Goal: Task Accomplishment & Management: Use online tool/utility

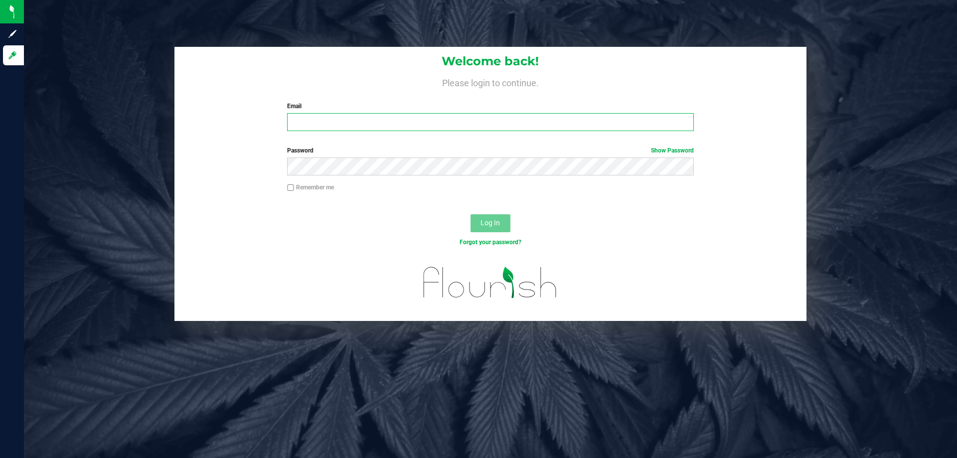
click at [372, 120] on input "Email" at bounding box center [490, 122] width 406 height 18
type input "[EMAIL_ADDRESS][DOMAIN_NAME]"
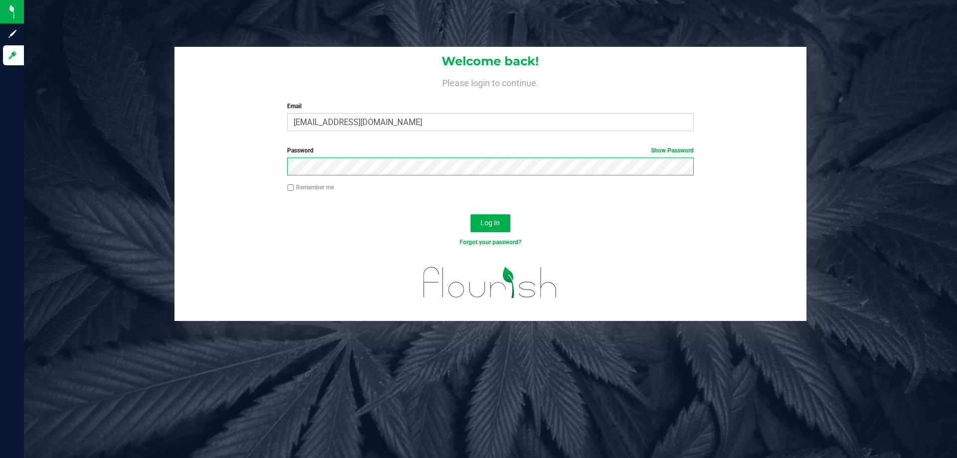
click at [471, 214] on button "Log In" at bounding box center [491, 223] width 40 height 18
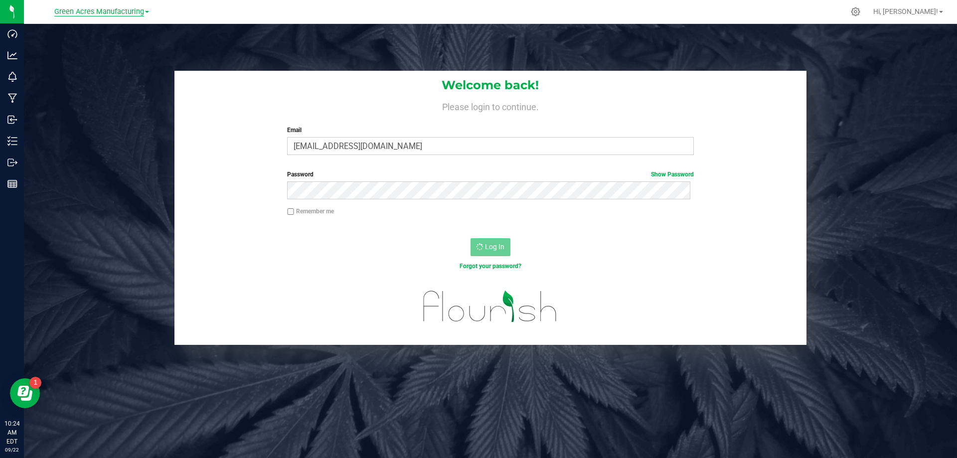
click at [136, 14] on span "Green Acres Manufacturing" at bounding box center [99, 11] width 90 height 9
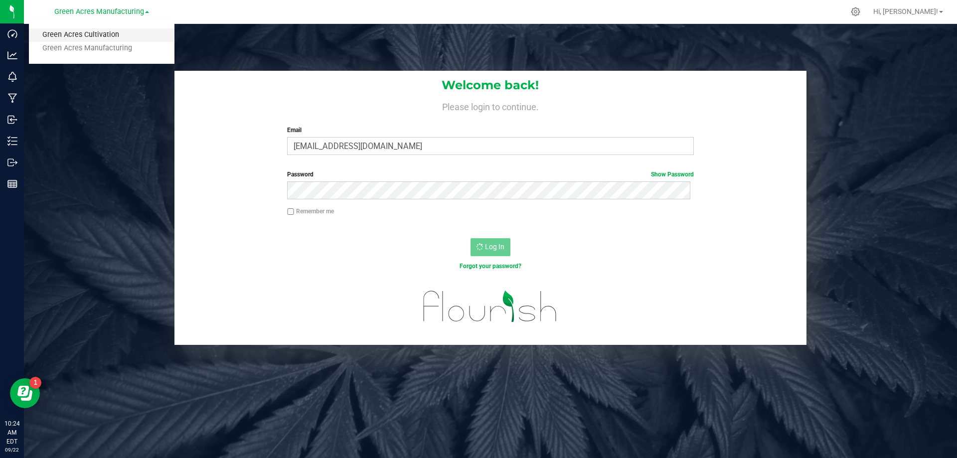
click at [133, 38] on link "Green Acres Cultivation" at bounding box center [102, 34] width 146 height 13
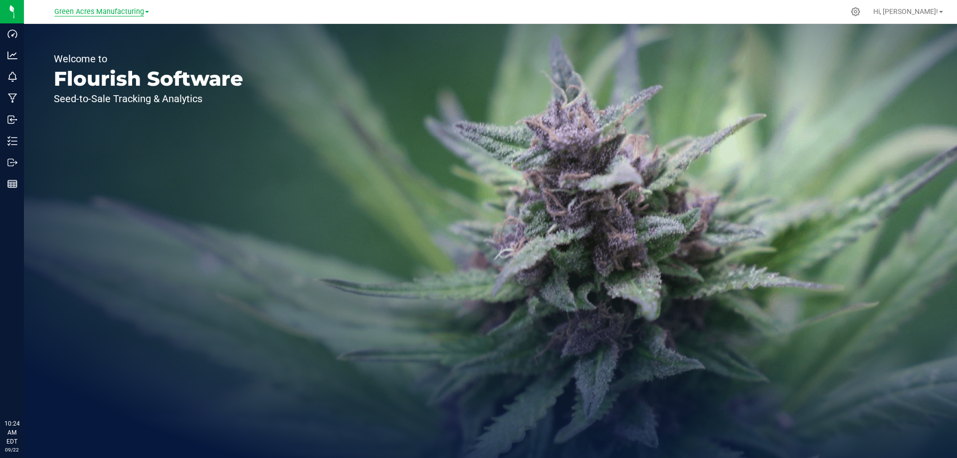
click at [132, 16] on span "Green Acres Manufacturing" at bounding box center [99, 11] width 90 height 9
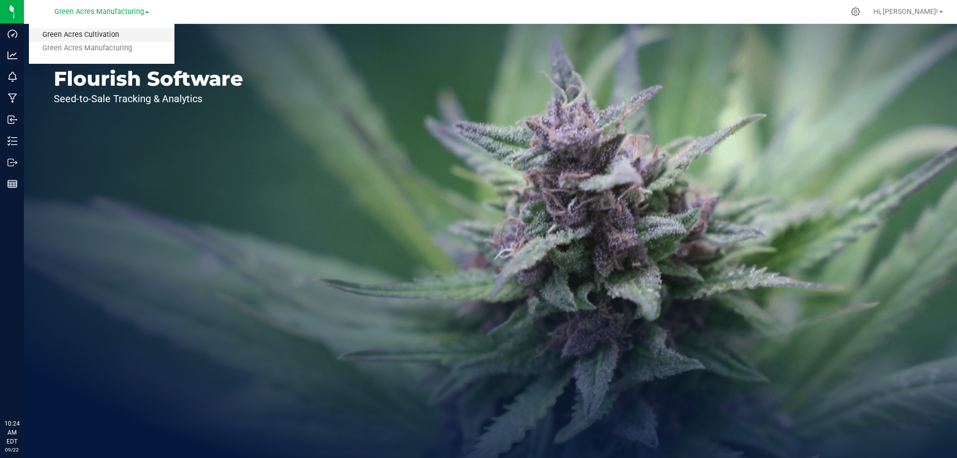
click at [115, 30] on link "Green Acres Cultivation" at bounding box center [102, 34] width 146 height 13
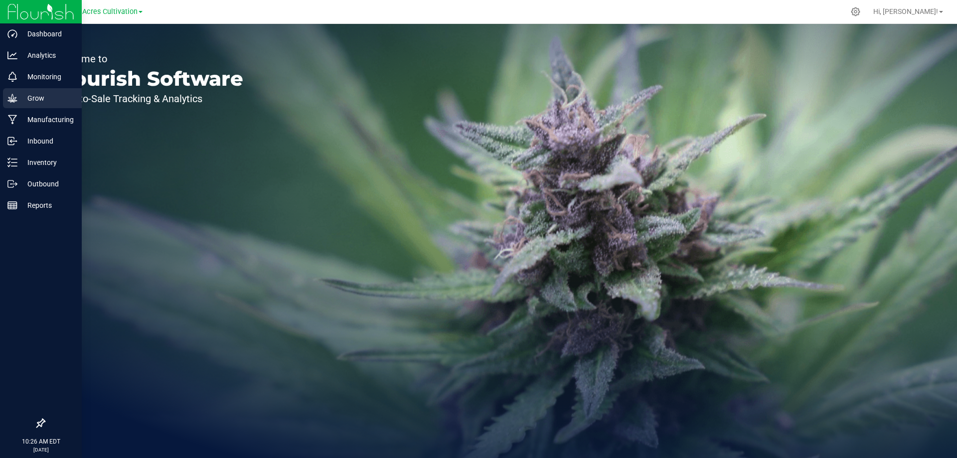
click at [49, 95] on p "Grow" at bounding box center [47, 98] width 60 height 12
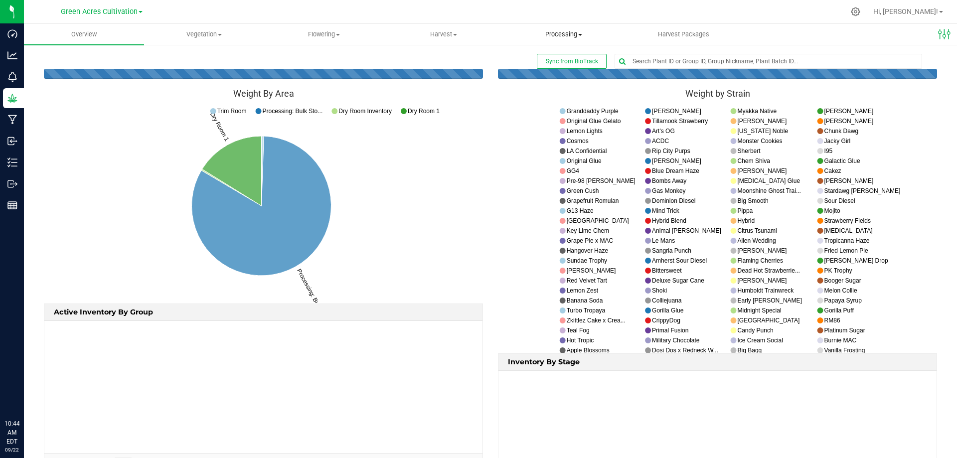
click at [590, 34] on span "Processing" at bounding box center [564, 34] width 119 height 9
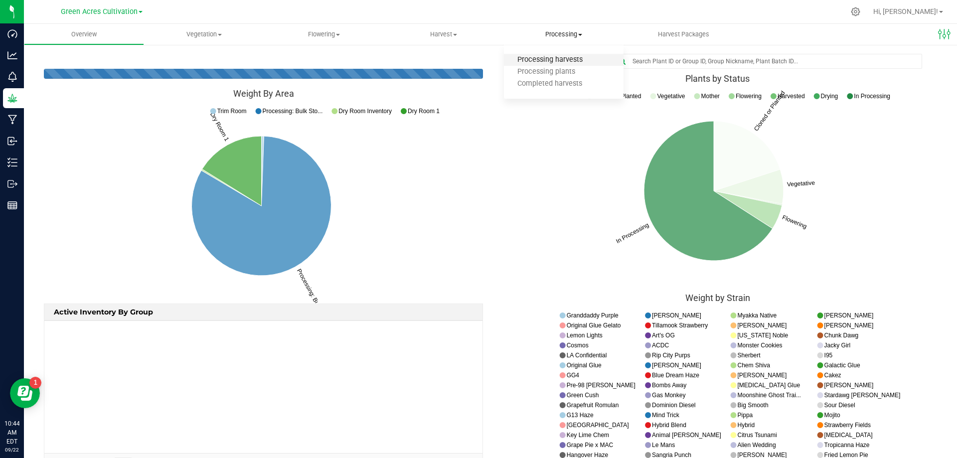
click at [566, 56] on span "Processing harvests" at bounding box center [550, 60] width 92 height 8
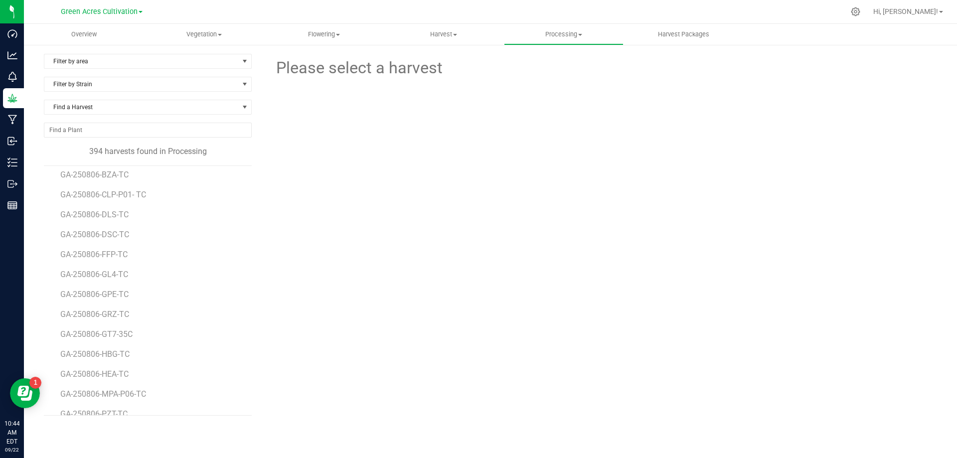
scroll to position [7616, 0]
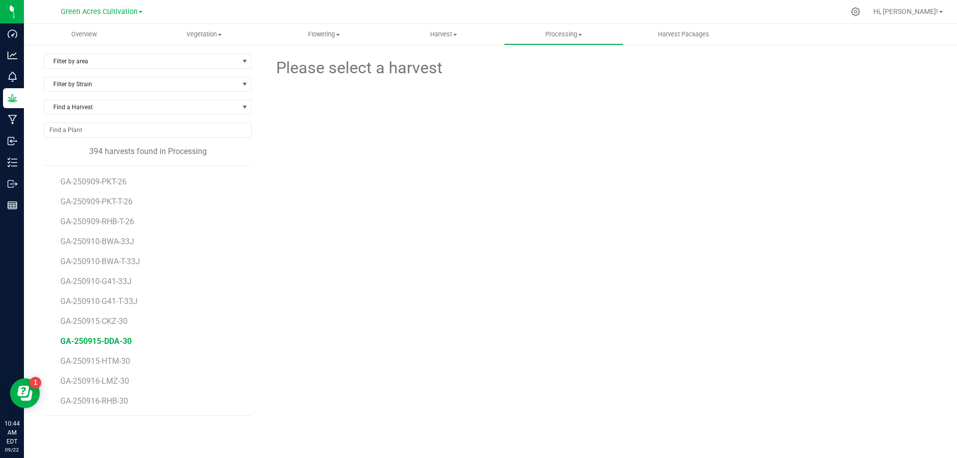
click at [123, 345] on span "GA-250915-DDA-30" at bounding box center [95, 341] width 71 height 9
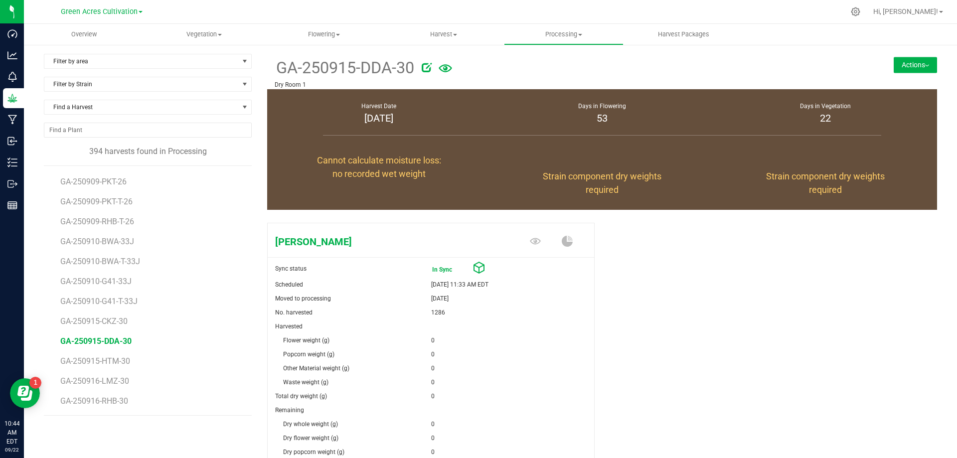
scroll to position [124, 0]
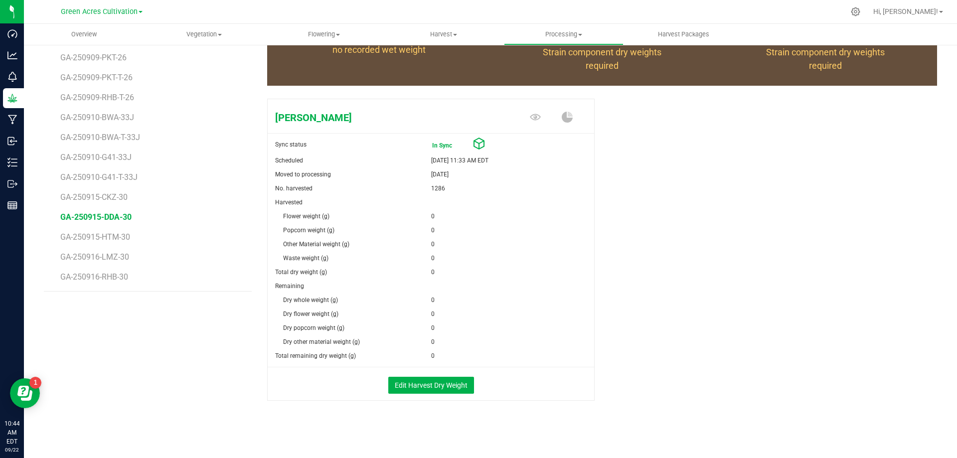
click at [424, 374] on div "Edit Harvest Dry Weight" at bounding box center [431, 383] width 342 height 33
click at [422, 389] on button "Edit Harvest Dry Weight" at bounding box center [431, 385] width 86 height 17
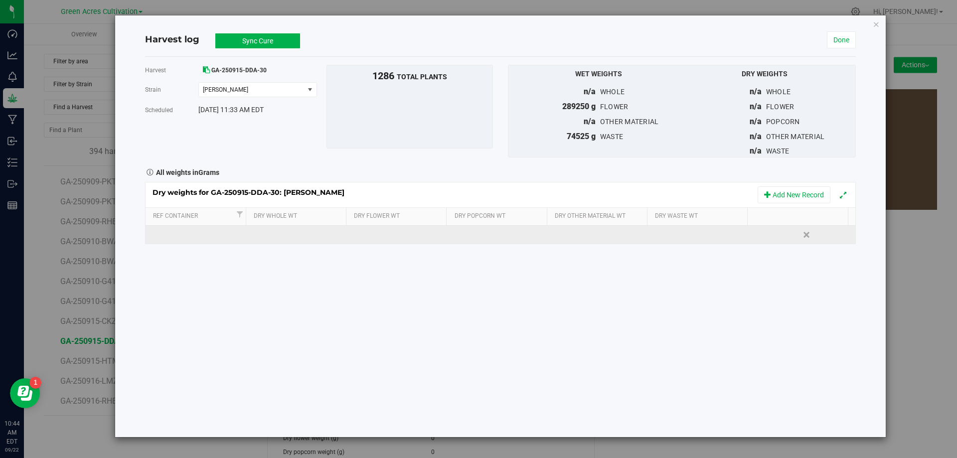
click at [374, 230] on td at bounding box center [398, 235] width 101 height 18
type input "86215"
click at [653, 234] on td at bounding box center [703, 235] width 101 height 18
type input "60"
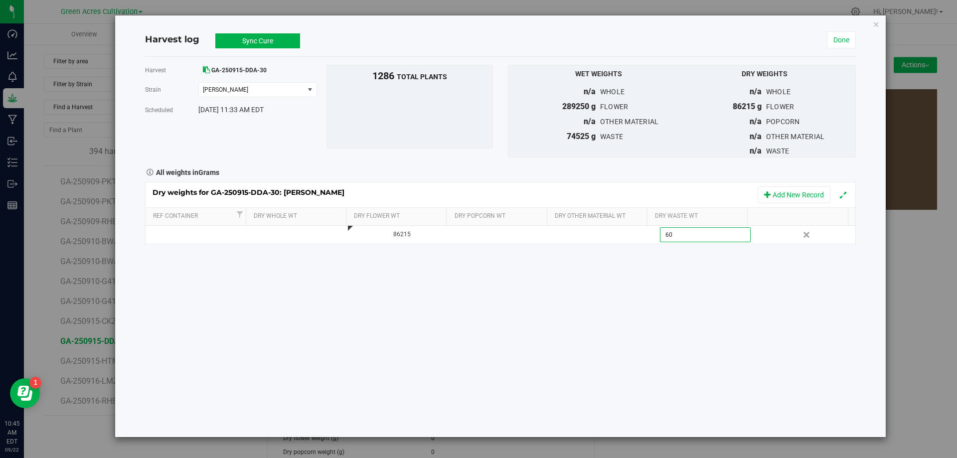
drag, startPoint x: 506, startPoint y: 445, endPoint x: 488, endPoint y: 413, distance: 36.9
click at [497, 431] on div "Harvest log Sync Cure In Sync Done Harvest GA-250915-DDA-30 [GEOGRAPHIC_DATA] D…" at bounding box center [482, 229] width 965 height 458
click at [432, 308] on div "Harvest GA-250915-DDA-30 [GEOGRAPHIC_DATA] Don Dada Select strain Don Dada Sche…" at bounding box center [500, 247] width 711 height 380
click at [254, 41] on button "Sync Cure" at bounding box center [257, 40] width 85 height 15
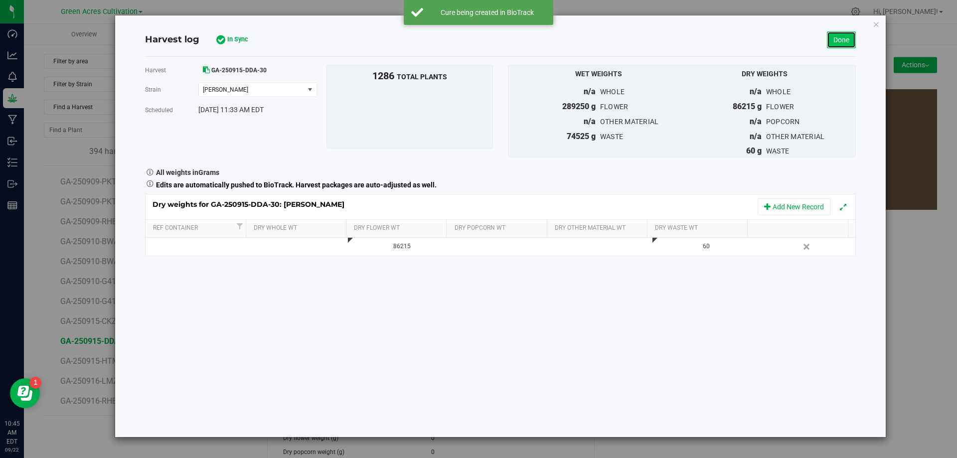
click at [848, 39] on link "Done" at bounding box center [841, 39] width 29 height 17
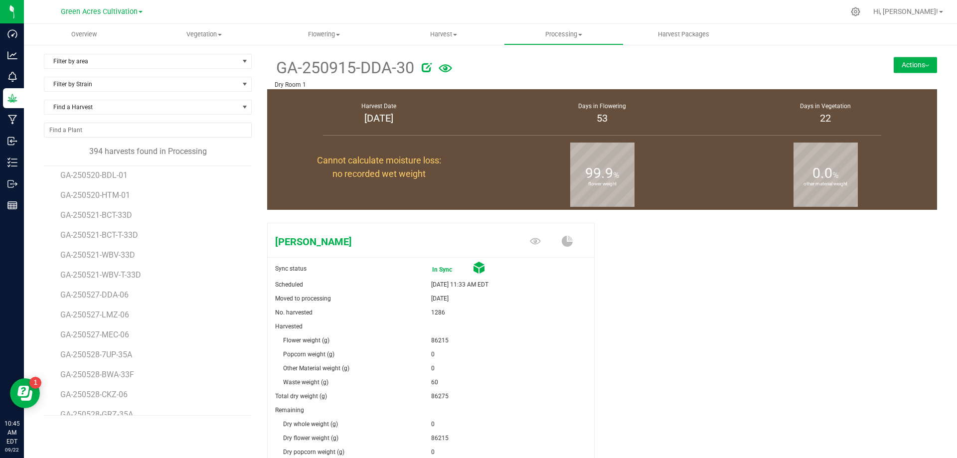
scroll to position [7616, 0]
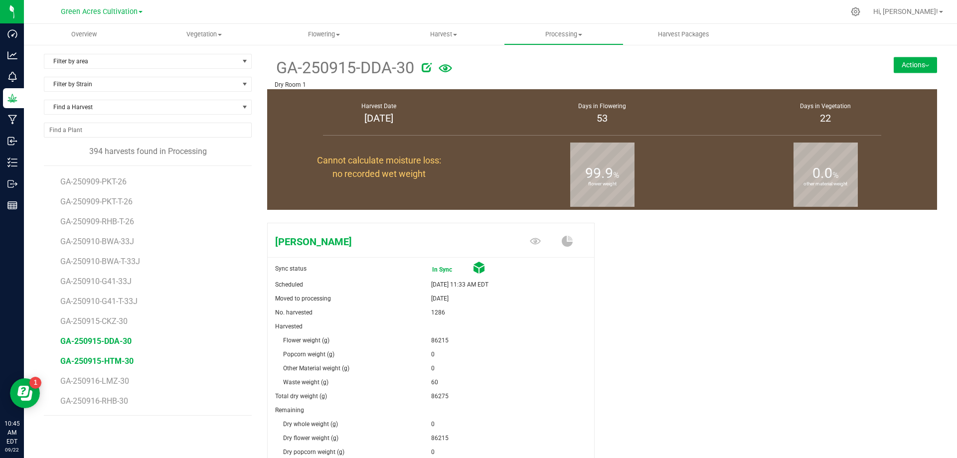
click at [119, 363] on span "GA-250915-HTM-30" at bounding box center [96, 360] width 73 height 9
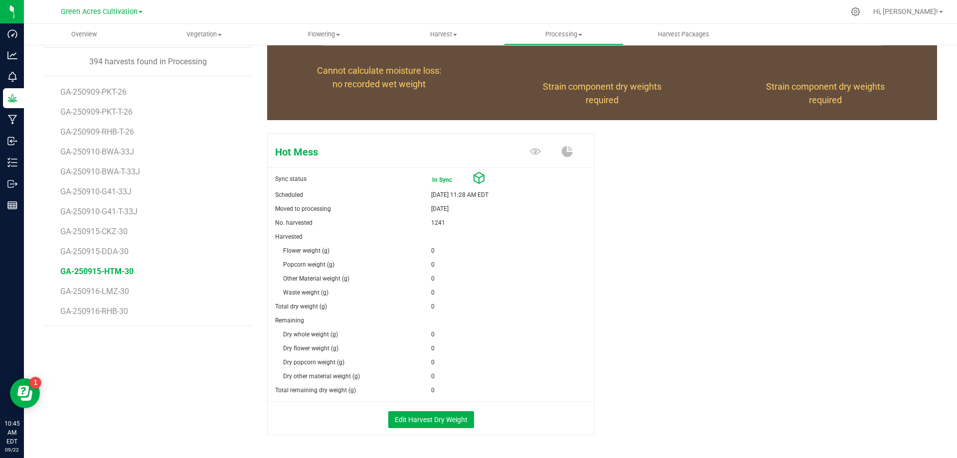
scroll to position [100, 0]
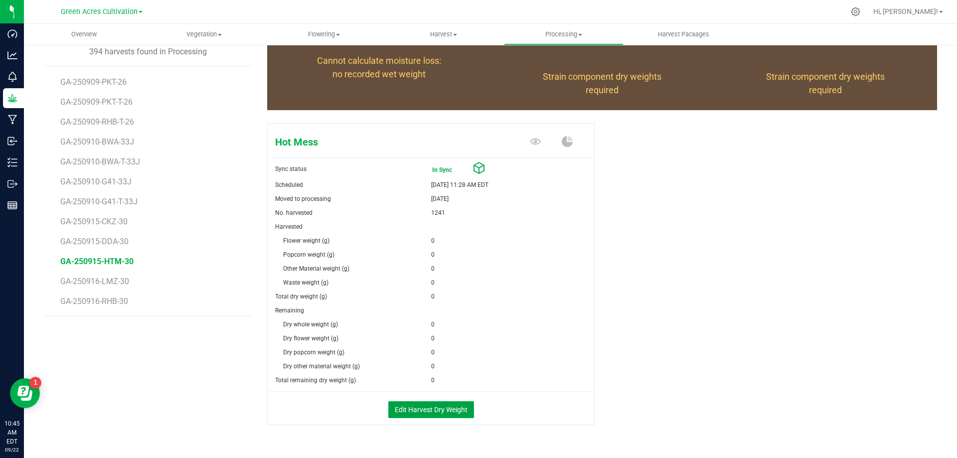
click at [443, 410] on button "Edit Harvest Dry Weight" at bounding box center [431, 409] width 86 height 17
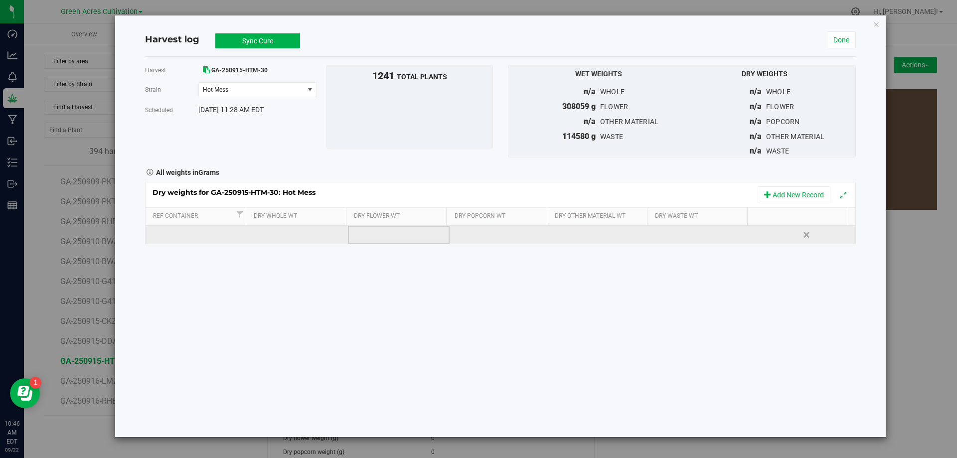
click at [384, 235] on td at bounding box center [398, 235] width 101 height 18
type input "94845"
click at [723, 236] on div at bounding box center [707, 234] width 94 height 15
type input "70"
click at [258, 46] on button "Sync Cure" at bounding box center [257, 40] width 85 height 15
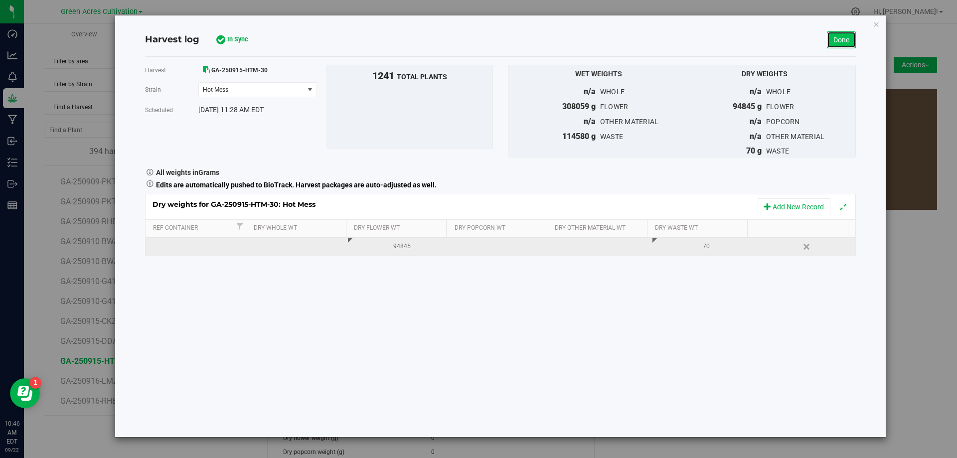
click at [844, 44] on link "Done" at bounding box center [841, 39] width 29 height 17
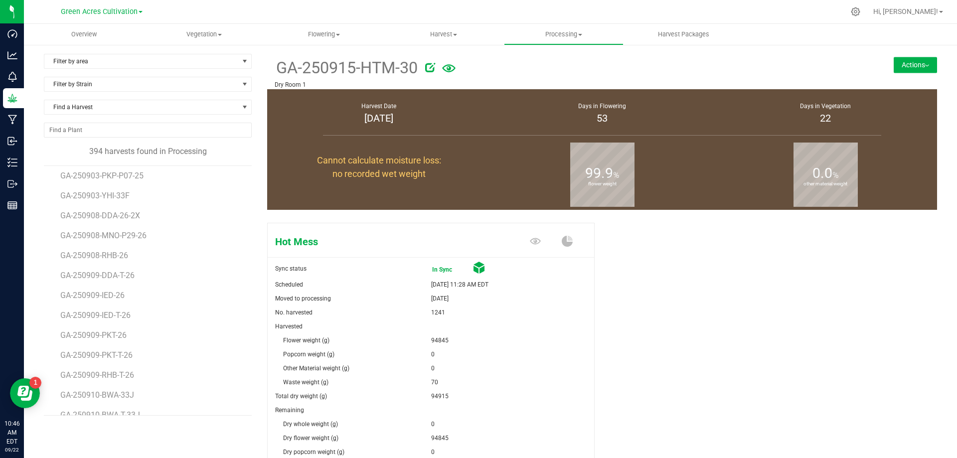
scroll to position [7616, 0]
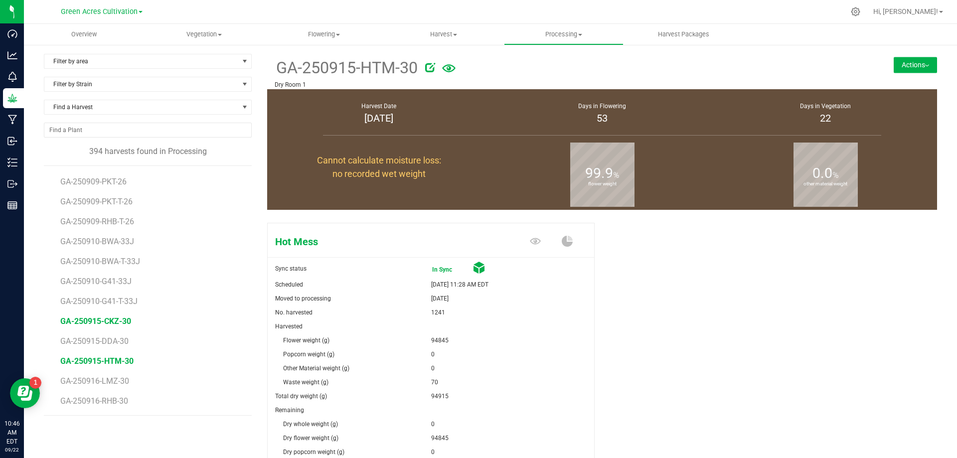
click at [116, 325] on span "GA-250915-CKZ-30" at bounding box center [95, 321] width 71 height 9
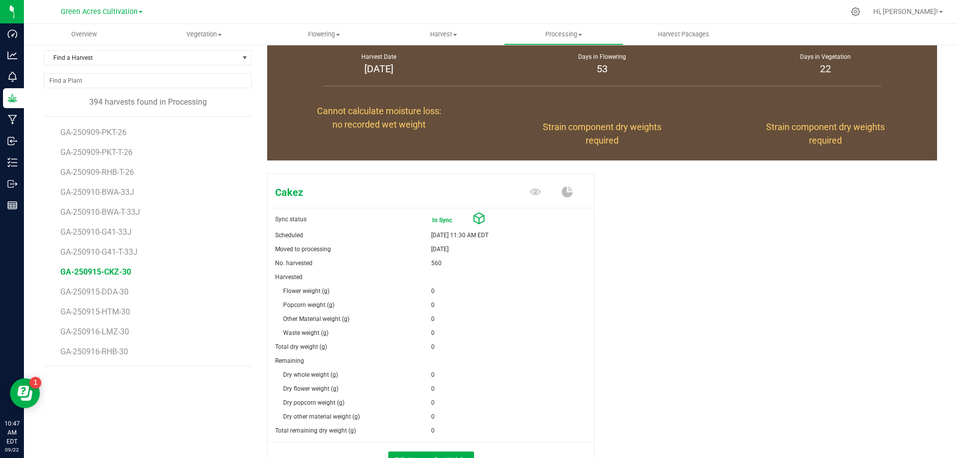
scroll to position [124, 0]
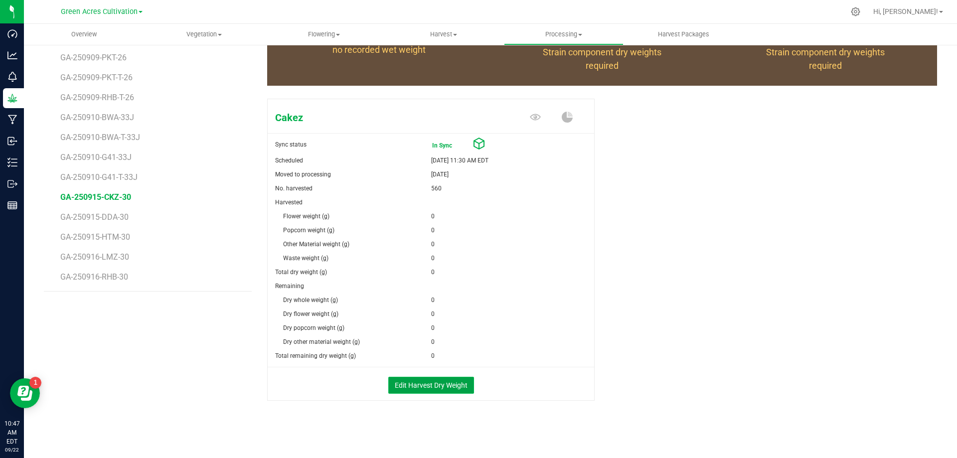
click at [439, 380] on button "Edit Harvest Dry Weight" at bounding box center [431, 385] width 86 height 17
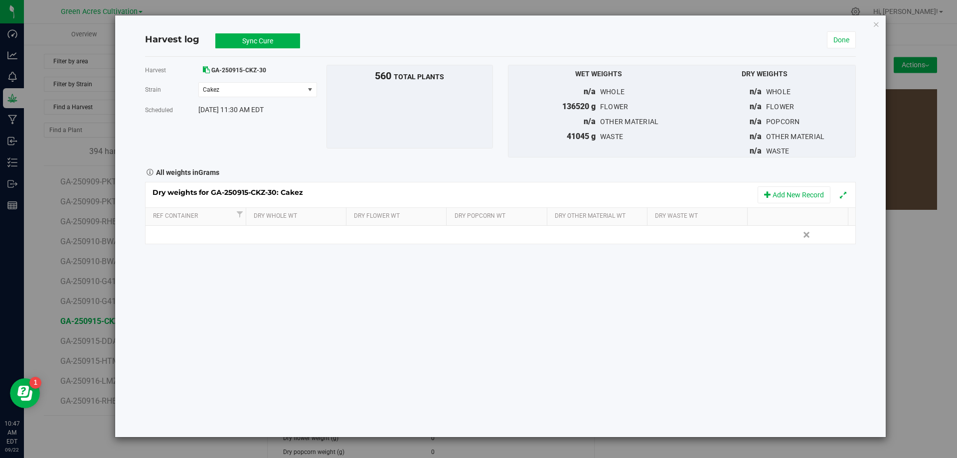
click at [383, 244] on div "Dry weights for GA-250915-CKZ-30: Cakez Add New Record Ref Container Dry Whole …" at bounding box center [500, 213] width 711 height 63
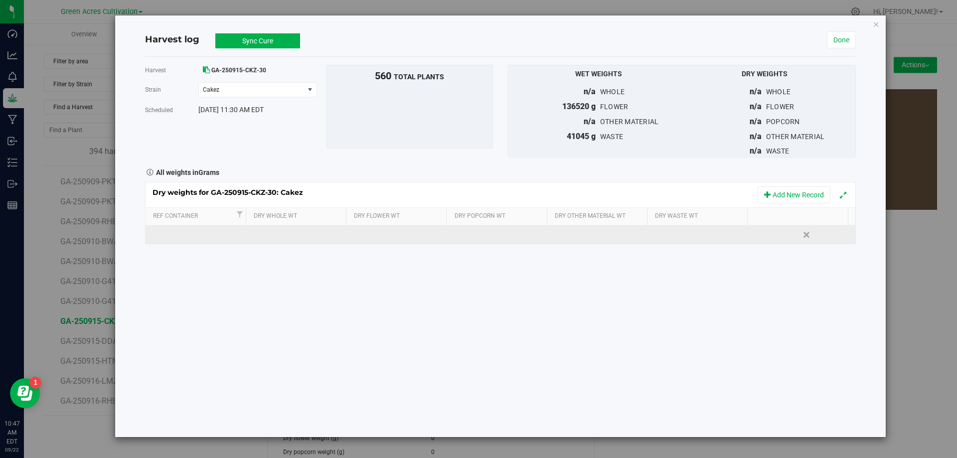
click at [383, 239] on td at bounding box center [398, 235] width 101 height 18
type input "37110"
click at [670, 239] on div at bounding box center [707, 234] width 94 height 15
type input "40"
click at [277, 42] on button "Sync Cure" at bounding box center [257, 40] width 85 height 15
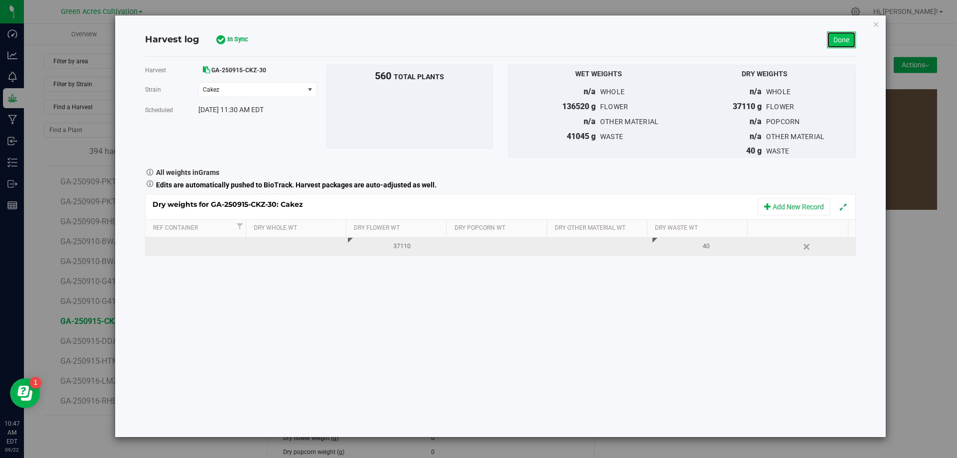
click at [840, 40] on link "Done" at bounding box center [841, 39] width 29 height 17
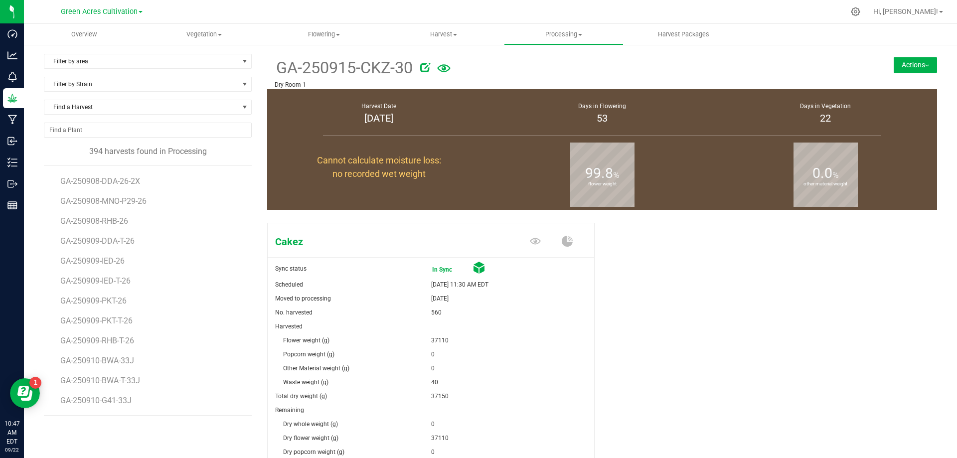
scroll to position [7616, 0]
click at [117, 383] on span "GA-250916-LMZ-30" at bounding box center [96, 380] width 72 height 9
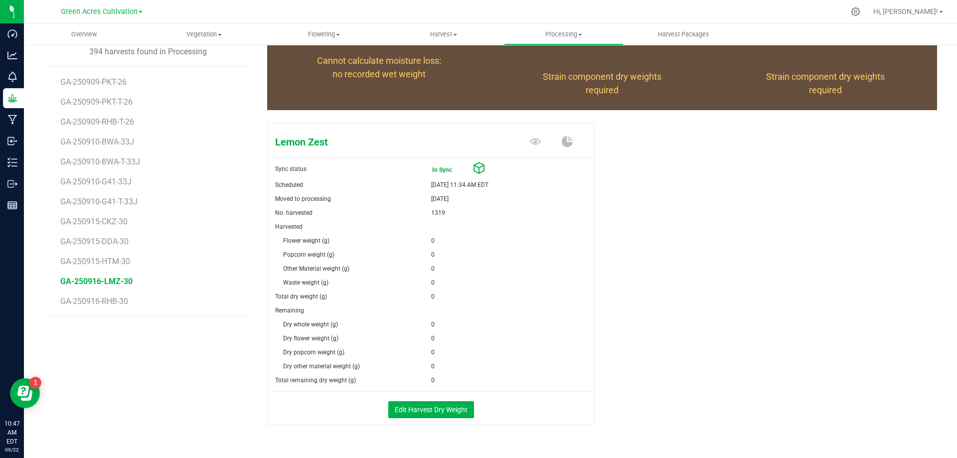
scroll to position [124, 0]
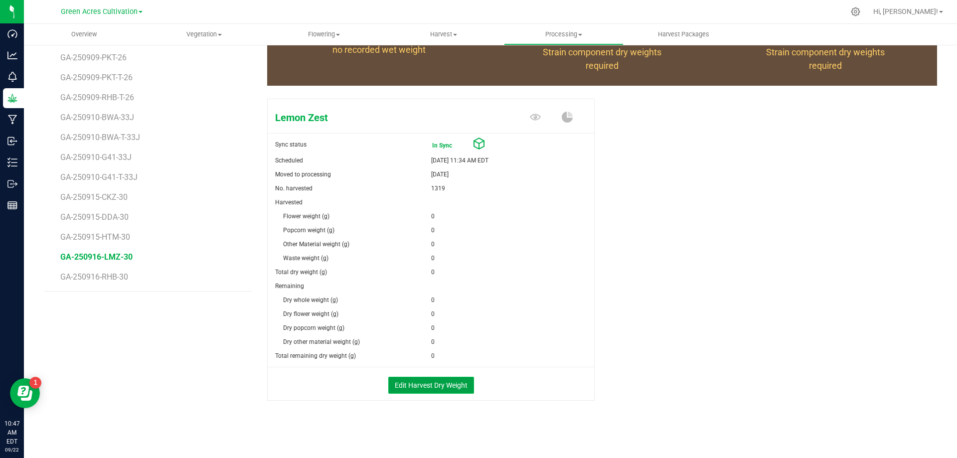
click at [404, 380] on button "Edit Harvest Dry Weight" at bounding box center [431, 385] width 86 height 17
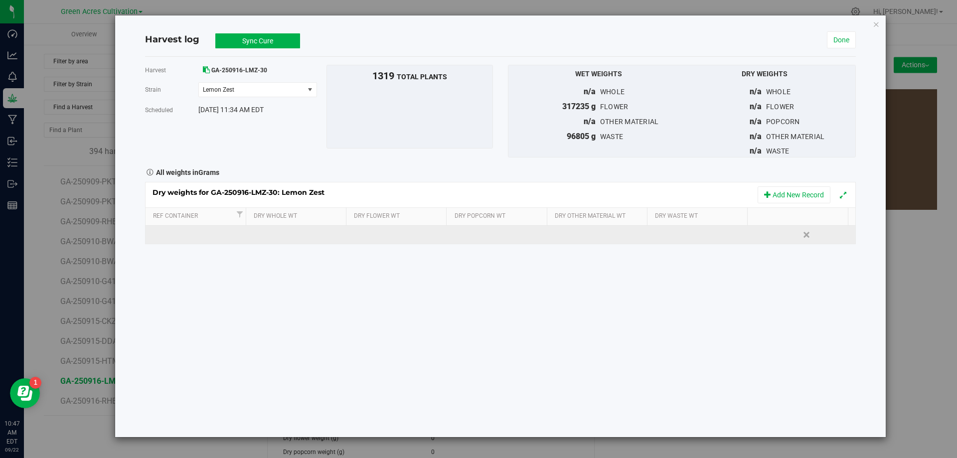
click at [368, 233] on td at bounding box center [398, 235] width 101 height 18
type input "84775"
click at [701, 228] on div "Dry weights for GA-250916-LMZ-30: Lemon Zest Add New Record Ref Container Dry W…" at bounding box center [500, 213] width 711 height 63
click at [695, 232] on div at bounding box center [707, 234] width 94 height 15
type input "60"
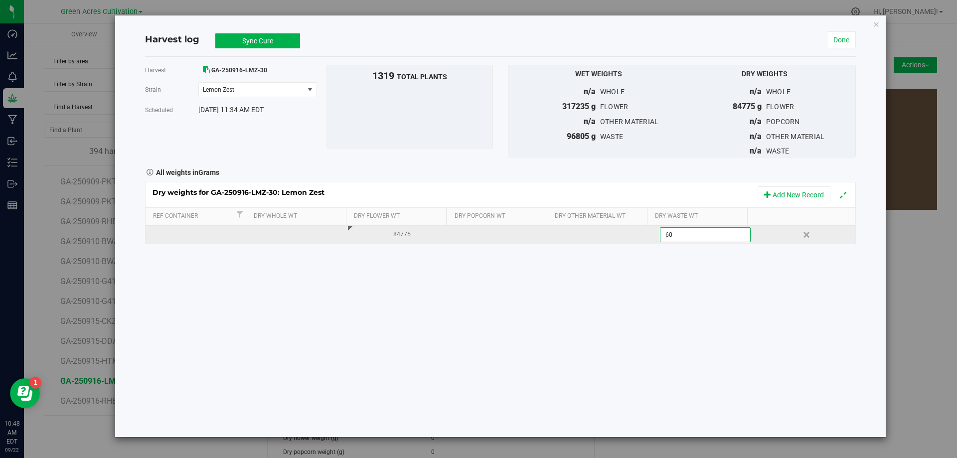
click at [526, 284] on div "Harvest GA-250916-LMZ-30 [GEOGRAPHIC_DATA] Lemon Zest Select strain Lemon Zest …" at bounding box center [500, 247] width 711 height 380
click at [256, 40] on button "Sync Cure" at bounding box center [257, 40] width 85 height 15
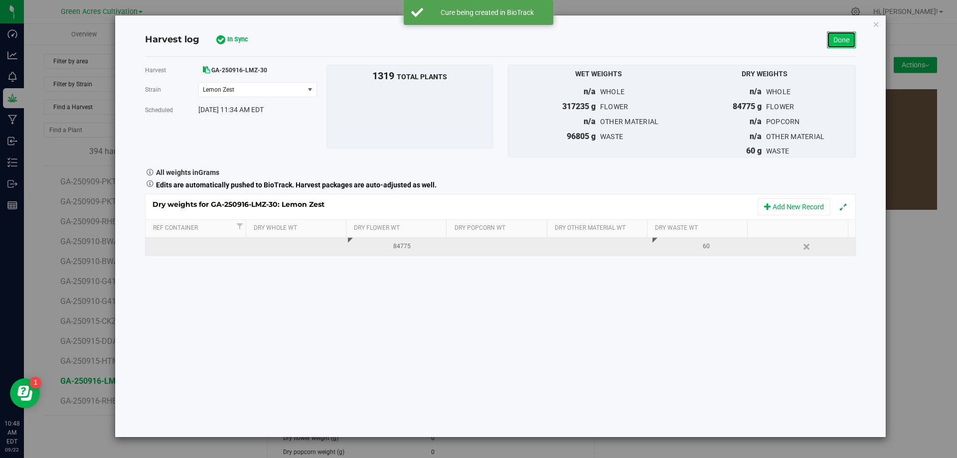
click at [841, 39] on link "Done" at bounding box center [841, 39] width 29 height 17
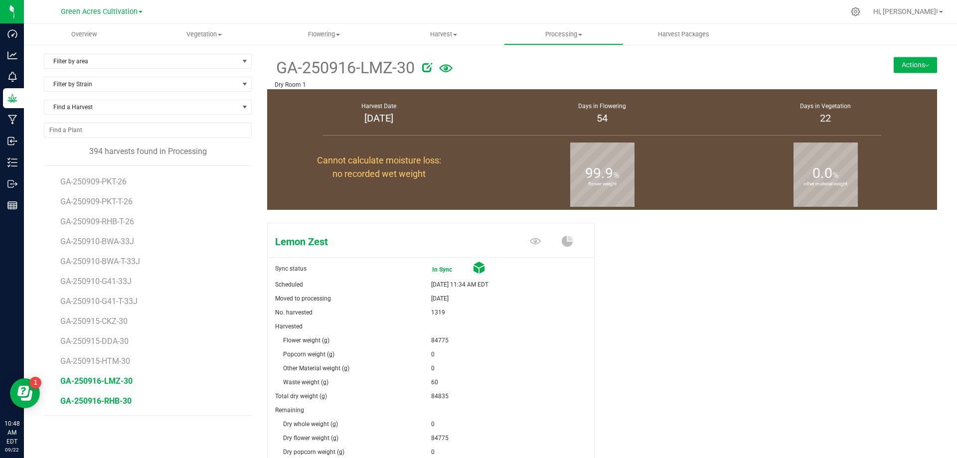
click at [124, 399] on span "GA-250916-RHB-30" at bounding box center [95, 400] width 71 height 9
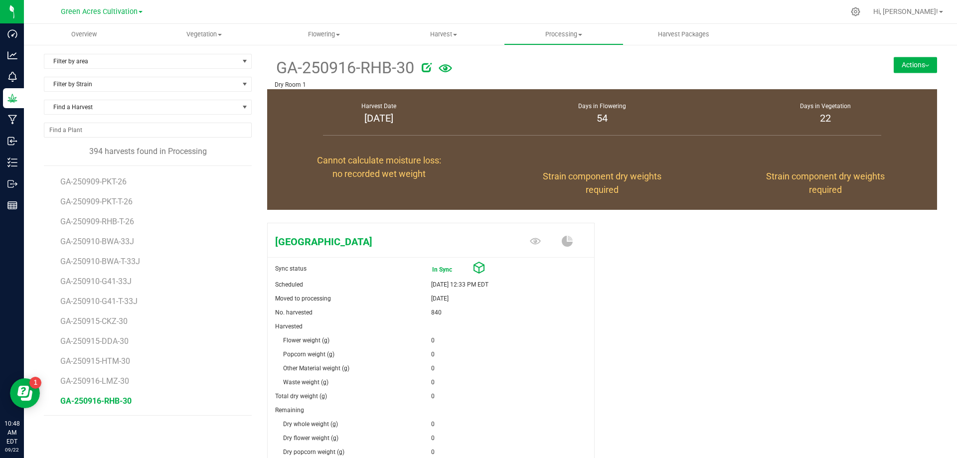
scroll to position [124, 0]
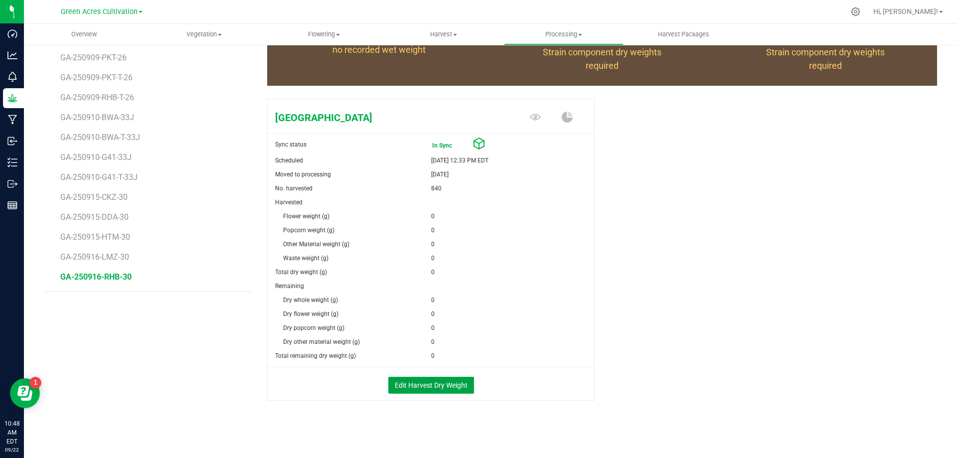
click at [418, 389] on button "Edit Harvest Dry Weight" at bounding box center [431, 385] width 86 height 17
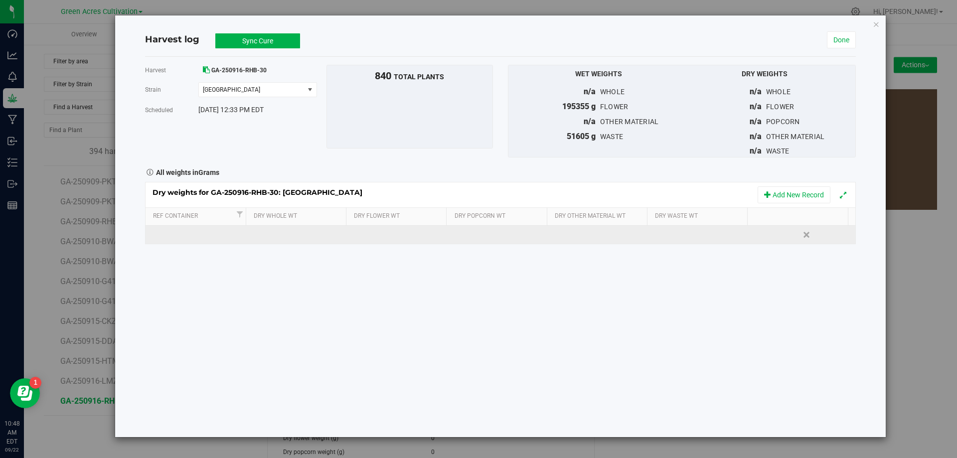
click at [372, 239] on td at bounding box center [398, 235] width 101 height 18
type input "52565"
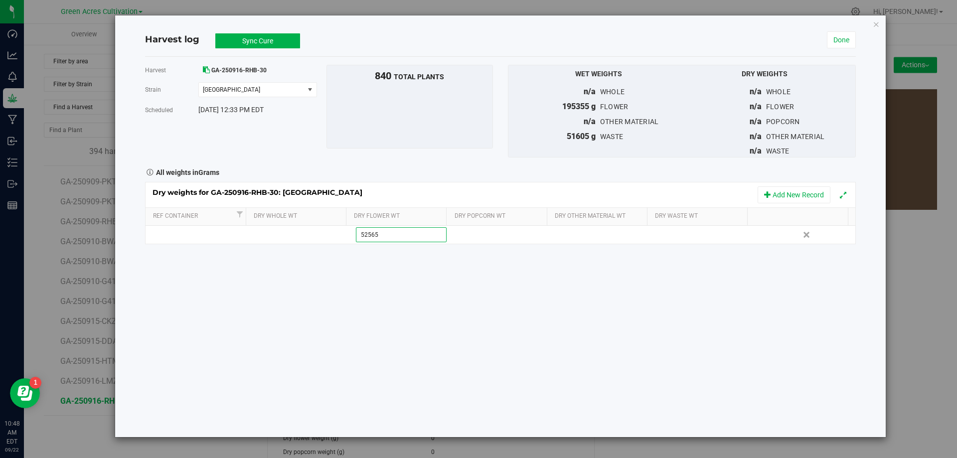
click at [404, 382] on div "Harvest GA-250916-RHB-30 [GEOGRAPHIC_DATA] [GEOGRAPHIC_DATA] Select strain [GEO…" at bounding box center [500, 247] width 711 height 380
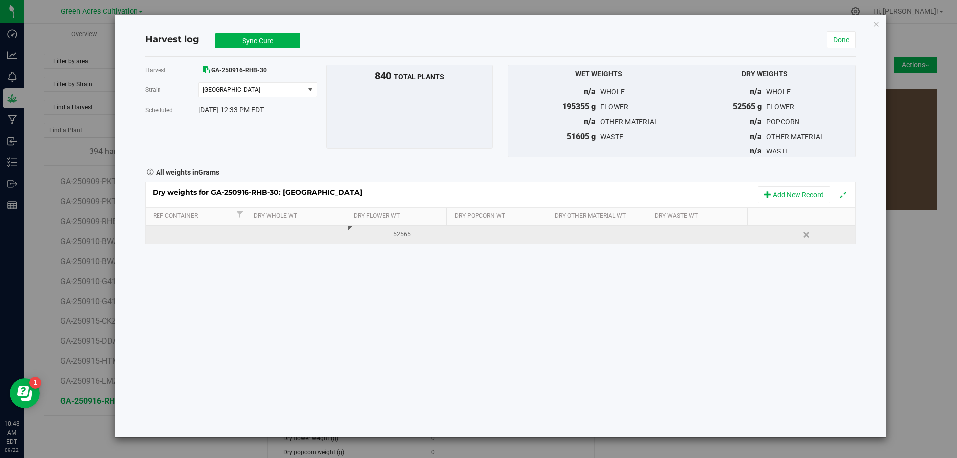
click at [673, 228] on div at bounding box center [707, 234] width 94 height 15
type input "60"
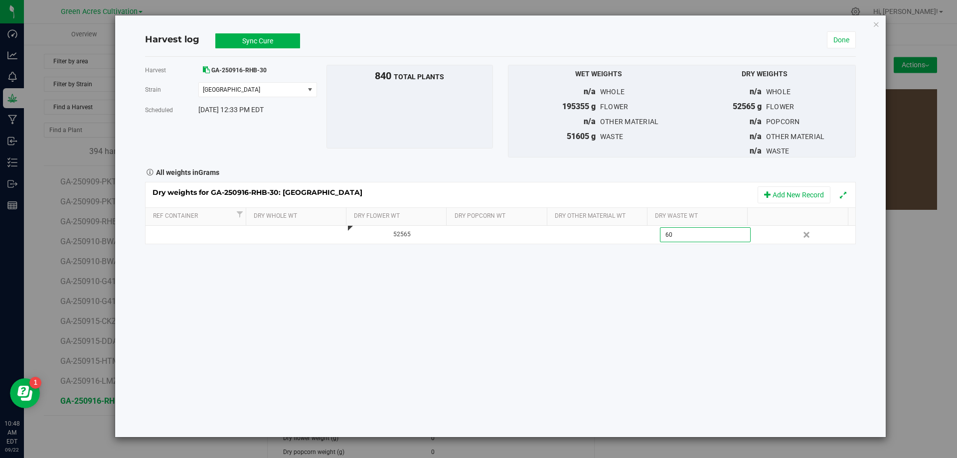
click at [651, 307] on div "Harvest GA-250916-RHB-30 [GEOGRAPHIC_DATA] [GEOGRAPHIC_DATA] Select strain [GEO…" at bounding box center [500, 247] width 711 height 380
click at [261, 44] on button "Sync Cure" at bounding box center [257, 40] width 85 height 15
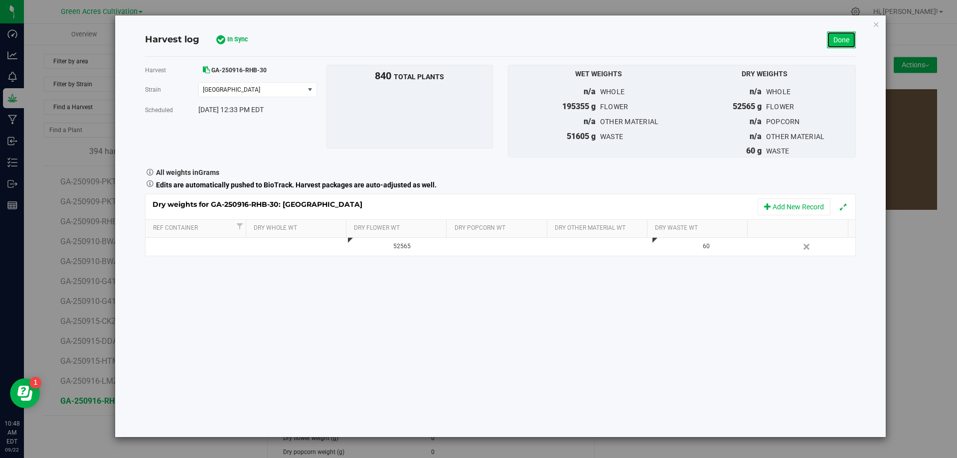
click at [844, 44] on link "Done" at bounding box center [841, 39] width 29 height 17
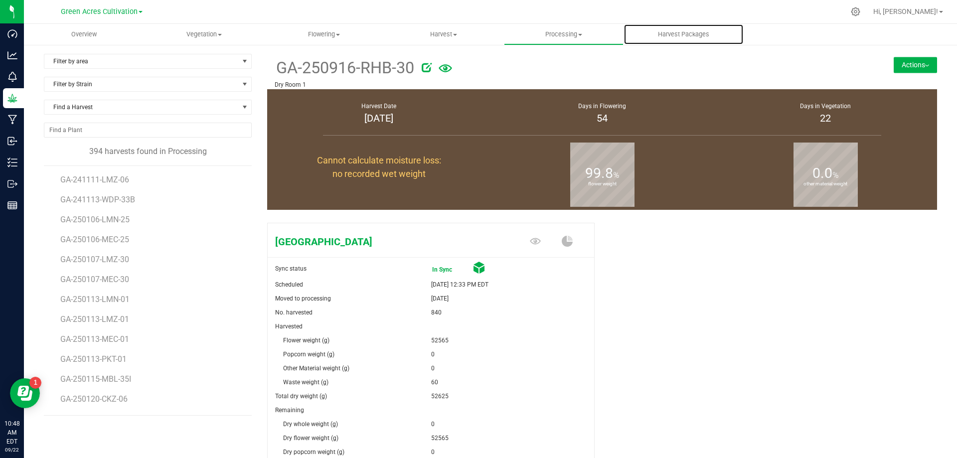
click at [676, 37] on span "Harvest Packages" at bounding box center [684, 34] width 78 height 9
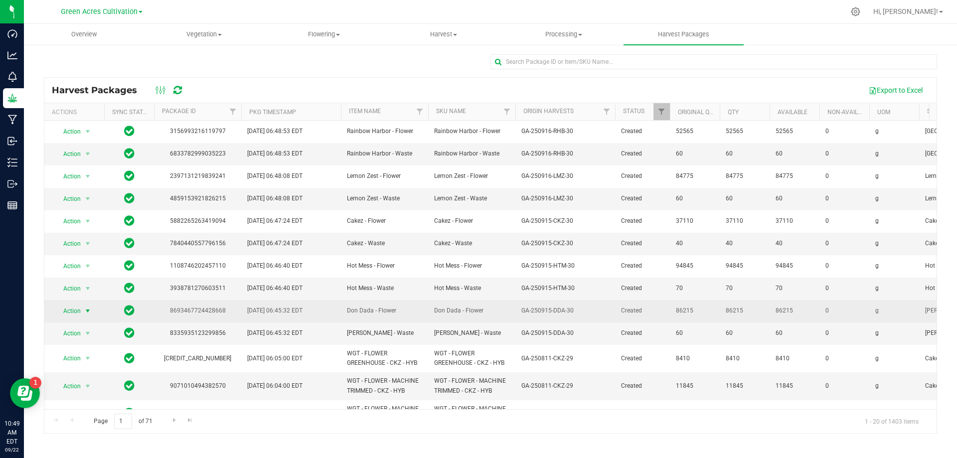
click at [80, 313] on span "Action" at bounding box center [67, 311] width 27 height 14
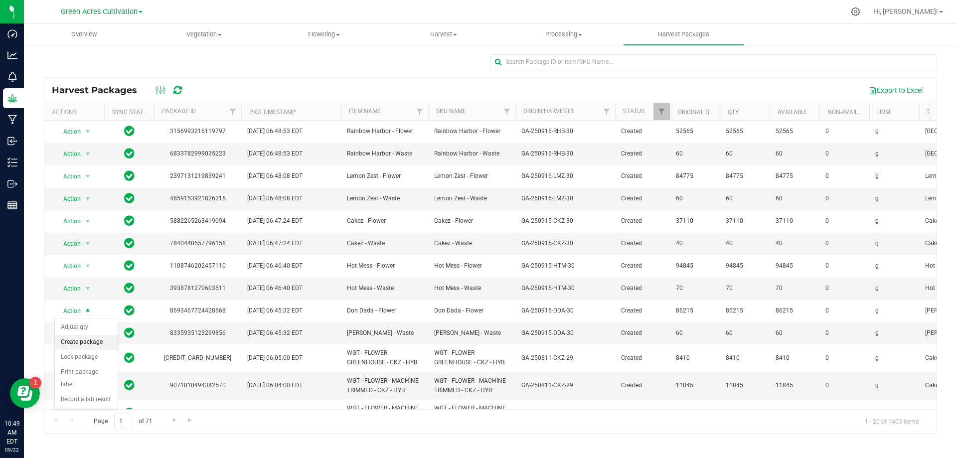
click at [90, 346] on li "Create package" at bounding box center [86, 342] width 63 height 15
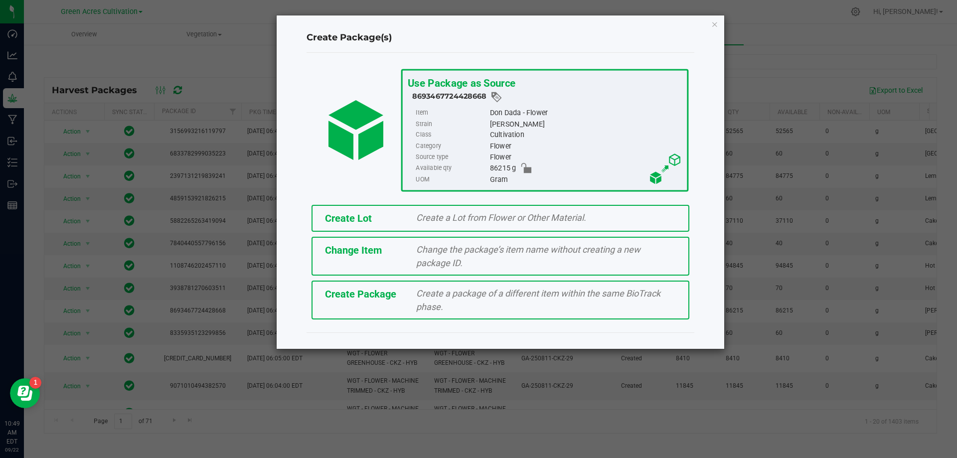
click at [514, 217] on span "Create a Lot from Flower or Other Material." at bounding box center [501, 217] width 170 height 10
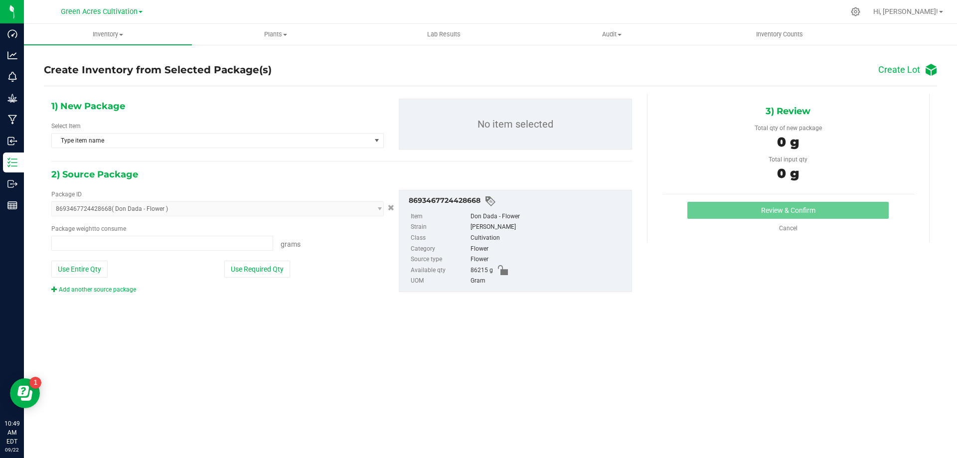
type input "0.0000 g"
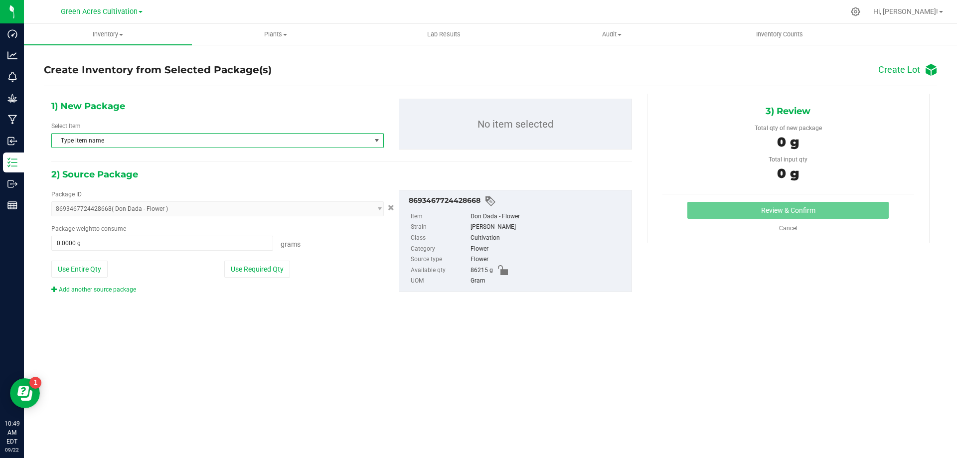
click at [375, 143] on span "select" at bounding box center [377, 141] width 8 height 8
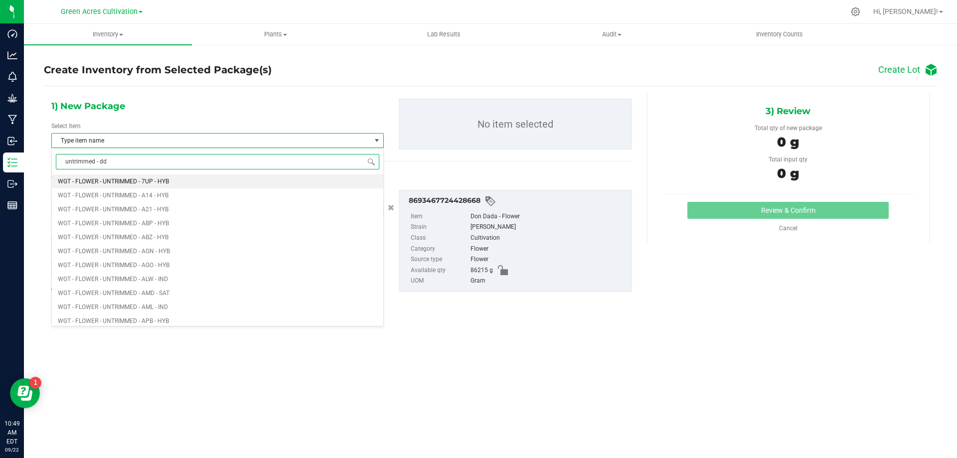
type input "untrimmed - dda"
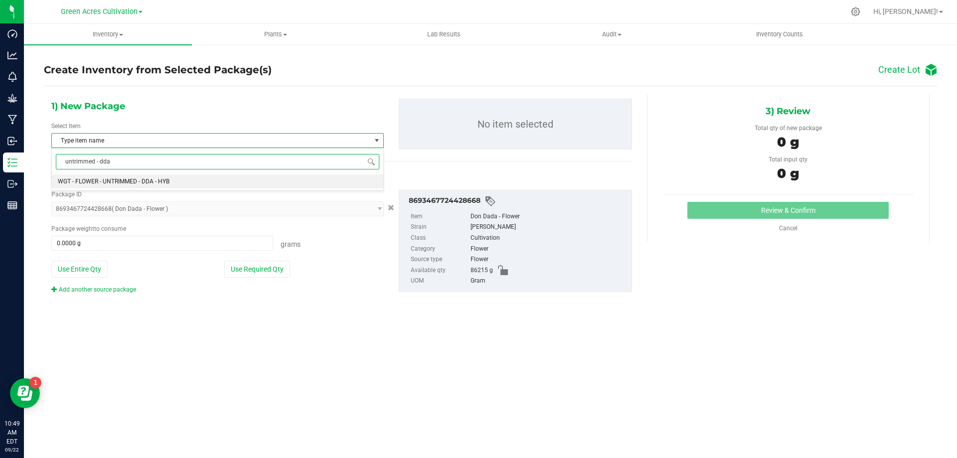
click at [190, 181] on li "WGT - FLOWER - UNTRIMMED - DDA - HYB" at bounding box center [218, 181] width 332 height 14
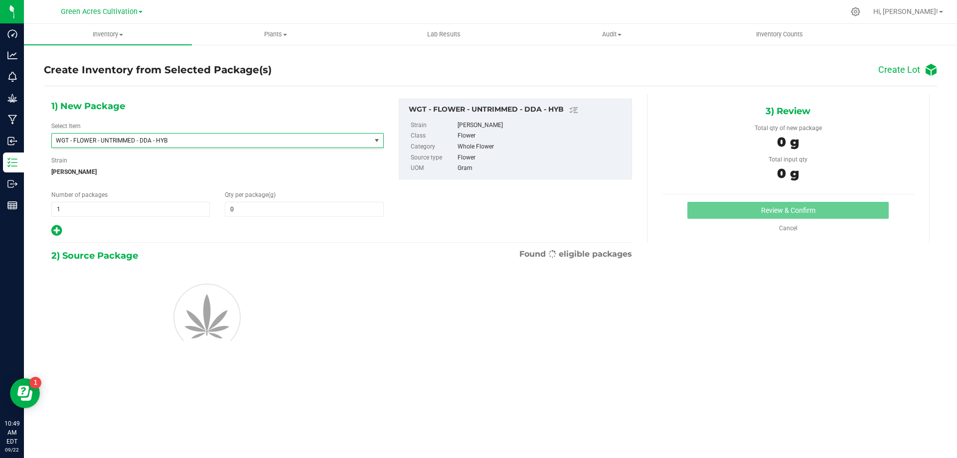
type input "0.0000"
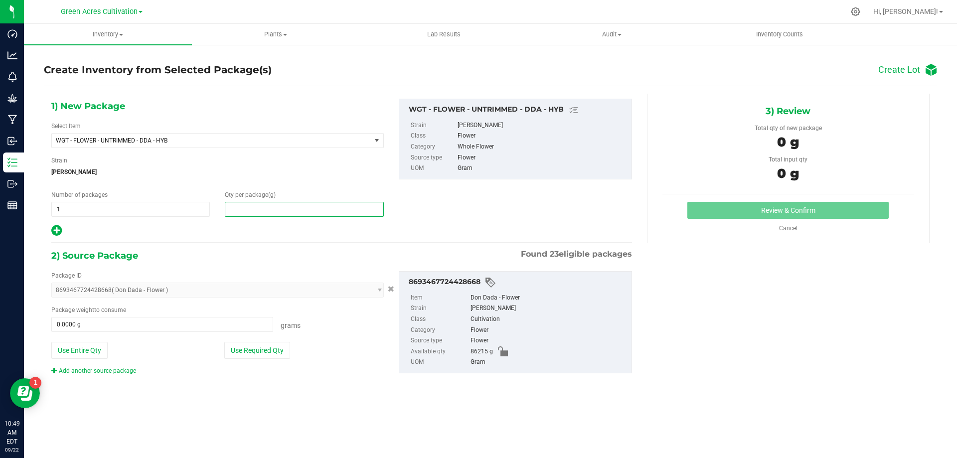
click at [263, 207] on span at bounding box center [304, 209] width 159 height 15
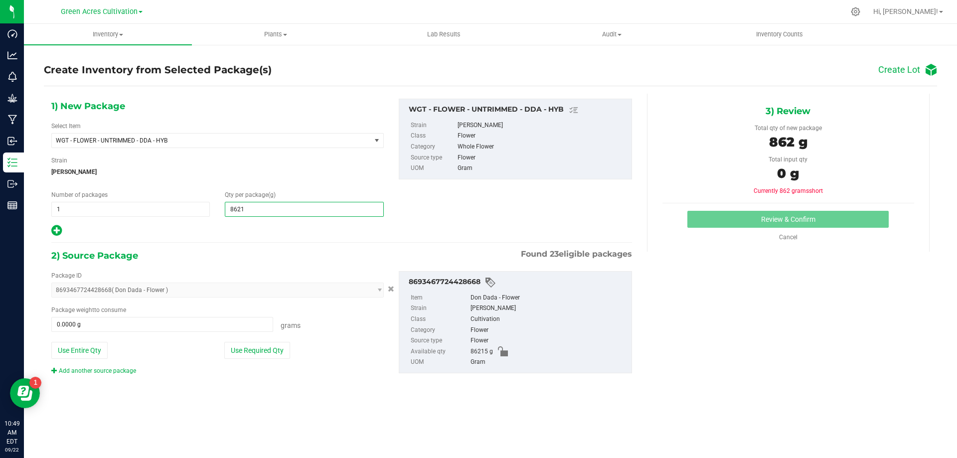
type input "86215"
type input "86,215.0000"
click at [343, 399] on div "1) New Package Select Item WGT - FLOWER - UNTRIMMED - DDA - HYB WGT - FLOWER - …" at bounding box center [490, 245] width 893 height 318
click at [268, 349] on button "Use Required Qty" at bounding box center [257, 350] width 66 height 17
type input "86215.0000 g"
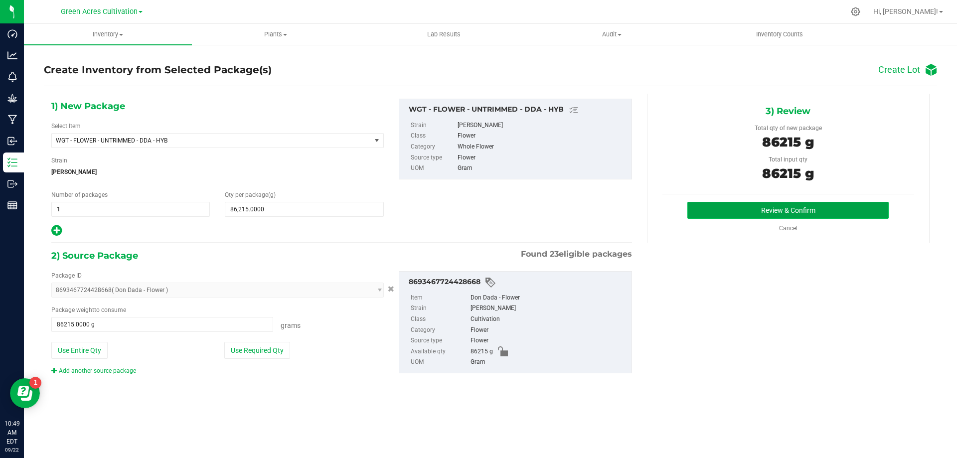
click at [741, 214] on button "Review & Confirm" at bounding box center [788, 210] width 201 height 17
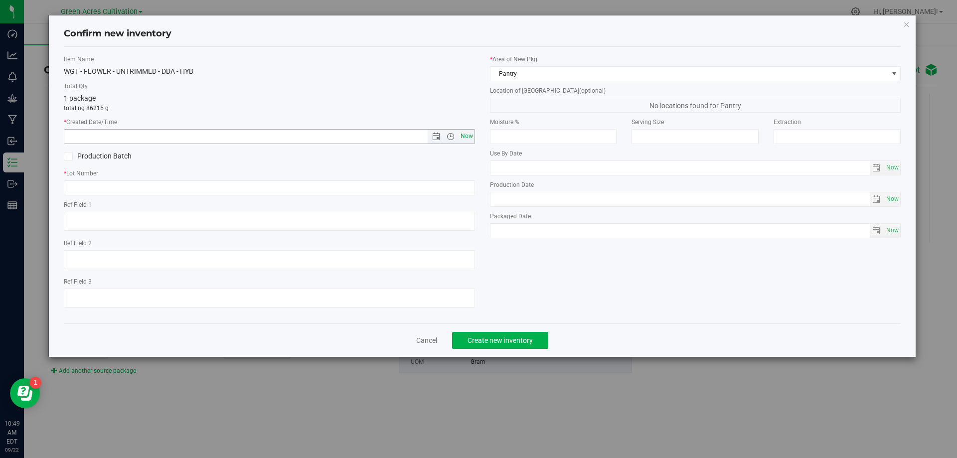
click at [468, 142] on span "Now" at bounding box center [466, 136] width 17 height 14
type input "[DATE] 10:49 AM"
click at [459, 190] on input "text" at bounding box center [269, 187] width 411 height 15
type input "g"
type input "GA-250915-DDA-30-FA"
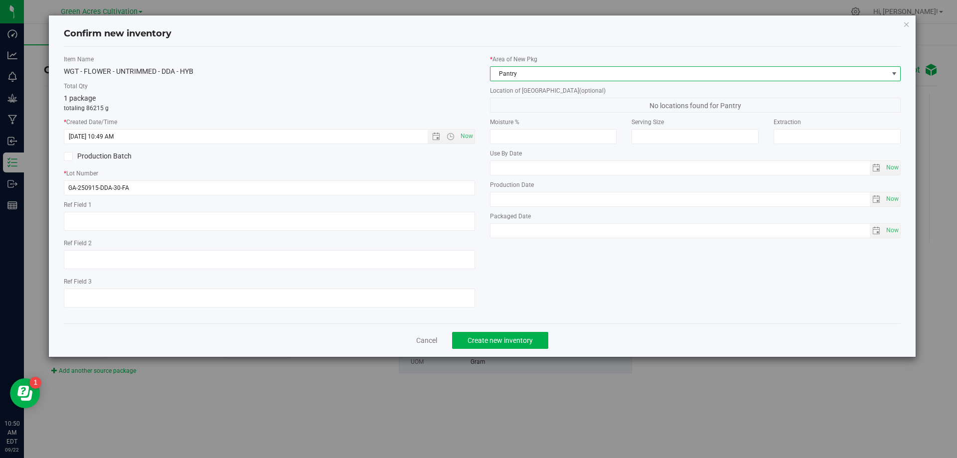
click at [510, 71] on span "Pantry" at bounding box center [690, 74] width 398 height 14
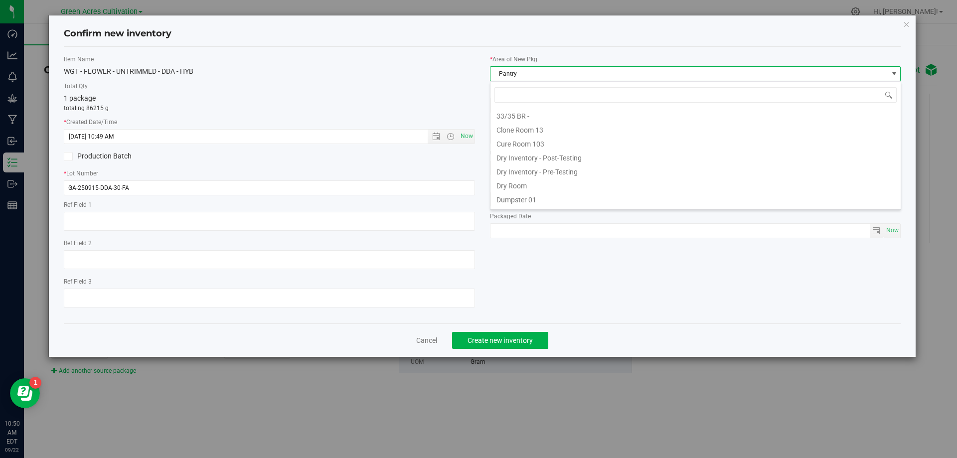
scroll to position [15, 411]
type input "DR"
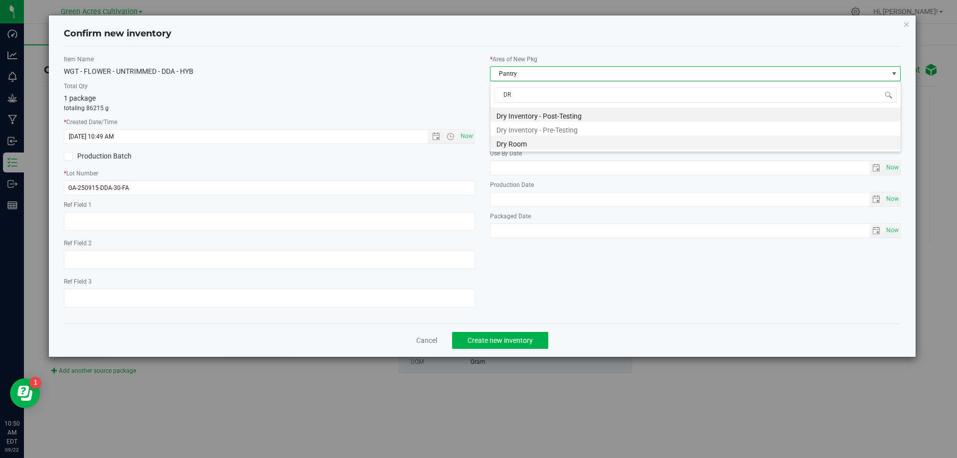
click at [510, 139] on li "Dry Room" at bounding box center [696, 143] width 410 height 14
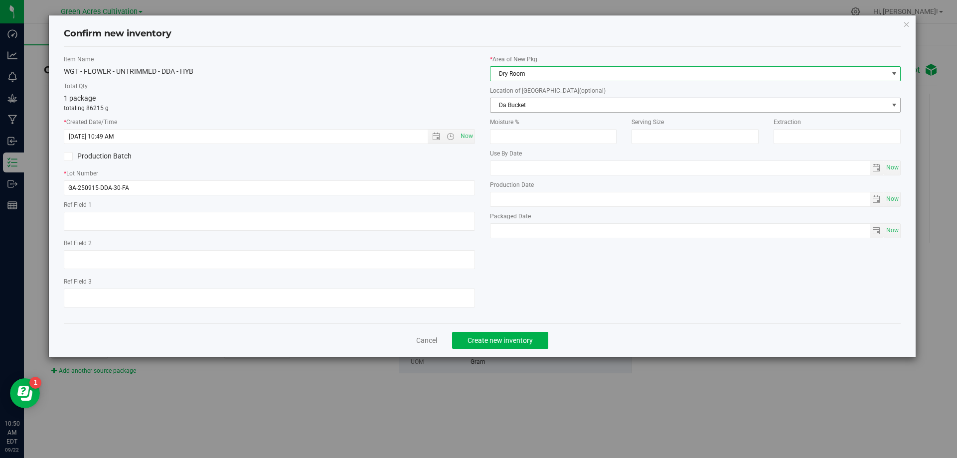
click at [515, 111] on span "Da Bucket" at bounding box center [690, 105] width 398 height 14
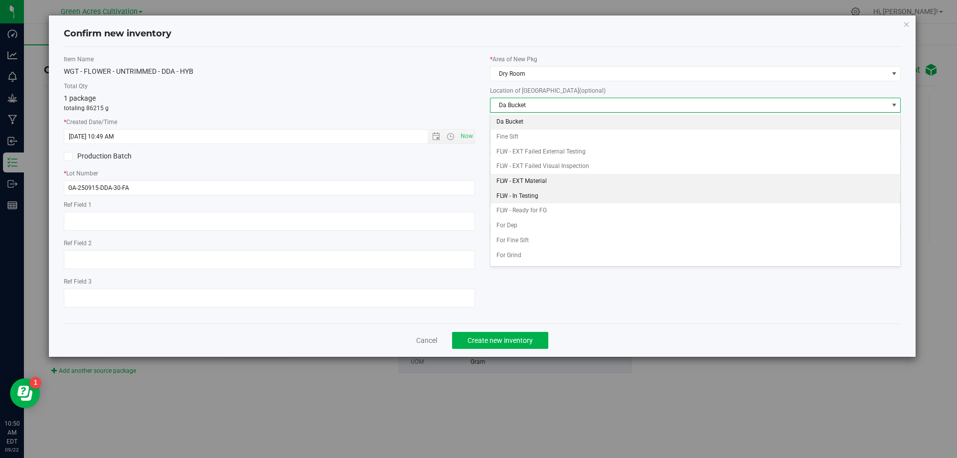
click at [520, 186] on li "FLW - EXT Material" at bounding box center [696, 181] width 410 height 15
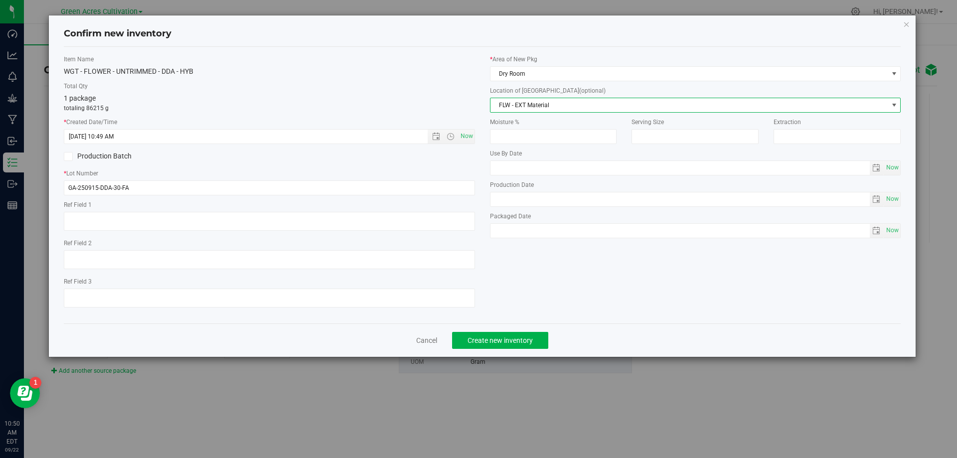
click at [531, 102] on span "FLW - EXT Material" at bounding box center [690, 105] width 398 height 14
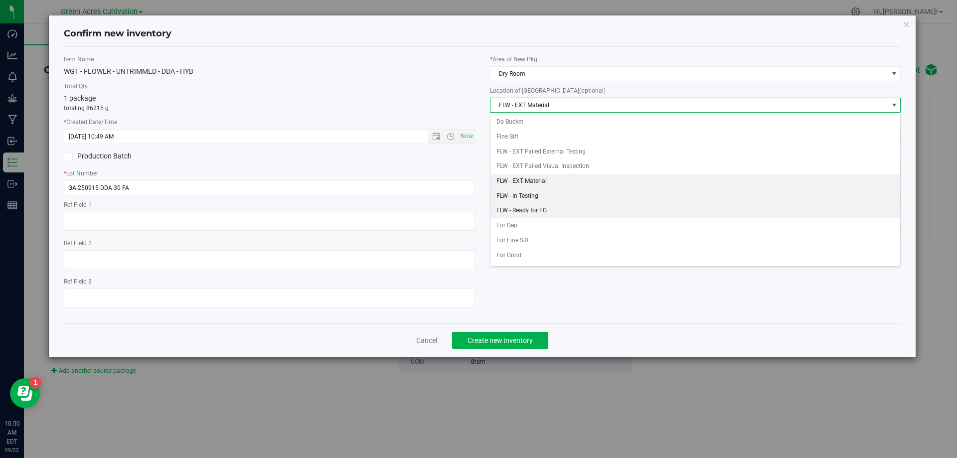
click at [522, 202] on li "FLW - In Testing" at bounding box center [696, 196] width 410 height 15
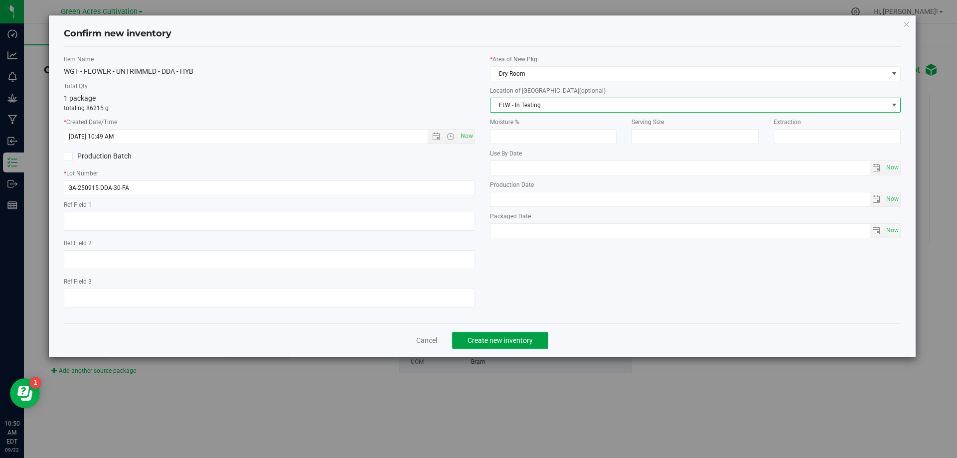
click at [504, 338] on span "Create new inventory" at bounding box center [500, 341] width 65 height 8
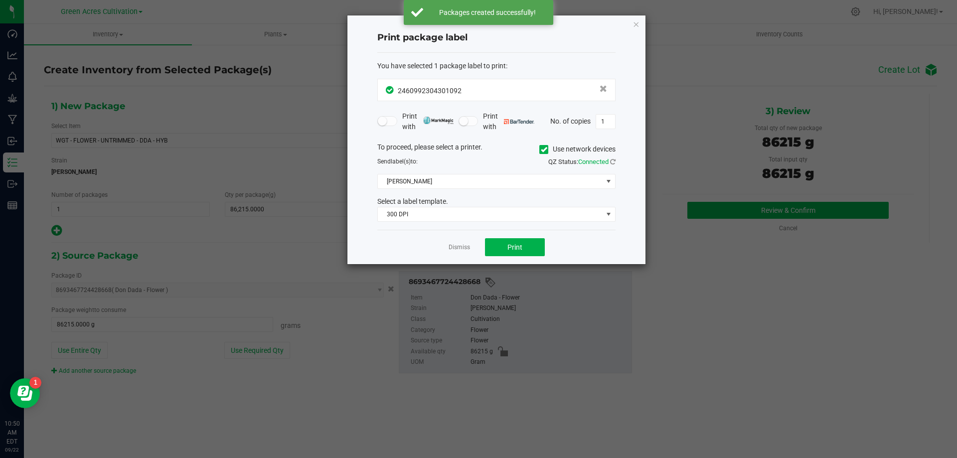
click at [543, 154] on span at bounding box center [543, 149] width 9 height 9
click at [0, 0] on input "Use network devices" at bounding box center [0, 0] width 0 height 0
click at [527, 185] on span at bounding box center [490, 181] width 225 height 14
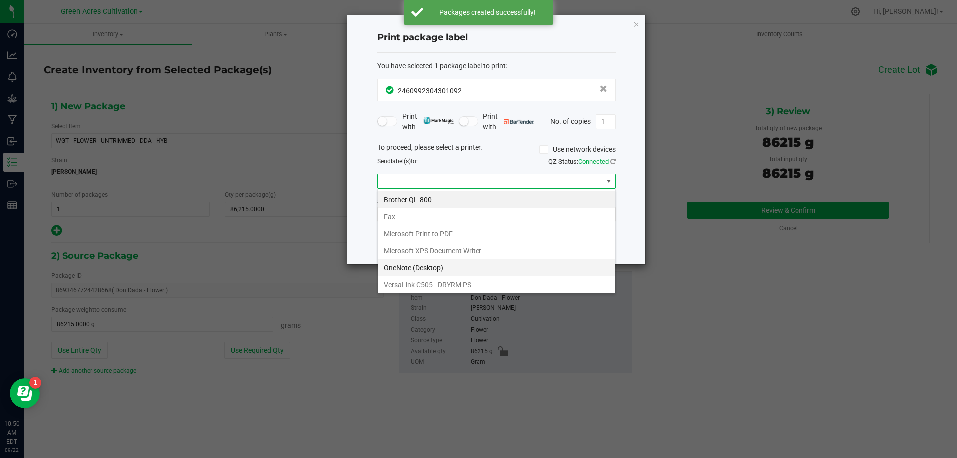
scroll to position [19, 0]
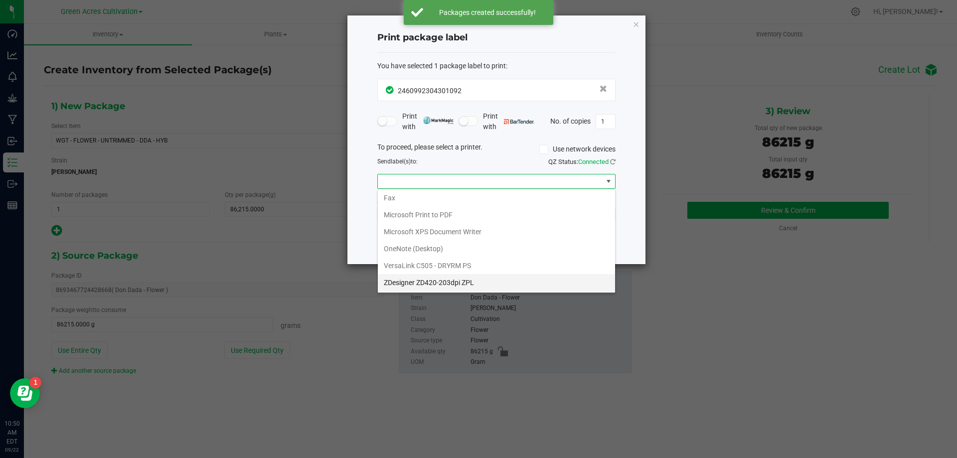
click at [436, 281] on ZPL "ZDesigner ZD420-203dpi ZPL" at bounding box center [496, 282] width 237 height 17
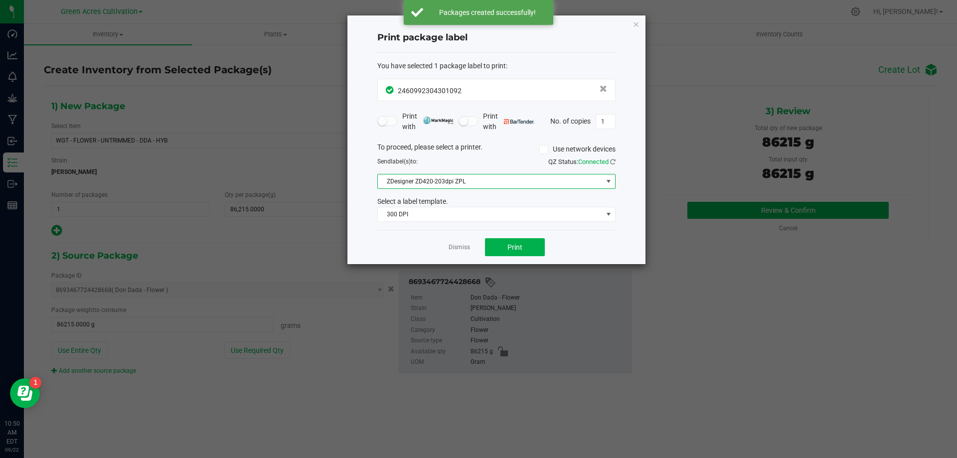
click at [473, 225] on div "You have selected 1 package label to print : 2460992304301092 Print with Print …" at bounding box center [496, 141] width 238 height 177
click at [480, 222] on span "300 DPI" at bounding box center [496, 214] width 238 height 15
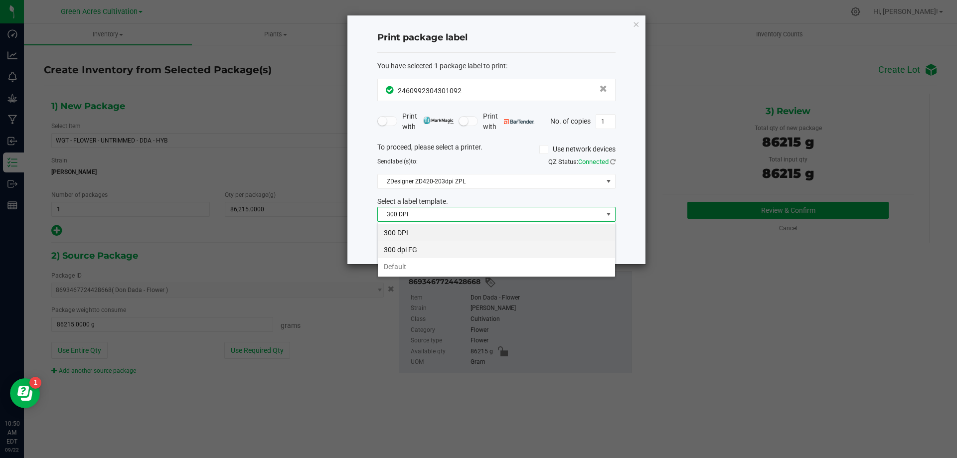
scroll to position [15, 238]
click at [439, 261] on li "Default" at bounding box center [496, 266] width 237 height 17
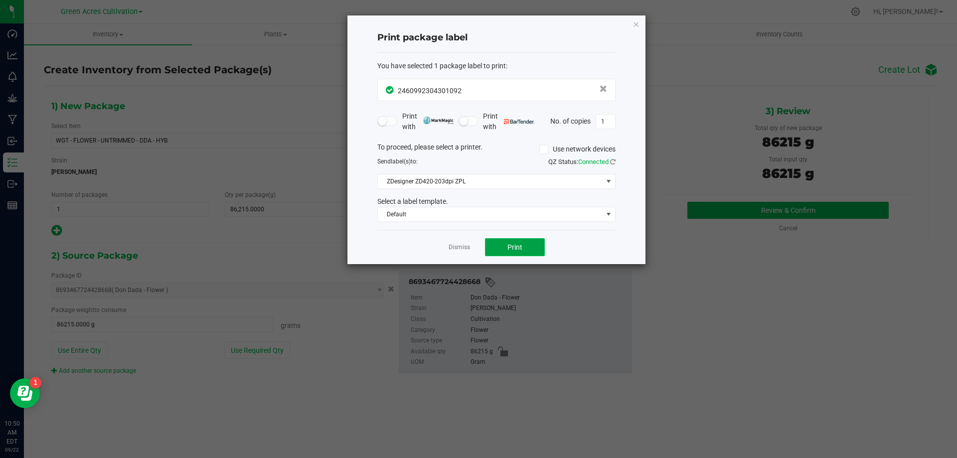
click at [526, 251] on button "Print" at bounding box center [515, 247] width 60 height 18
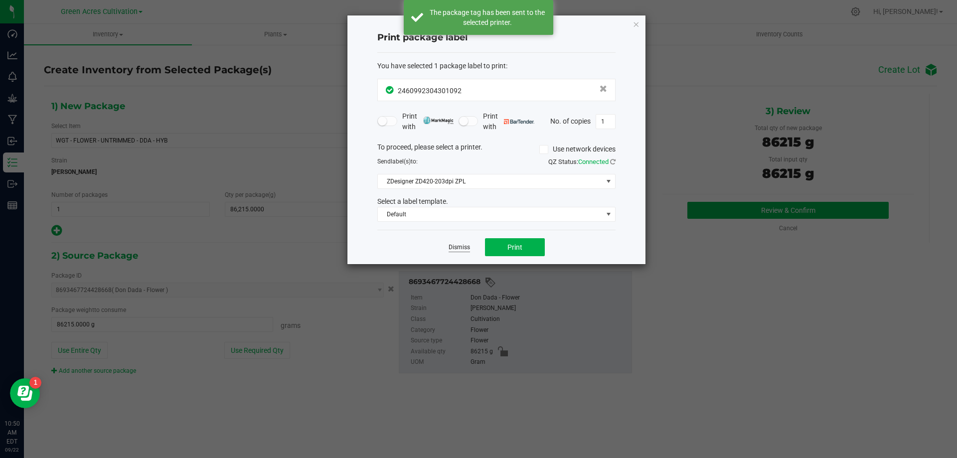
click at [459, 244] on link "Dismiss" at bounding box center [459, 247] width 21 height 8
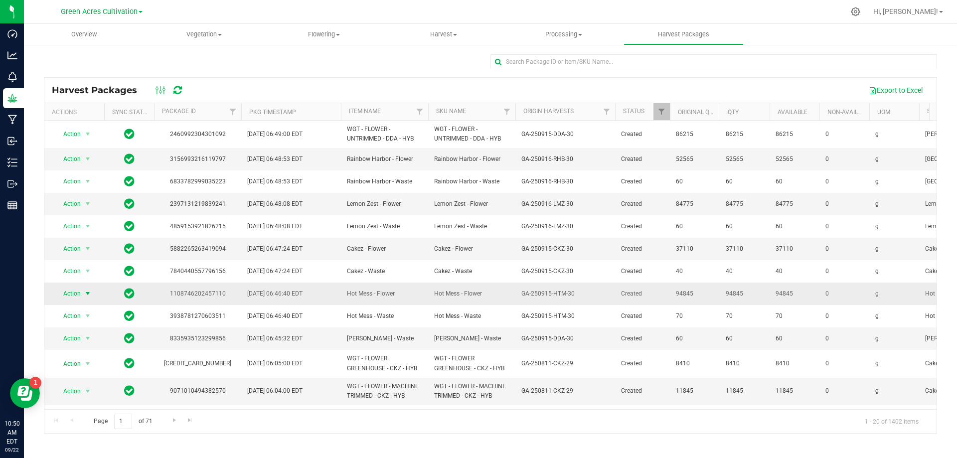
click at [74, 293] on span "Action" at bounding box center [67, 294] width 27 height 14
click at [83, 293] on span "select" at bounding box center [88, 294] width 12 height 14
click at [87, 325] on li "Create package" at bounding box center [86, 325] width 63 height 15
click at [68, 293] on span "Action" at bounding box center [67, 294] width 27 height 14
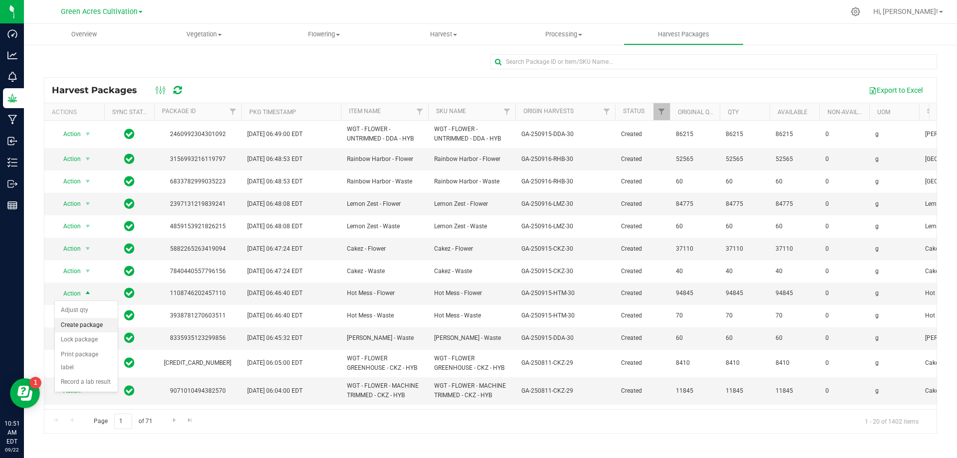
click at [99, 328] on li "Create package" at bounding box center [86, 325] width 63 height 15
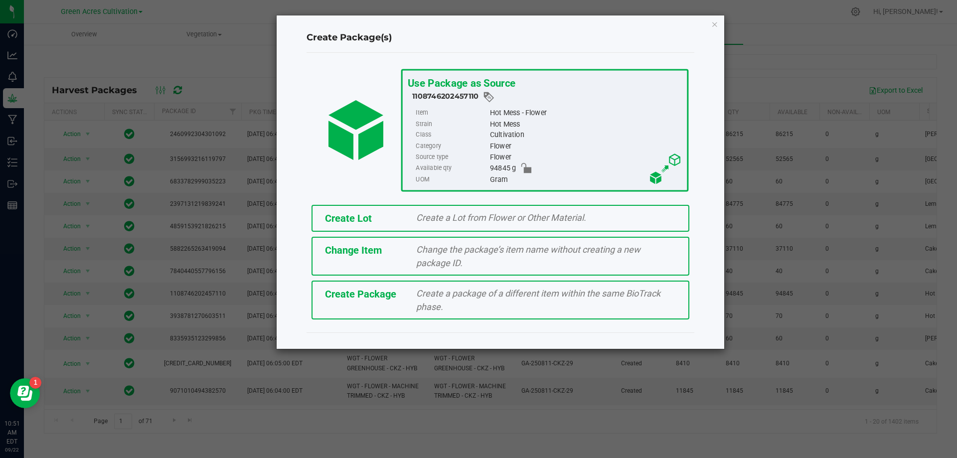
click at [472, 217] on span "Create a Lot from Flower or Other Material." at bounding box center [501, 217] width 170 height 10
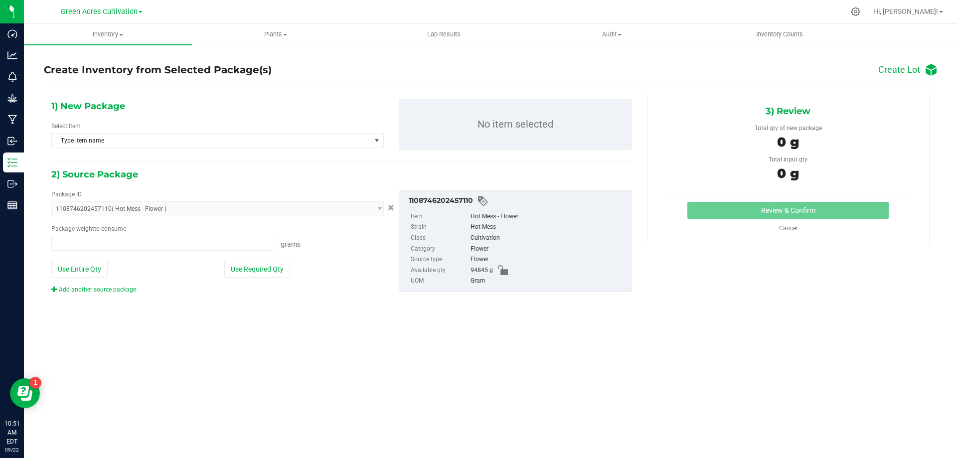
type input "0.0000 g"
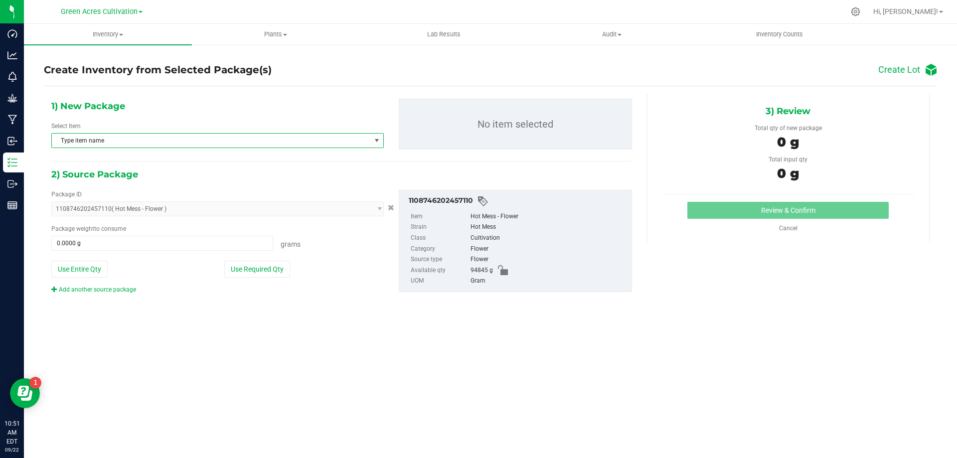
click at [243, 145] on span "Type item name" at bounding box center [211, 141] width 319 height 14
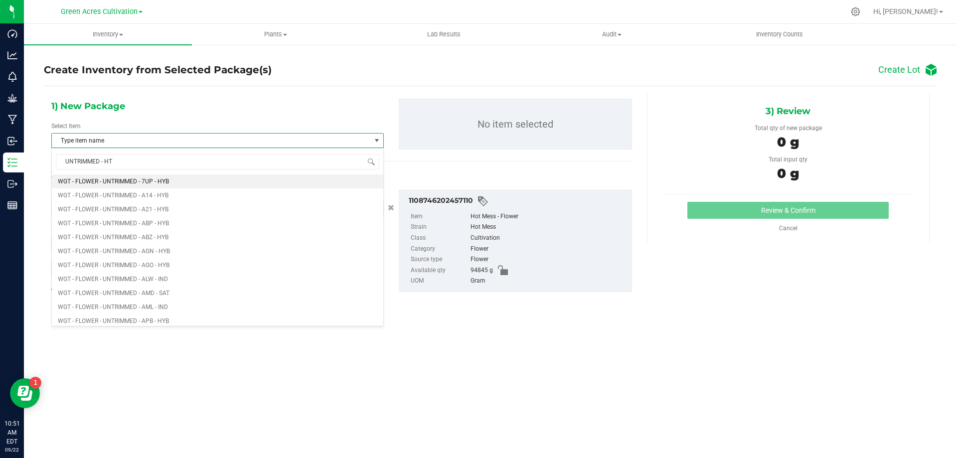
type input "UNTRIMMED - HTM"
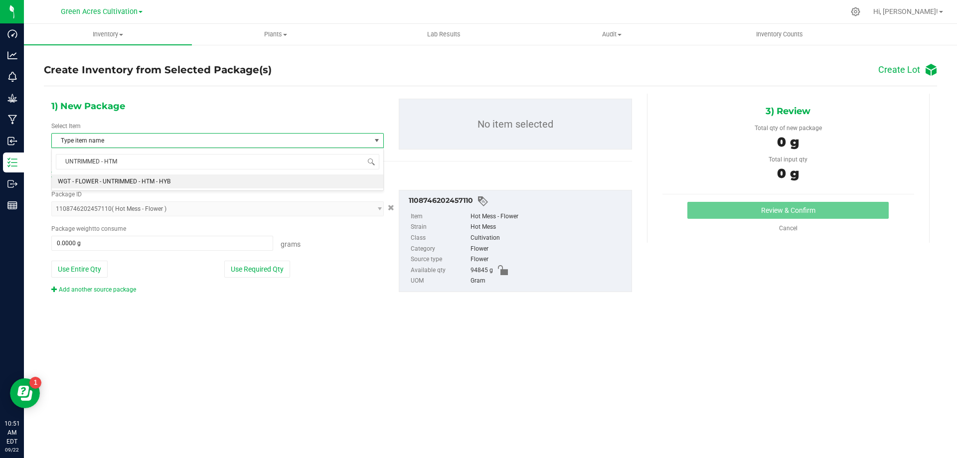
click at [186, 181] on li "WGT - FLOWER - UNTRIMMED - HTM - HYB" at bounding box center [218, 181] width 332 height 14
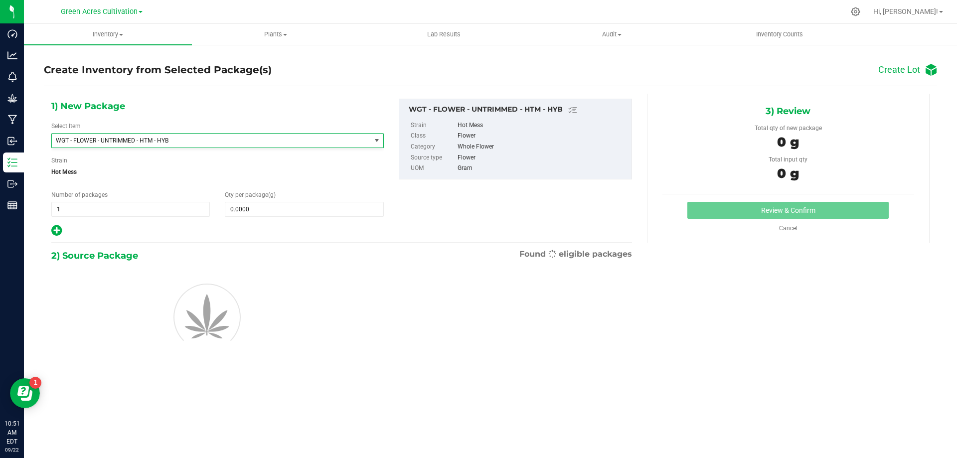
scroll to position [18217, 0]
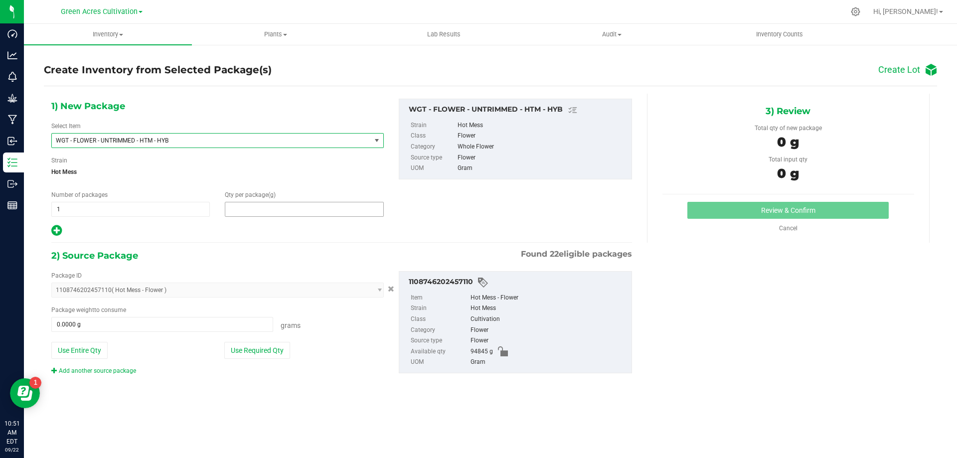
click at [267, 210] on span at bounding box center [304, 209] width 159 height 15
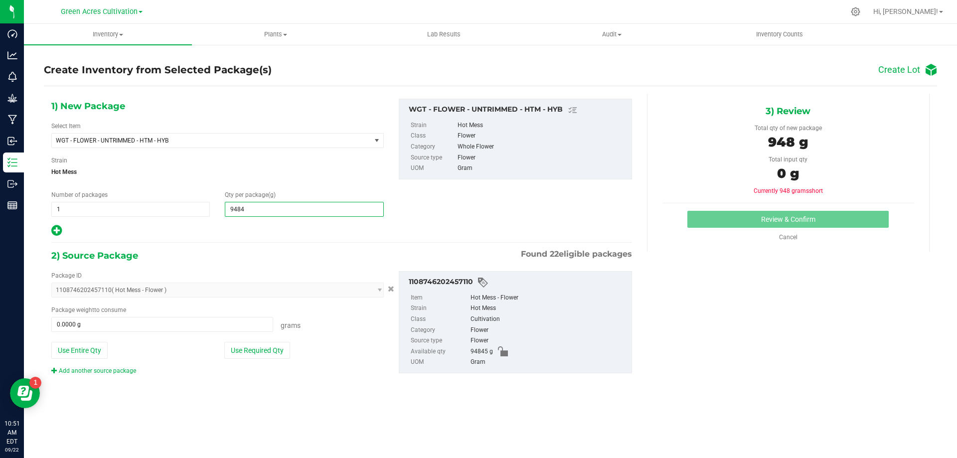
type input "94845"
type input "94,845.0000"
click at [248, 346] on button "Use Required Qty" at bounding box center [257, 350] width 66 height 17
type input "94845.0000 g"
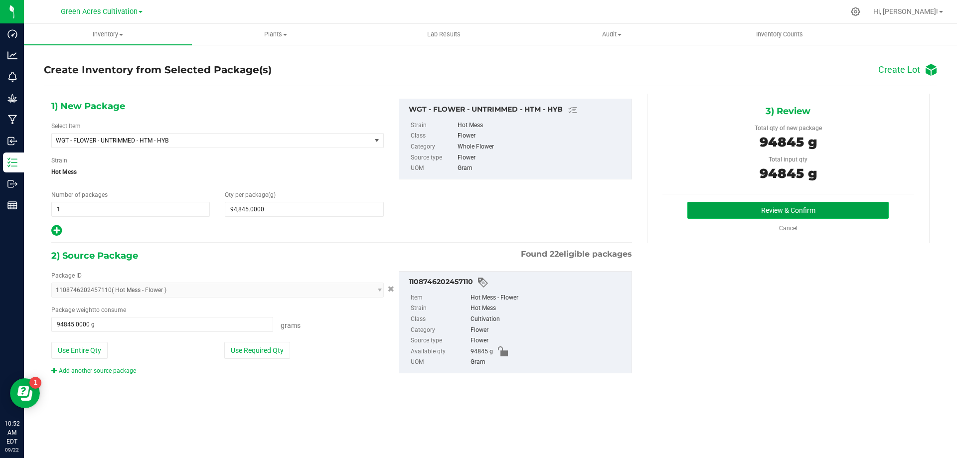
click at [719, 217] on button "Review & Confirm" at bounding box center [788, 210] width 201 height 17
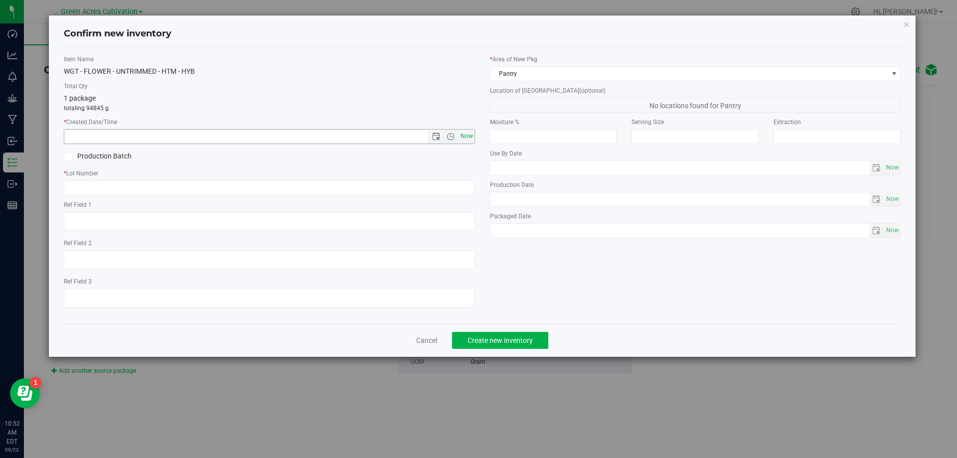
click at [472, 141] on span "Now" at bounding box center [466, 136] width 17 height 14
type input "[DATE] 10:52 AM"
click at [433, 190] on input "text" at bounding box center [269, 187] width 411 height 15
type input "GA-250915-HTM-30-FA"
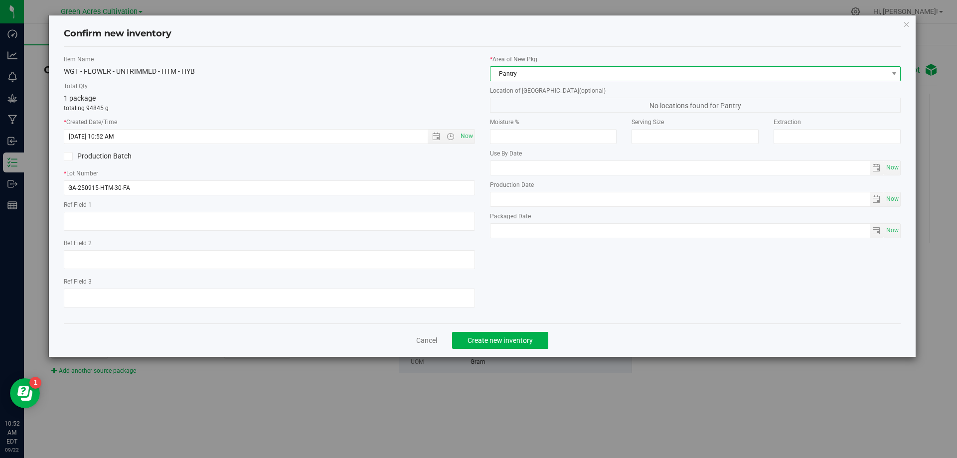
click at [584, 76] on span "Pantry" at bounding box center [690, 74] width 398 height 14
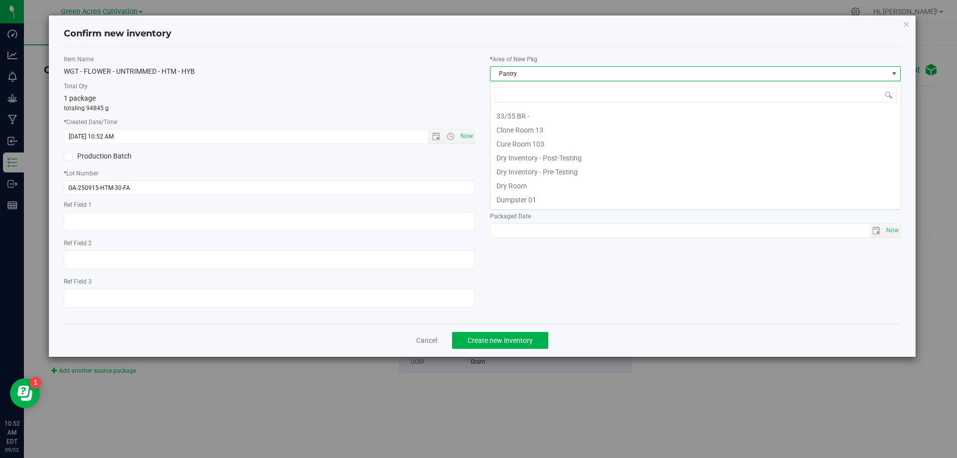
scroll to position [82, 0]
type input "DR"
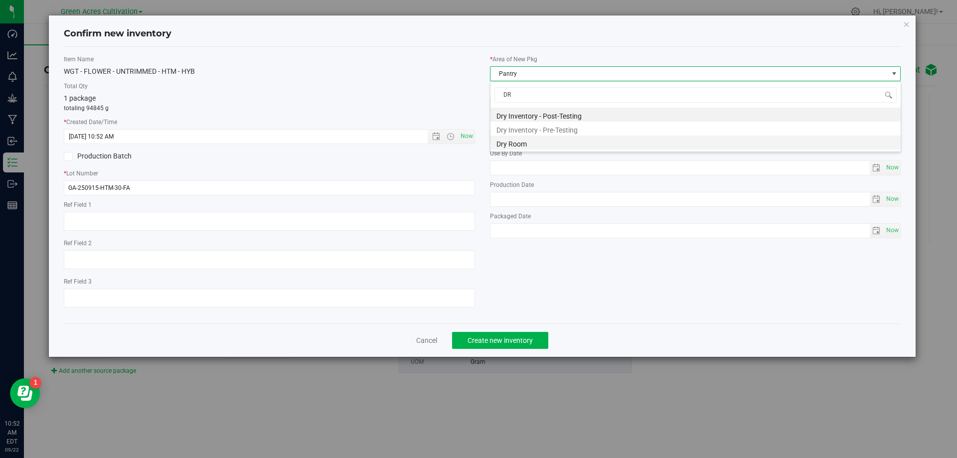
click at [538, 141] on li "Dry Room" at bounding box center [696, 143] width 410 height 14
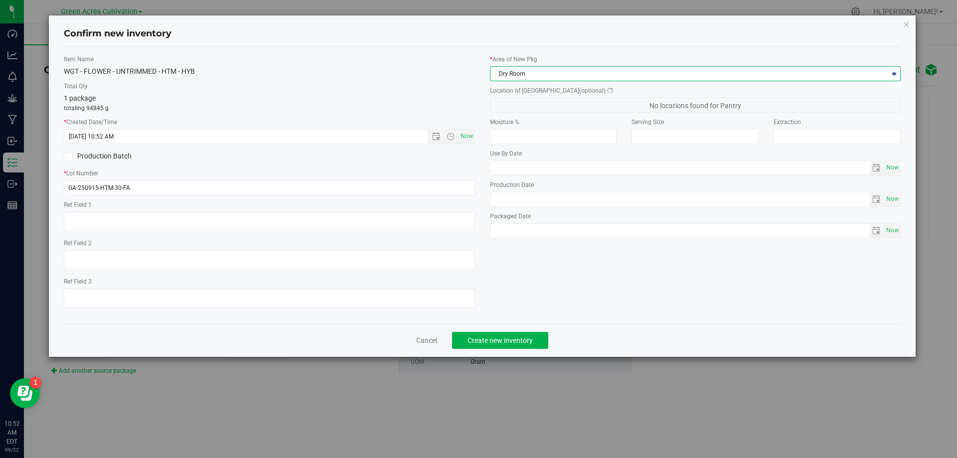
click at [579, 90] on span "(optional)" at bounding box center [592, 90] width 26 height 7
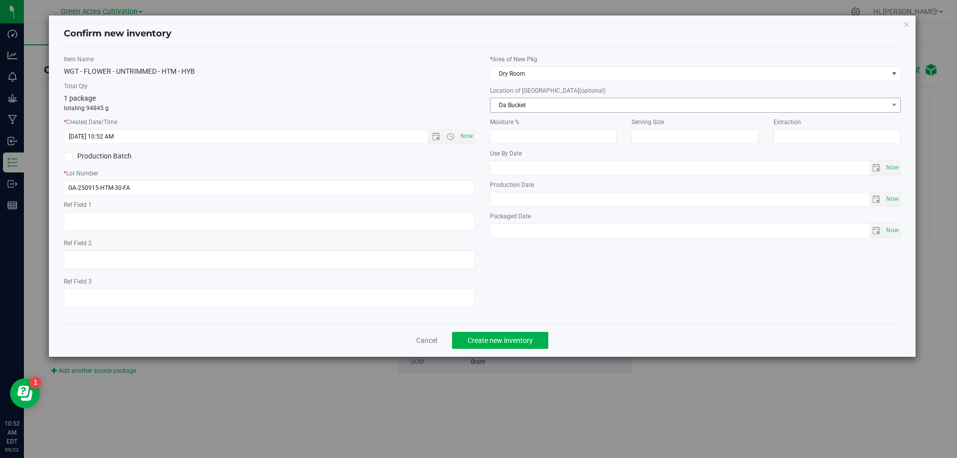
click at [545, 103] on span "Da Bucket" at bounding box center [690, 105] width 398 height 14
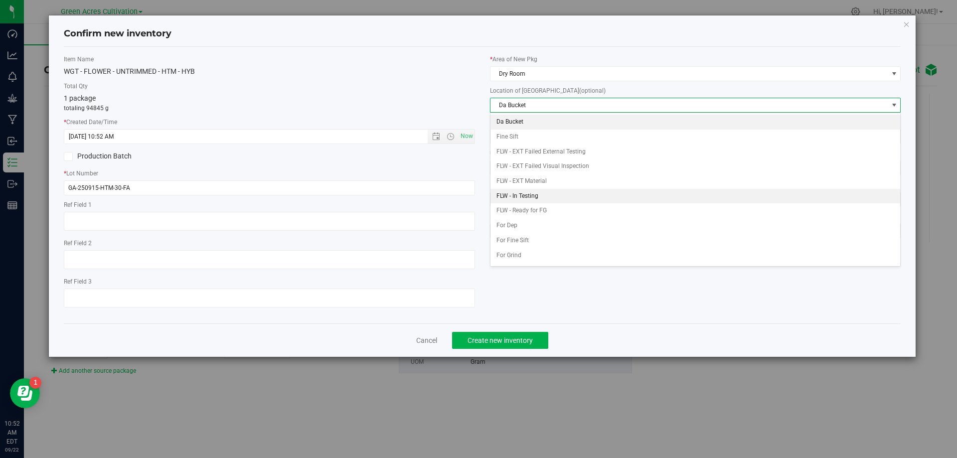
click at [551, 197] on li "FLW - In Testing" at bounding box center [696, 196] width 410 height 15
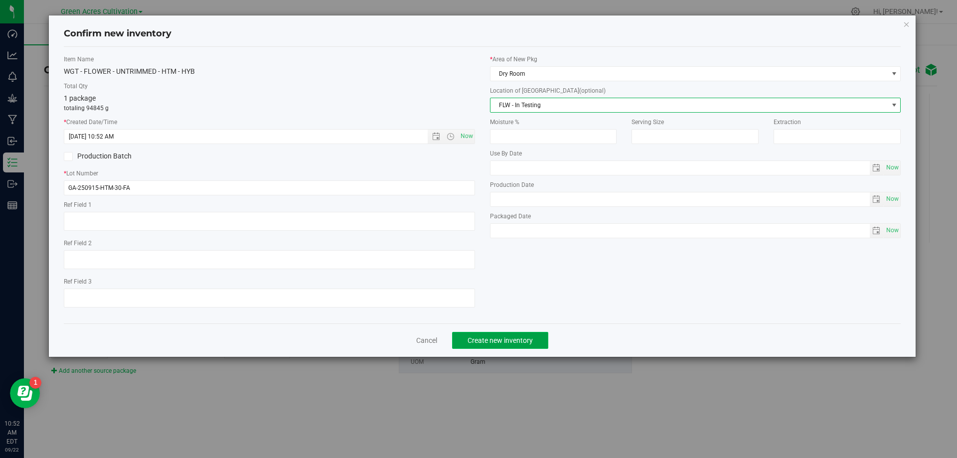
click at [497, 337] on span "Create new inventory" at bounding box center [500, 341] width 65 height 8
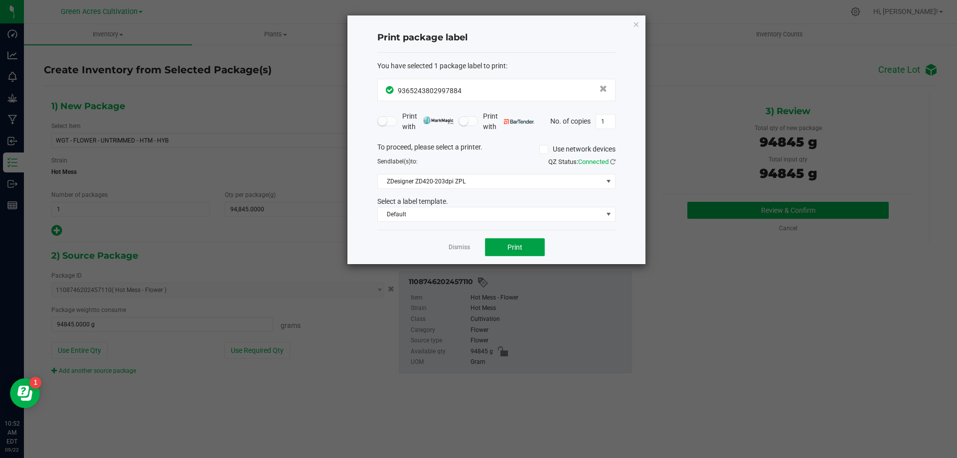
click at [506, 249] on button "Print" at bounding box center [515, 247] width 60 height 18
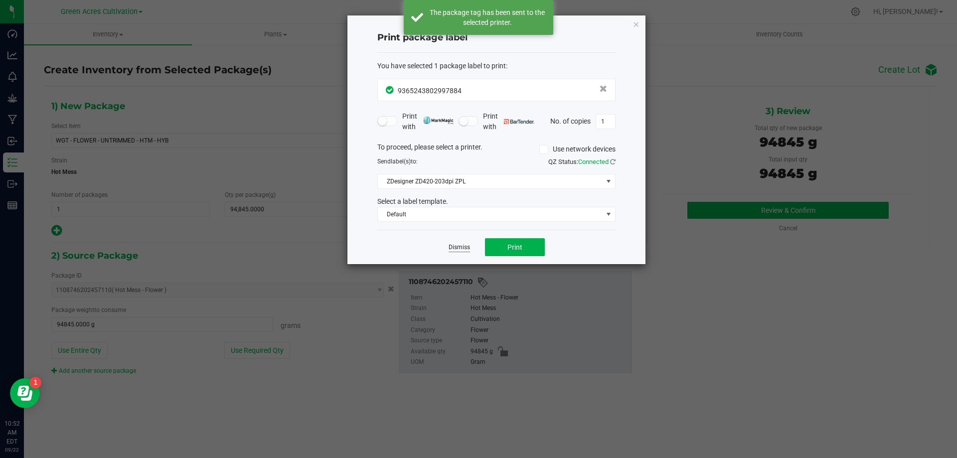
click at [470, 247] on link "Dismiss" at bounding box center [459, 247] width 21 height 8
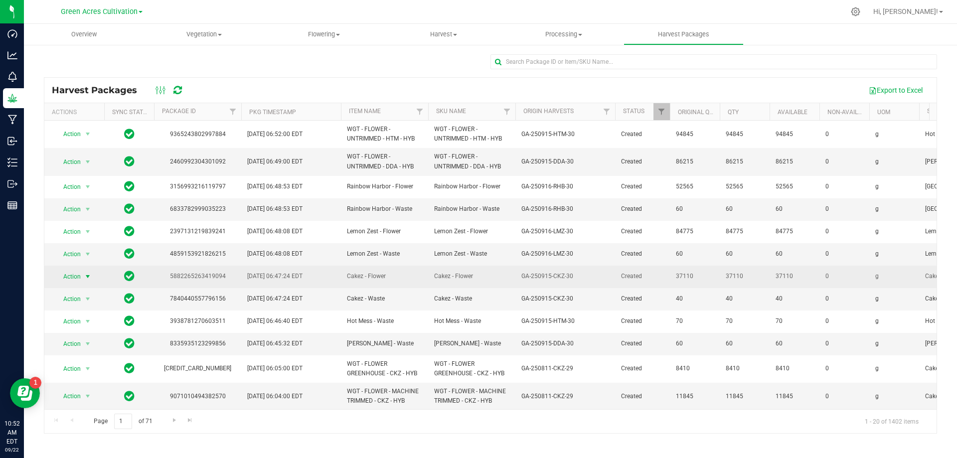
click at [82, 276] on span "select" at bounding box center [88, 277] width 12 height 14
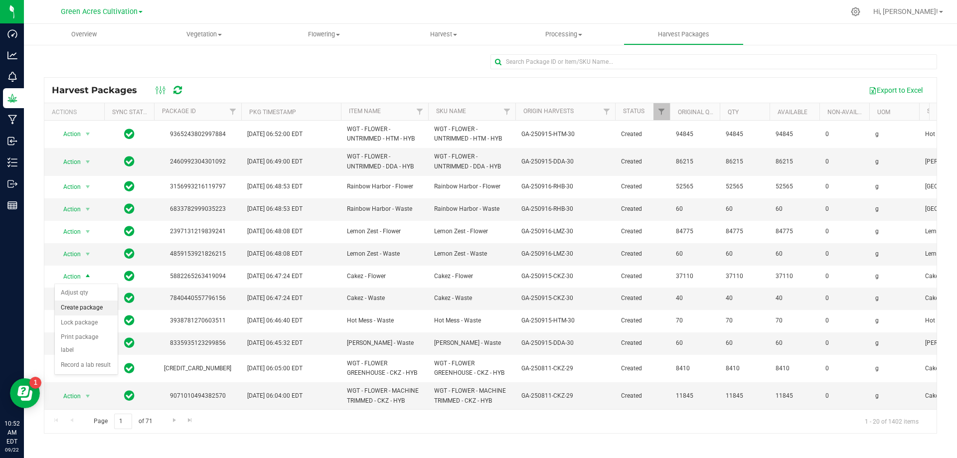
click at [79, 311] on li "Create package" at bounding box center [86, 308] width 63 height 15
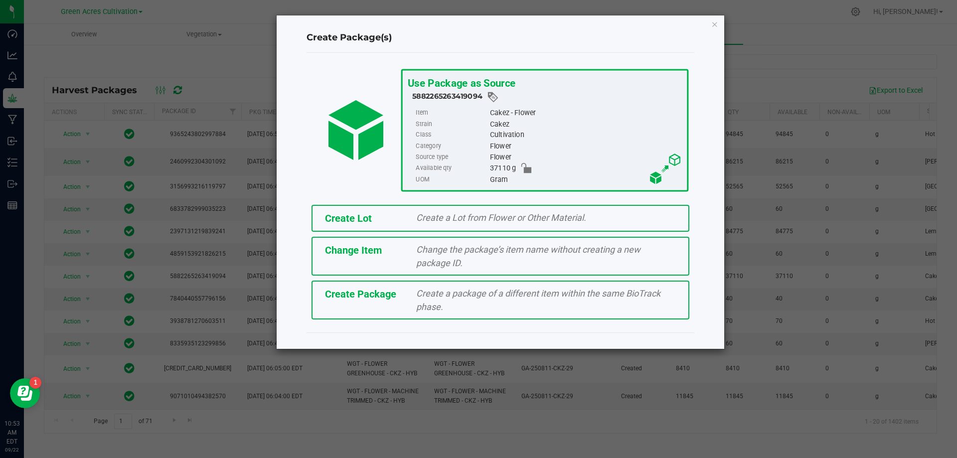
click at [427, 211] on div "Create a Lot from Flower or Other Material." at bounding box center [546, 217] width 275 height 13
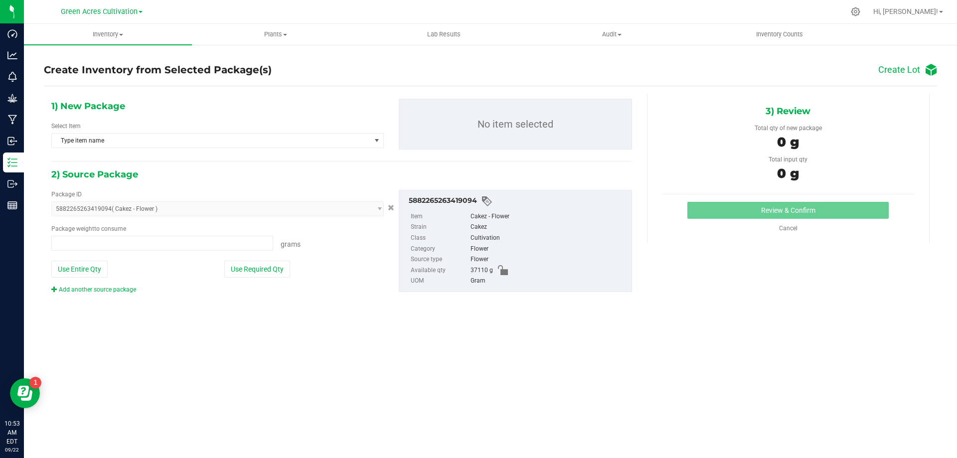
type input "0.0000 g"
click at [359, 144] on span "Type item name" at bounding box center [211, 141] width 319 height 14
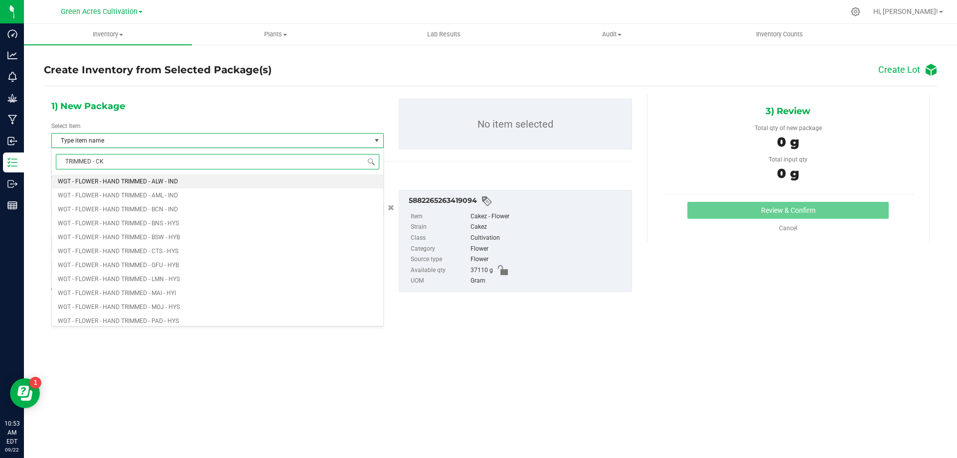
type input "TRIMMED - CKZ"
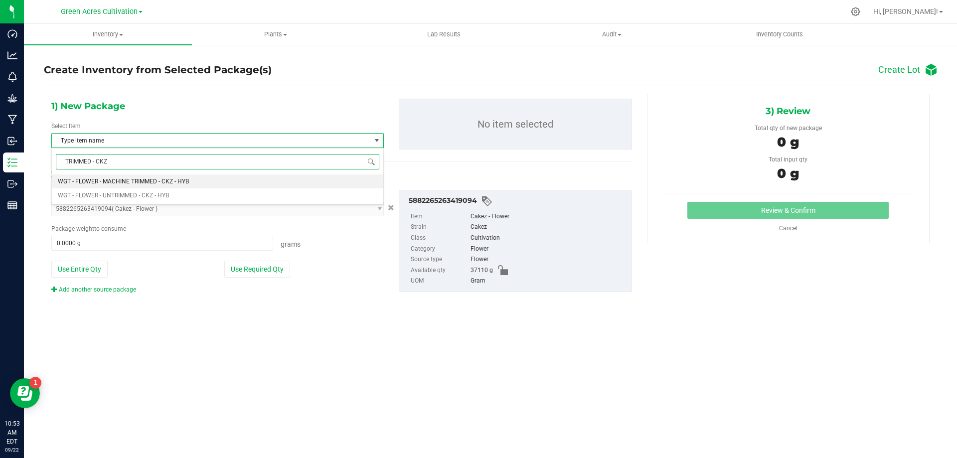
click at [104, 179] on span "WGT - FLOWER - MACHINE TRIMMED - CKZ - HYB" at bounding box center [123, 181] width 131 height 7
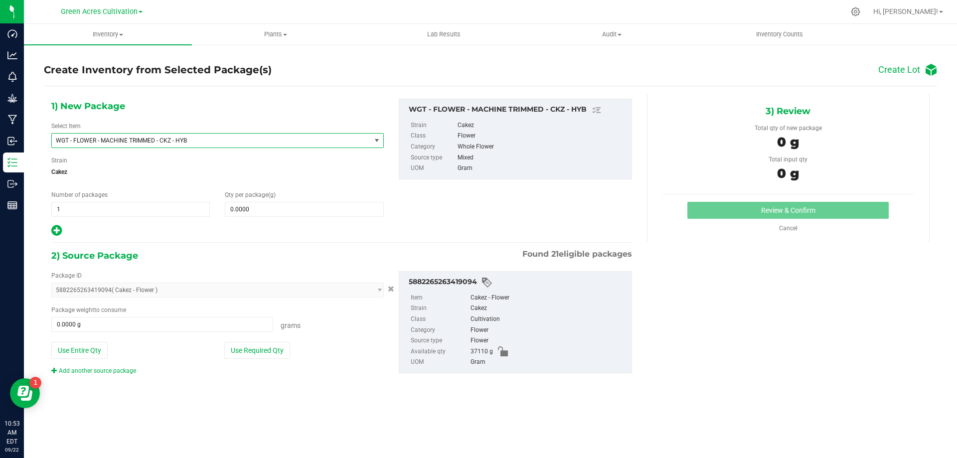
click at [160, 142] on span "WGT - FLOWER - MACHINE TRIMMED - CKZ - HYB" at bounding box center [205, 140] width 299 height 7
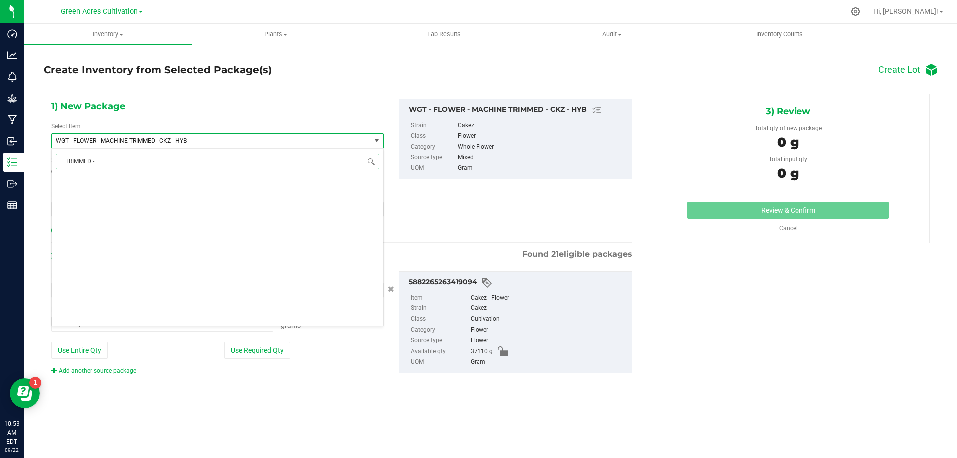
scroll to position [0, 0]
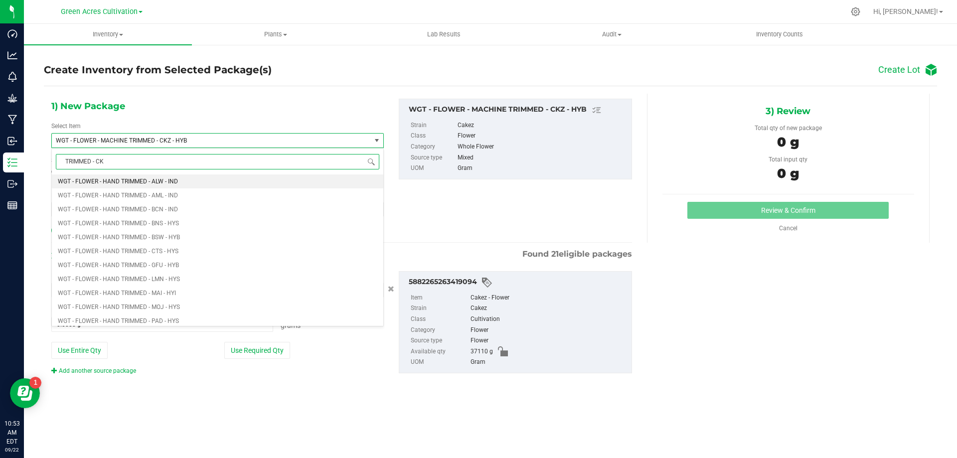
type input "TRIMMED - CKZ"
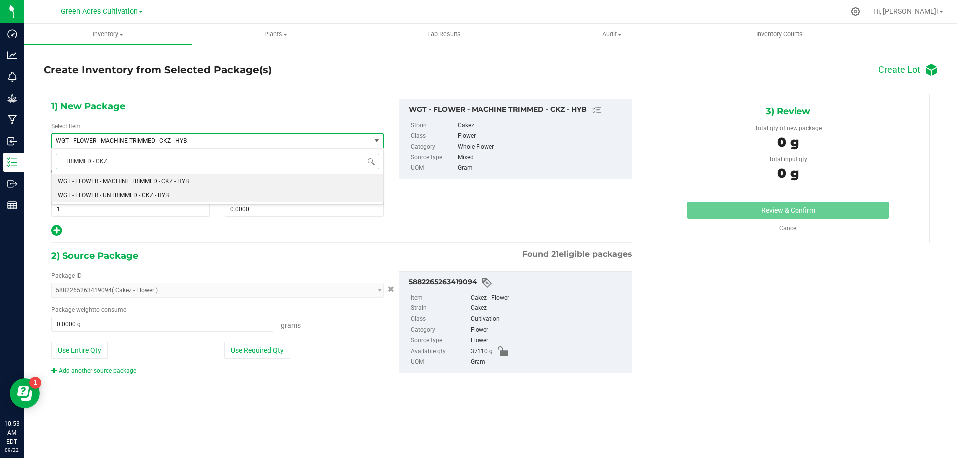
click at [128, 195] on span "WGT - FLOWER - UNTRIMMED - CKZ - HYB" at bounding box center [113, 195] width 111 height 7
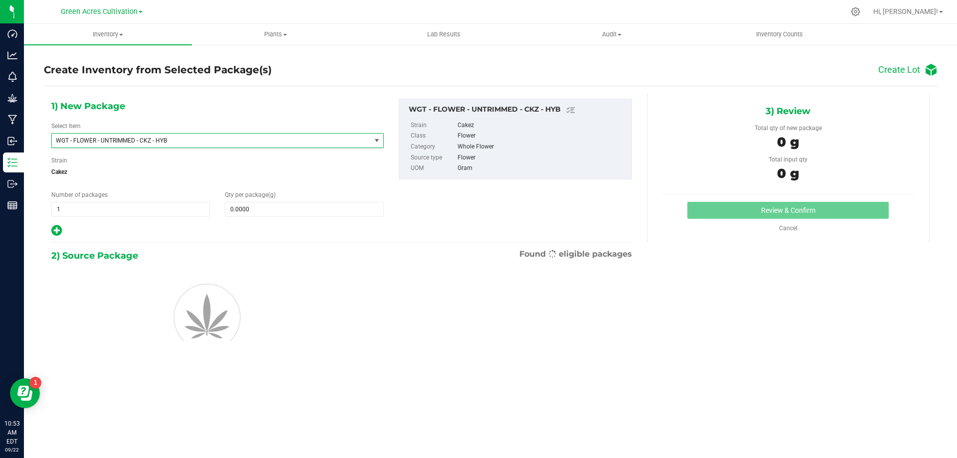
type input "0.0000"
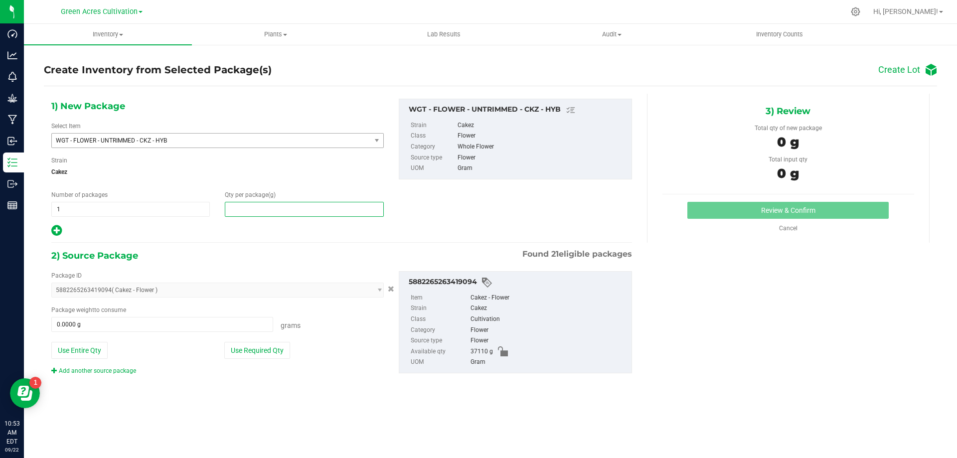
click at [254, 203] on span at bounding box center [304, 209] width 159 height 15
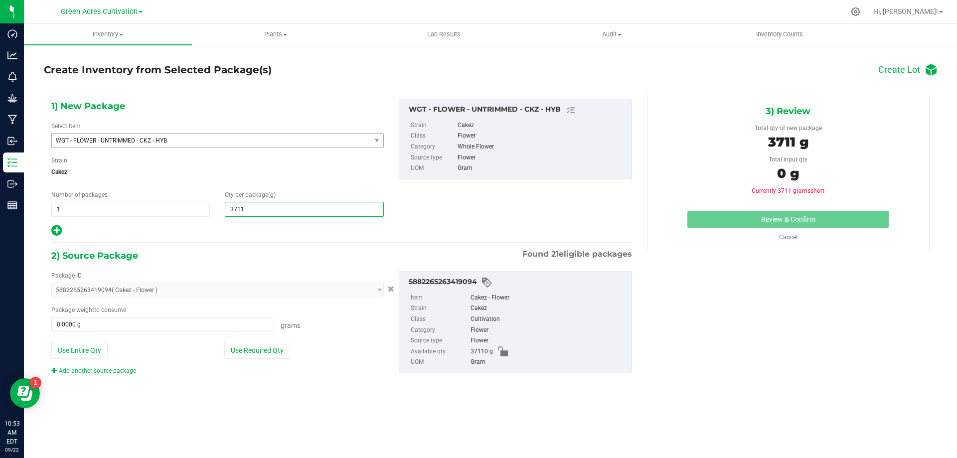
type input "37110"
type input "37,110.0000"
click at [280, 350] on button "Use Required Qty" at bounding box center [257, 350] width 66 height 17
type input "37110.0000 g"
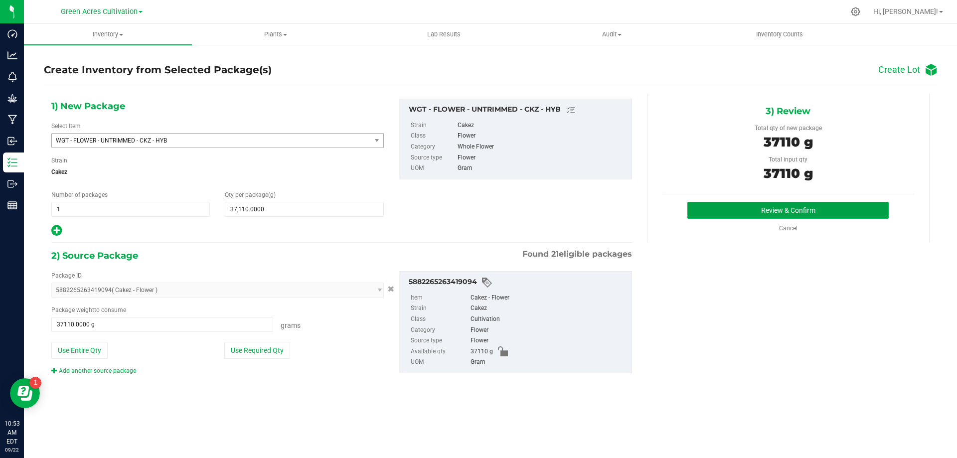
click at [724, 214] on button "Review & Confirm" at bounding box center [788, 210] width 201 height 17
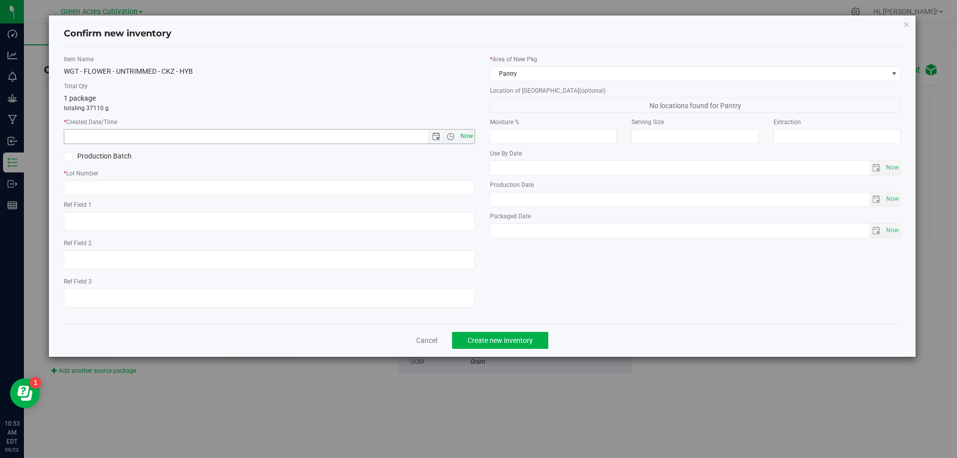
click at [474, 137] on span "Now" at bounding box center [466, 136] width 17 height 14
type input "[DATE] 10:53 AM"
click at [401, 183] on input "text" at bounding box center [269, 187] width 411 height 15
type input "GA-250915-CKZ-30-FA"
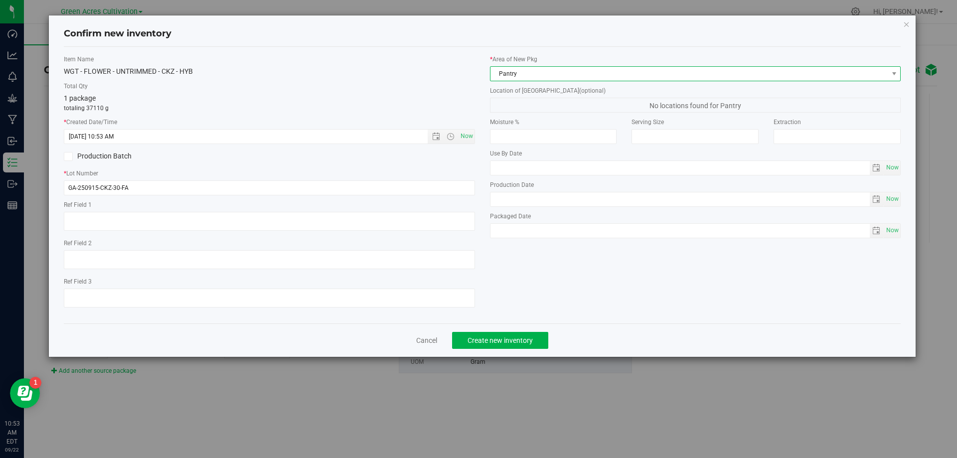
click at [545, 71] on span "Pantry" at bounding box center [690, 74] width 398 height 14
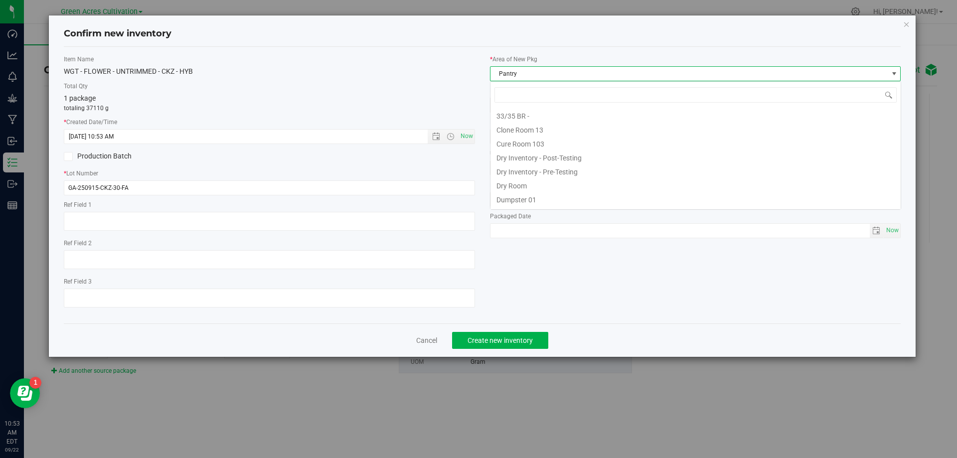
scroll to position [82, 0]
type input "DR"
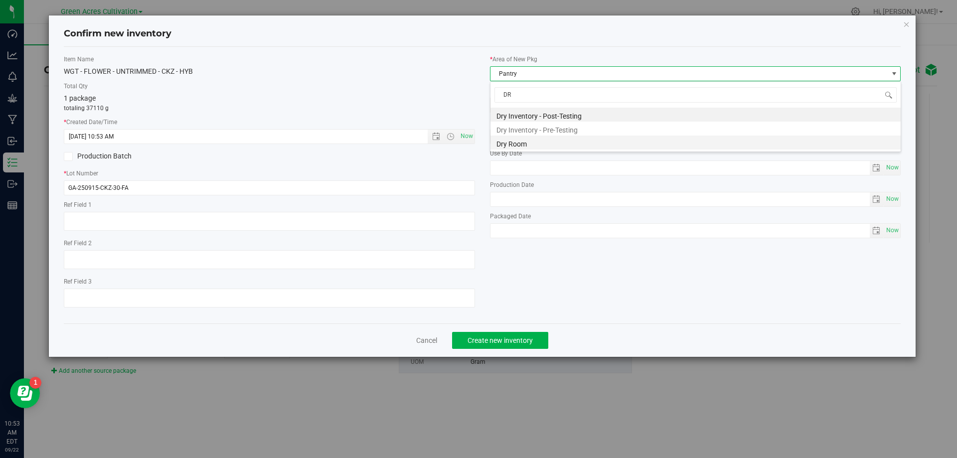
scroll to position [0, 0]
click at [530, 140] on li "Dry Room" at bounding box center [696, 143] width 410 height 14
click at [559, 114] on div "* Area of [GEOGRAPHIC_DATA] Dry Room Location of [GEOGRAPHIC_DATA] (optional) D…" at bounding box center [696, 149] width 426 height 188
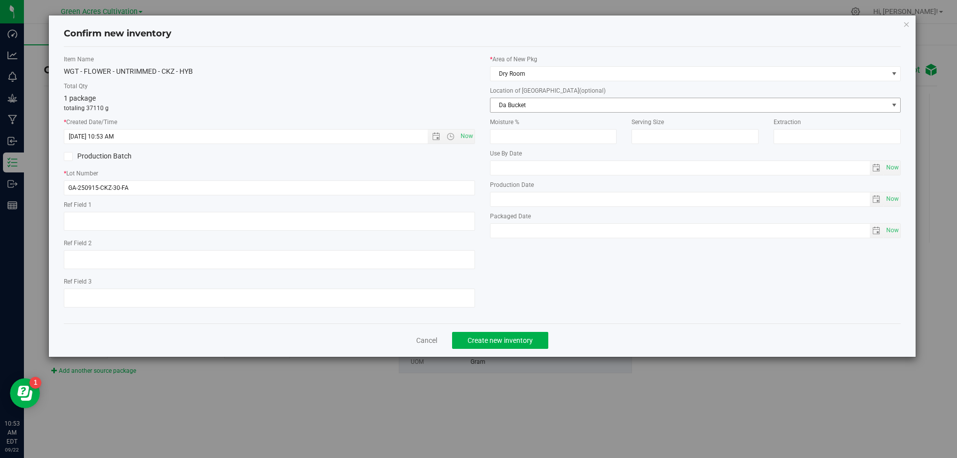
click at [566, 111] on span "Da Bucket" at bounding box center [690, 105] width 398 height 14
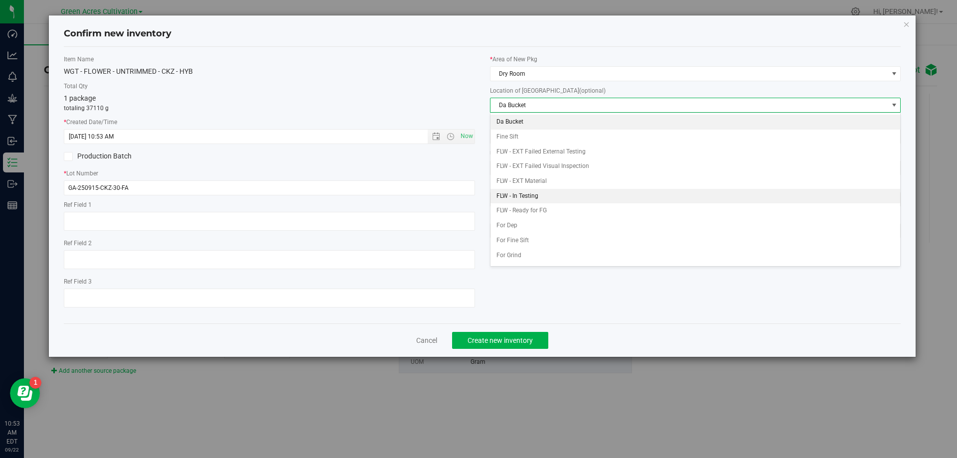
click at [537, 194] on li "FLW - In Testing" at bounding box center [696, 196] width 410 height 15
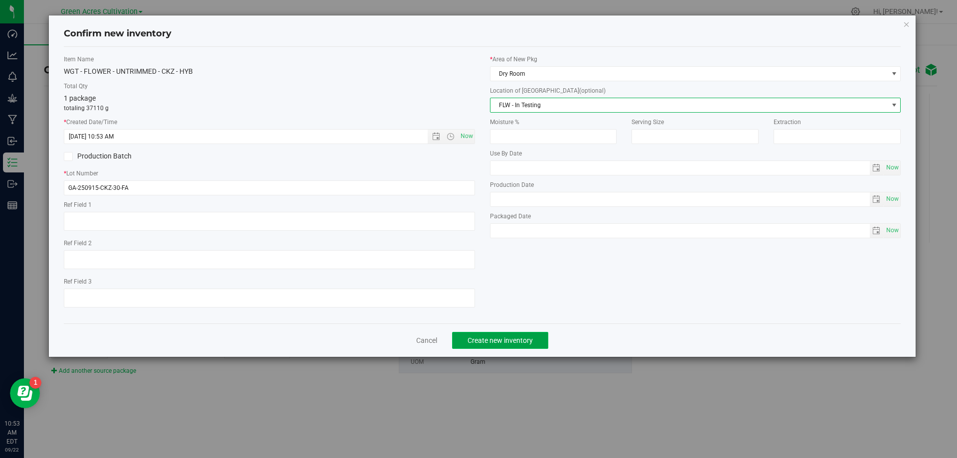
click at [521, 347] on button "Create new inventory" at bounding box center [500, 340] width 96 height 17
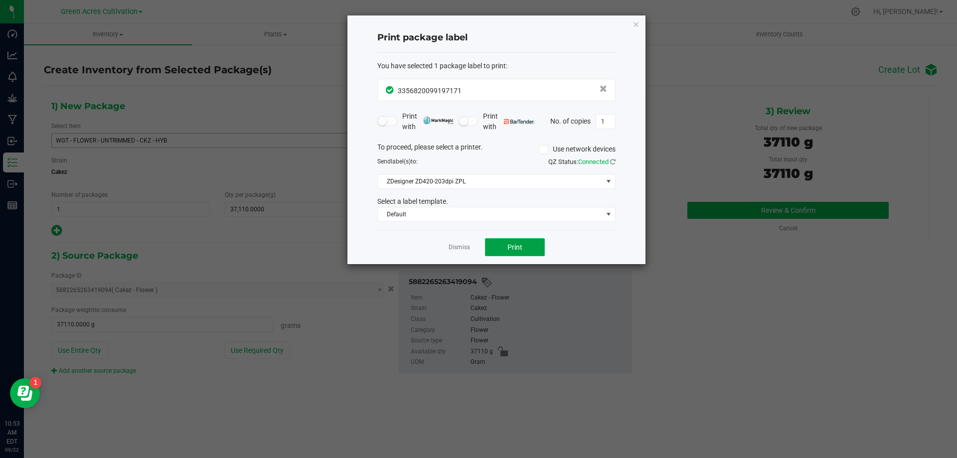
click at [513, 244] on span "Print" at bounding box center [515, 247] width 15 height 8
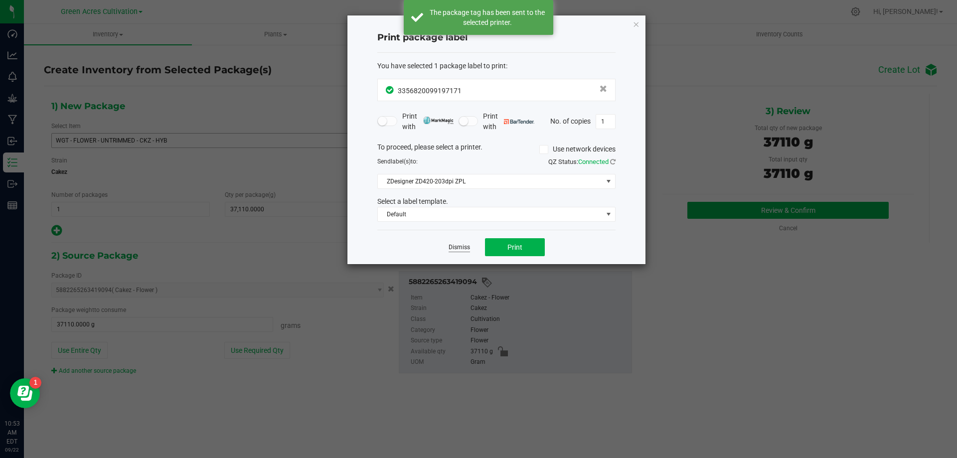
click at [460, 248] on link "Dismiss" at bounding box center [459, 247] width 21 height 8
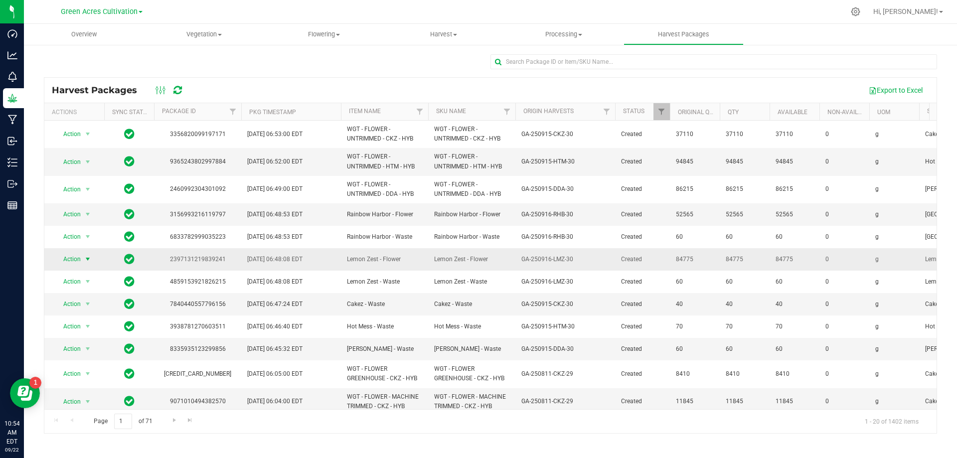
click at [79, 257] on span "Action" at bounding box center [67, 259] width 27 height 14
click at [96, 289] on li "Create package" at bounding box center [86, 290] width 63 height 15
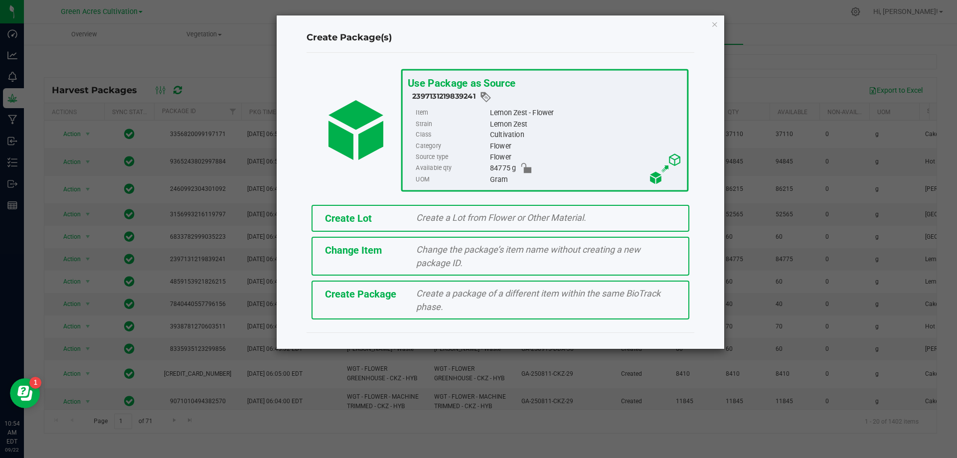
click at [452, 215] on span "Create a Lot from Flower or Other Material." at bounding box center [501, 217] width 170 height 10
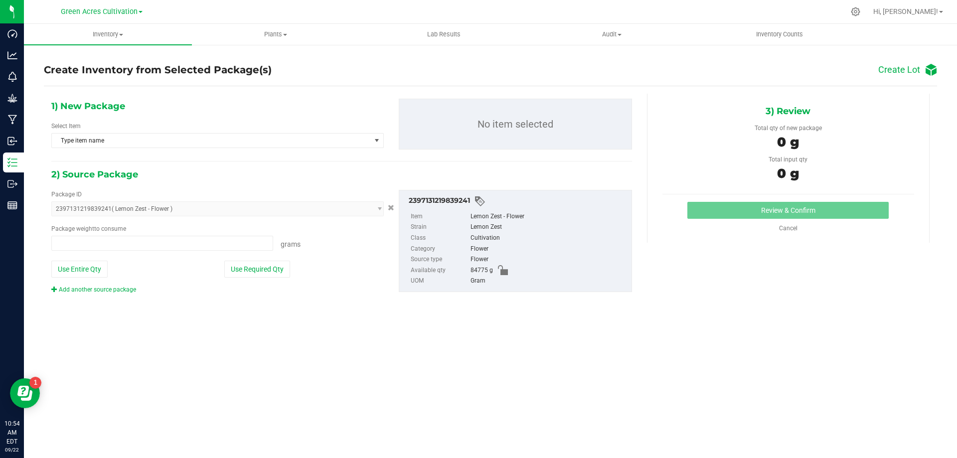
type input "0.0000 g"
click at [376, 142] on span "select" at bounding box center [377, 141] width 8 height 8
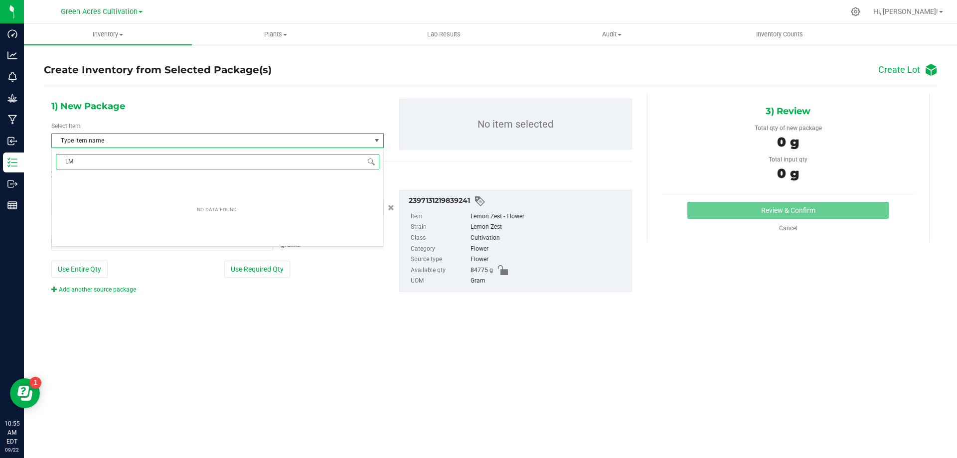
type input "L"
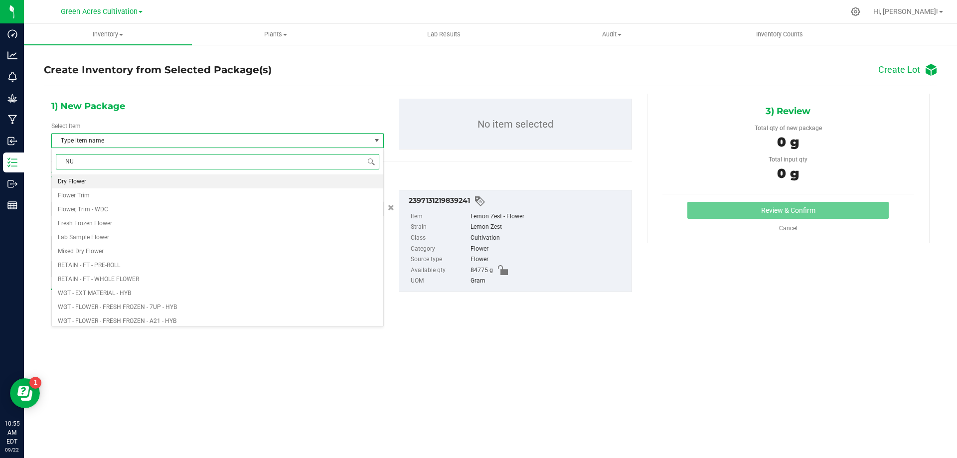
type input "N"
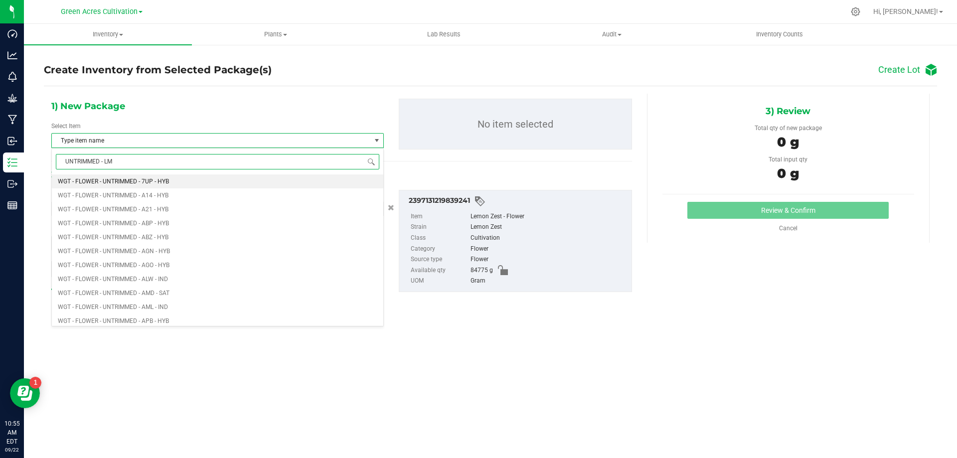
type input "UNTRIMMED - LMZ"
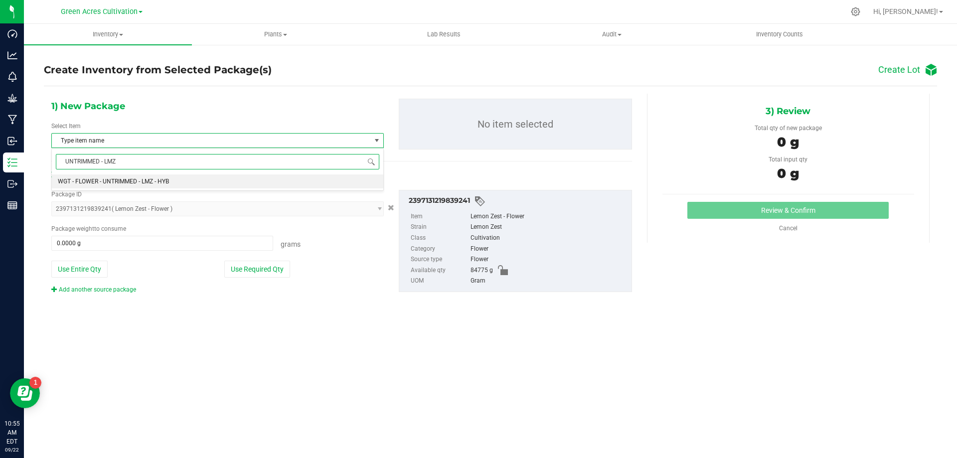
click at [149, 176] on li "WGT - FLOWER - UNTRIMMED - LMZ - HYB" at bounding box center [218, 181] width 332 height 14
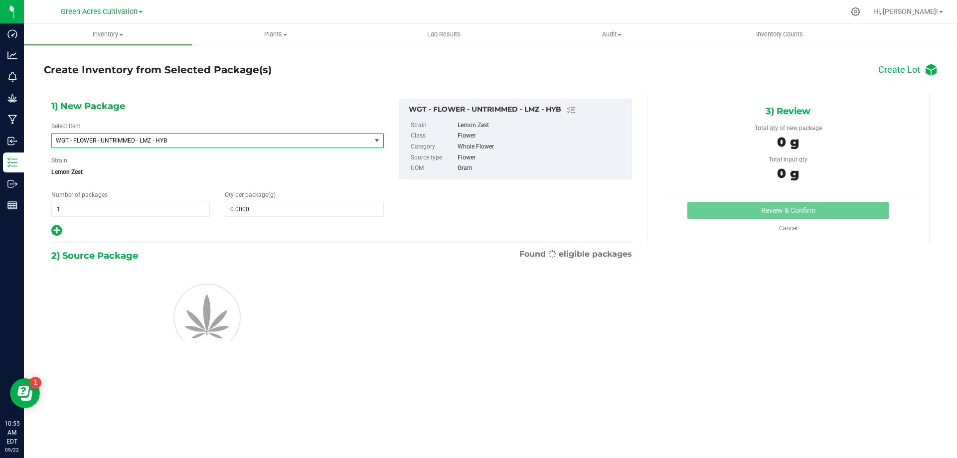
scroll to position [18455, 0]
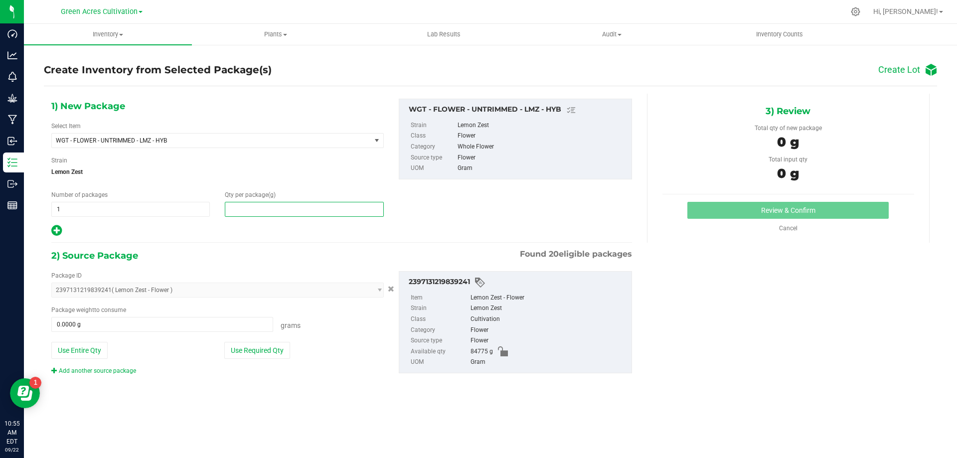
click at [289, 214] on span at bounding box center [304, 209] width 159 height 15
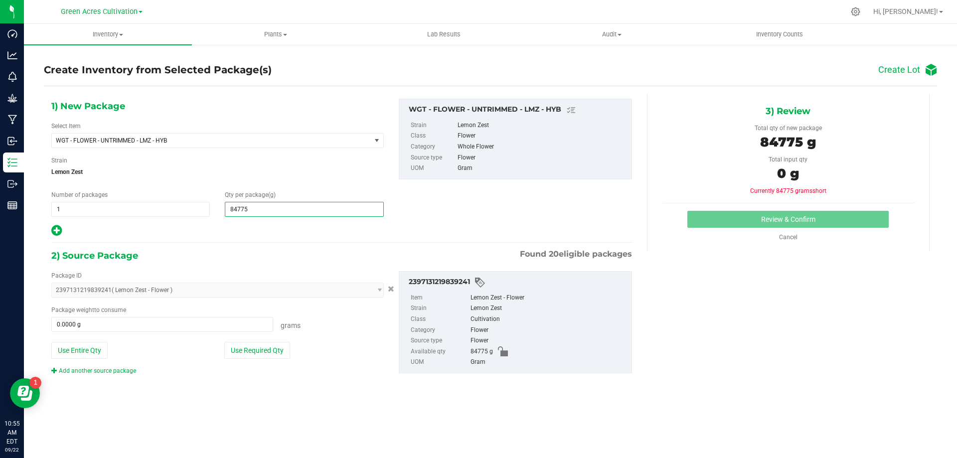
type input "84775"
type input "84,775.0000"
click at [259, 343] on button "Use Required Qty" at bounding box center [257, 350] width 66 height 17
type input "84775.0000 g"
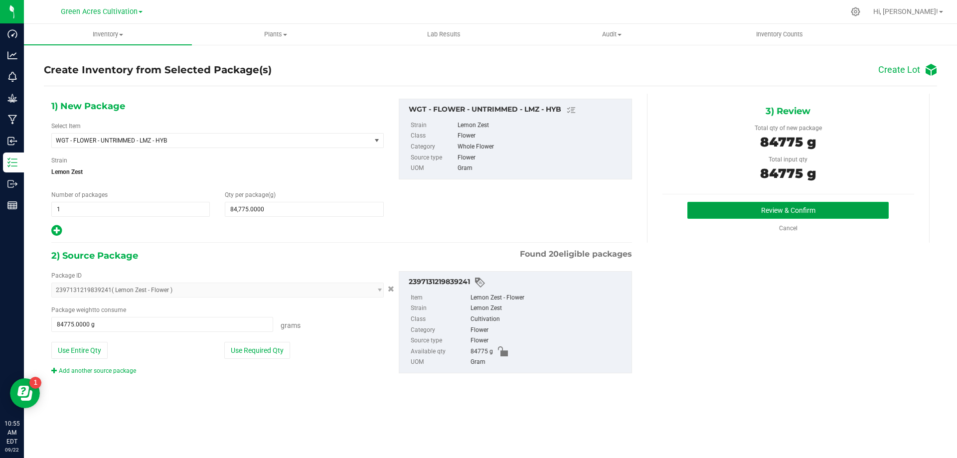
click at [697, 212] on button "Review & Confirm" at bounding box center [788, 210] width 201 height 17
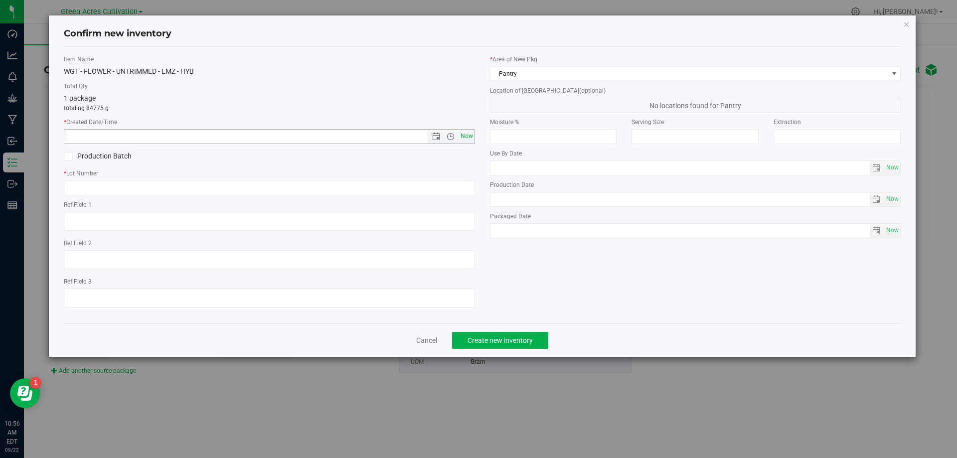
click at [465, 138] on span "Now" at bounding box center [466, 136] width 17 height 14
type input "[DATE] 10:56 AM"
click at [447, 196] on div "Item Name WGT - FLOWER - UNTRIMMED - LMZ - HYB Total Qty 1 package totaling 847…" at bounding box center [269, 185] width 426 height 261
click at [452, 186] on input "text" at bounding box center [269, 187] width 411 height 15
type input "GA-250916-LMZ-30-FA"
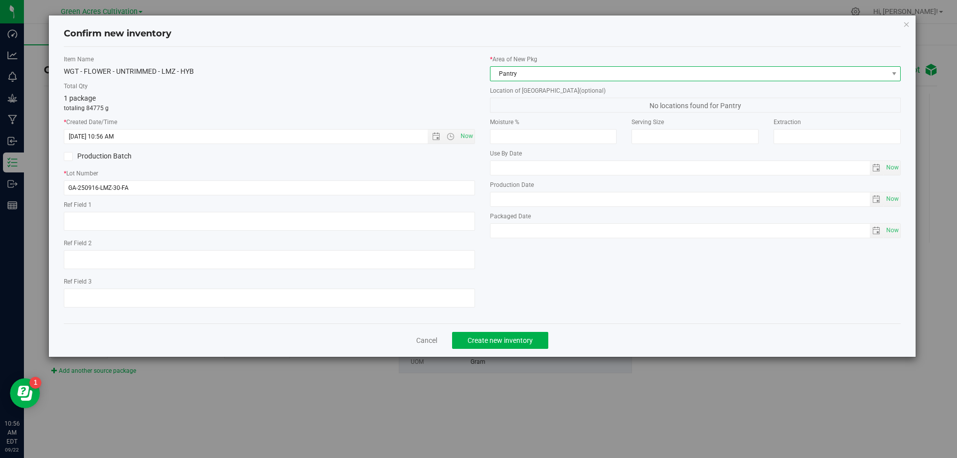
click at [595, 78] on span "Pantry" at bounding box center [690, 74] width 398 height 14
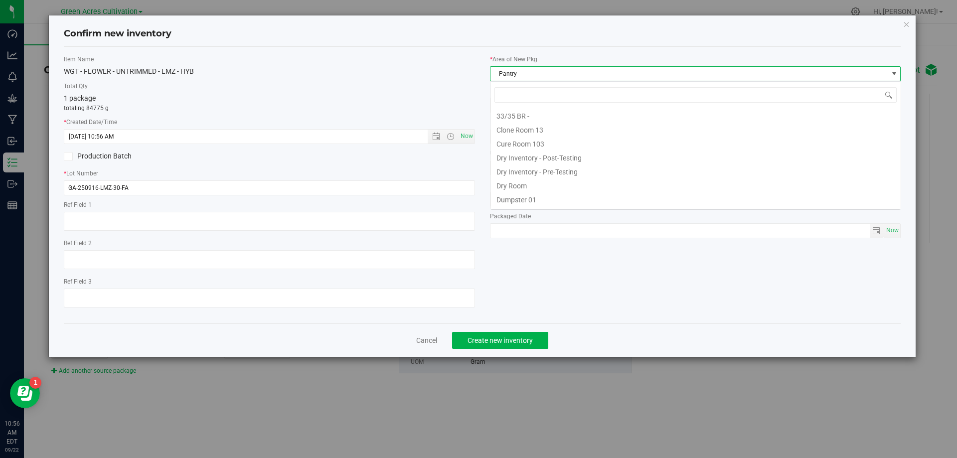
scroll to position [15, 411]
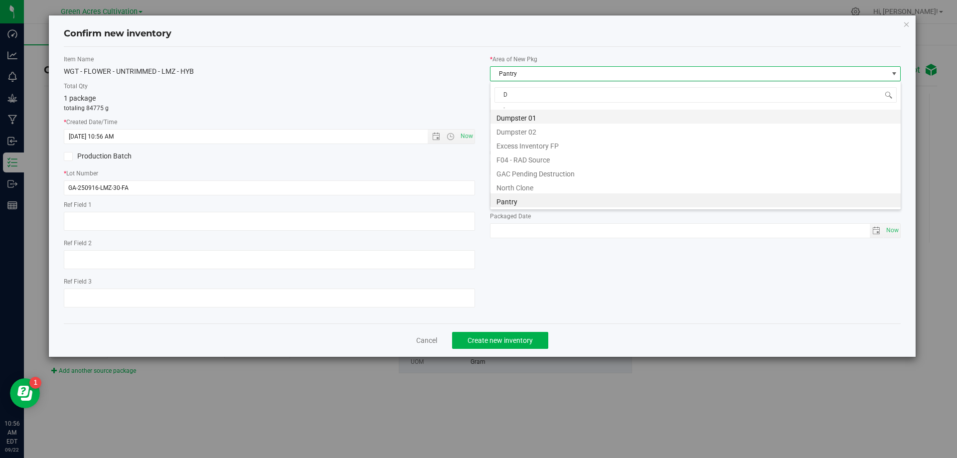
type input "DR"
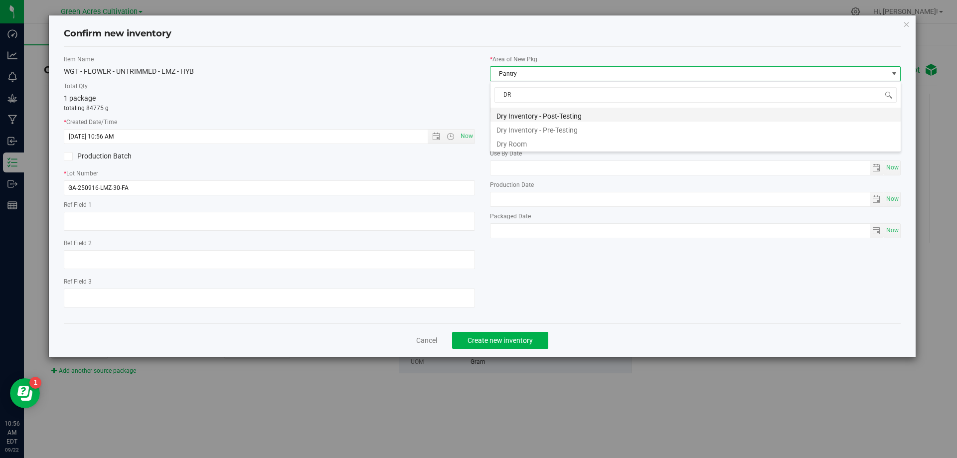
scroll to position [0, 0]
click at [532, 140] on li "Dry Room" at bounding box center [696, 143] width 410 height 14
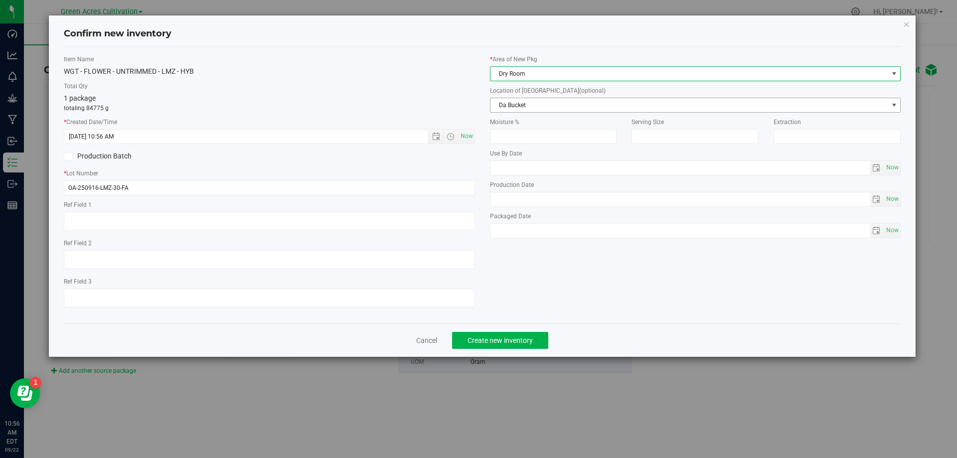
click at [593, 110] on span "Da Bucket" at bounding box center [690, 105] width 398 height 14
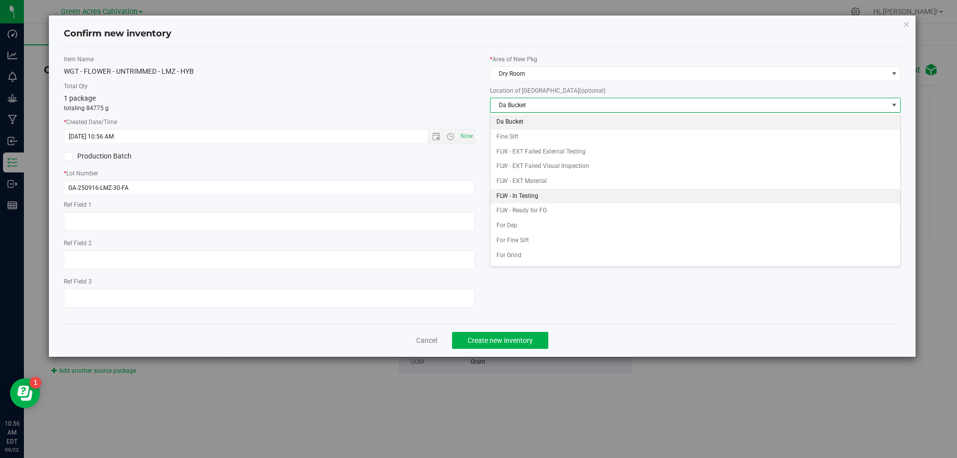
click at [559, 197] on li "FLW - In Testing" at bounding box center [696, 196] width 410 height 15
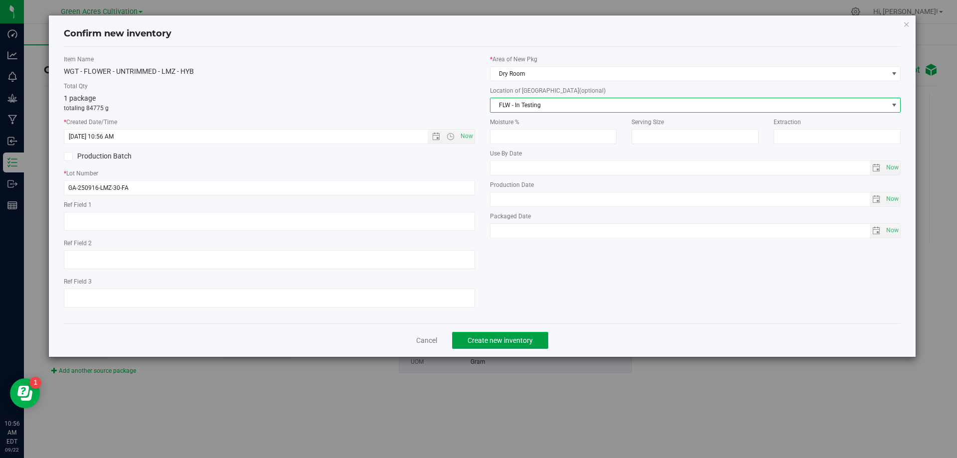
click at [507, 338] on span "Create new inventory" at bounding box center [500, 341] width 65 height 8
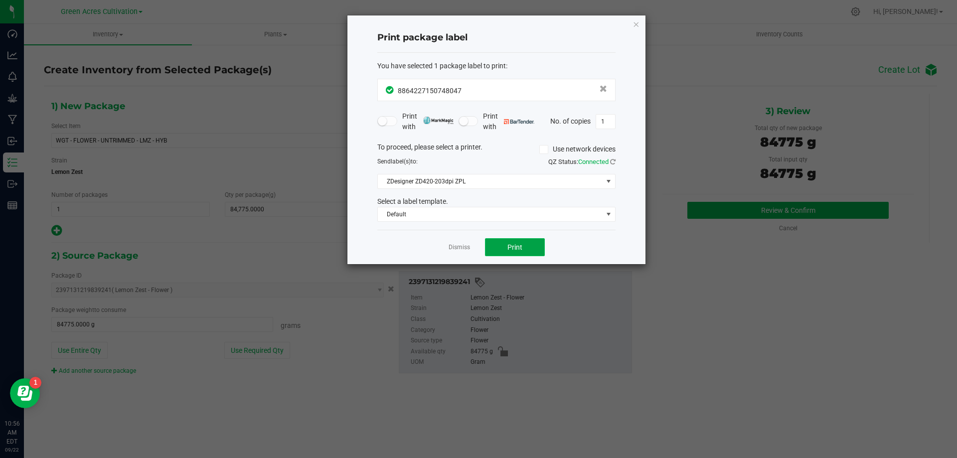
click at [515, 248] on span "Print" at bounding box center [515, 247] width 15 height 8
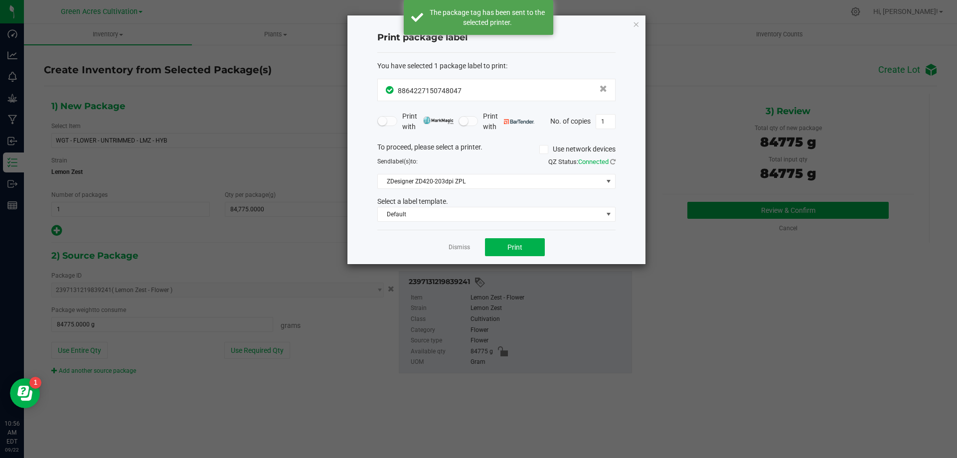
click at [465, 247] on link "Dismiss" at bounding box center [459, 247] width 21 height 8
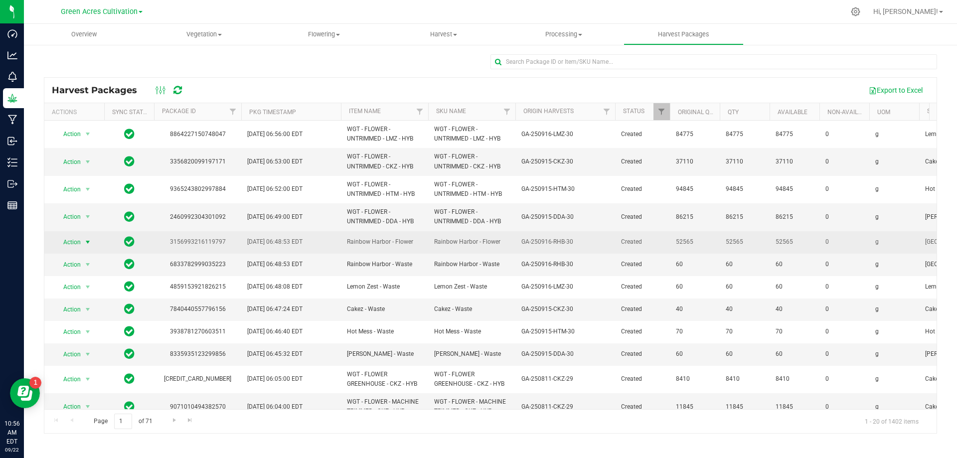
click at [70, 239] on span "Action" at bounding box center [67, 242] width 27 height 14
click at [125, 232] on td at bounding box center [129, 242] width 50 height 22
click at [87, 241] on span "select" at bounding box center [88, 242] width 8 height 8
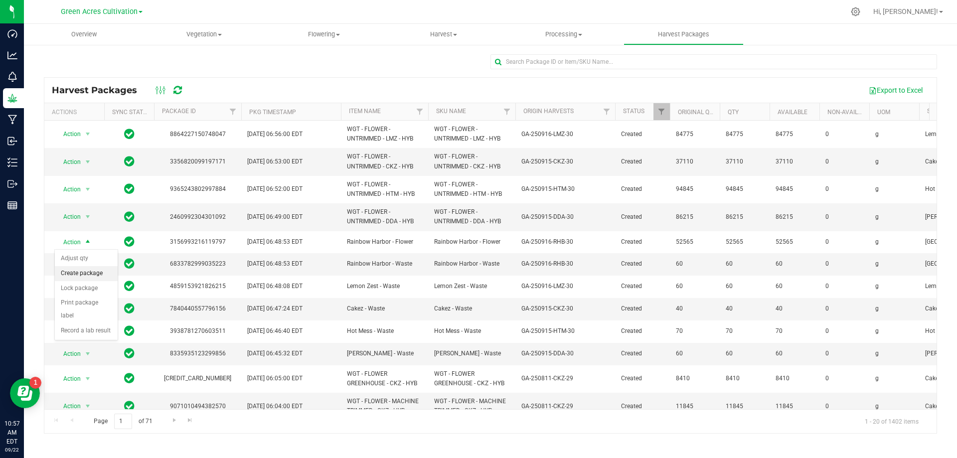
click at [105, 275] on li "Create package" at bounding box center [86, 273] width 63 height 15
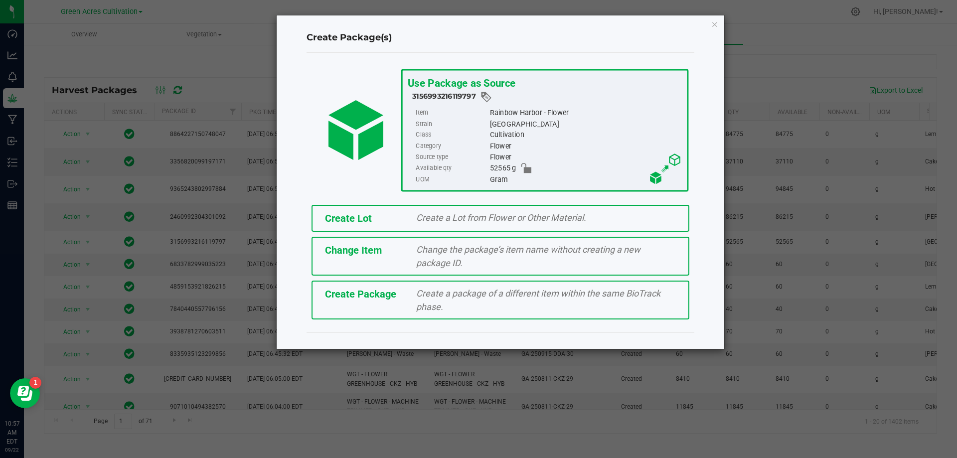
click at [464, 205] on div "Create Lot Create a Lot from Flower or Other Material." at bounding box center [501, 218] width 378 height 27
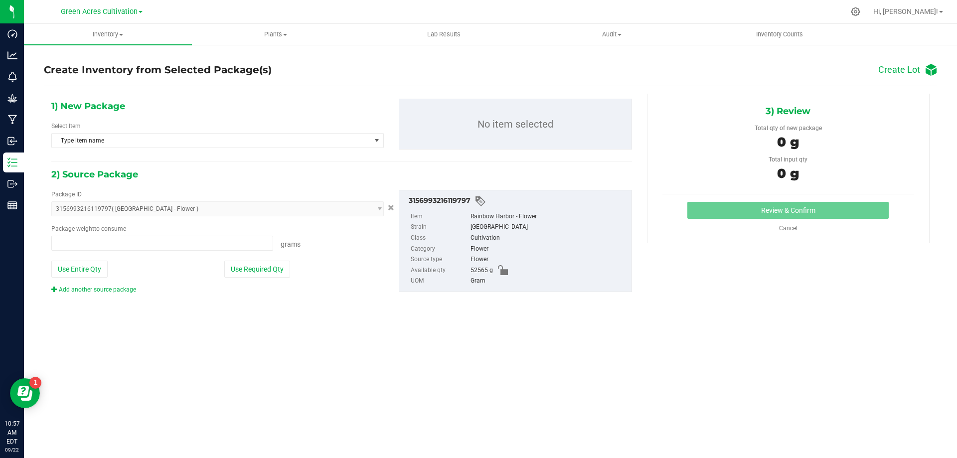
type input "0.0000 g"
click at [282, 150] on div "1) New Package Select Item Type item name" at bounding box center [217, 127] width 347 height 57
click at [293, 144] on span "Type item name" at bounding box center [211, 141] width 319 height 14
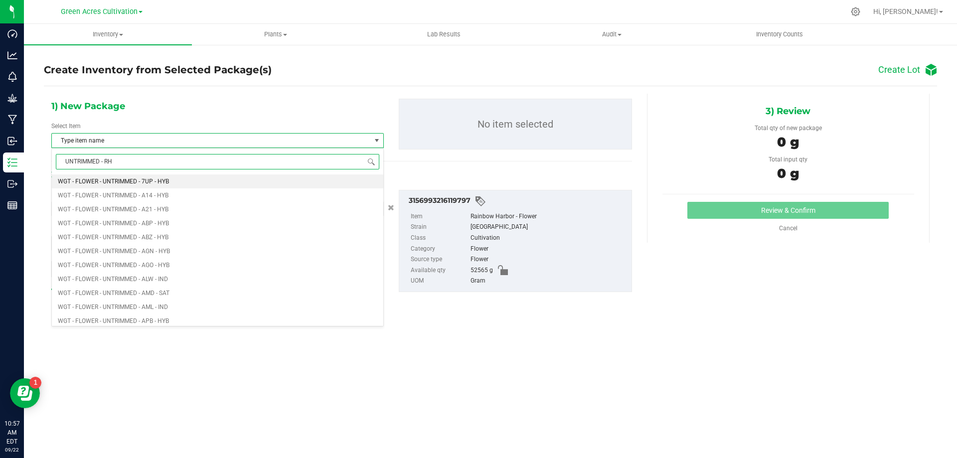
type input "UNTRIMMED - RHB"
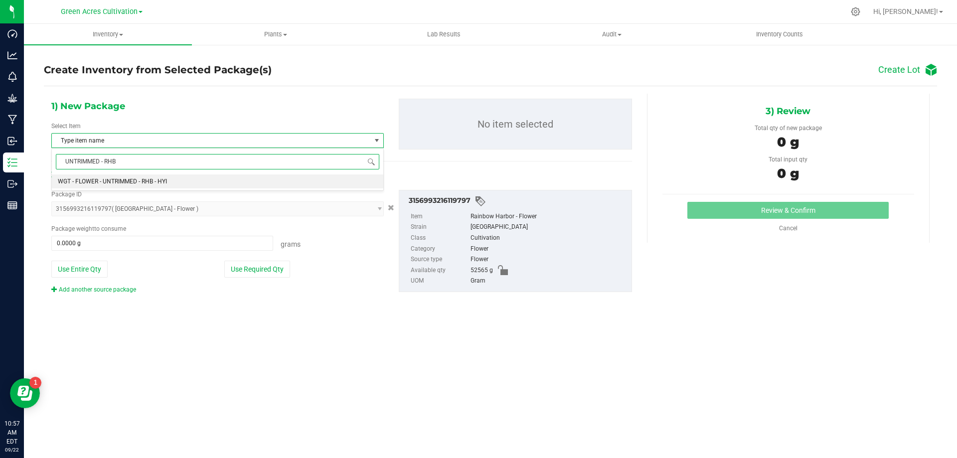
click at [137, 180] on span "WGT - FLOWER - UNTRIMMED - RHB - HYI" at bounding box center [112, 181] width 109 height 7
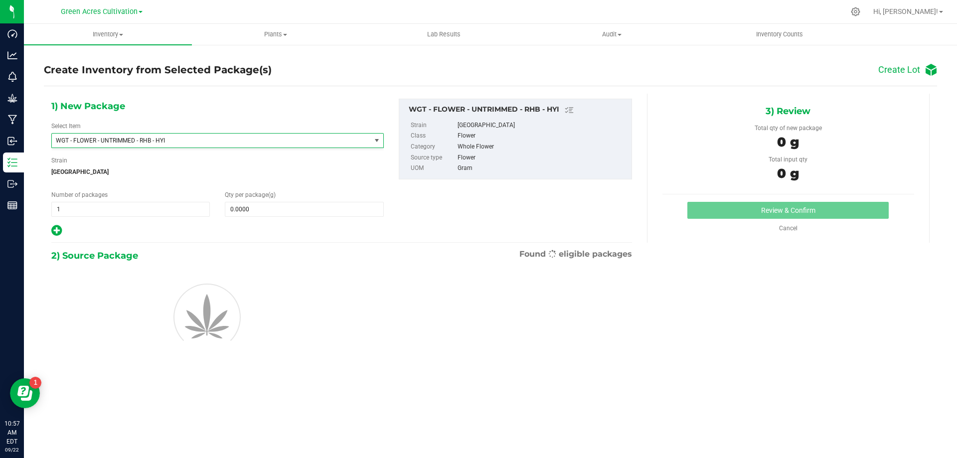
scroll to position [19488, 0]
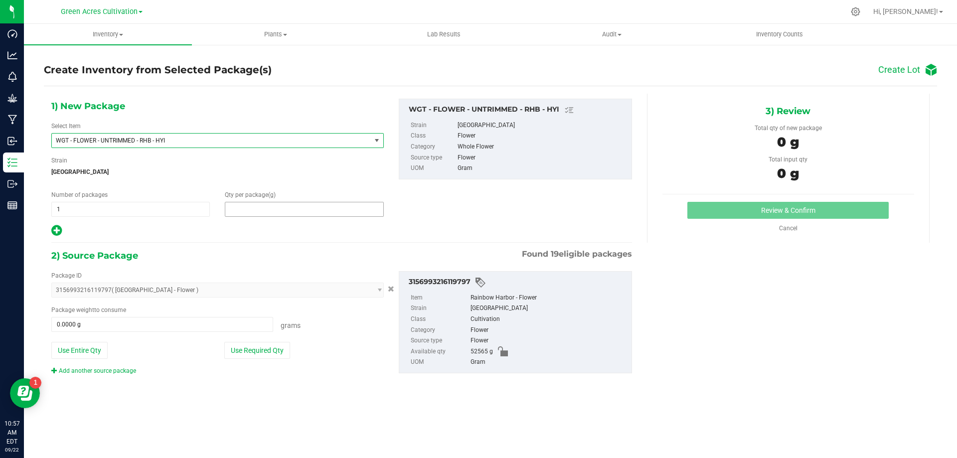
click at [299, 212] on span at bounding box center [304, 209] width 159 height 15
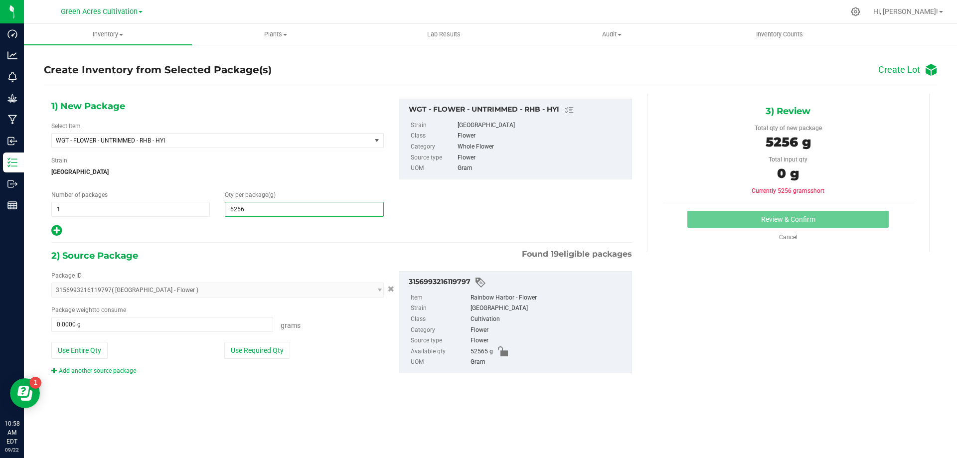
type input "52565"
type input "52,565.0000"
click at [255, 375] on div "Add another source package" at bounding box center [217, 370] width 333 height 9
click at [265, 338] on div "Package ID 3156993216119797 ( [GEOGRAPHIC_DATA] - Flower ) 0097544634541191 062…" at bounding box center [217, 323] width 347 height 104
click at [265, 345] on button "Use Required Qty" at bounding box center [257, 350] width 66 height 17
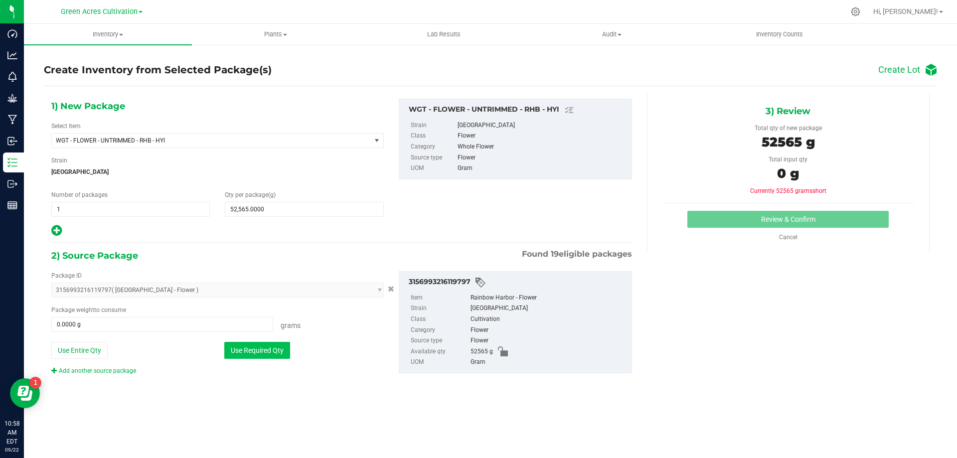
type input "52565.0000 g"
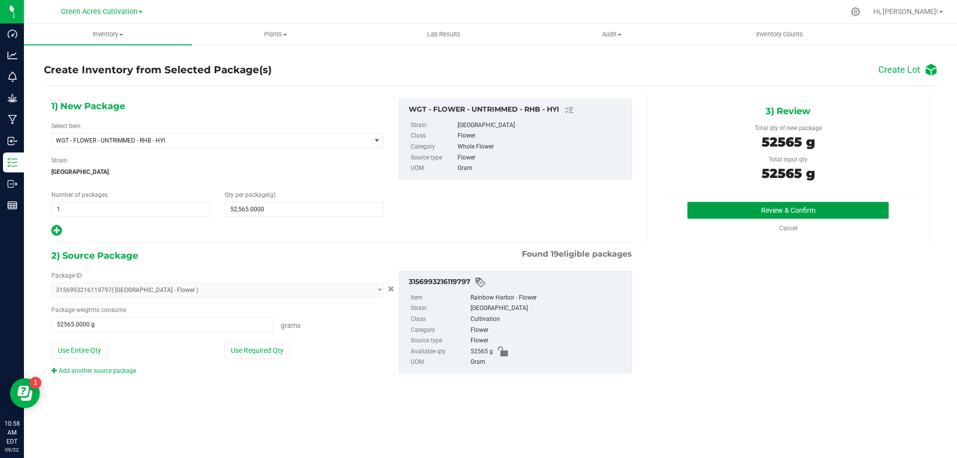
click at [699, 206] on button "Review & Confirm" at bounding box center [788, 210] width 201 height 17
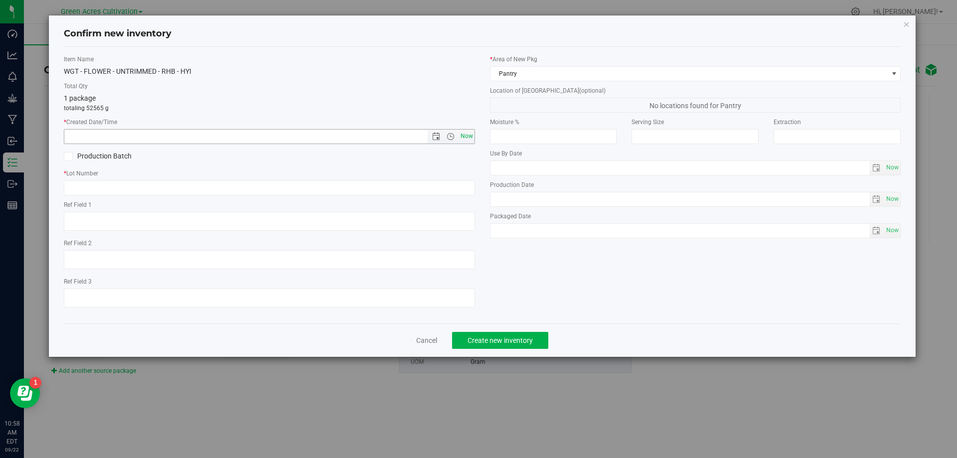
click at [471, 140] on span "Now" at bounding box center [466, 136] width 17 height 14
type input "[DATE] 10:58 AM"
click at [455, 182] on input "text" at bounding box center [269, 187] width 411 height 15
type input "GA-250916-RHB-30-FA"
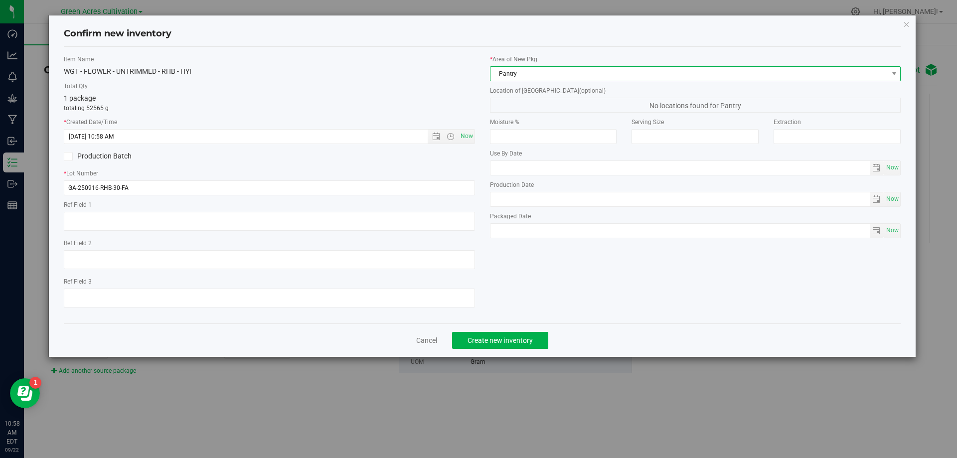
click at [514, 73] on span "Pantry" at bounding box center [690, 74] width 398 height 14
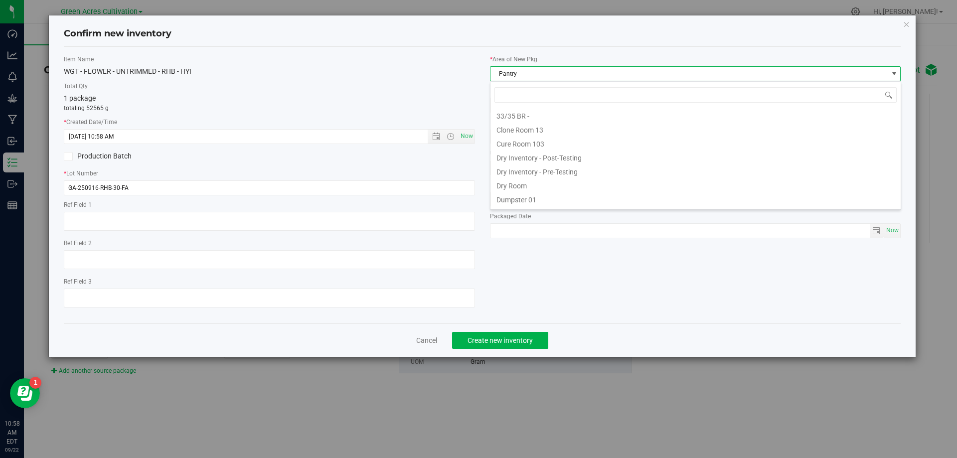
scroll to position [15, 411]
type input "DR"
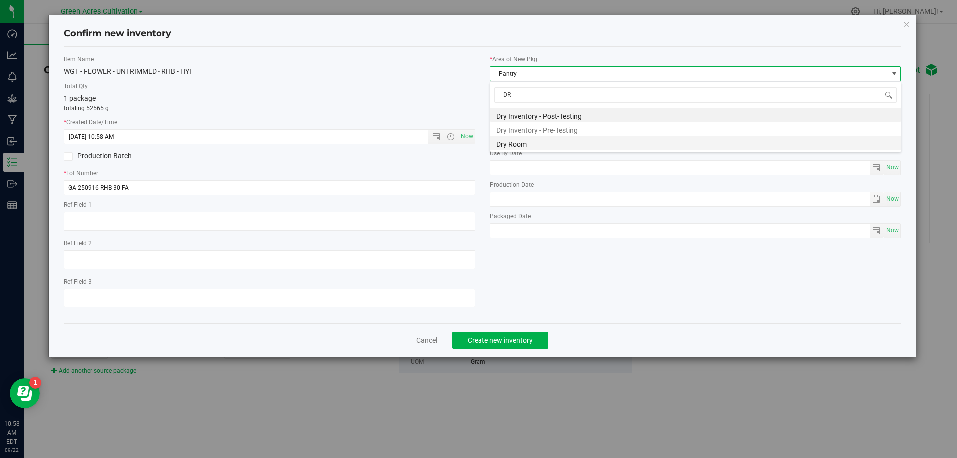
click at [514, 140] on li "Dry Room" at bounding box center [696, 143] width 410 height 14
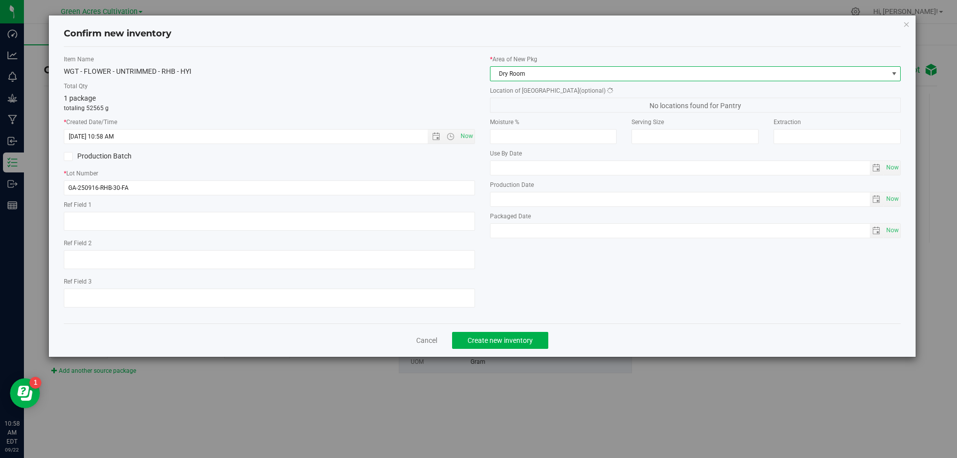
click at [540, 97] on div "Location of [GEOGRAPHIC_DATA] (optional) No locations found for [GEOGRAPHIC_DAT…" at bounding box center [695, 99] width 411 height 26
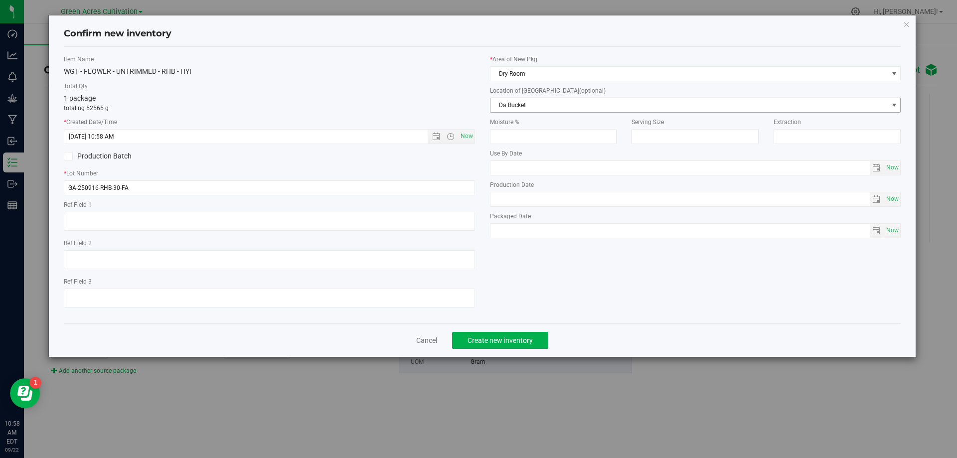
click at [533, 111] on span "Da Bucket" at bounding box center [690, 105] width 398 height 14
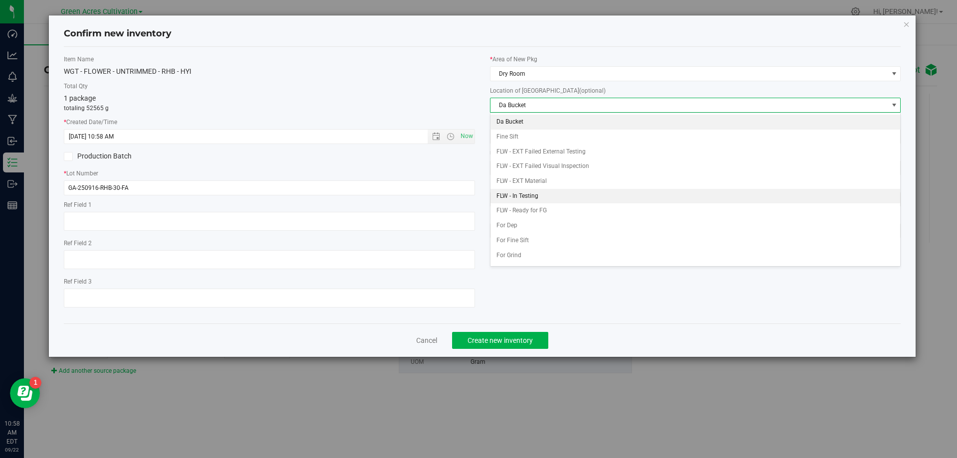
click at [553, 194] on li "FLW - In Testing" at bounding box center [696, 196] width 410 height 15
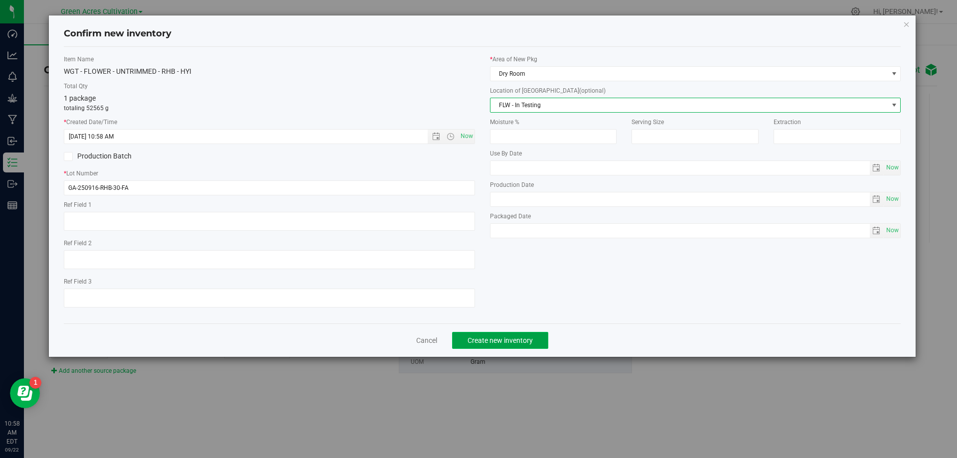
click at [515, 342] on span "Create new inventory" at bounding box center [500, 341] width 65 height 8
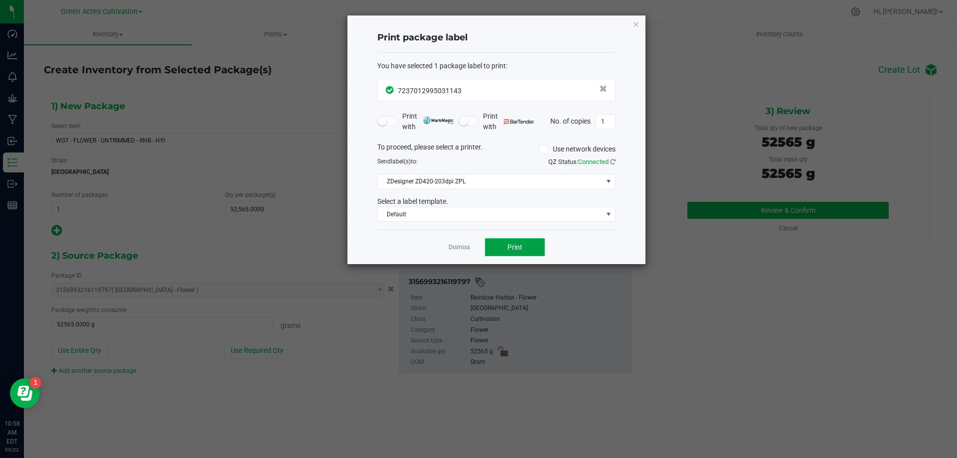
click at [515, 256] on button "Print" at bounding box center [515, 247] width 60 height 18
click at [457, 242] on app-cancel-button "Dismiss" at bounding box center [459, 247] width 21 height 10
click at [459, 247] on link "Dismiss" at bounding box center [459, 247] width 21 height 8
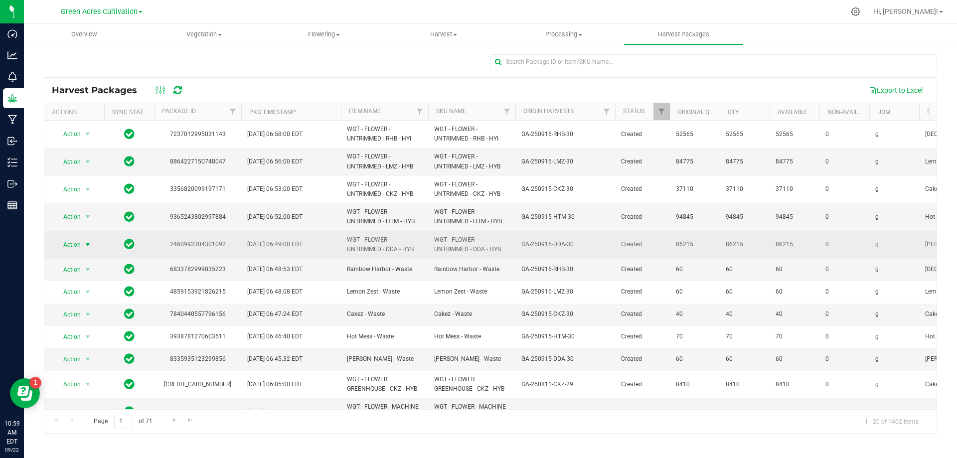
click at [71, 245] on span "Action" at bounding box center [67, 245] width 27 height 14
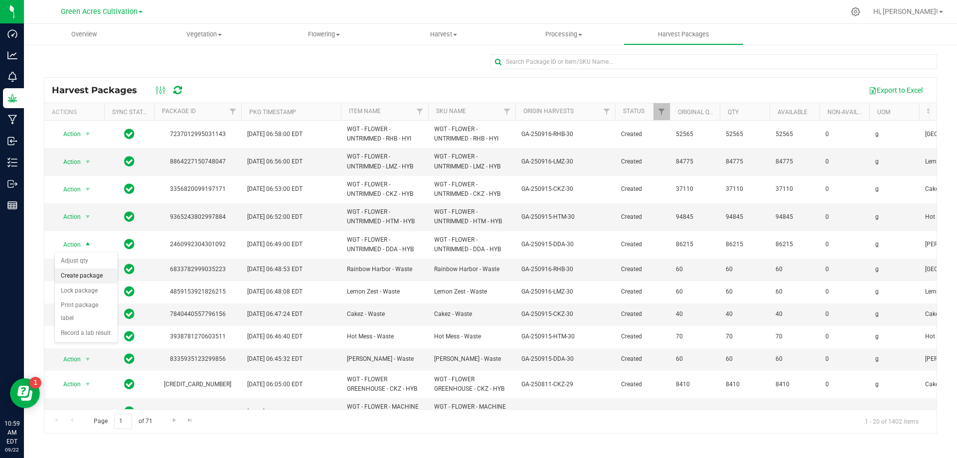
click at [74, 273] on li "Create package" at bounding box center [86, 276] width 63 height 15
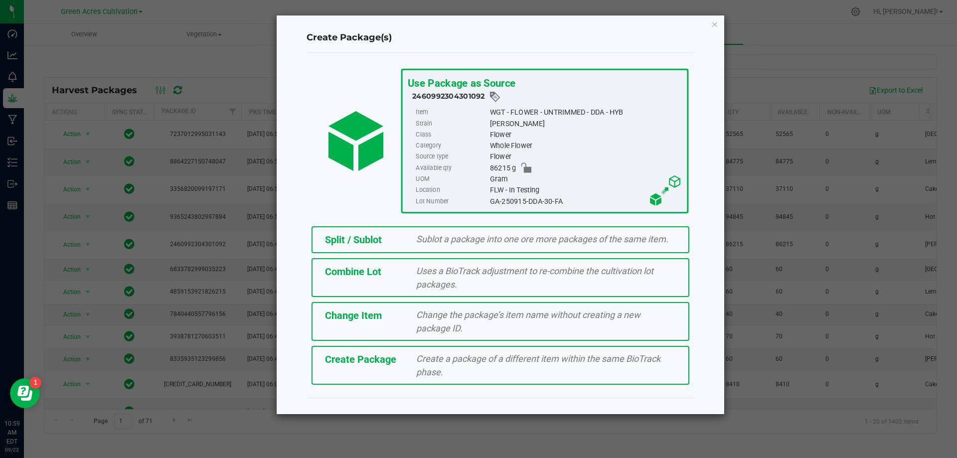
click at [366, 365] on span "Create Package" at bounding box center [360, 359] width 71 height 12
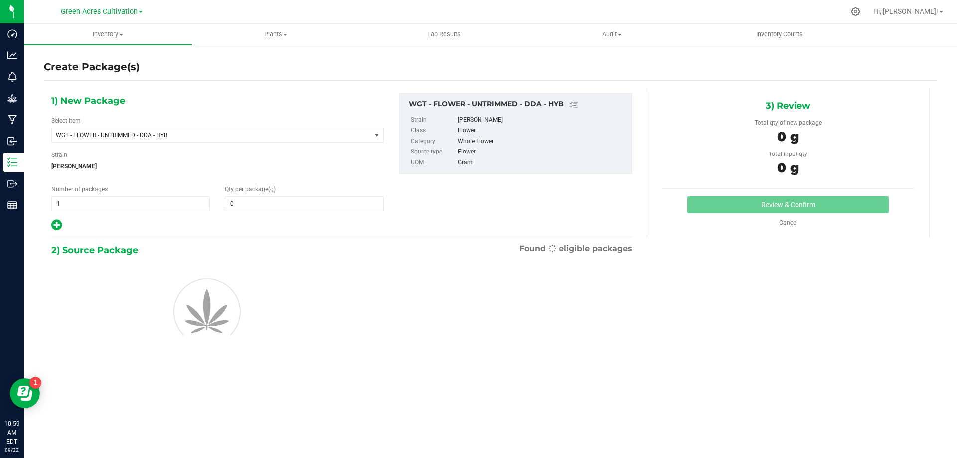
type input "0.0000"
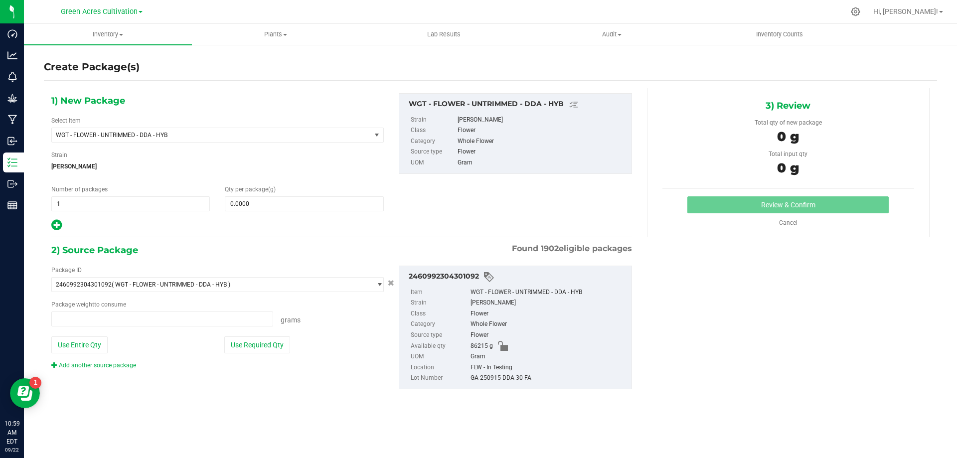
type input "0.0000 g"
click at [330, 207] on span at bounding box center [304, 203] width 159 height 15
click at [56, 229] on icon at bounding box center [56, 225] width 10 height 12
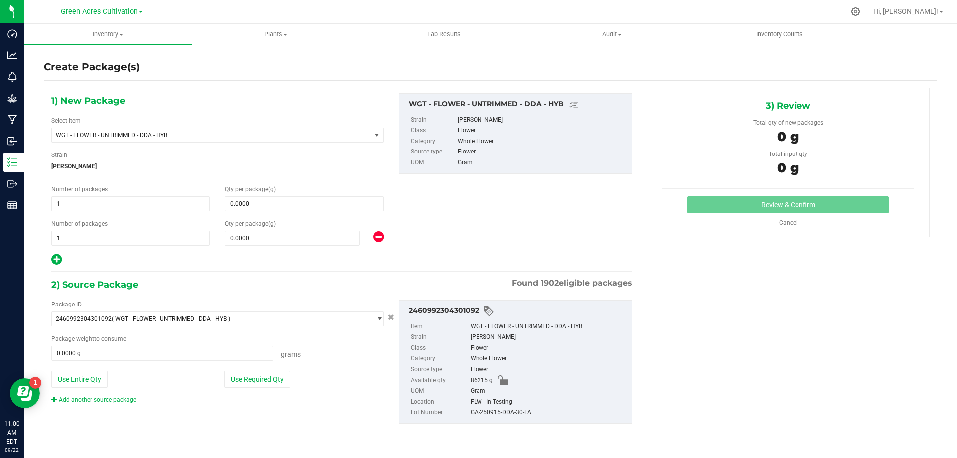
click at [57, 255] on icon at bounding box center [56, 259] width 10 height 12
type input "0.0000"
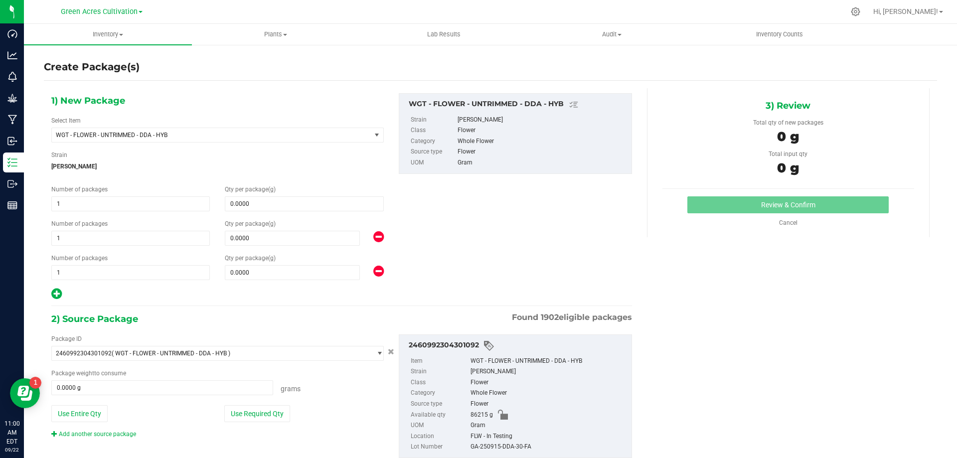
click at [54, 295] on icon at bounding box center [56, 294] width 10 height 12
type input "0.0000"
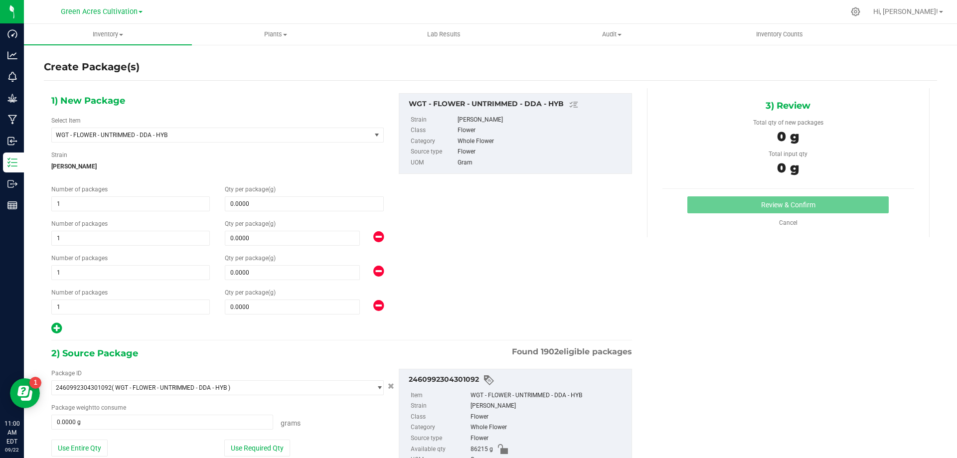
click at [61, 333] on icon at bounding box center [56, 328] width 10 height 12
type input "0.0000"
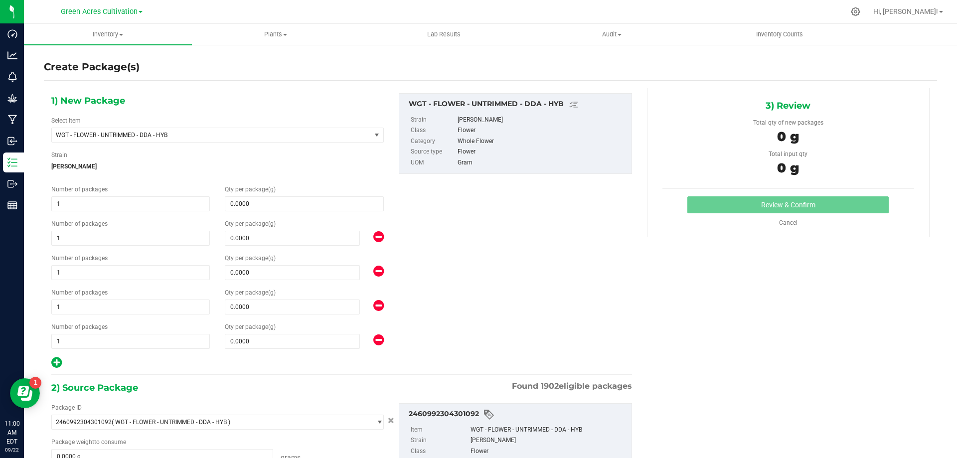
click at [55, 363] on icon at bounding box center [56, 362] width 10 height 12
type input "0.0000"
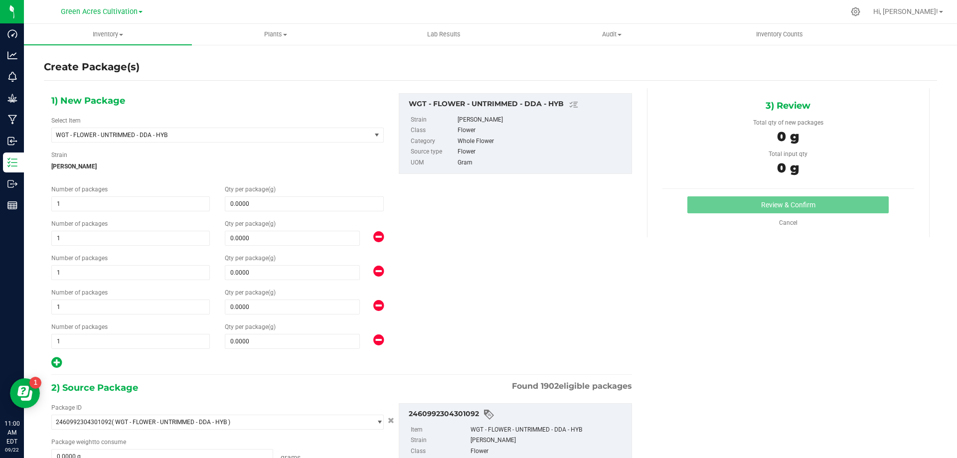
type input "0.0000"
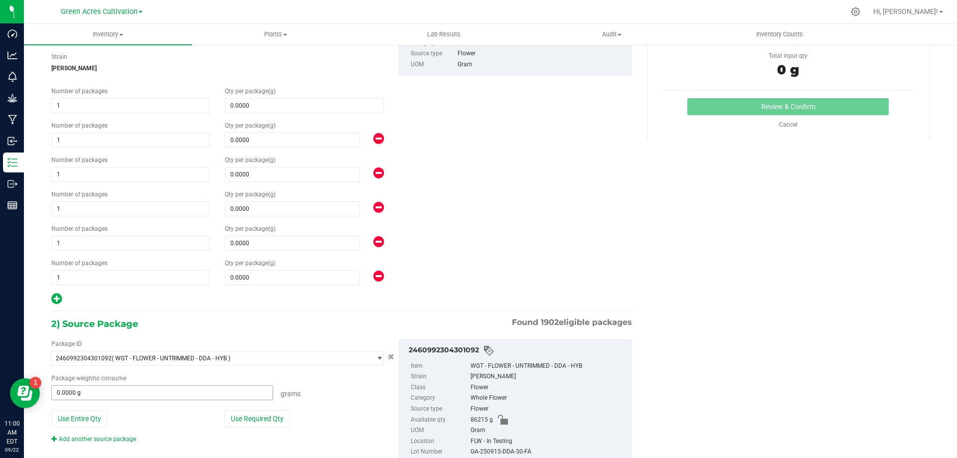
scroll to position [132, 0]
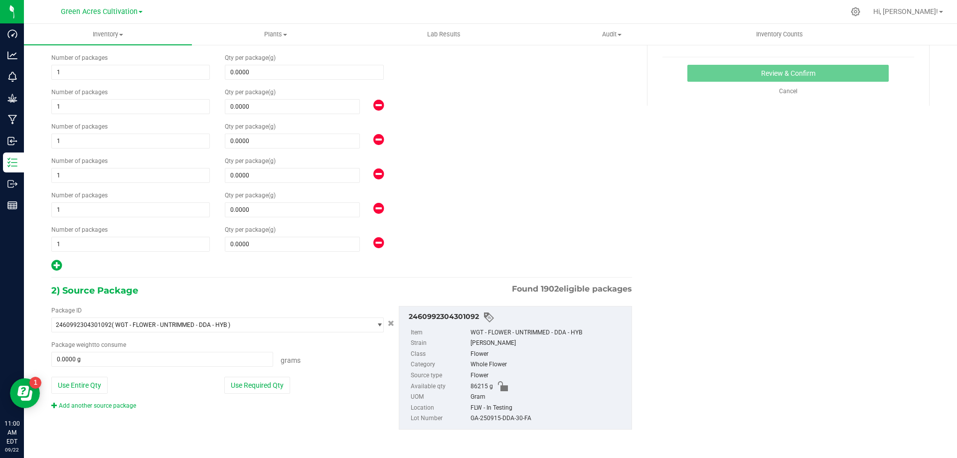
click at [59, 265] on icon at bounding box center [56, 265] width 10 height 12
type input "0.0000"
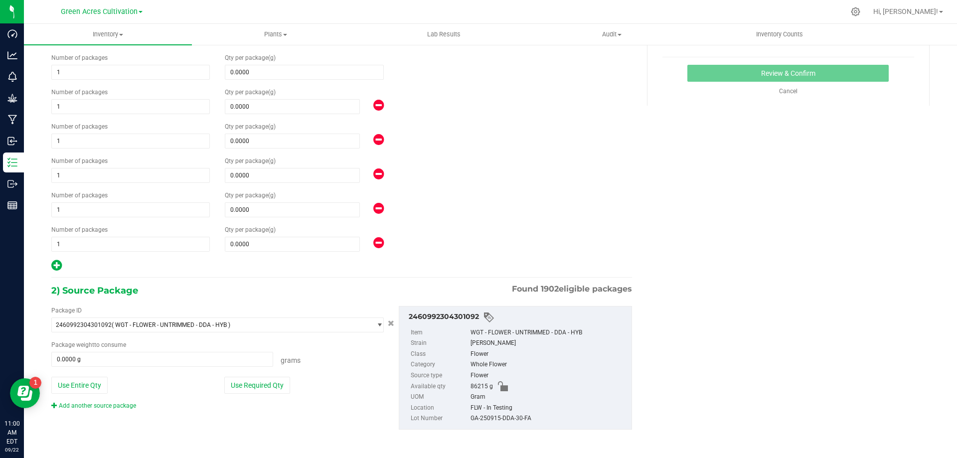
type input "0.0000"
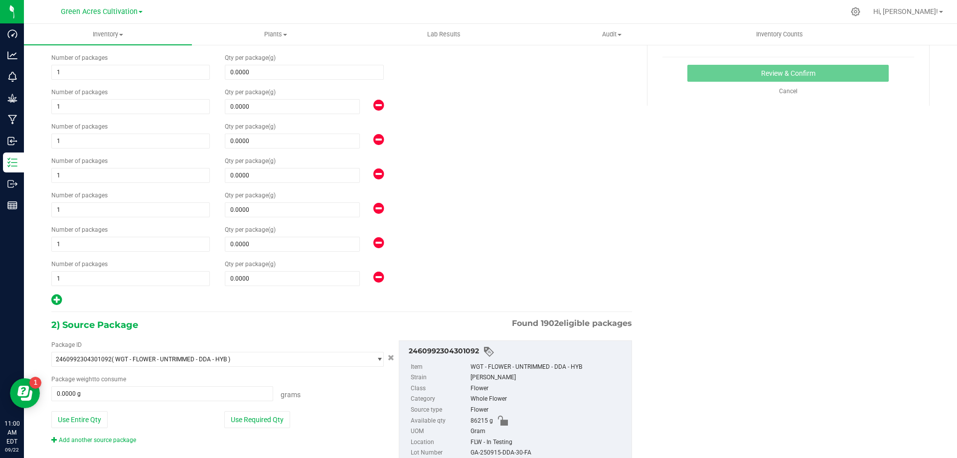
click at [59, 301] on icon at bounding box center [56, 300] width 10 height 12
type input "0.0000"
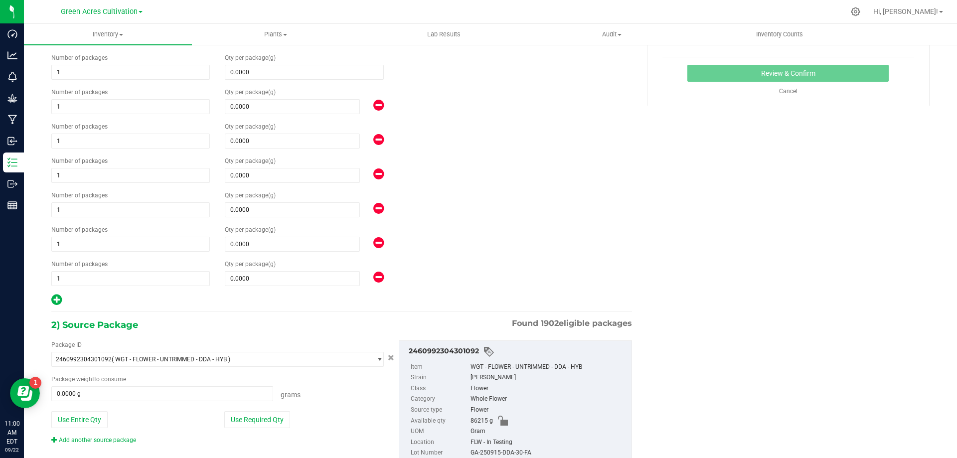
type input "0.0000"
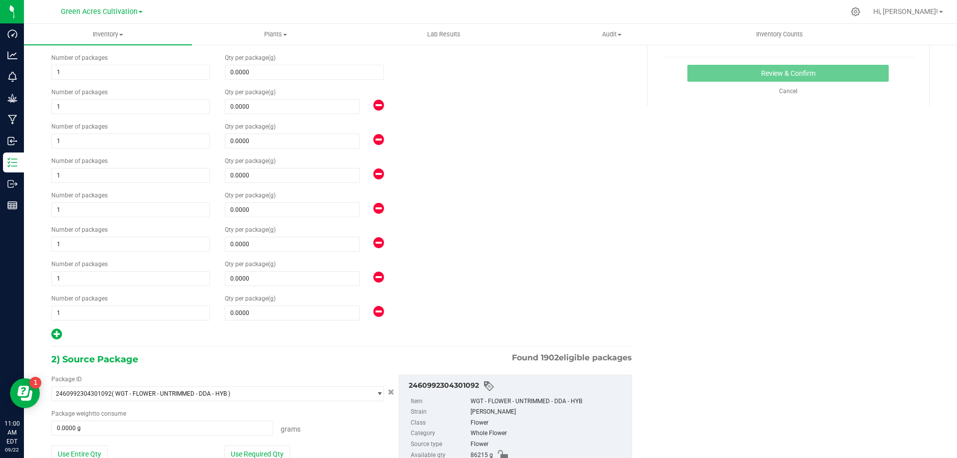
click at [58, 336] on icon at bounding box center [56, 334] width 10 height 12
type input "0.0000"
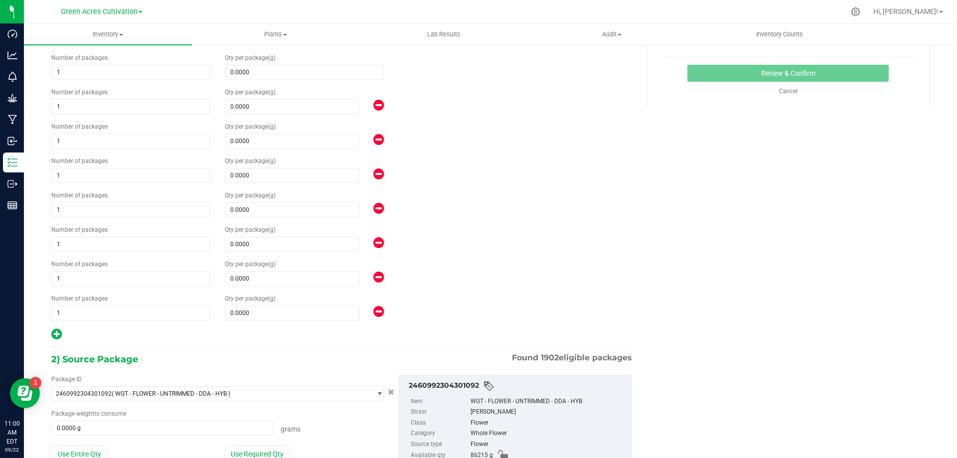
type input "0.0000"
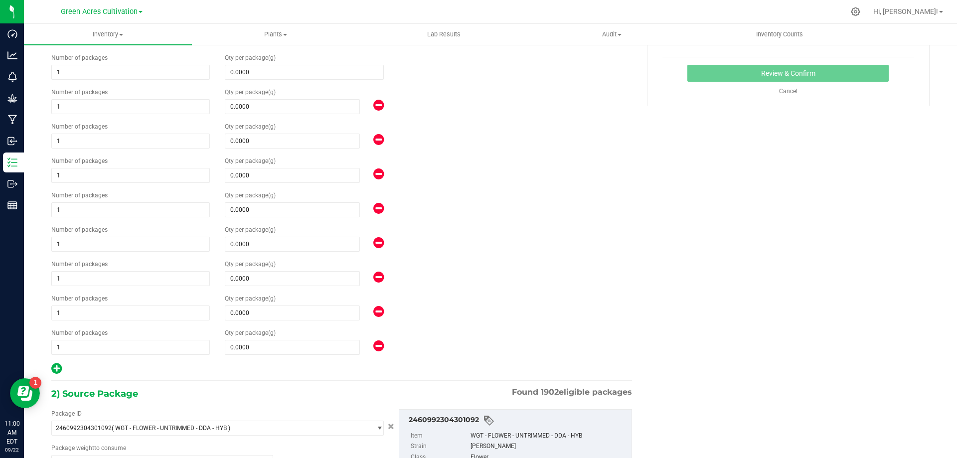
click at [53, 370] on icon at bounding box center [56, 368] width 10 height 12
type input "0.0000"
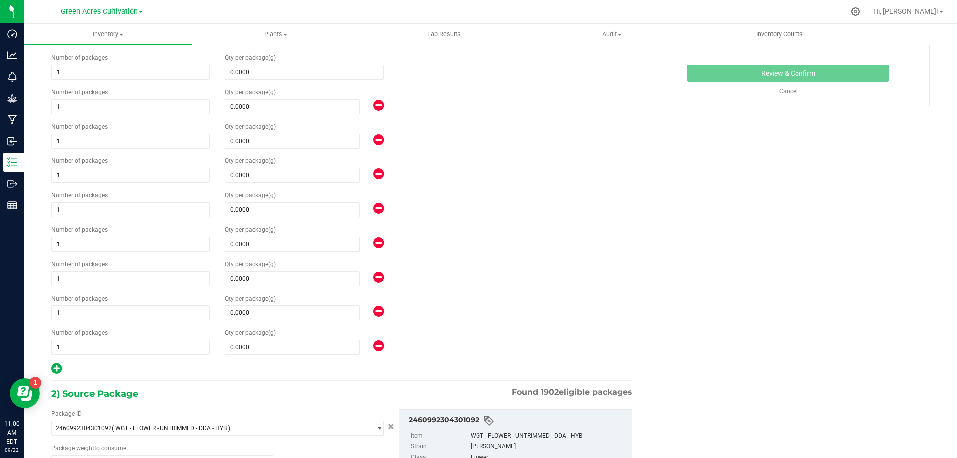
type input "0.0000"
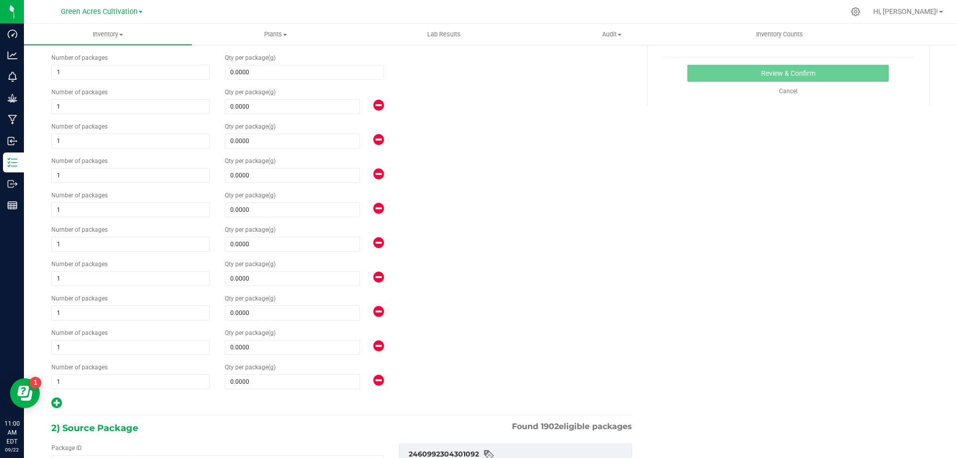
click at [56, 400] on icon at bounding box center [56, 403] width 10 height 12
type input "0.0000"
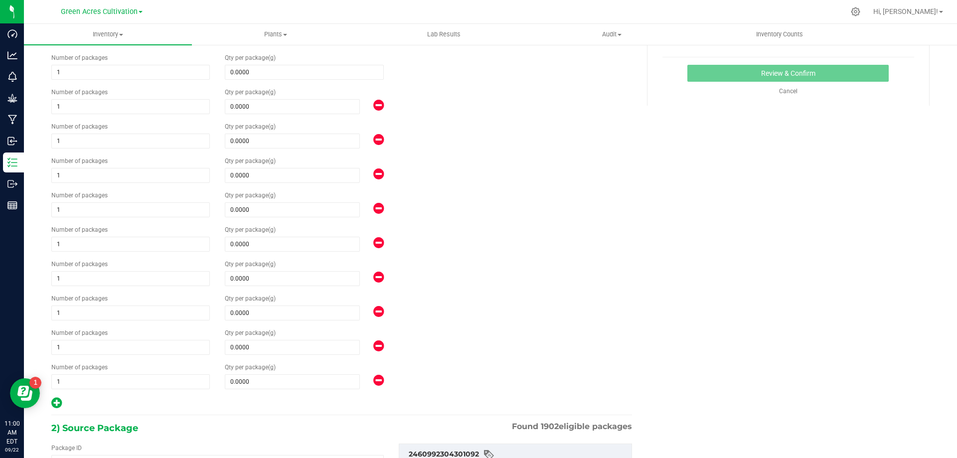
type input "0.0000"
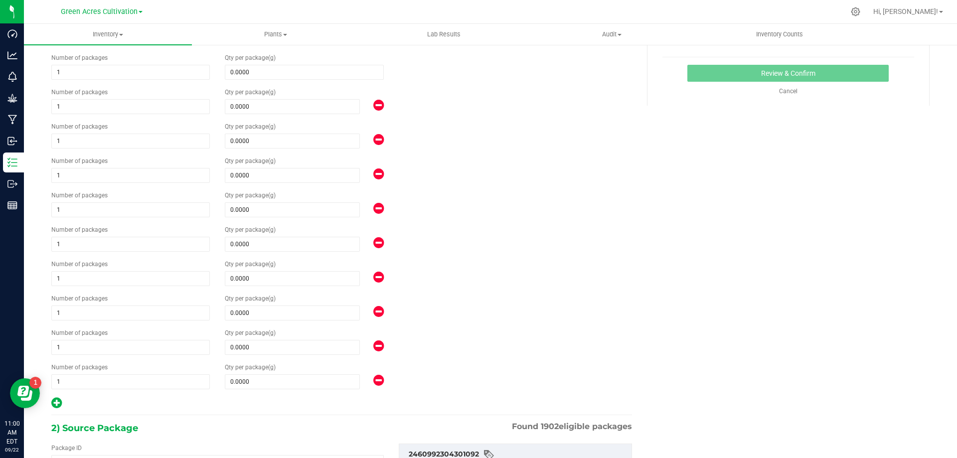
type input "0.0000"
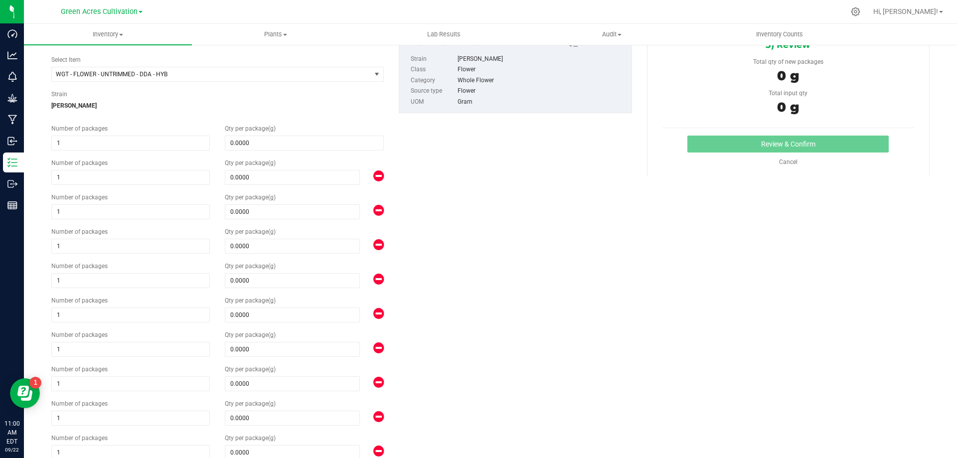
scroll to position [0, 0]
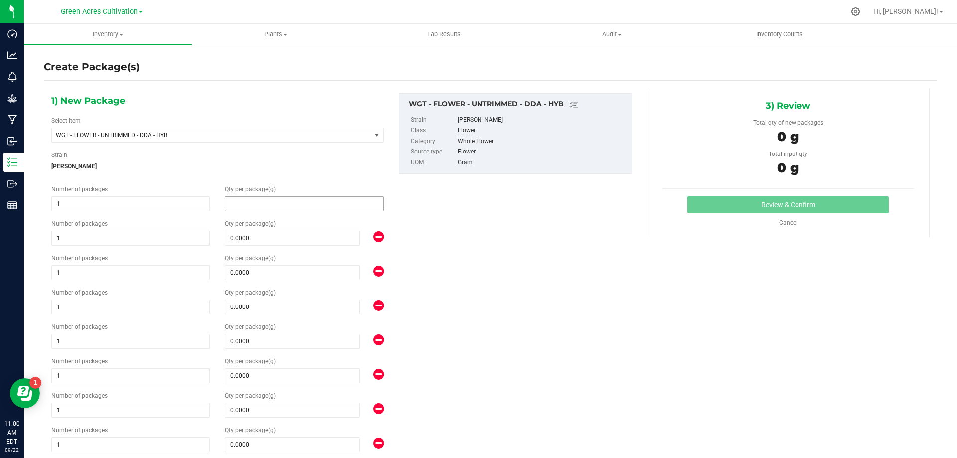
click at [253, 201] on span at bounding box center [304, 203] width 159 height 15
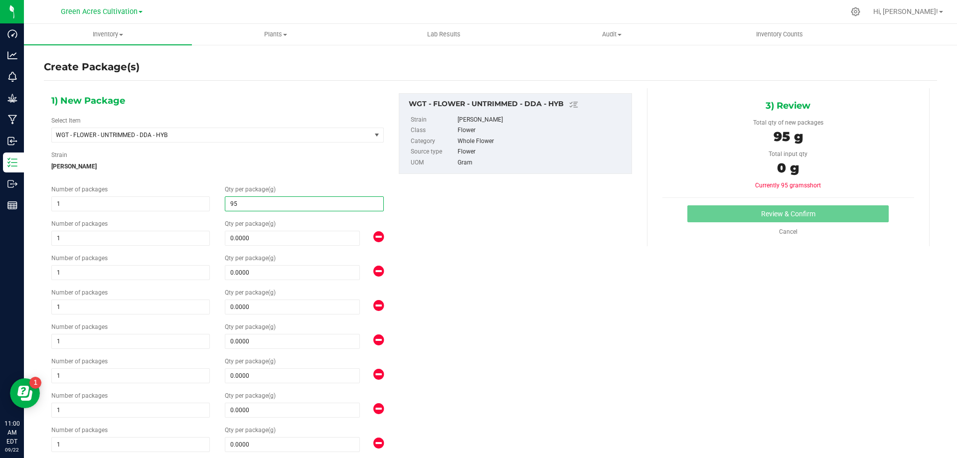
type input "9"
type input "8595"
type input "8,595.0000"
type input "8920"
type input "8,920.0000"
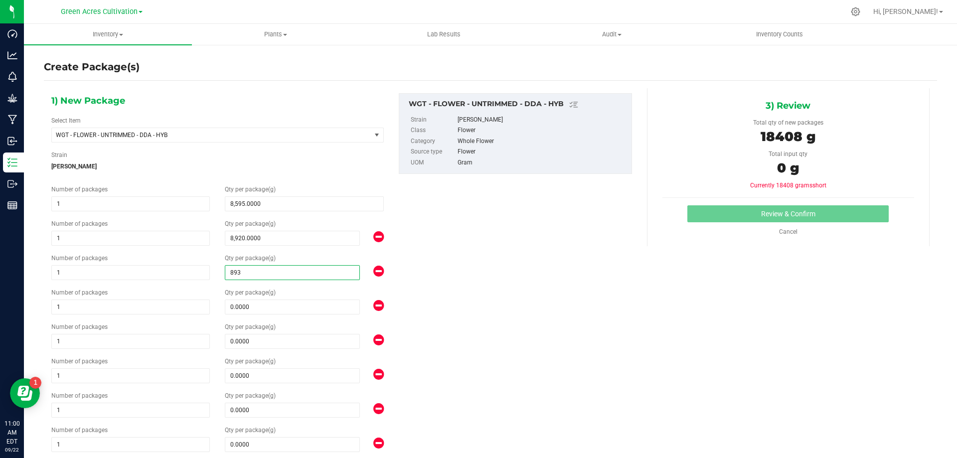
type input "8935"
type input "8,935.0000"
type input "9200"
type input "9,200.0000"
type input "8390"
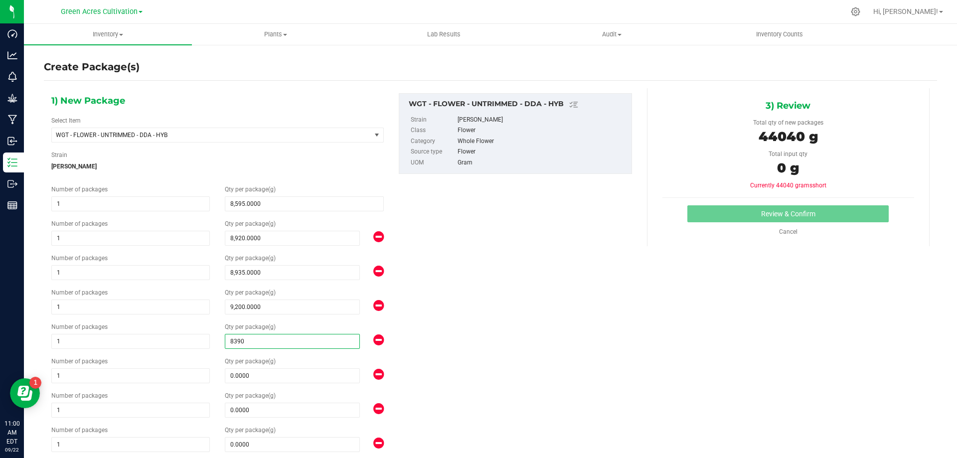
type input "8,390.0000"
type input "8720"
type input "8,720.0000"
type input "7780"
type input "7,780.0000"
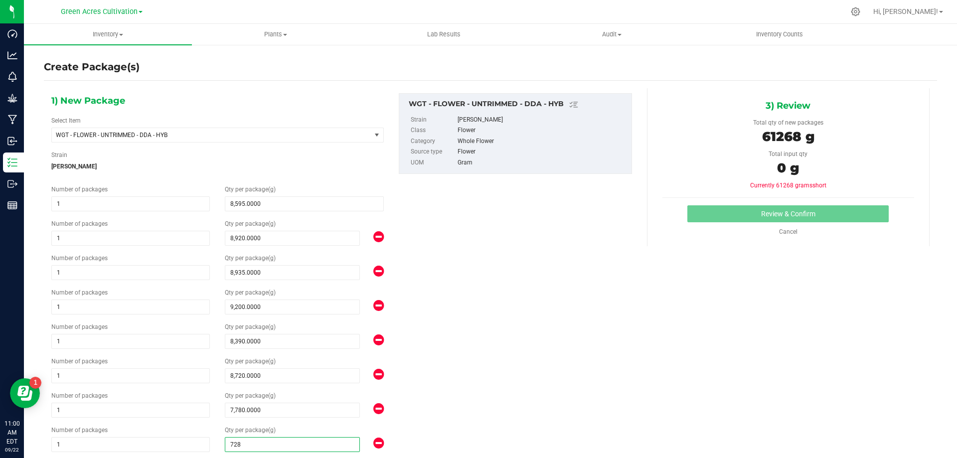
type input "7280"
type input "7,280.0000"
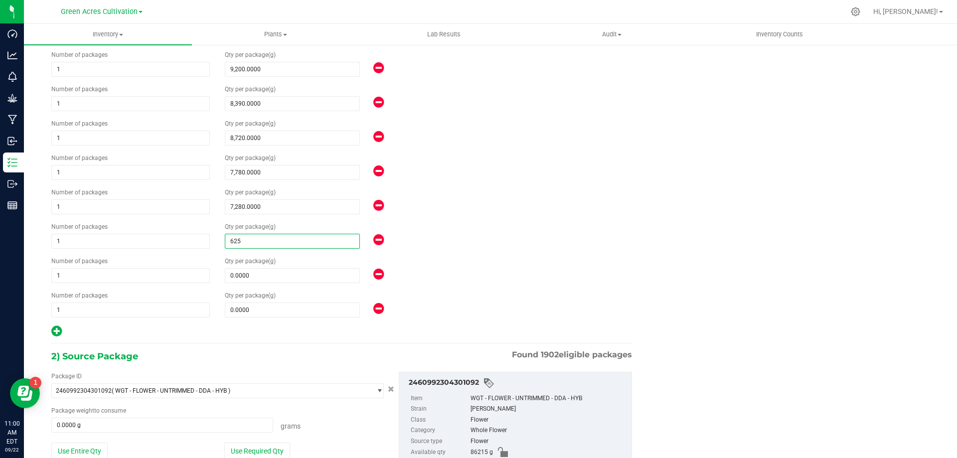
type input "6250"
type input "6,250.0000"
type input "6395"
type input "6,395.0000"
type input "5750"
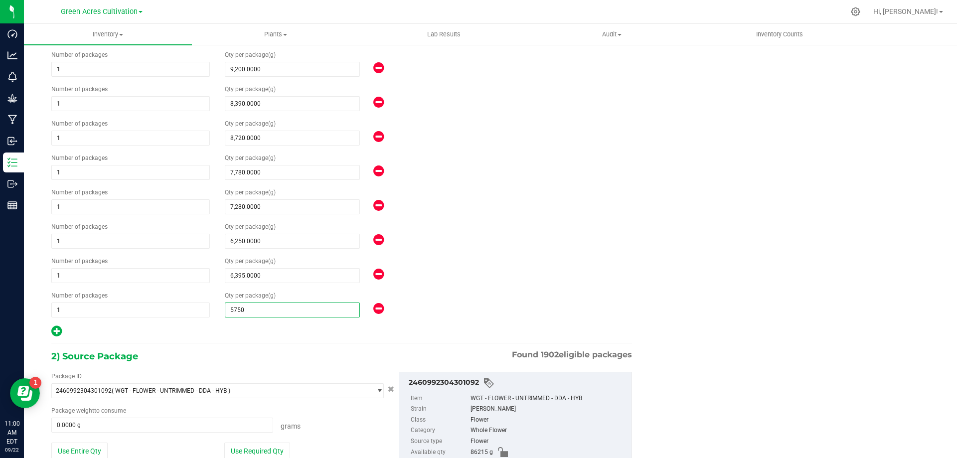
scroll to position [188, 0]
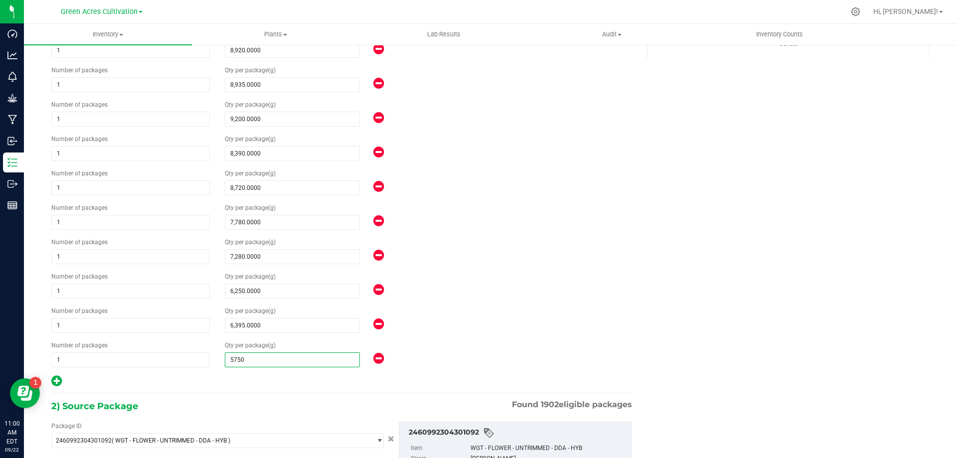
type input "5,750.0000"
click at [531, 227] on div "1) New Package Select Item WGT - FLOWER - UNTRIMMED - DDA - HYB 007UP - Flower …" at bounding box center [342, 146] width 596 height 483
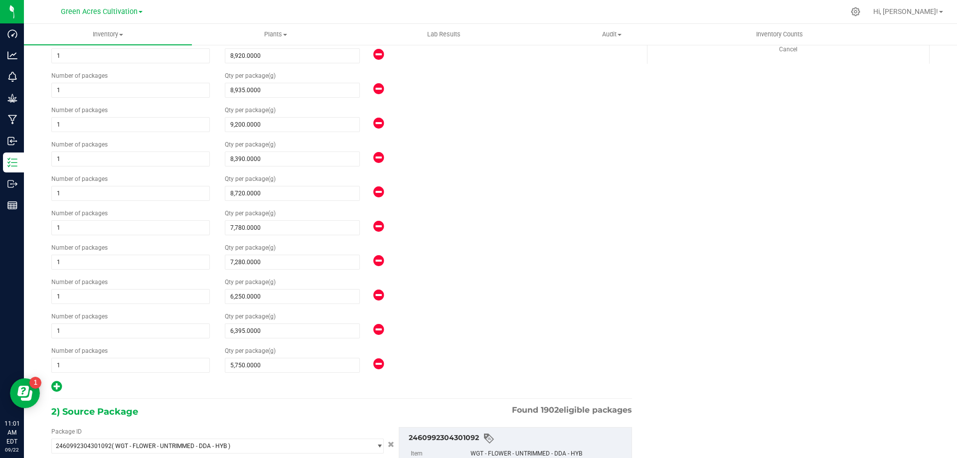
scroll to position [304, 0]
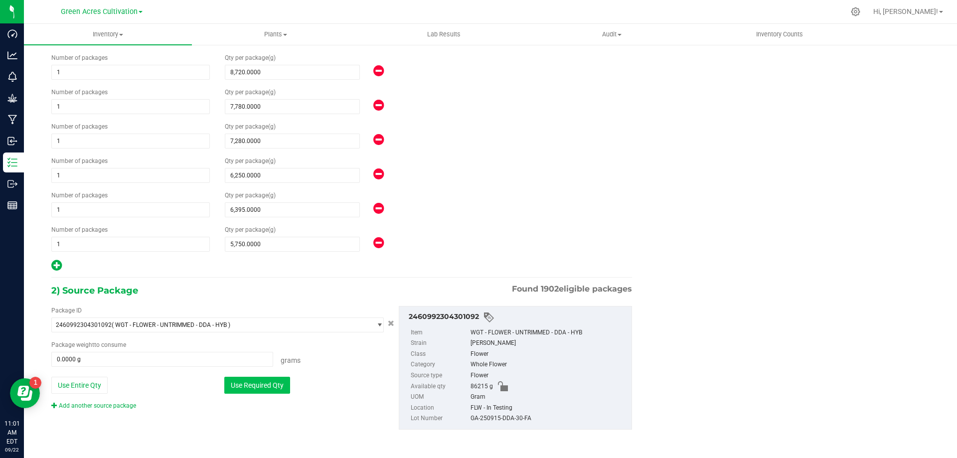
click at [275, 378] on button "Use Required Qty" at bounding box center [257, 385] width 66 height 17
type input "86215.0000 g"
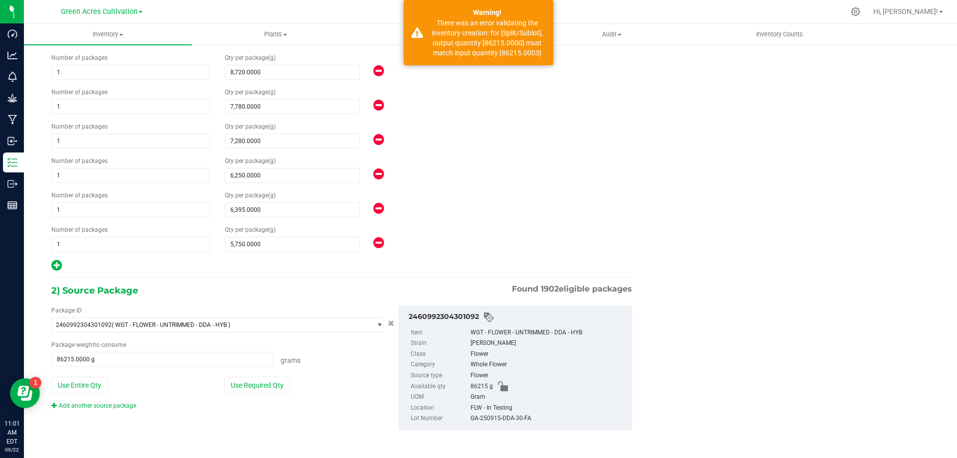
click at [501, 419] on div "GA-250915-DDA-30-FA" at bounding box center [549, 418] width 156 height 11
copy div "GA-250915-DDA-30-FA"
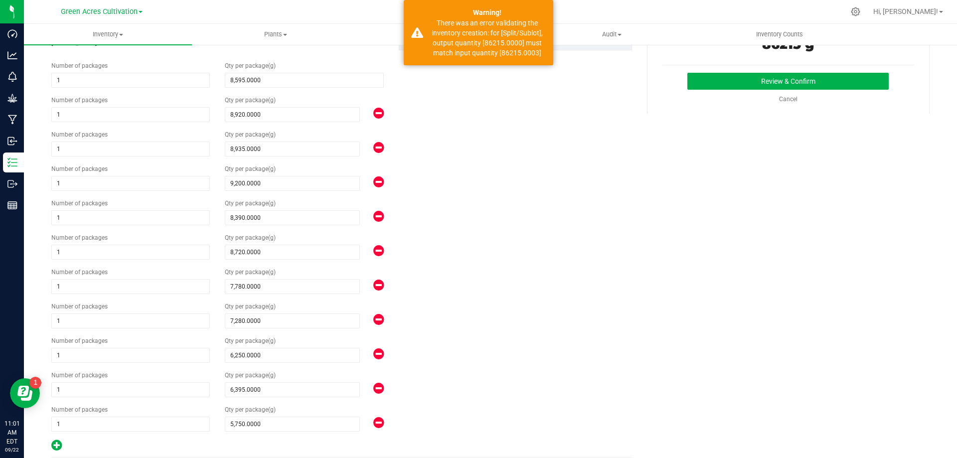
scroll to position [0, 0]
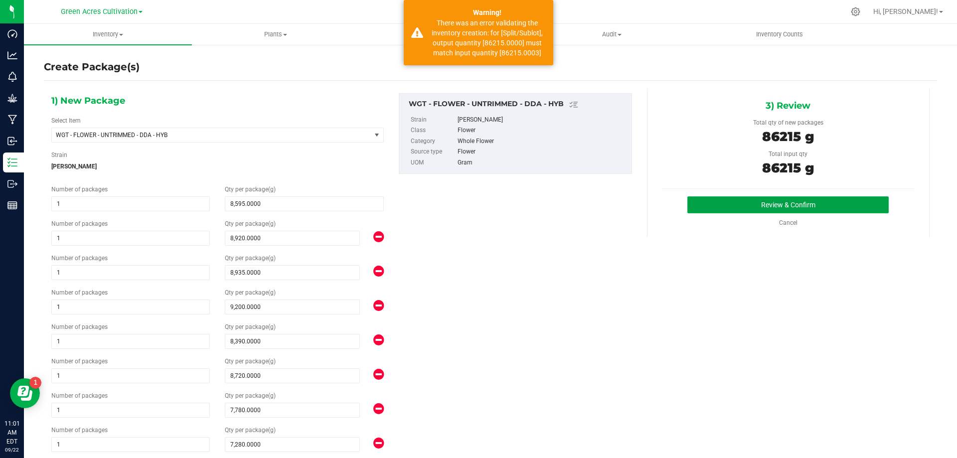
click at [740, 202] on button "Review & Confirm" at bounding box center [788, 204] width 201 height 17
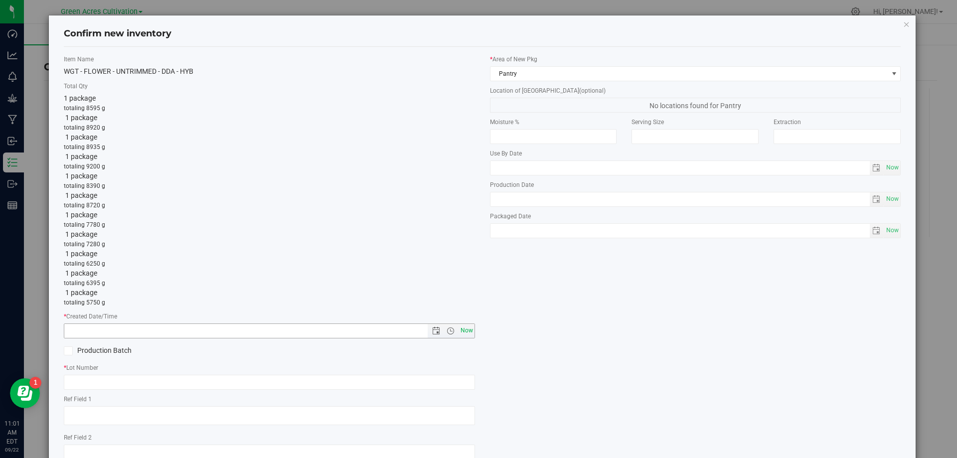
click at [468, 331] on span "Now" at bounding box center [466, 331] width 17 height 14
type input "[DATE] 11:01 AM"
click at [447, 383] on input "text" at bounding box center [269, 382] width 411 height 15
paste input "GA-250915-DDA-30-FA"
type input "GA-250915-DDA-30-FA"
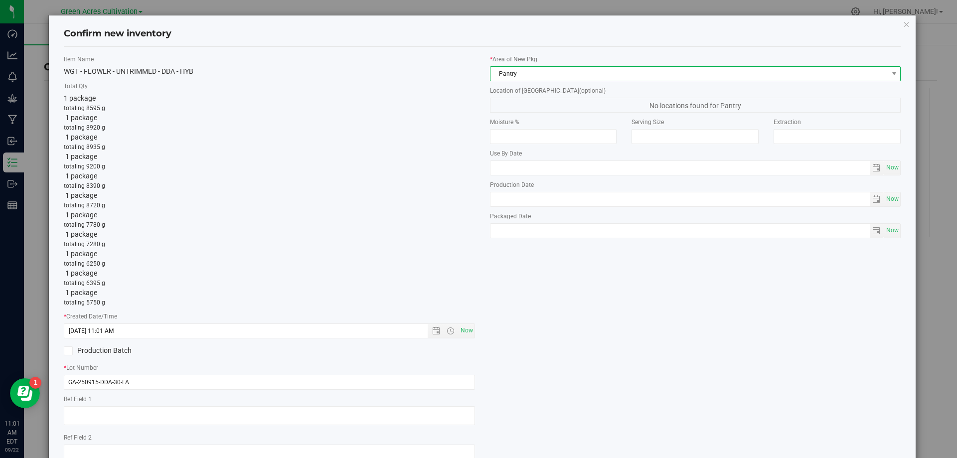
click at [528, 77] on span "Pantry" at bounding box center [690, 74] width 398 height 14
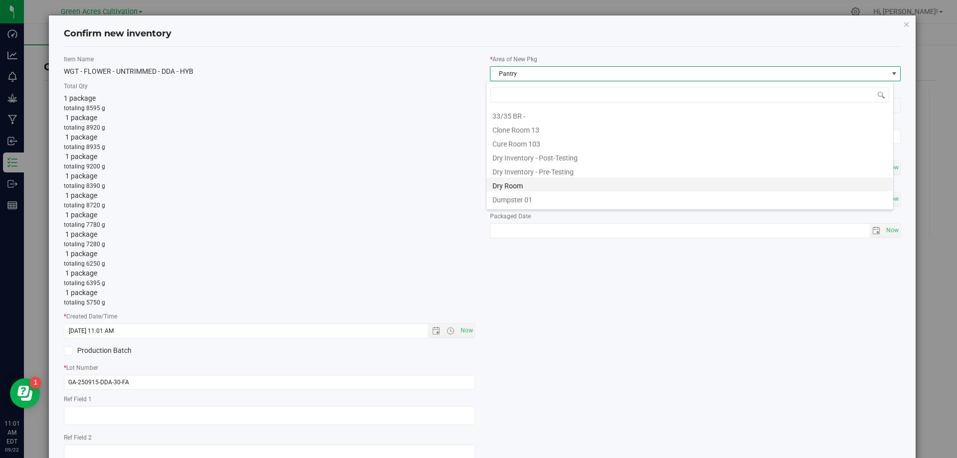
click at [523, 187] on li "Dry Room" at bounding box center [690, 184] width 407 height 14
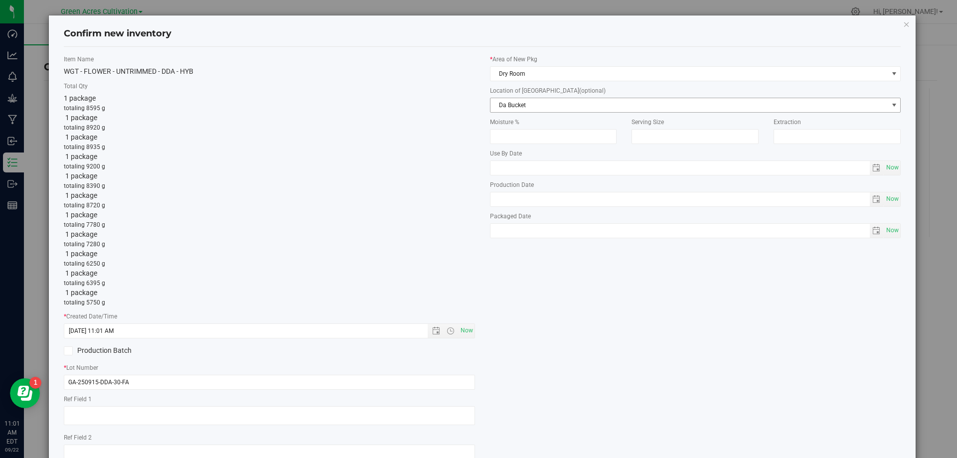
click at [544, 104] on span "Da Bucket" at bounding box center [690, 105] width 398 height 14
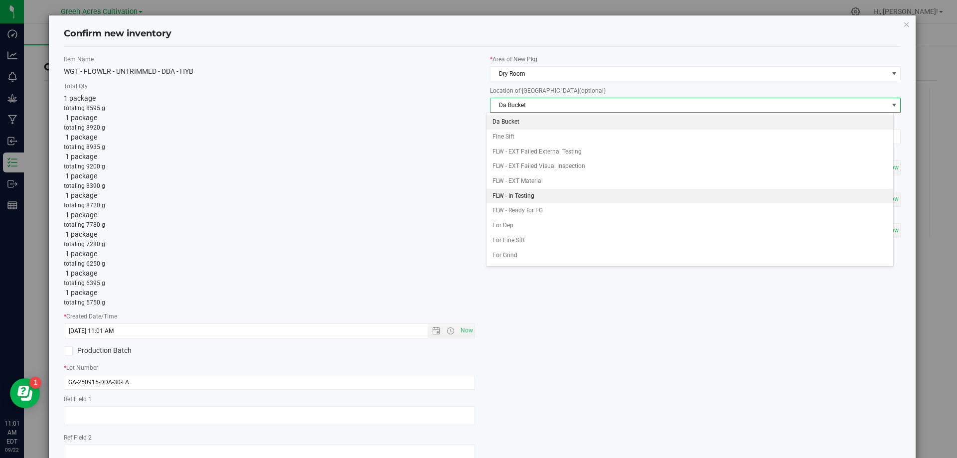
click at [542, 198] on li "FLW - In Testing" at bounding box center [690, 196] width 407 height 15
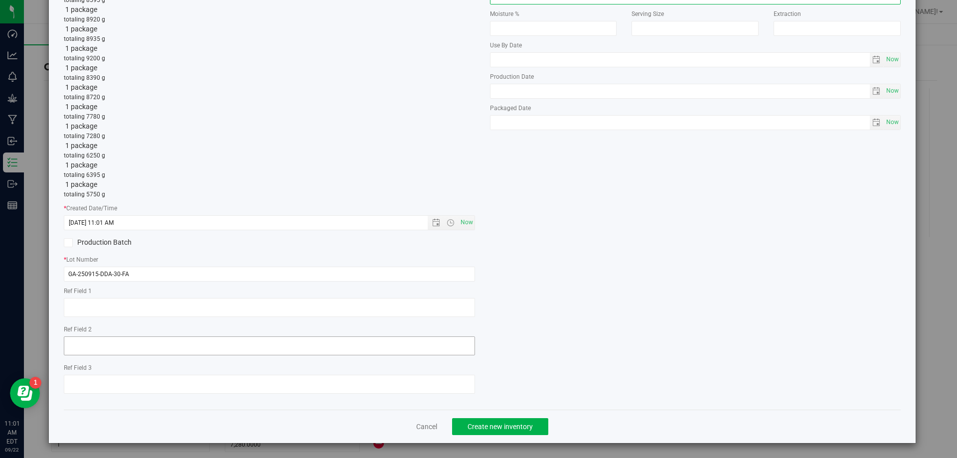
scroll to position [109, 0]
click at [485, 427] on span "Create new inventory" at bounding box center [500, 426] width 65 height 8
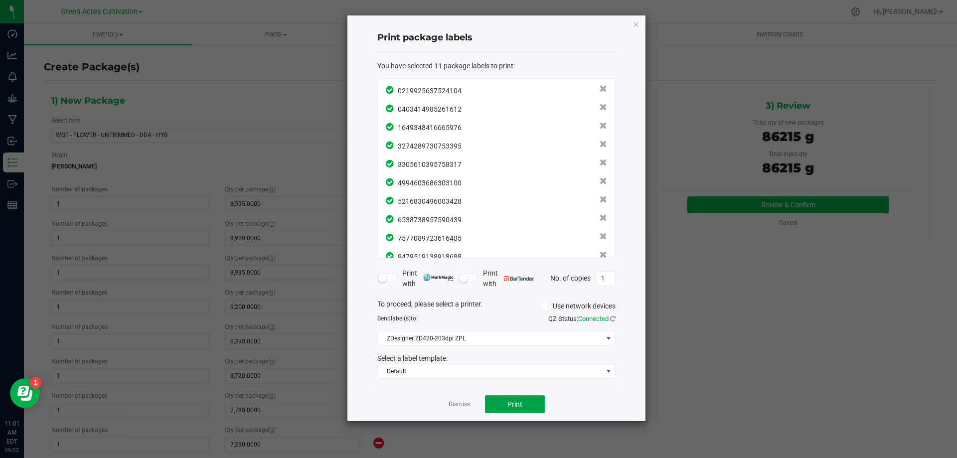
click at [499, 405] on button "Print" at bounding box center [515, 404] width 60 height 18
click at [457, 406] on link "Dismiss" at bounding box center [459, 404] width 21 height 8
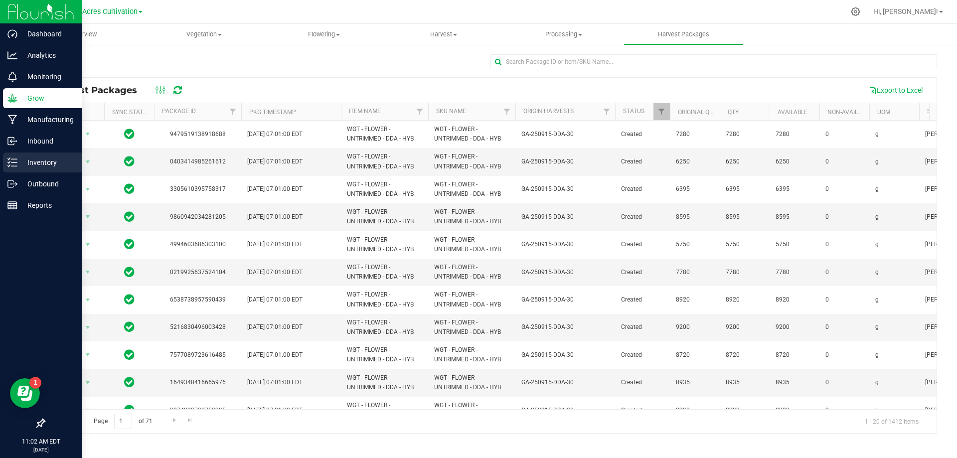
click at [46, 159] on p "Inventory" at bounding box center [47, 163] width 60 height 12
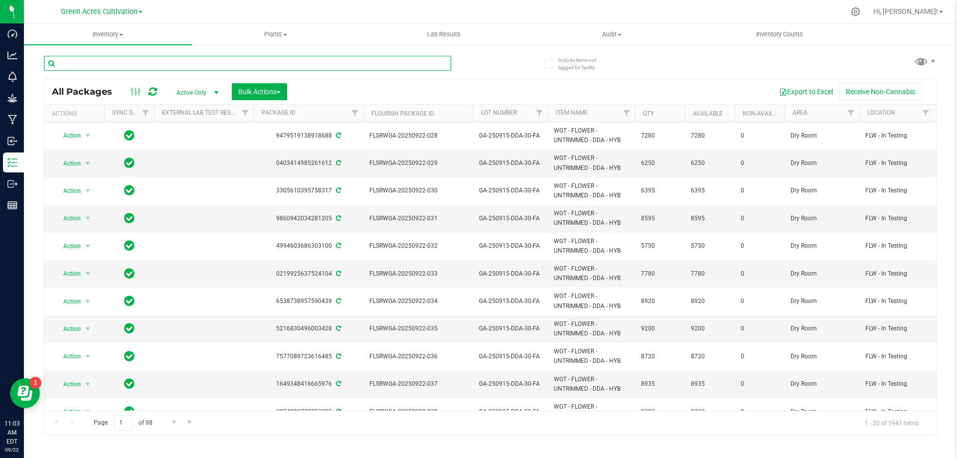
click at [190, 67] on input "text" at bounding box center [247, 63] width 407 height 15
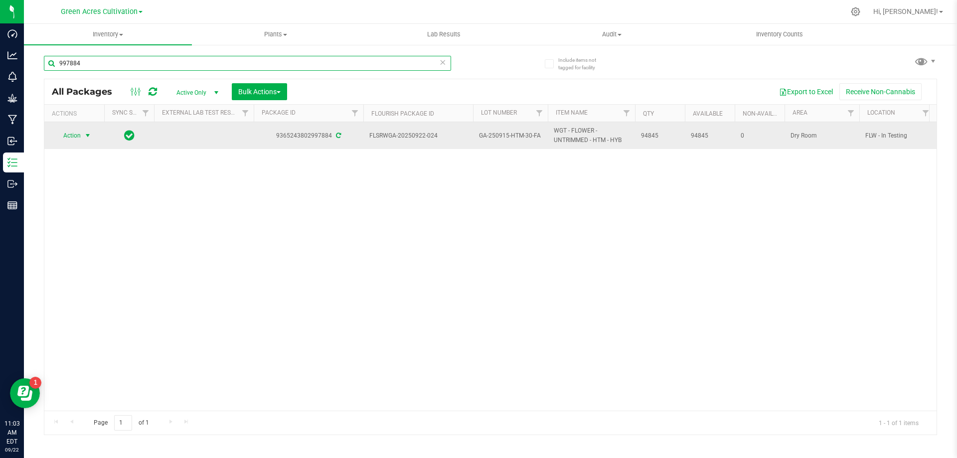
type input "997884"
click at [75, 141] on span "Action" at bounding box center [67, 136] width 27 height 14
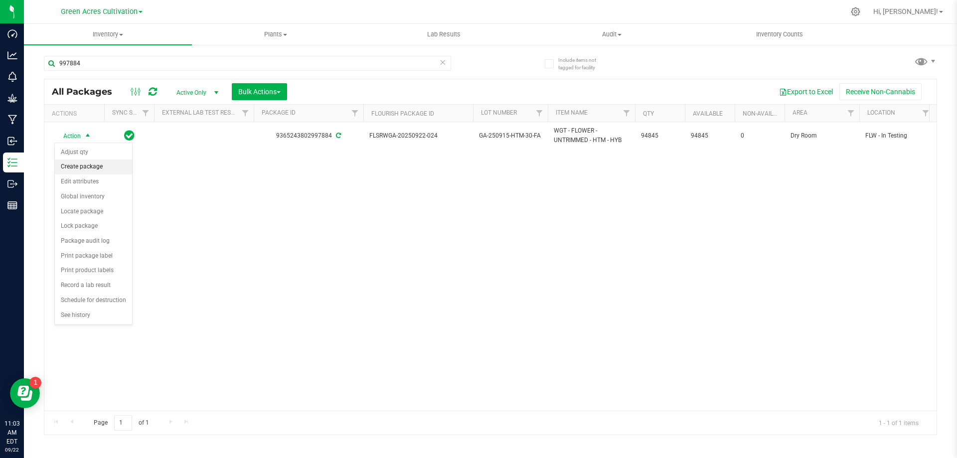
click at [89, 171] on li "Create package" at bounding box center [93, 167] width 77 height 15
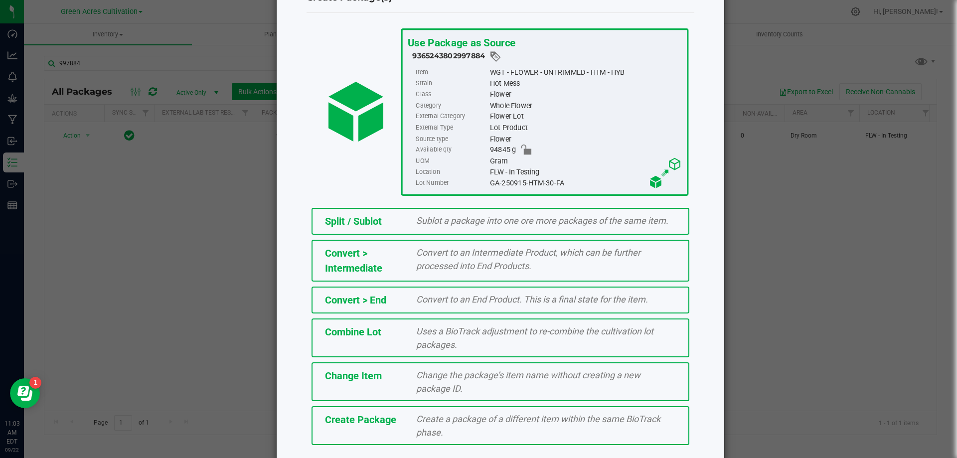
scroll to position [72, 0]
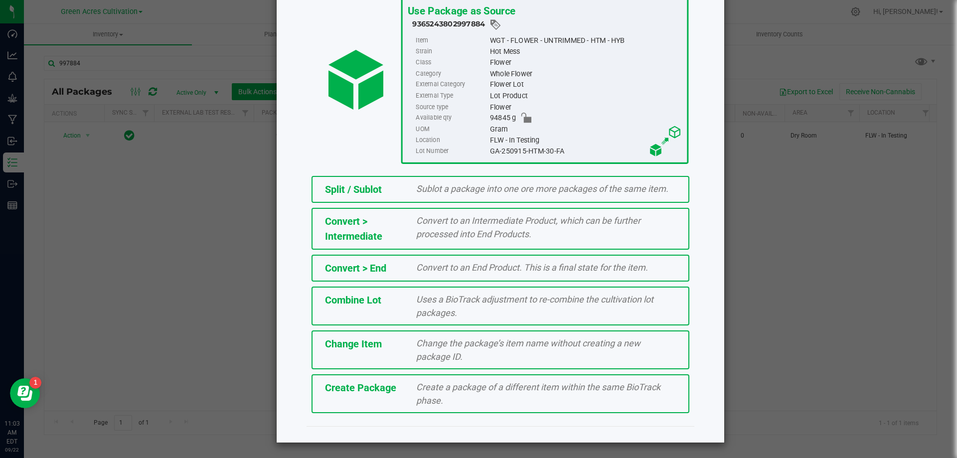
click at [376, 385] on span "Create Package" at bounding box center [360, 388] width 71 height 12
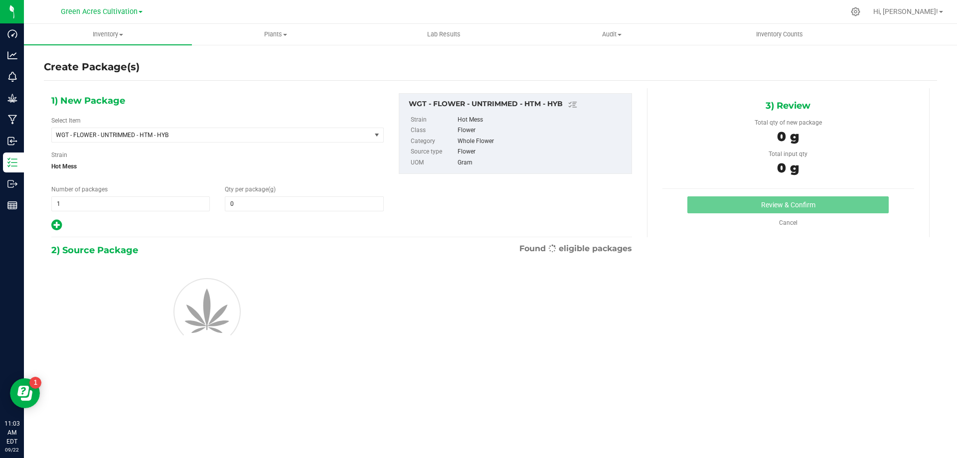
type input "0.0000"
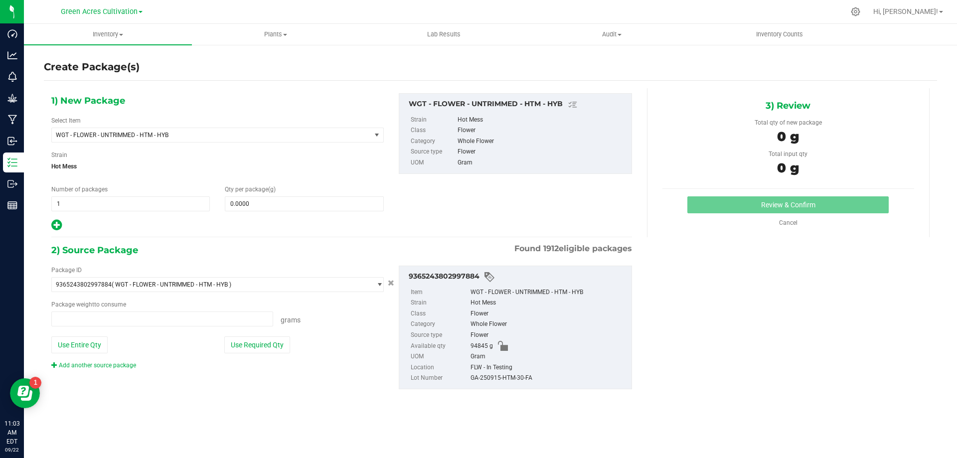
type input "0.0000 g"
click at [253, 202] on span at bounding box center [304, 203] width 159 height 15
click at [54, 221] on icon at bounding box center [56, 225] width 10 height 12
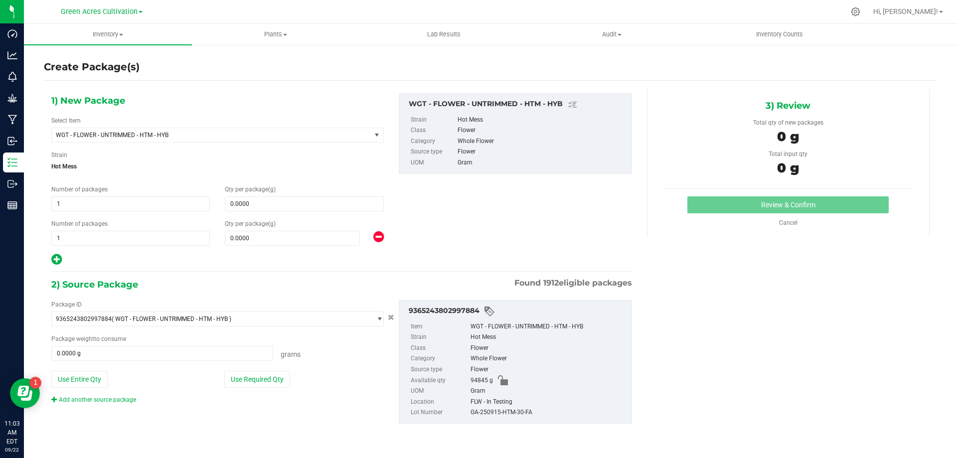
drag, startPoint x: 63, startPoint y: 268, endPoint x: 60, endPoint y: 260, distance: 9.0
click at [62, 268] on div "1) New Package Select Item WGT - FLOWER - UNTRIMMED - HTM - HYB 007UP - Flower …" at bounding box center [342, 266] width 596 height 356
click at [60, 260] on icon at bounding box center [56, 259] width 10 height 12
type input "0.0000"
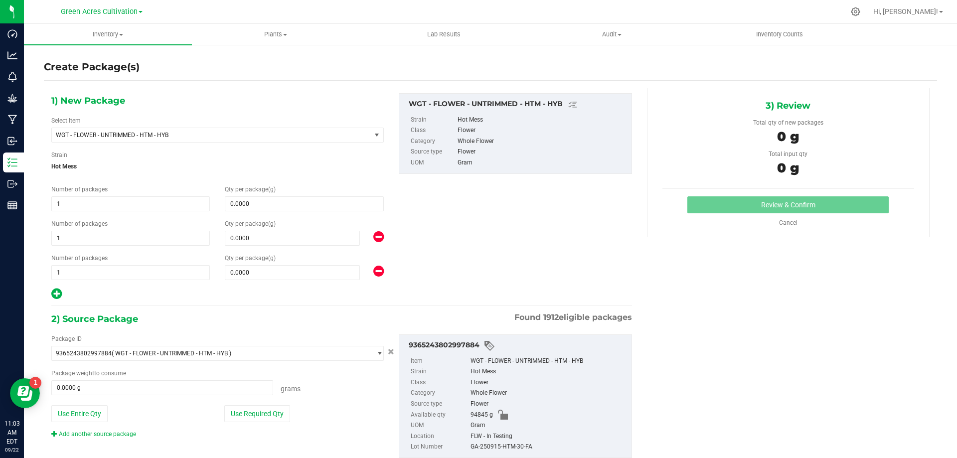
click at [58, 292] on icon at bounding box center [56, 294] width 10 height 12
type input "0.0000"
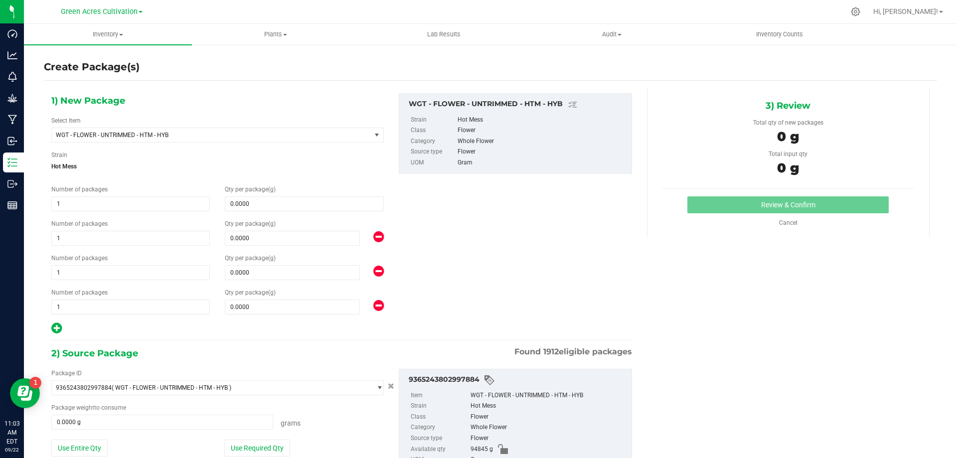
click at [58, 328] on icon at bounding box center [56, 328] width 10 height 12
type input "0.0000"
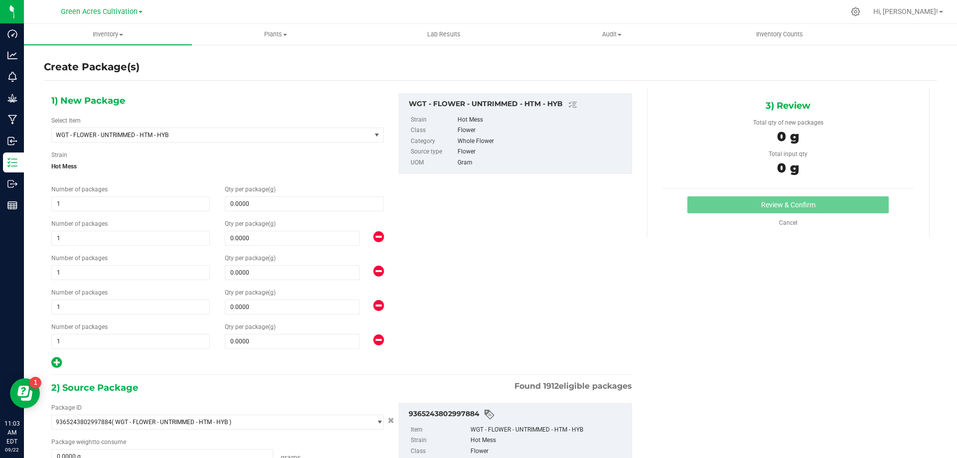
click at [57, 366] on icon at bounding box center [56, 362] width 10 height 12
type input "0.0000"
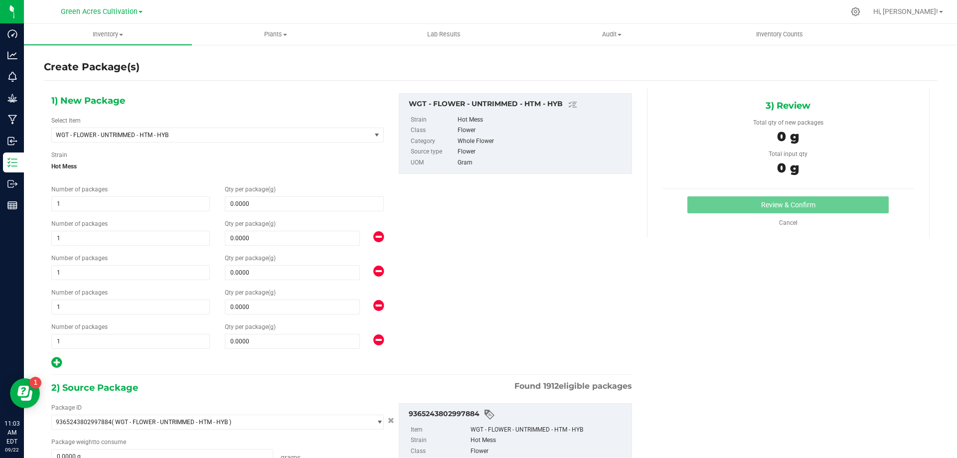
type input "0.0000"
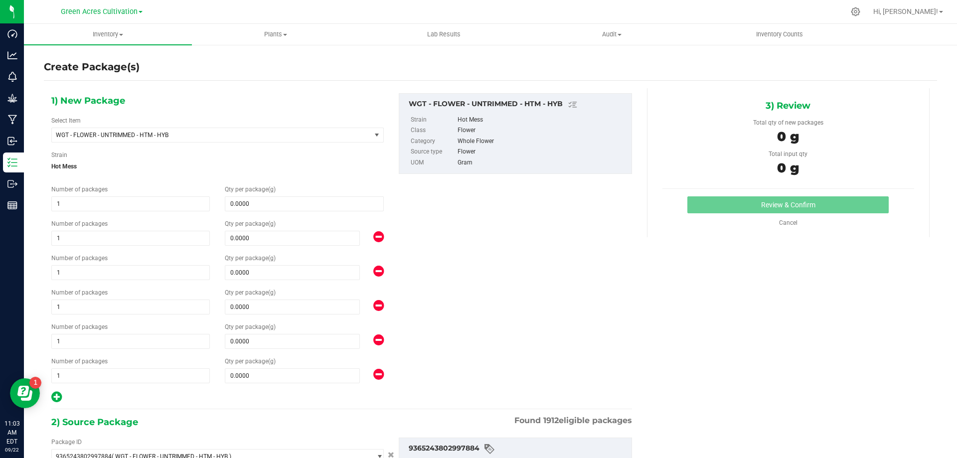
click at [58, 402] on icon at bounding box center [56, 397] width 10 height 12
type input "0.0000"
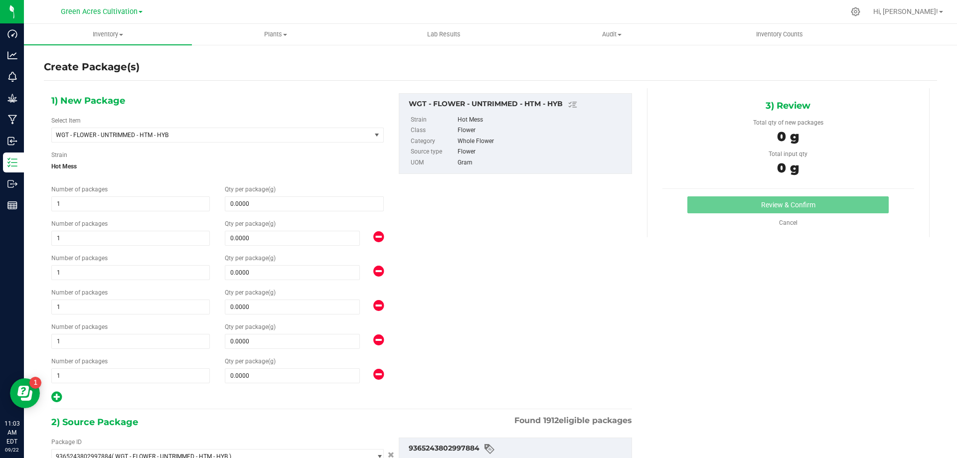
type input "0.0000"
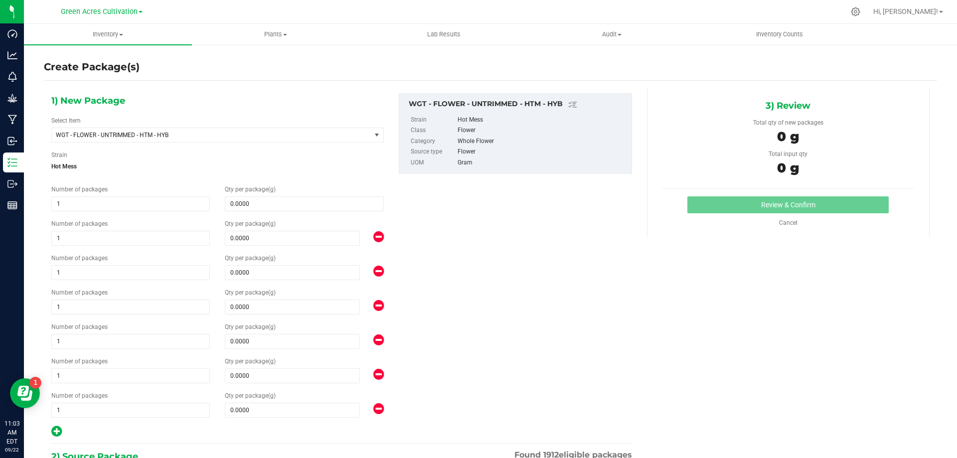
click at [58, 433] on icon at bounding box center [56, 431] width 10 height 12
type input "0.0000"
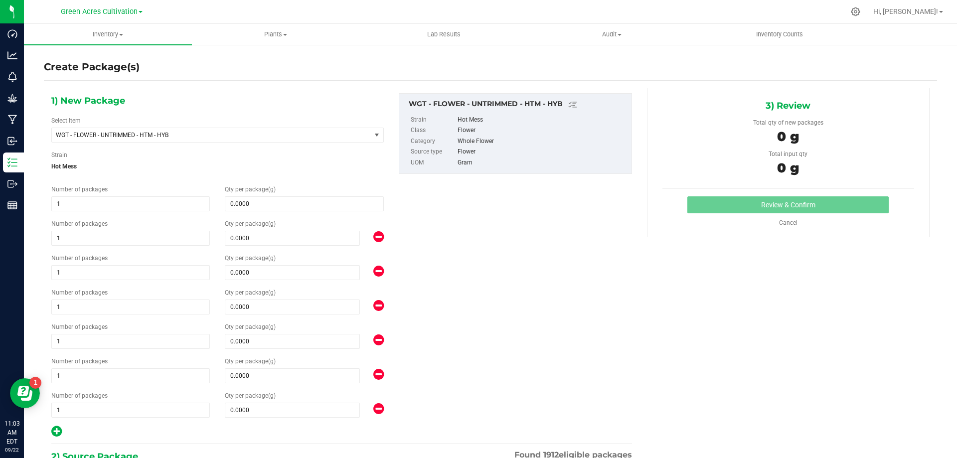
type input "0.0000"
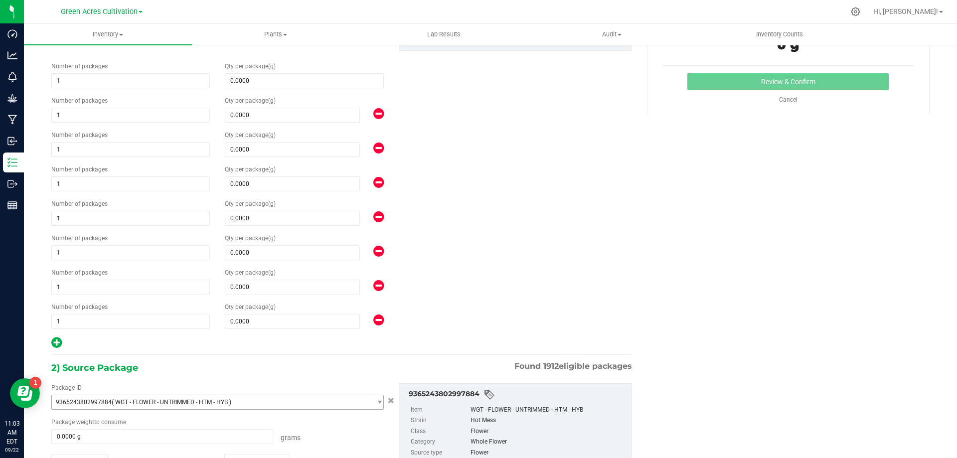
scroll to position [200, 0]
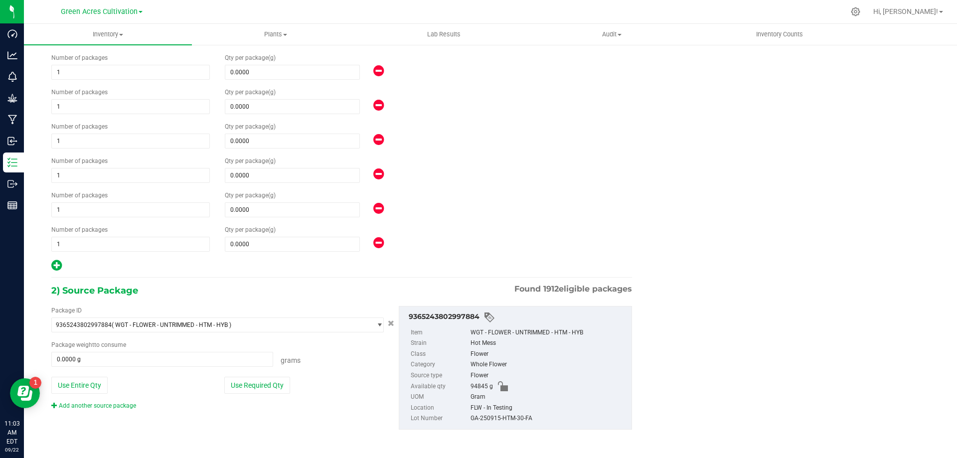
click at [54, 261] on icon at bounding box center [56, 265] width 10 height 12
type input "0.0000"
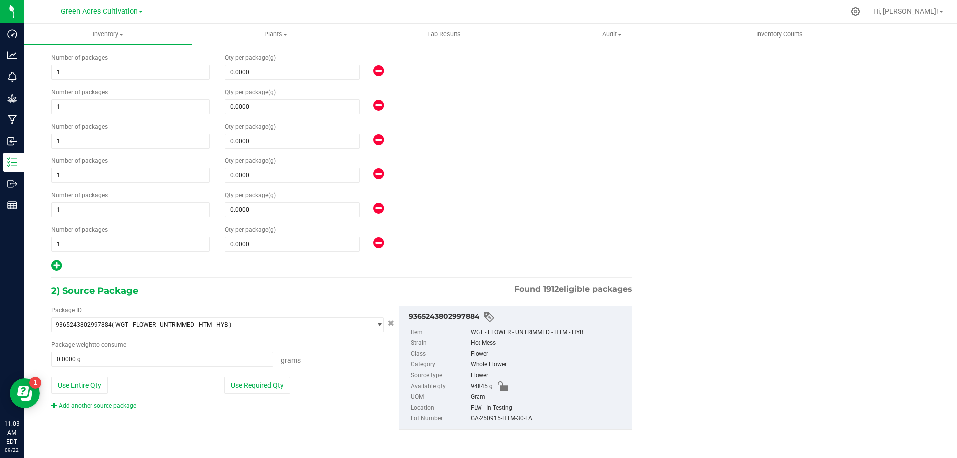
type input "0.0000"
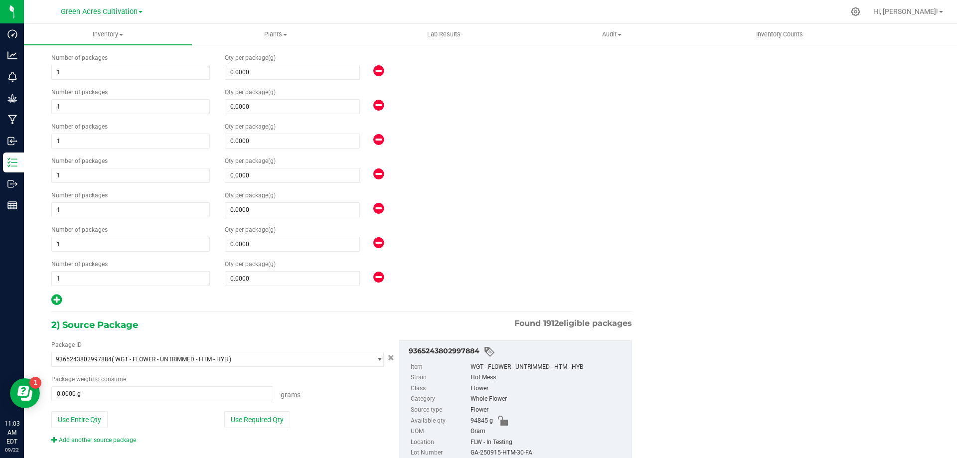
click at [55, 298] on icon at bounding box center [56, 300] width 10 height 12
type input "0.0000"
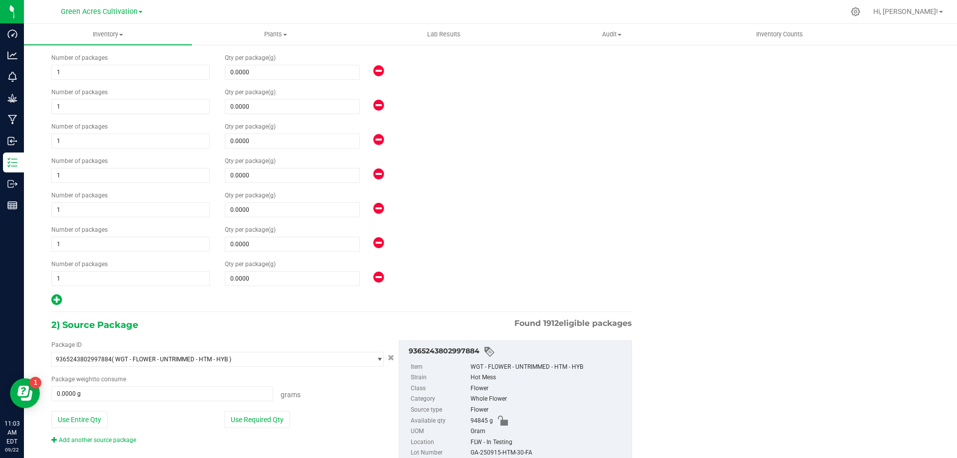
type input "0.0000"
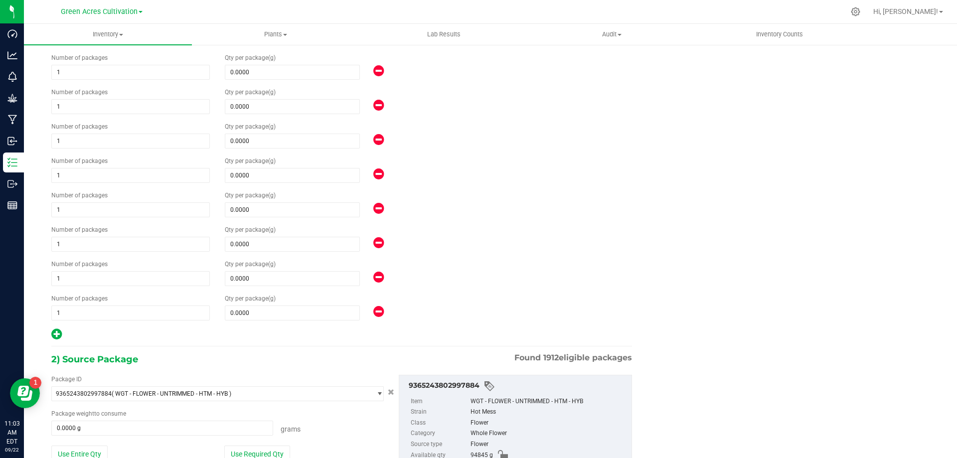
click at [55, 333] on icon at bounding box center [56, 334] width 10 height 12
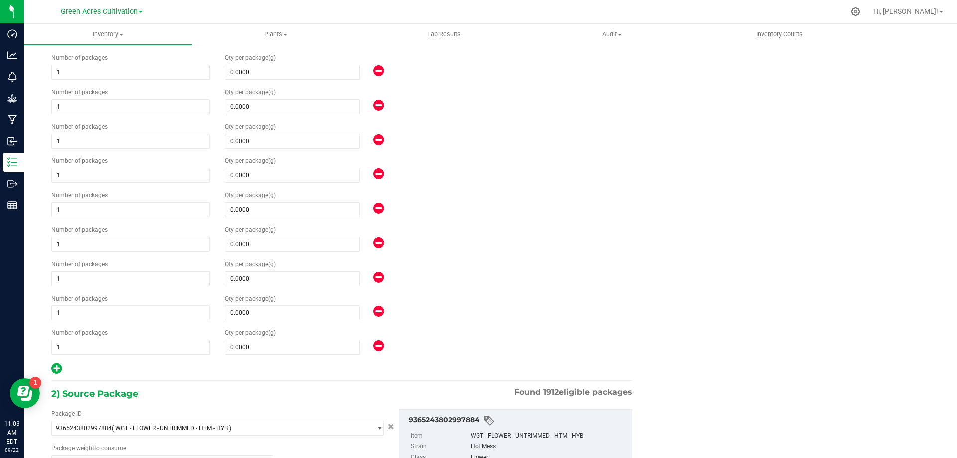
type input "0.0000"
click at [55, 368] on icon at bounding box center [56, 368] width 10 height 12
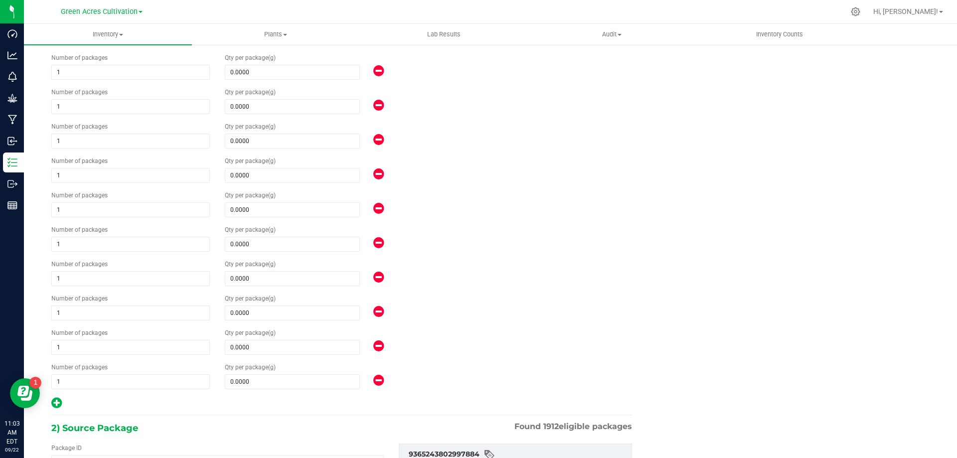
click at [59, 405] on icon at bounding box center [56, 403] width 10 height 12
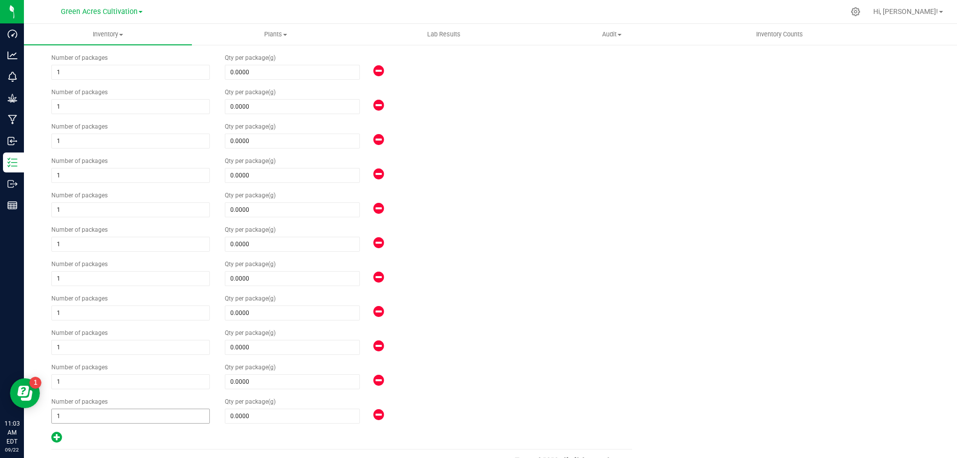
drag, startPoint x: 56, startPoint y: 441, endPoint x: 54, endPoint y: 416, distance: 24.6
click at [56, 441] on icon at bounding box center [56, 437] width 10 height 12
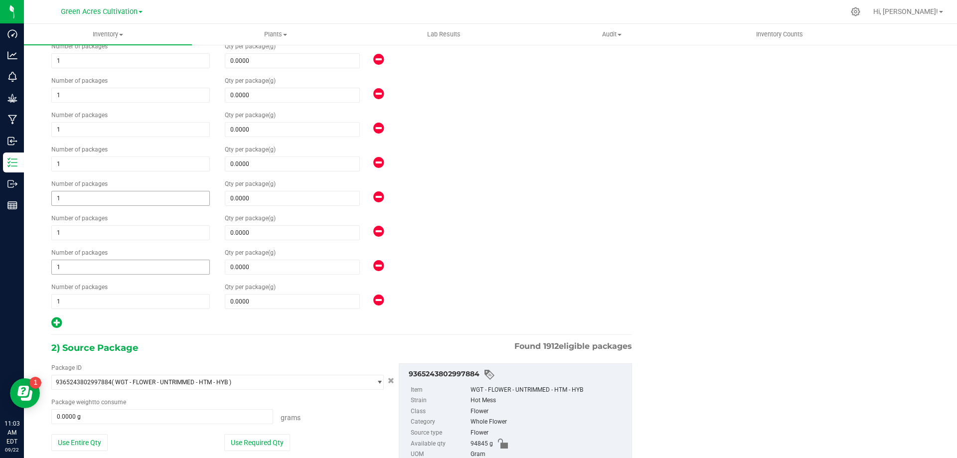
scroll to position [407, 0]
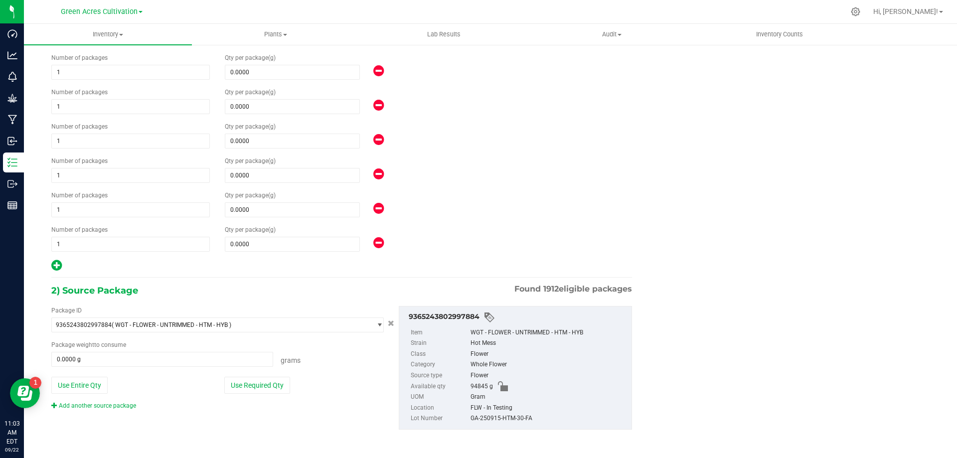
click at [62, 263] on icon at bounding box center [56, 265] width 10 height 12
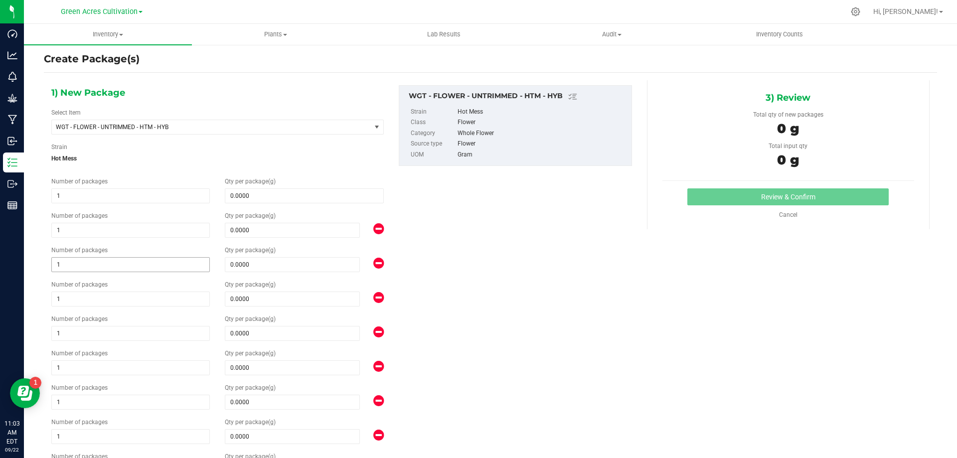
scroll to position [0, 0]
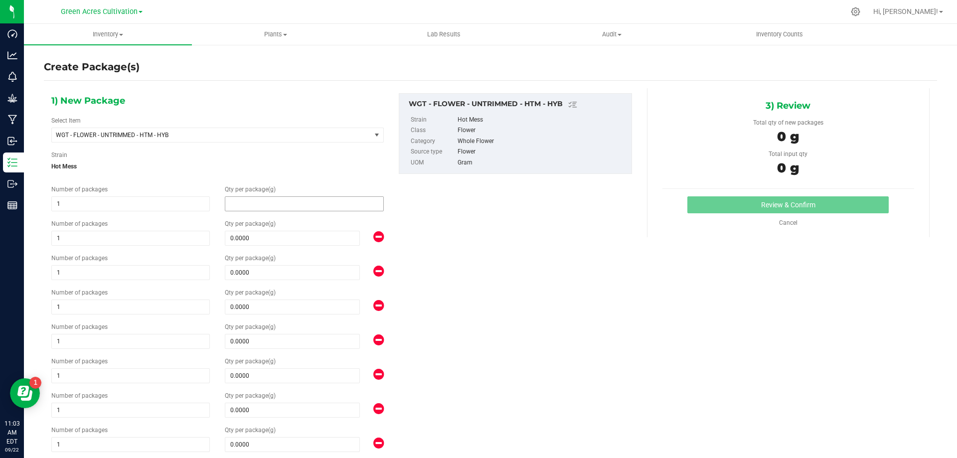
click at [251, 200] on span at bounding box center [304, 203] width 159 height 15
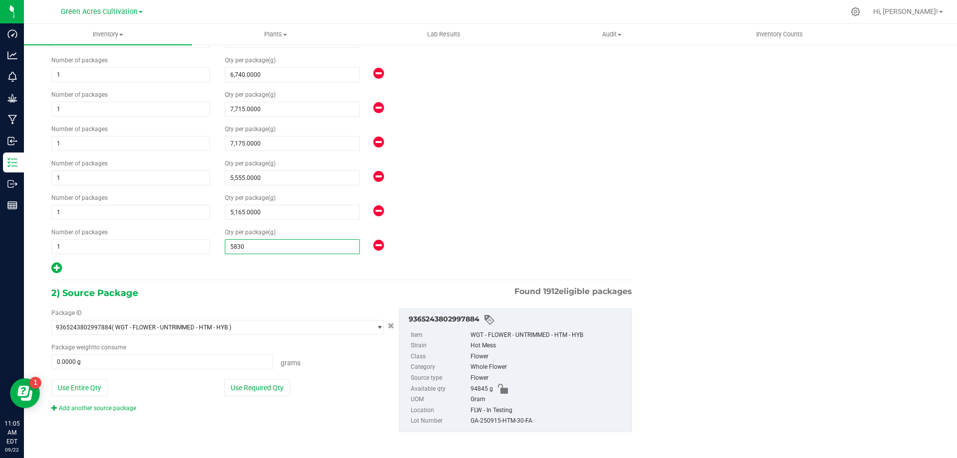
scroll to position [441, 0]
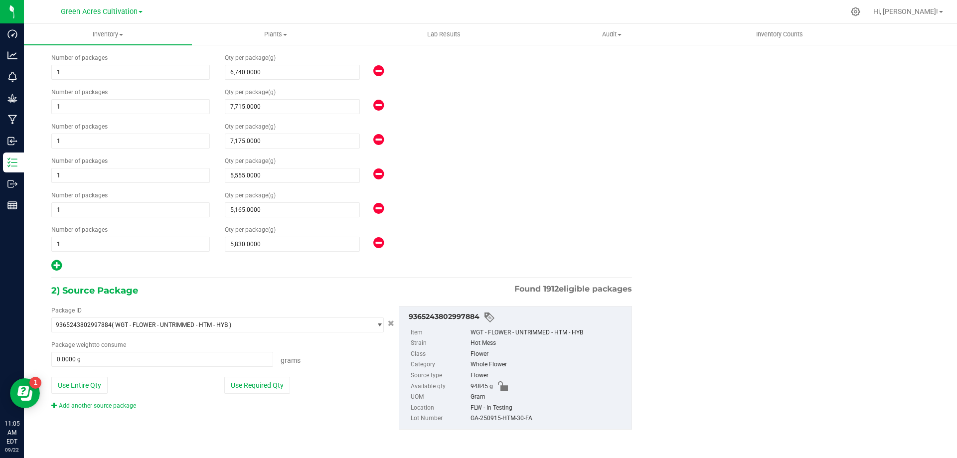
click at [238, 268] on div at bounding box center [217, 265] width 333 height 13
click at [279, 391] on button "Use Required Qty" at bounding box center [257, 385] width 66 height 17
click at [493, 419] on div "GA-250915-HTM-30-FA" at bounding box center [549, 418] width 156 height 11
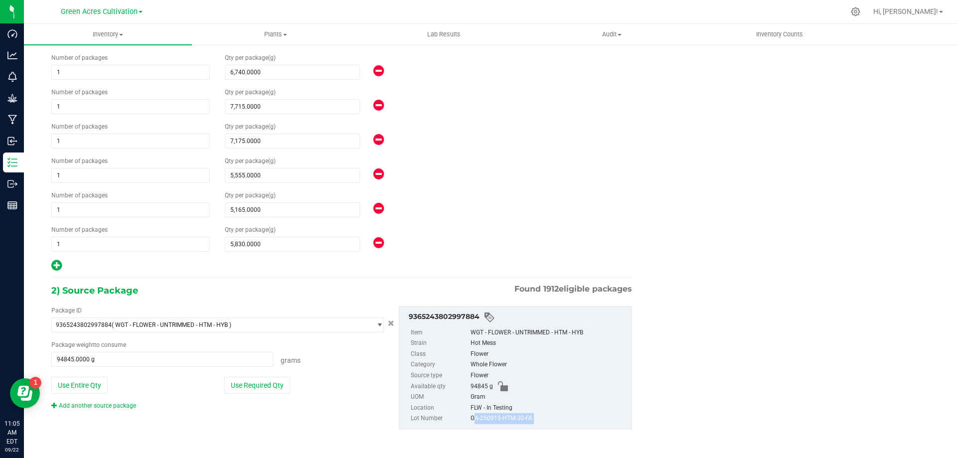
copy div "GA-250915-HTM-30-FA"
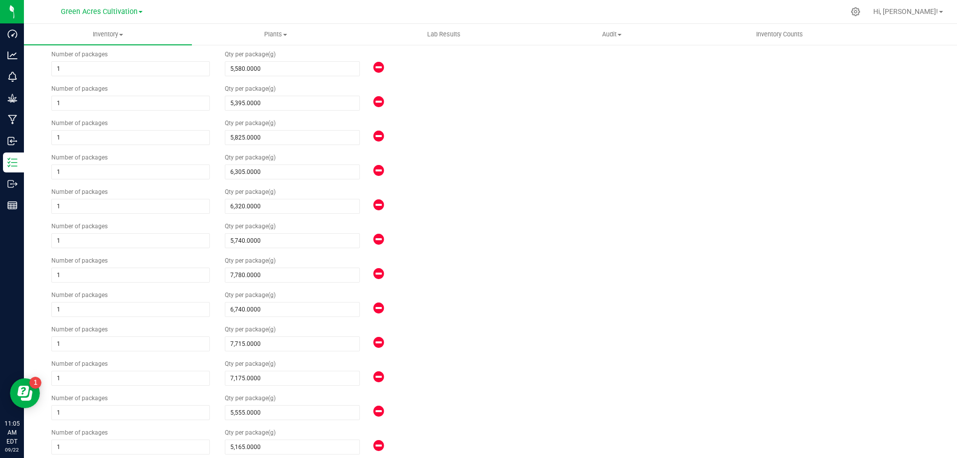
scroll to position [92, 0]
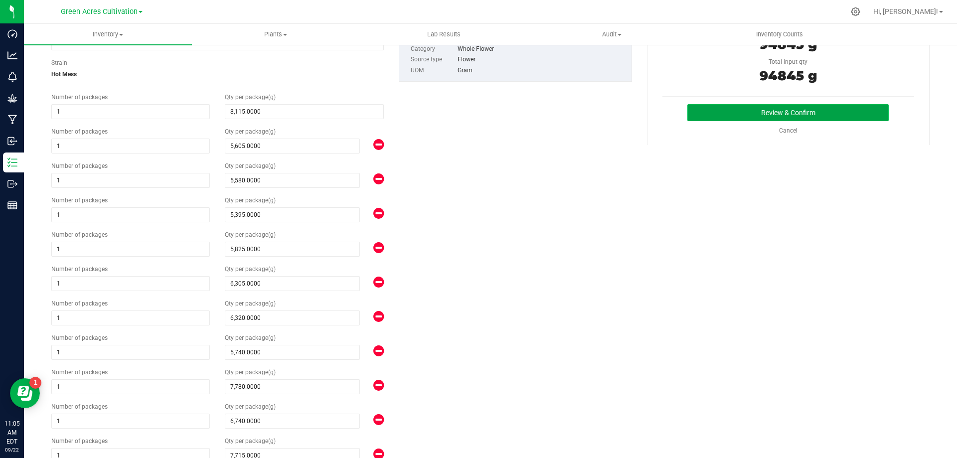
click at [761, 115] on button "Review & Confirm" at bounding box center [788, 112] width 201 height 17
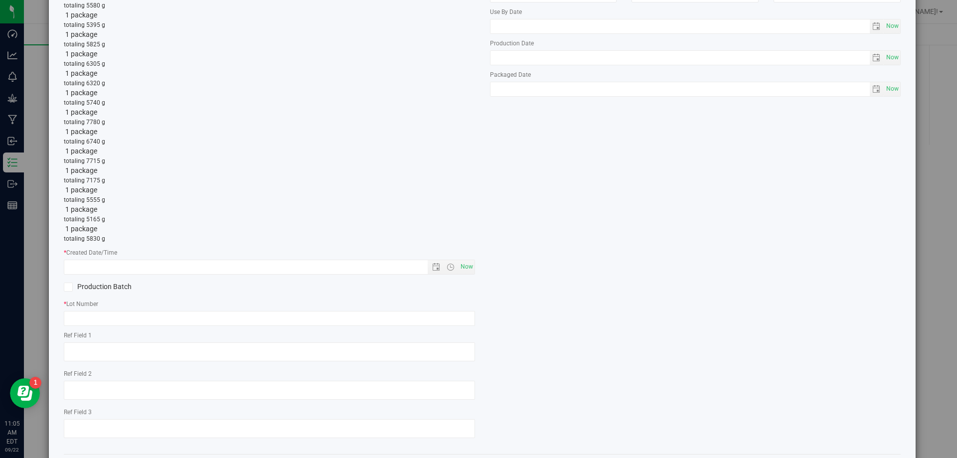
scroll to position [186, 0]
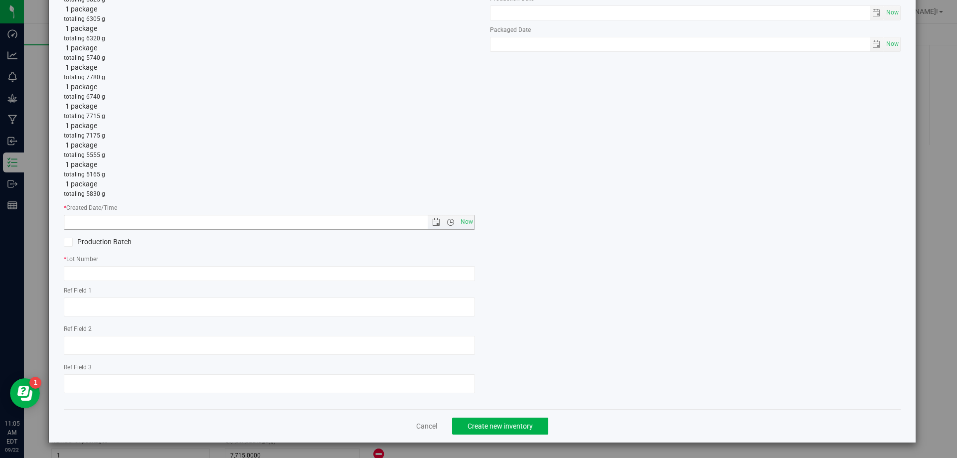
click at [460, 231] on div "Item Name WGT - FLOWER - UNTRIMMED - HTM - HYB Total Qty 1 package totaling 811…" at bounding box center [269, 134] width 426 height 533
click at [467, 227] on span "Now" at bounding box center [466, 222] width 17 height 14
click at [433, 272] on input "text" at bounding box center [269, 273] width 411 height 15
paste input "GA-250915-HTM-30-FA"
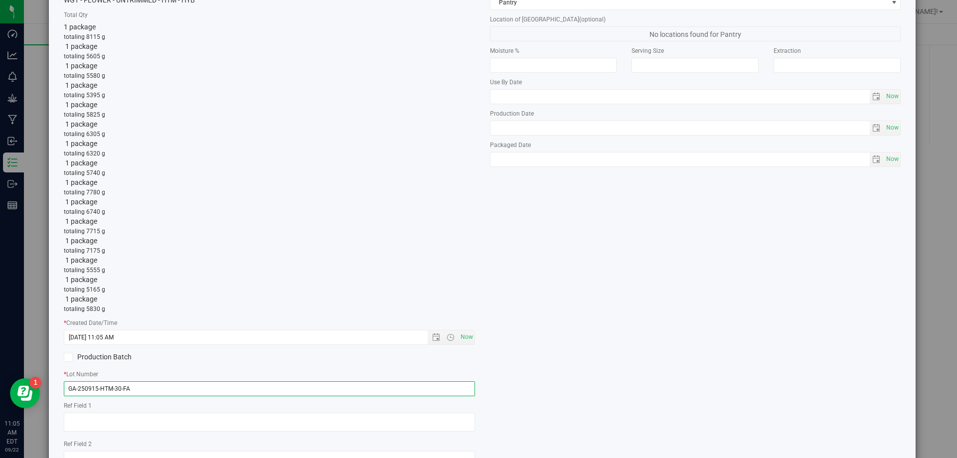
scroll to position [0, 0]
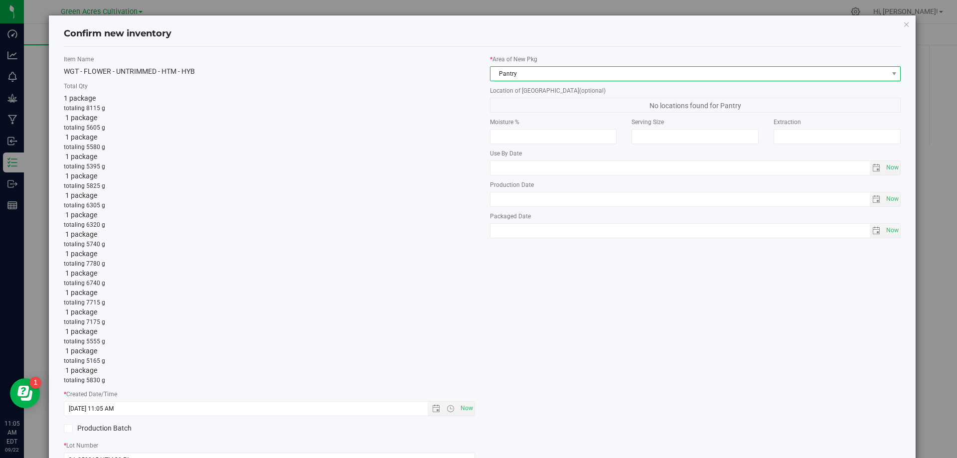
click at [581, 74] on span "Pantry" at bounding box center [690, 74] width 398 height 14
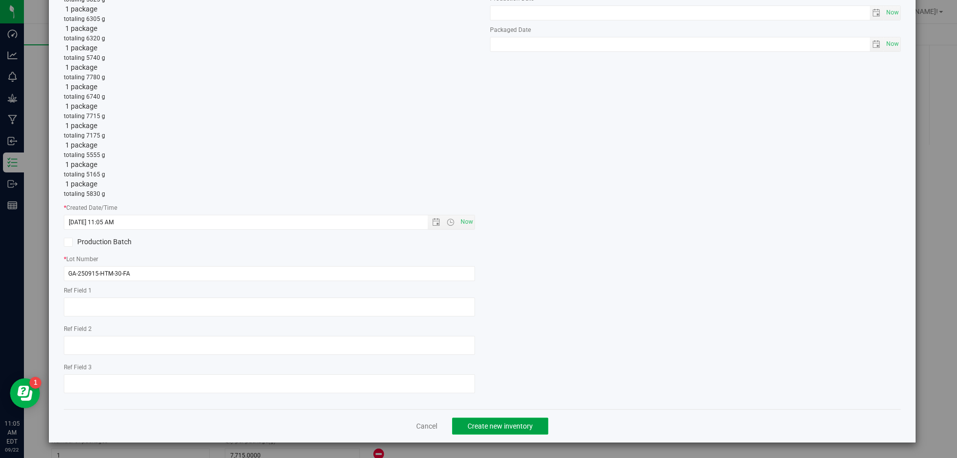
click at [476, 418] on button "Create new inventory" at bounding box center [500, 426] width 96 height 17
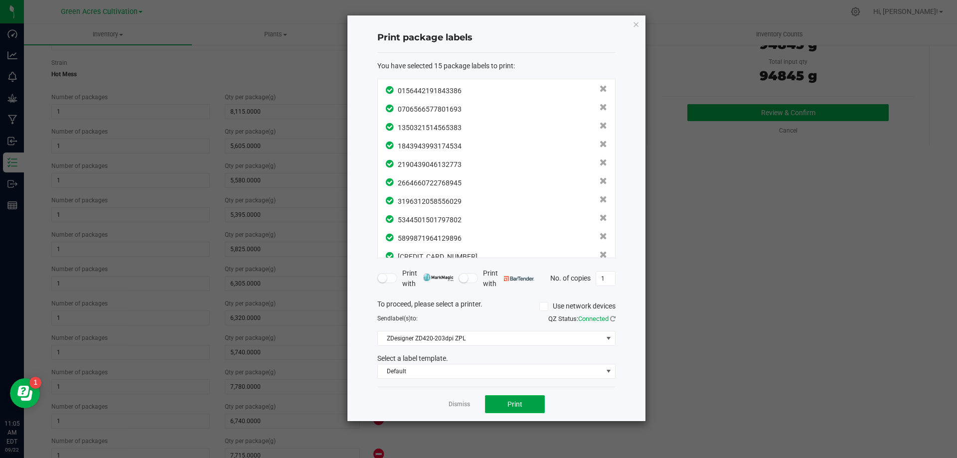
click at [503, 412] on button "Print" at bounding box center [515, 404] width 60 height 18
click at [467, 404] on link "Dismiss" at bounding box center [459, 404] width 21 height 8
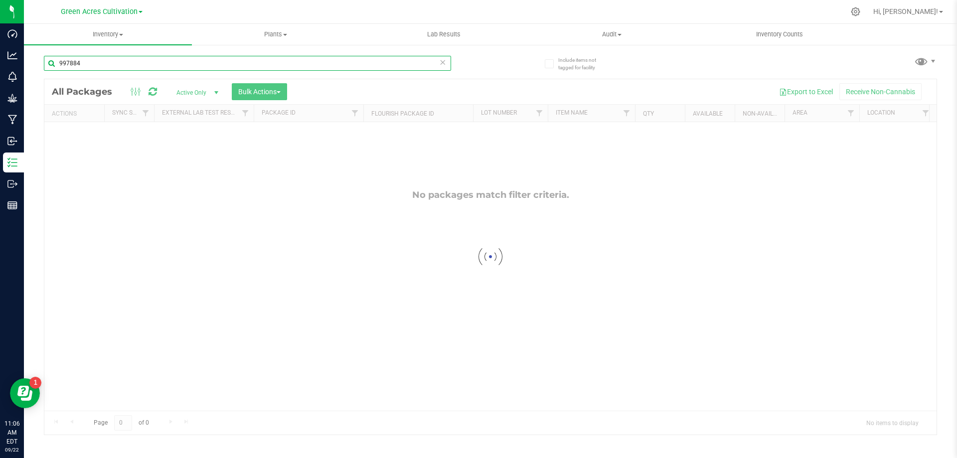
click at [163, 68] on input "997884" at bounding box center [247, 63] width 407 height 15
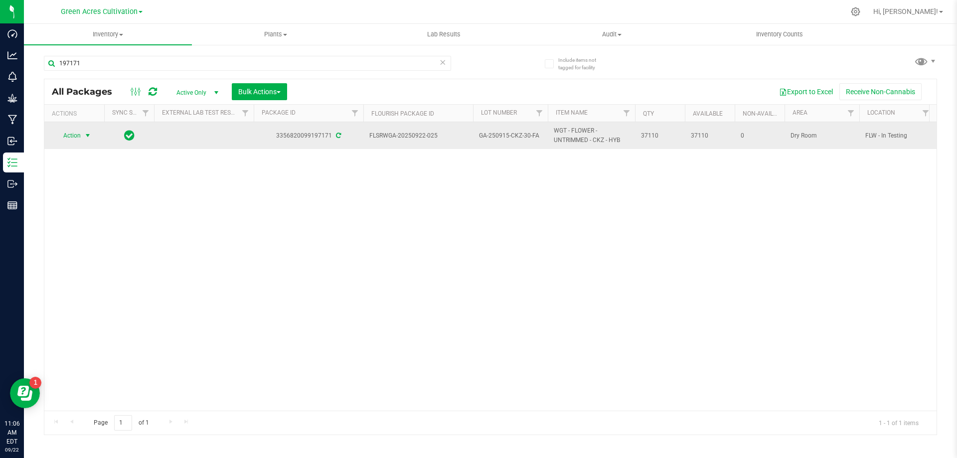
click at [77, 133] on span "Action" at bounding box center [67, 136] width 27 height 14
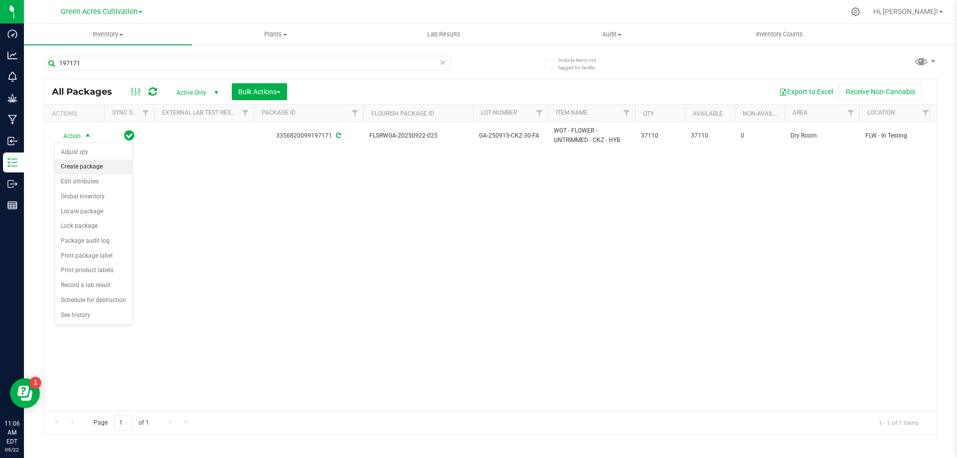
click at [93, 172] on li "Create package" at bounding box center [93, 167] width 77 height 15
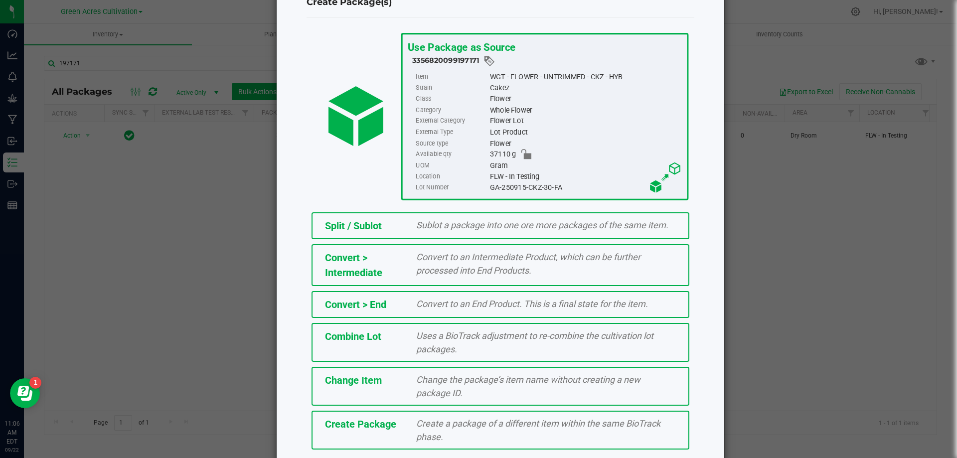
scroll to position [72, 0]
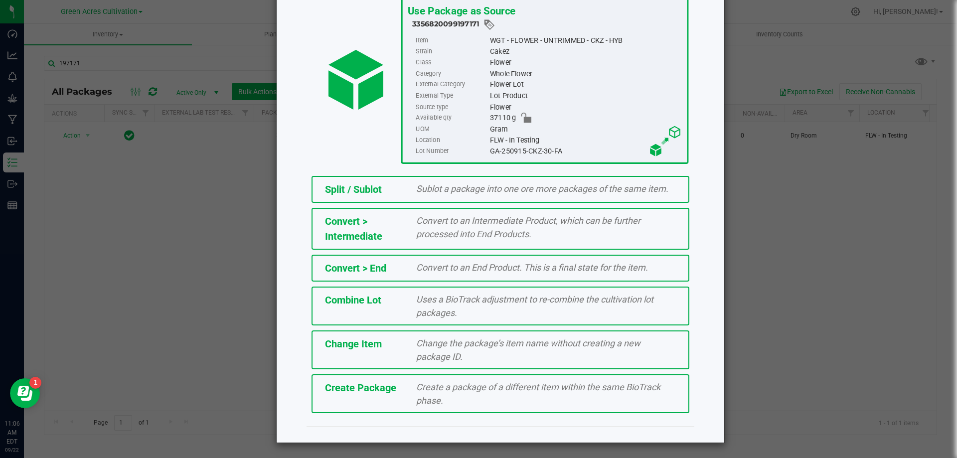
click at [473, 388] on span "Create a package of a different item within the same BioTrack phase." at bounding box center [538, 394] width 244 height 24
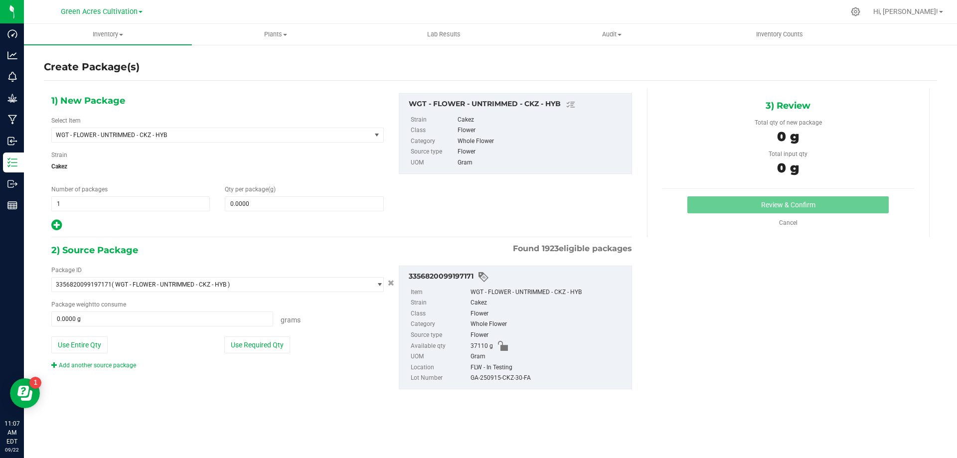
click at [56, 226] on icon at bounding box center [56, 225] width 10 height 12
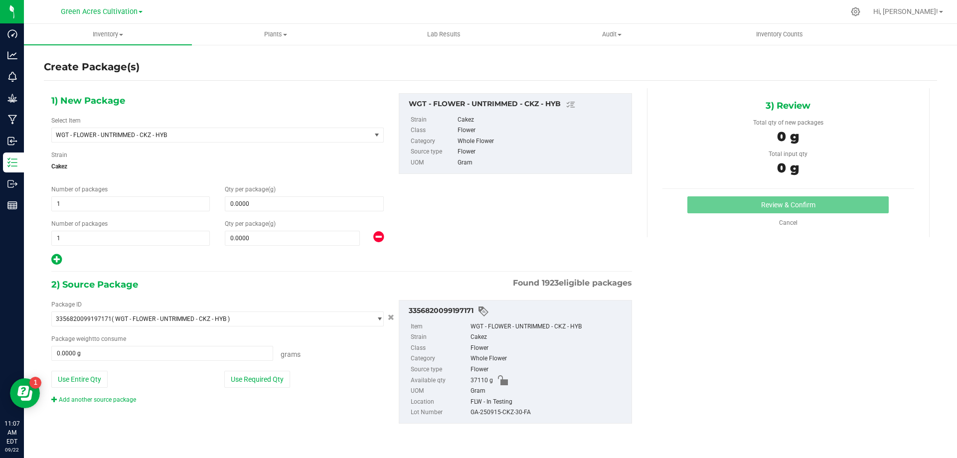
click at [59, 253] on icon at bounding box center [56, 259] width 10 height 12
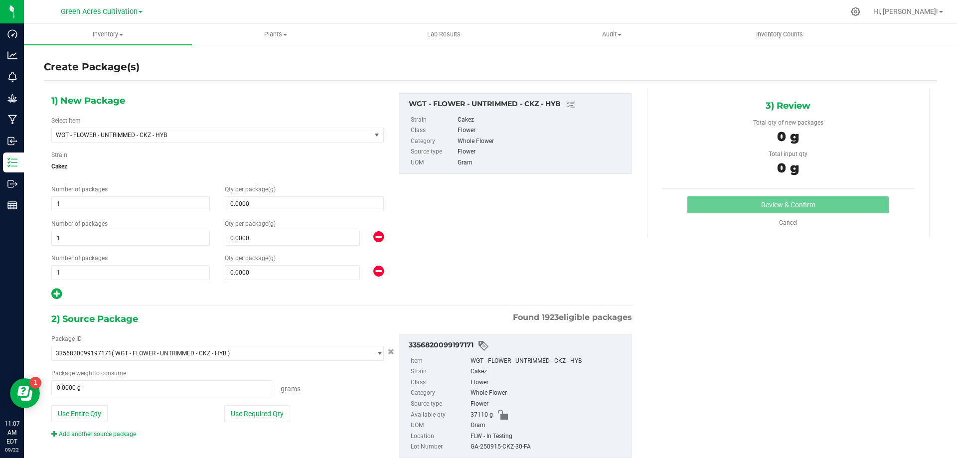
click at [58, 290] on icon at bounding box center [56, 294] width 10 height 12
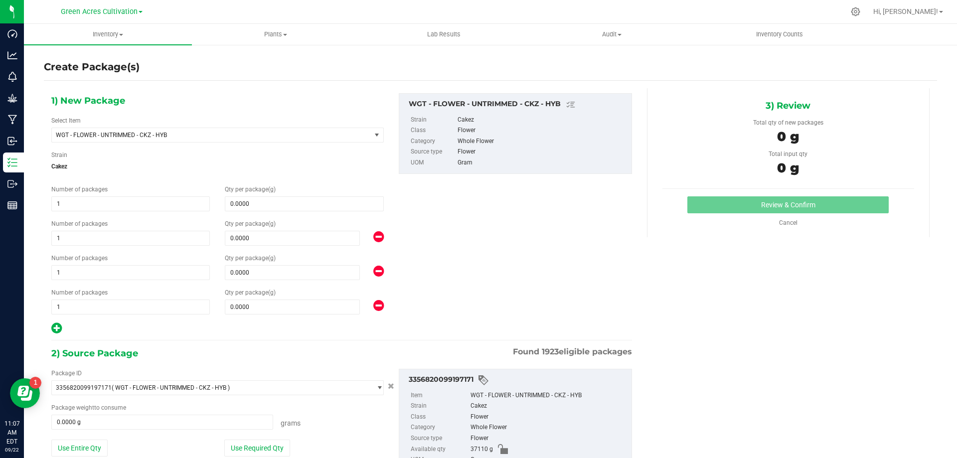
click at [54, 327] on icon at bounding box center [56, 328] width 10 height 12
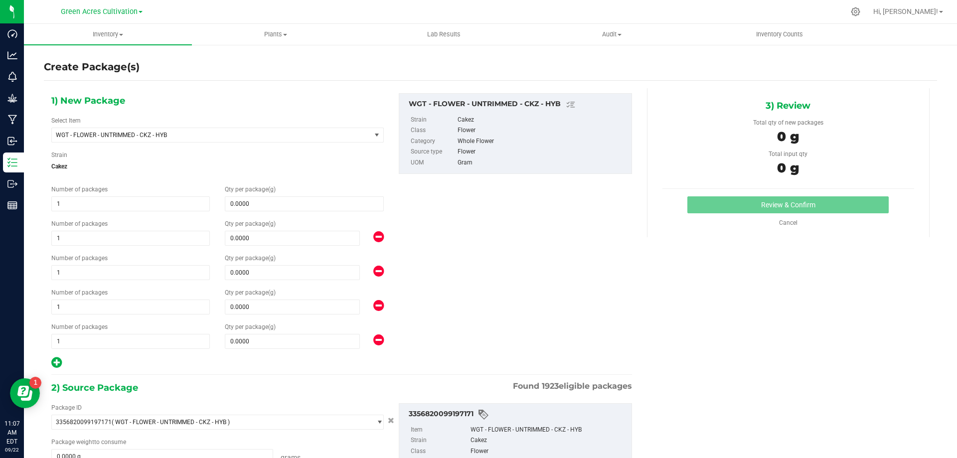
click at [55, 358] on icon at bounding box center [56, 362] width 10 height 12
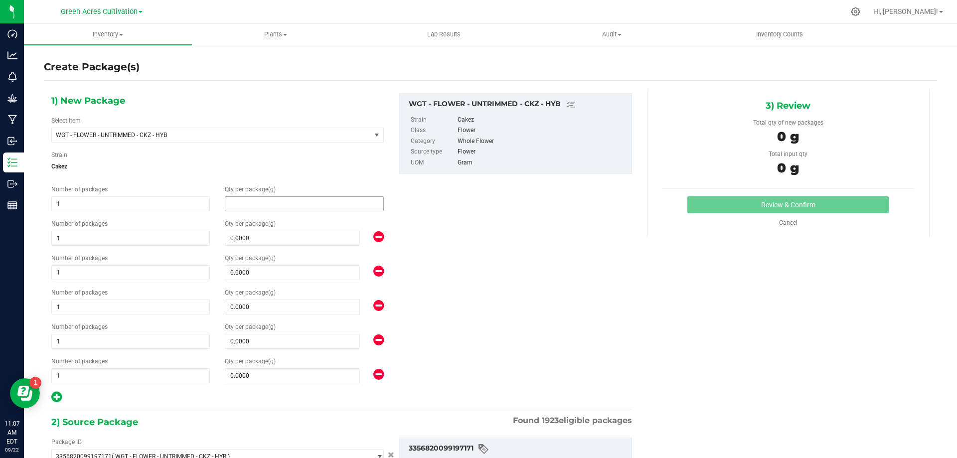
click at [251, 197] on span at bounding box center [304, 203] width 159 height 15
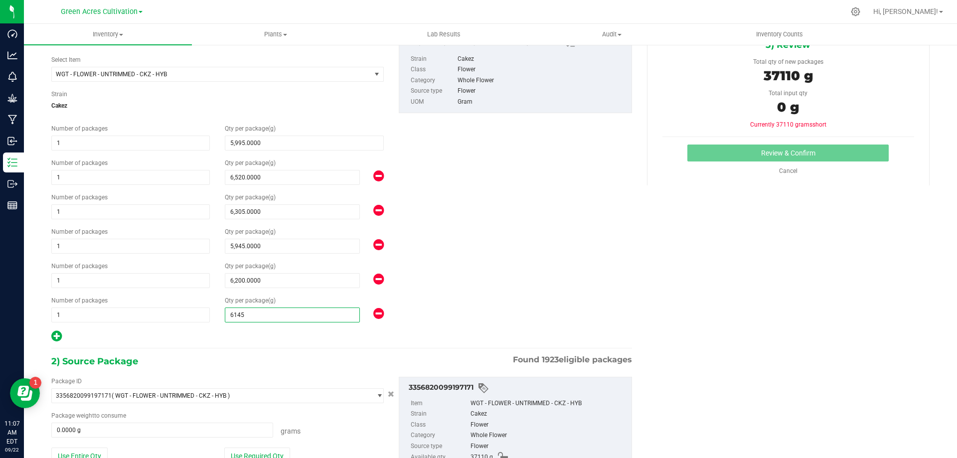
scroll to position [132, 0]
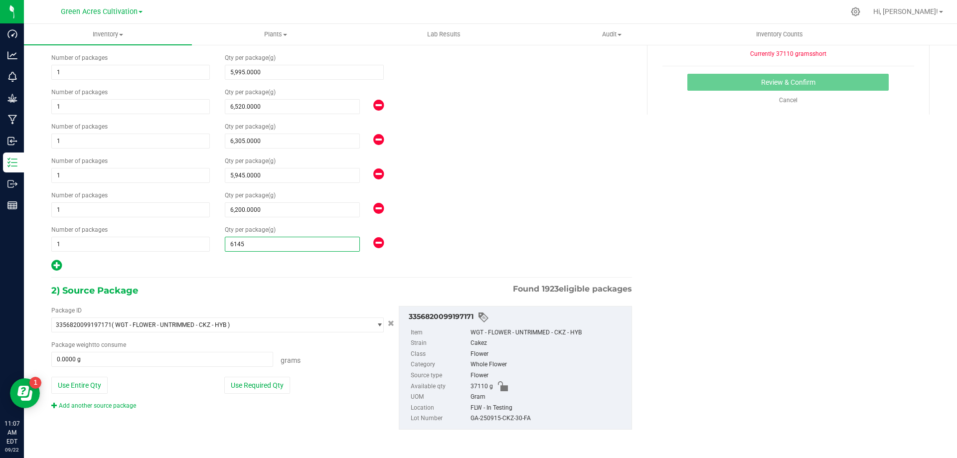
click at [208, 399] on div "Package ID 3356820099197171 ( WGT - FLOWER - UNTRIMMED - CKZ - HYB ) 0004193013…" at bounding box center [217, 358] width 347 height 104
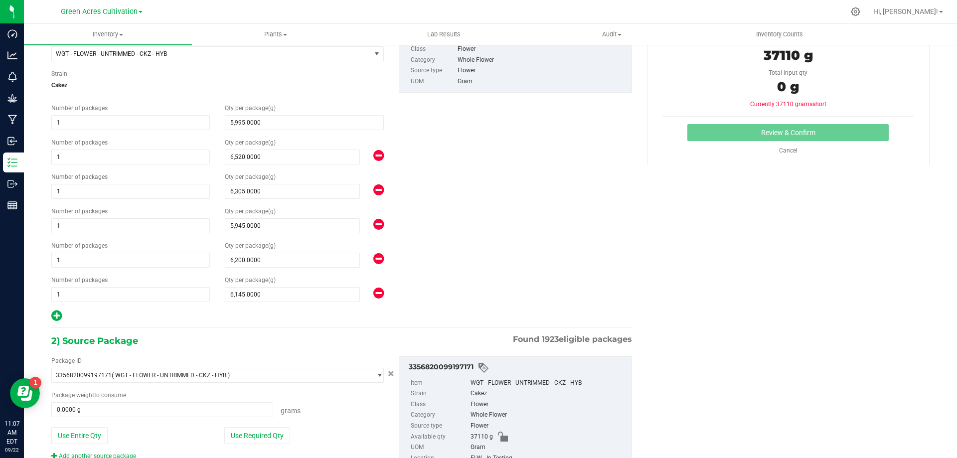
scroll to position [0, 0]
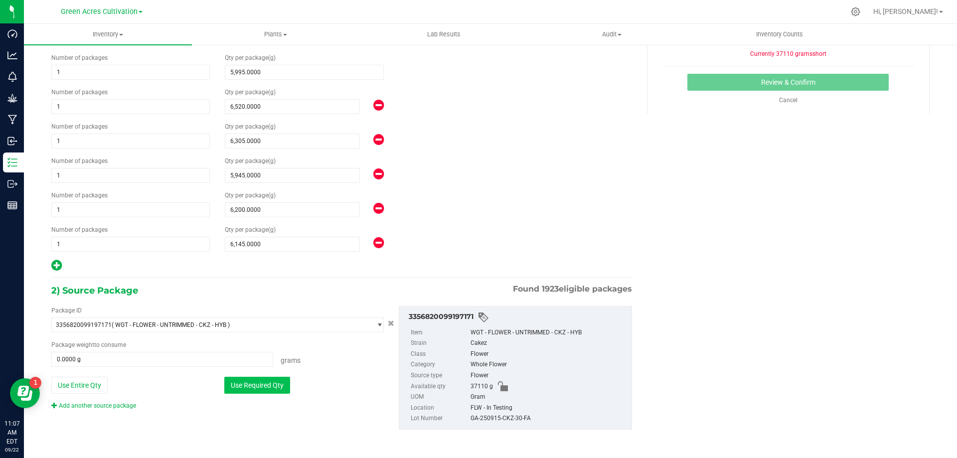
click at [264, 379] on button "Use Required Qty" at bounding box center [257, 385] width 66 height 17
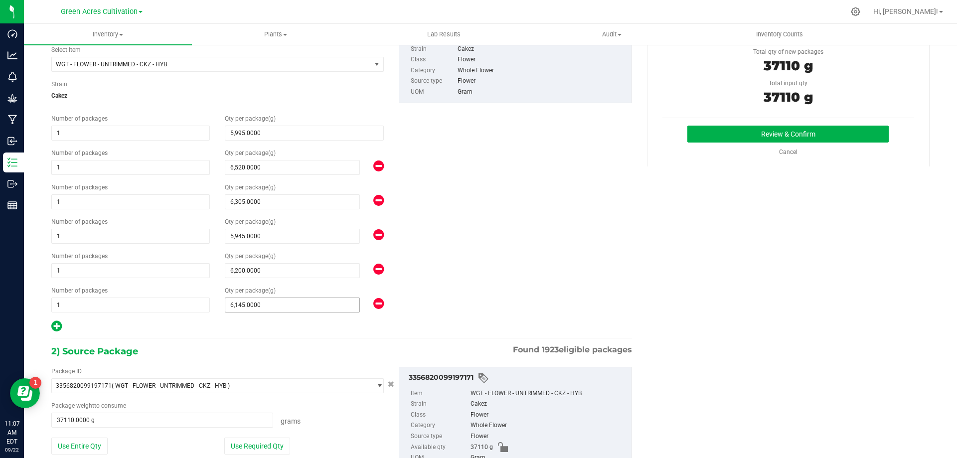
scroll to position [132, 0]
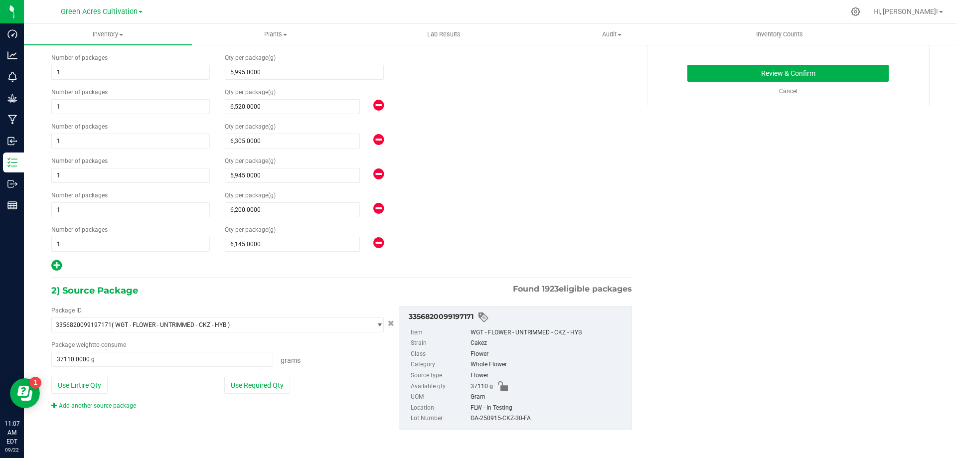
click at [498, 415] on div "GA-250915-CKZ-30-FA" at bounding box center [549, 418] width 156 height 11
click at [497, 415] on div "GA-250915-CKZ-30-FA" at bounding box center [549, 418] width 156 height 11
copy div "GA-250915-CKZ-30-FA"
click at [833, 65] on button "Review & Confirm" at bounding box center [788, 73] width 201 height 17
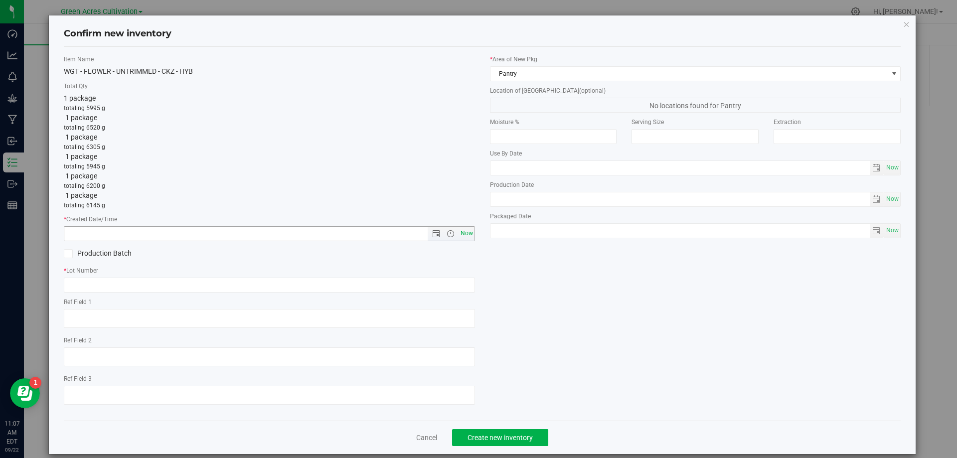
click at [460, 227] on span "Now" at bounding box center [269, 233] width 411 height 15
click at [460, 237] on span "Now" at bounding box center [466, 233] width 17 height 14
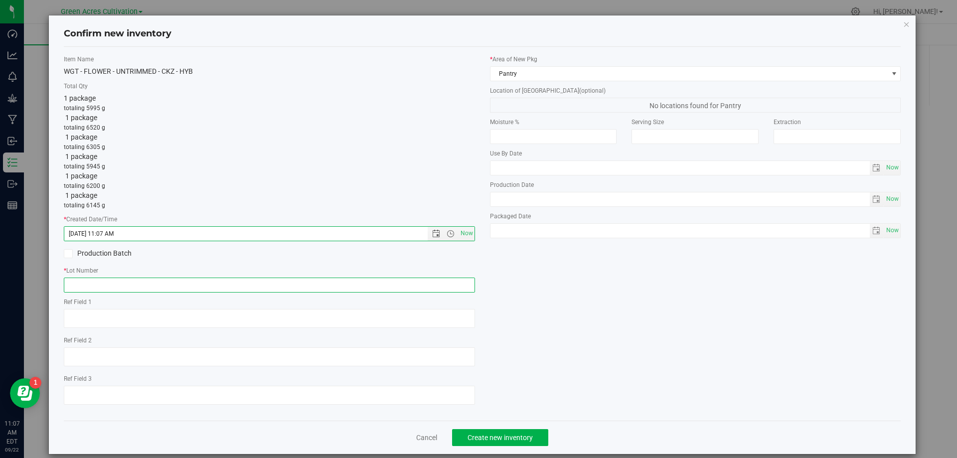
click at [453, 290] on input "text" at bounding box center [269, 285] width 411 height 15
paste input "GA-250915-CKZ-30-FA"
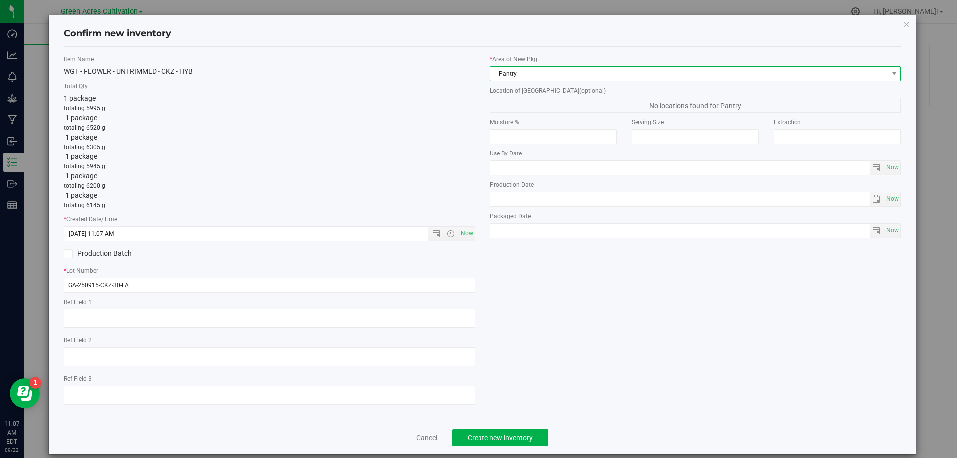
click at [577, 80] on span "Pantry" at bounding box center [690, 74] width 398 height 14
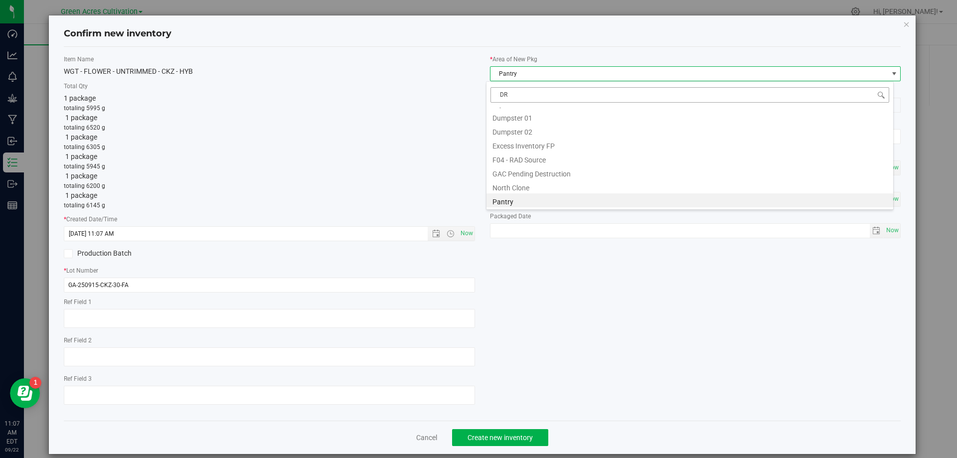
scroll to position [0, 0]
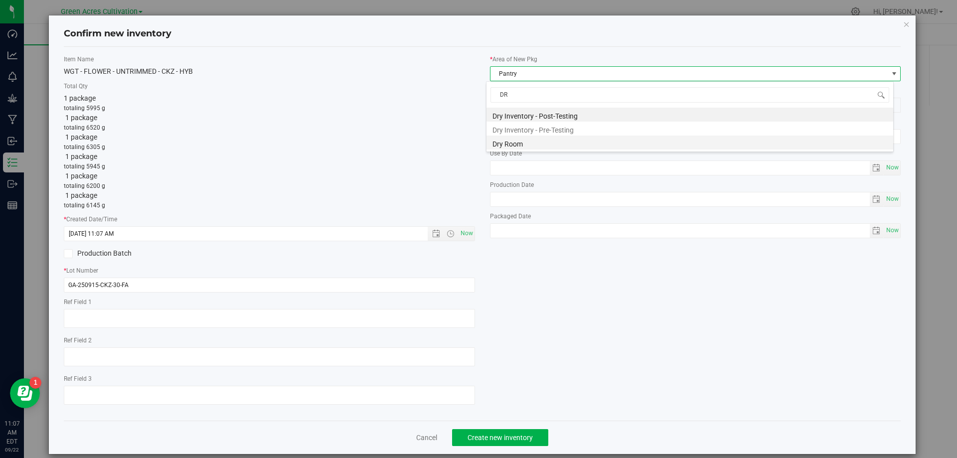
click at [529, 146] on li "Dry Room" at bounding box center [690, 143] width 407 height 14
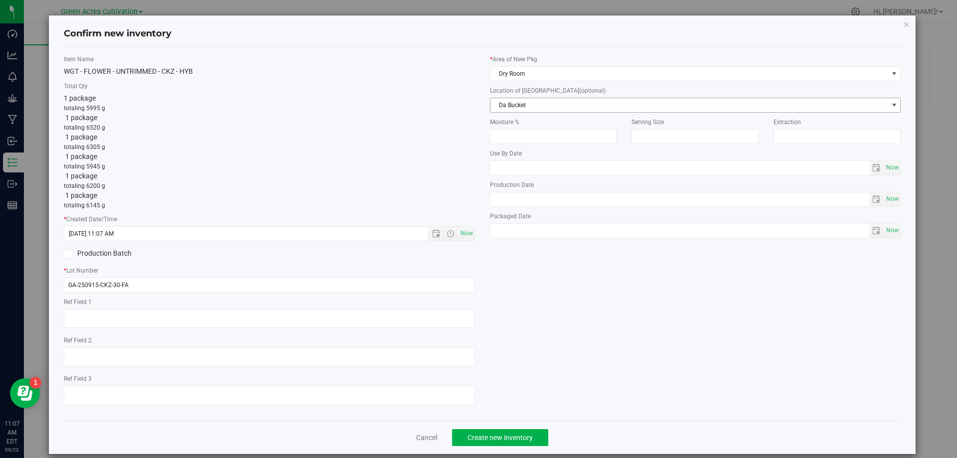
click at [551, 111] on span "Da Bucket" at bounding box center [690, 105] width 398 height 14
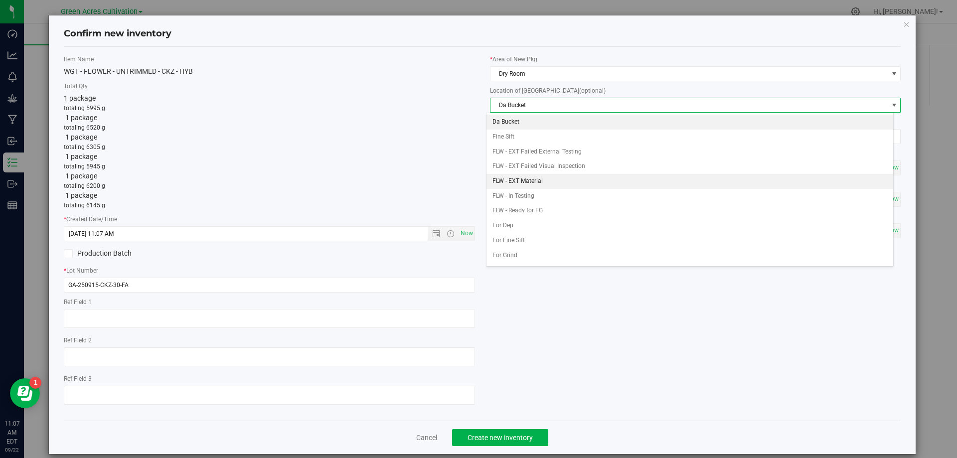
click at [540, 186] on li "FLW - EXT Material" at bounding box center [690, 181] width 407 height 15
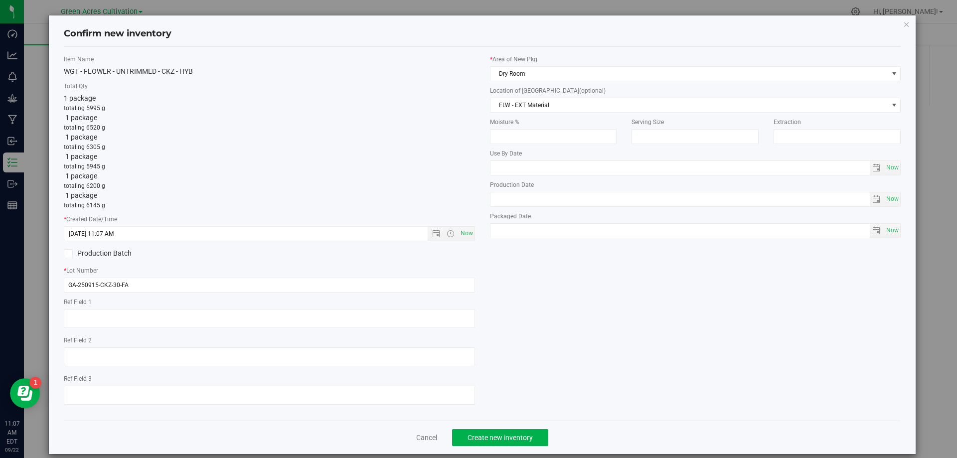
click at [567, 96] on div "Location of [GEOGRAPHIC_DATA] (optional) FLW - EXT Material Da Bucket Fine Sift…" at bounding box center [695, 99] width 411 height 26
click at [564, 107] on span "FLW - EXT Material" at bounding box center [690, 105] width 398 height 14
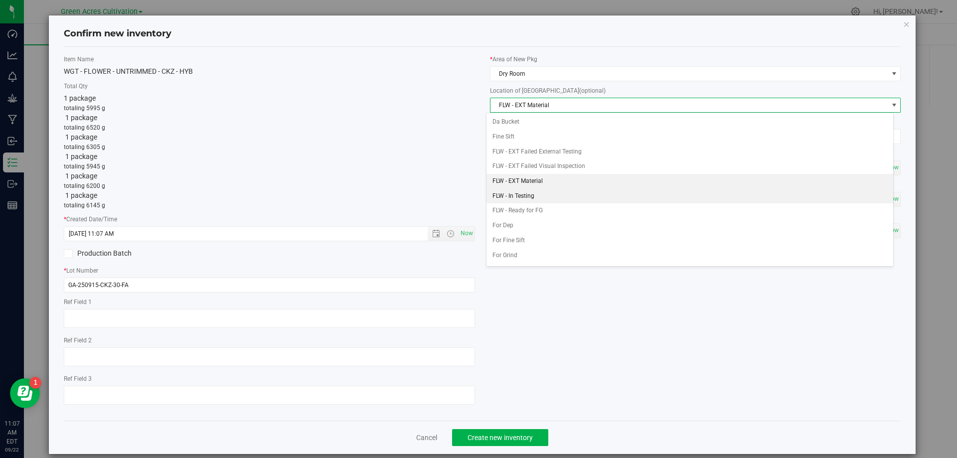
click at [539, 198] on li "FLW - In Testing" at bounding box center [690, 196] width 407 height 15
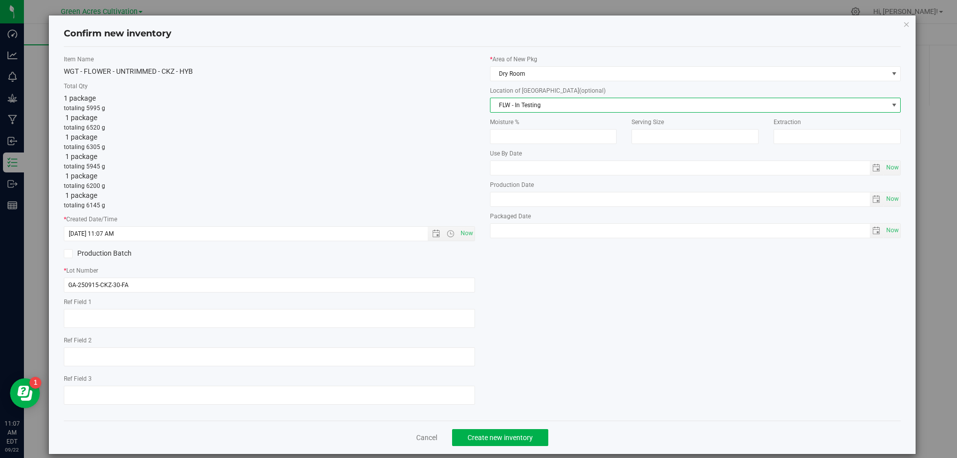
scroll to position [11, 0]
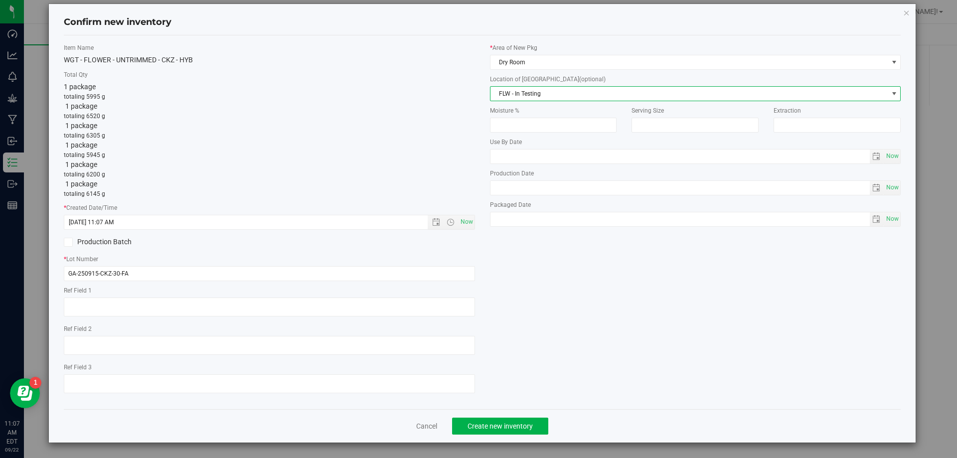
click at [487, 408] on div "Item Name WGT - FLOWER - UNTRIMMED - CKZ - HYB Total Qty 1 package totaling 599…" at bounding box center [483, 222] width 838 height 374
click at [485, 419] on button "Create new inventory" at bounding box center [500, 426] width 96 height 17
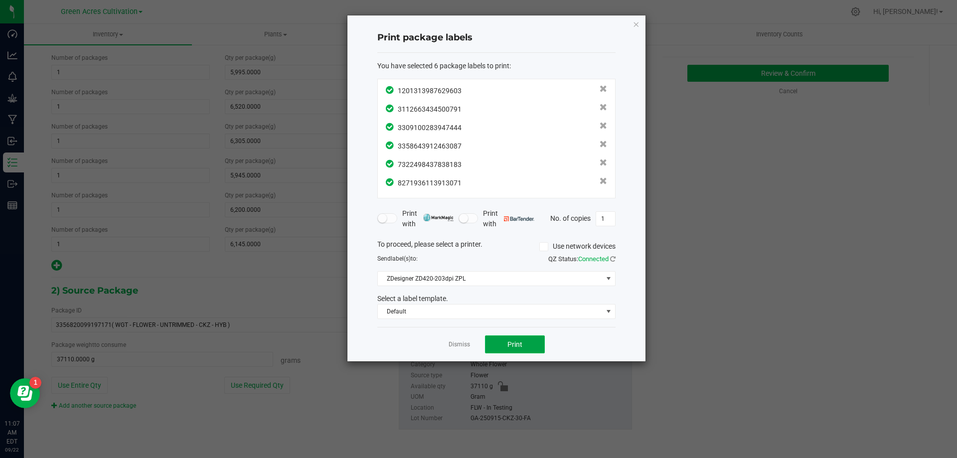
click at [518, 345] on span "Print" at bounding box center [515, 345] width 15 height 8
click at [457, 343] on link "Dismiss" at bounding box center [459, 345] width 21 height 8
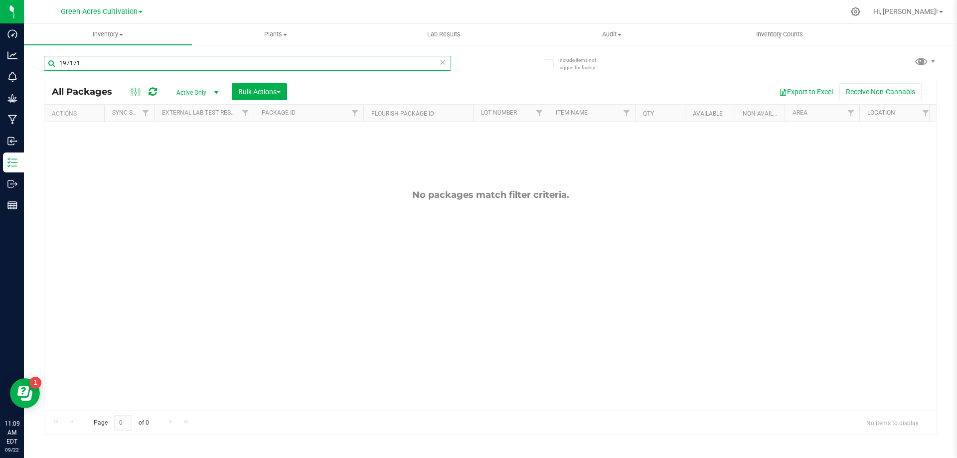
click at [388, 69] on input "197171" at bounding box center [247, 63] width 407 height 15
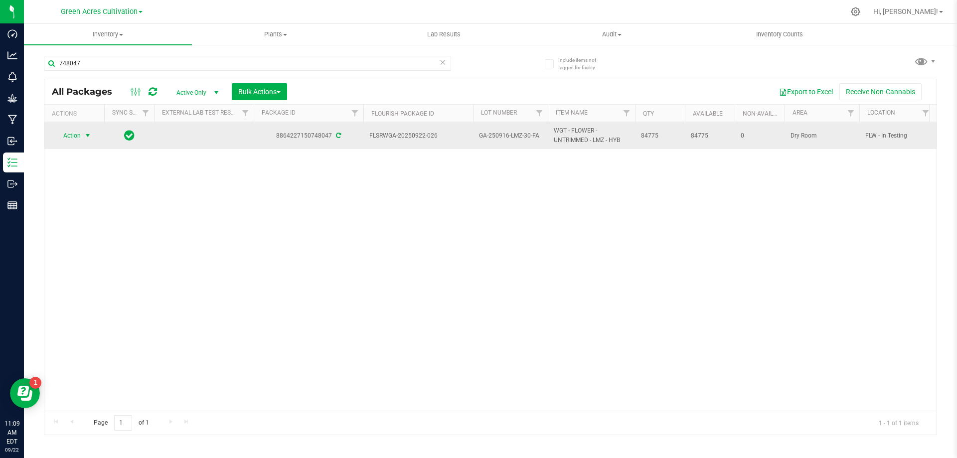
click at [86, 134] on span "select" at bounding box center [88, 136] width 8 height 8
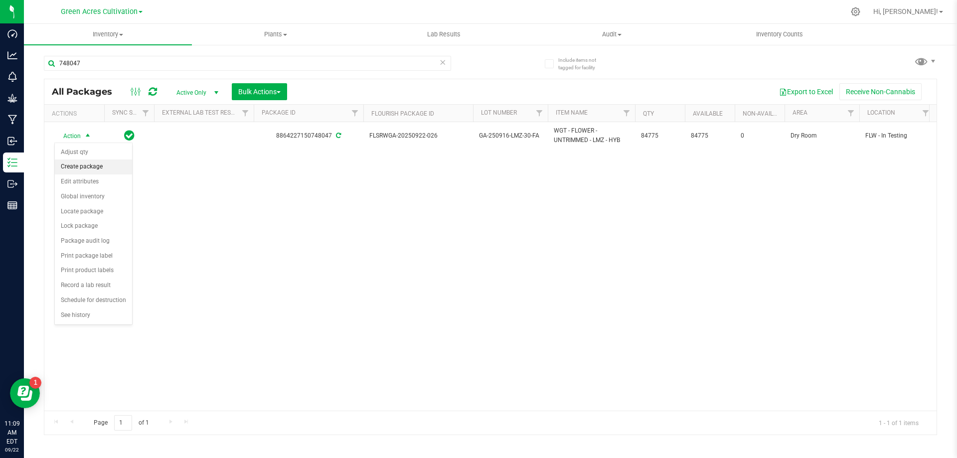
click at [88, 167] on li "Create package" at bounding box center [93, 167] width 77 height 15
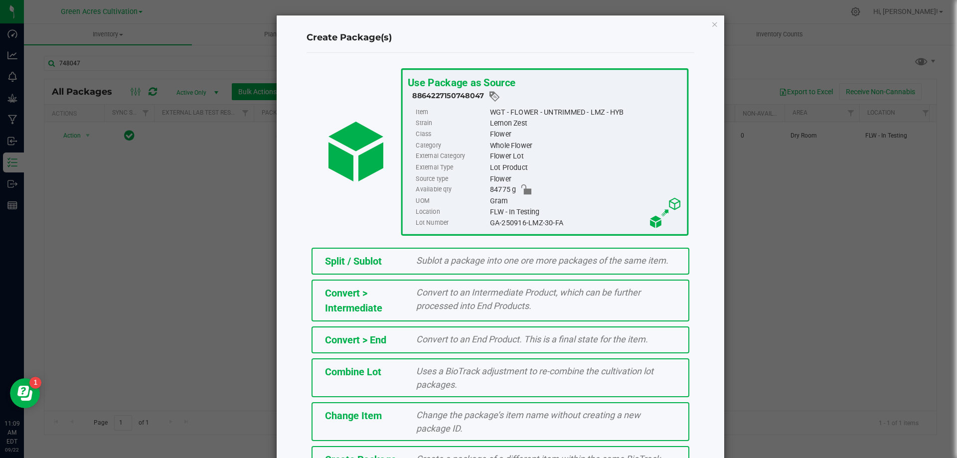
scroll to position [72, 0]
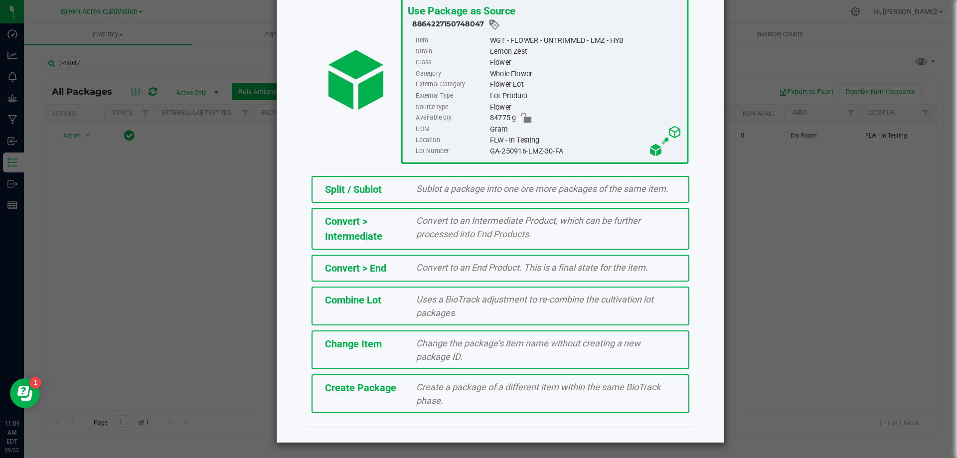
click at [401, 391] on div "Create Package" at bounding box center [364, 387] width 92 height 15
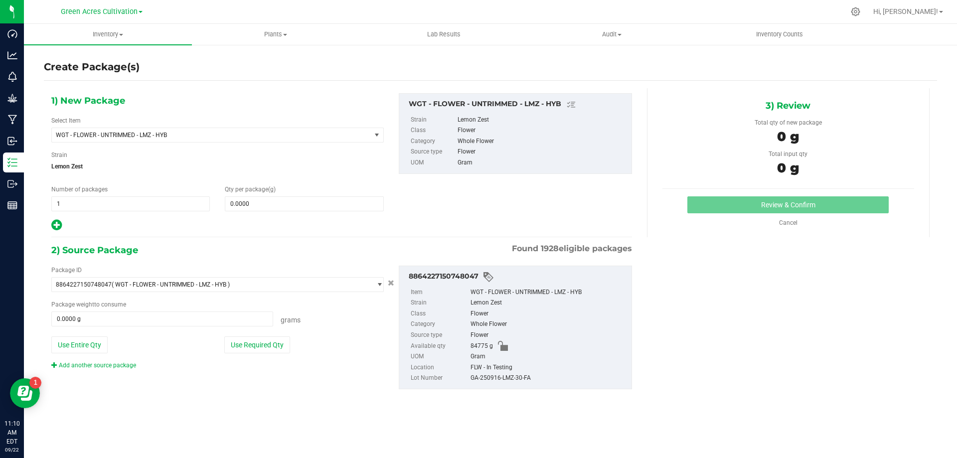
click at [58, 224] on icon at bounding box center [56, 225] width 10 height 12
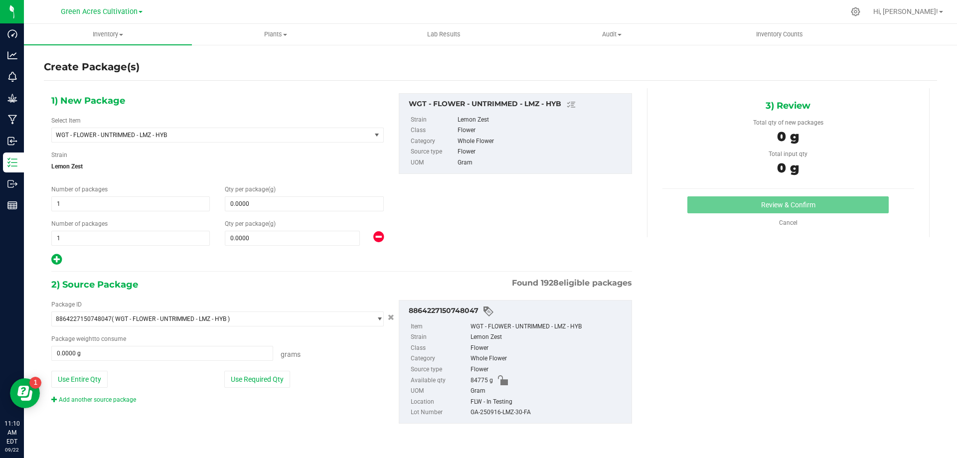
click at [55, 255] on icon at bounding box center [56, 259] width 10 height 12
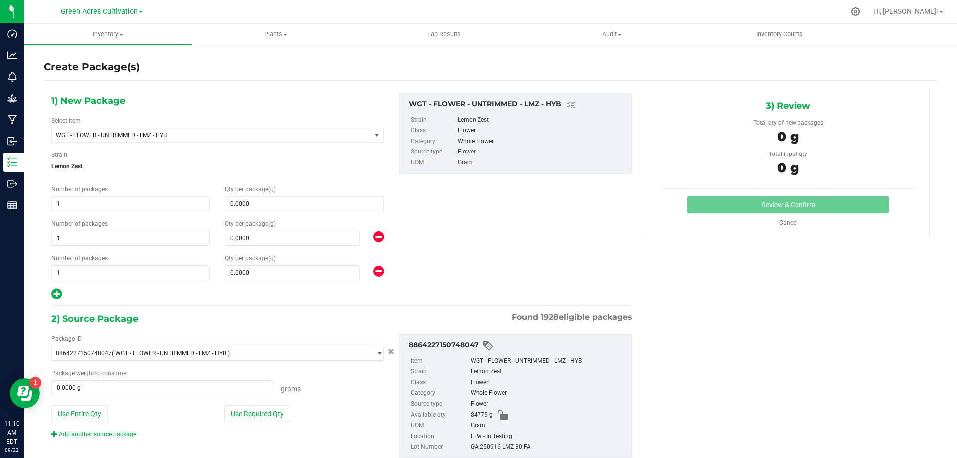
click at [58, 296] on icon at bounding box center [56, 294] width 10 height 12
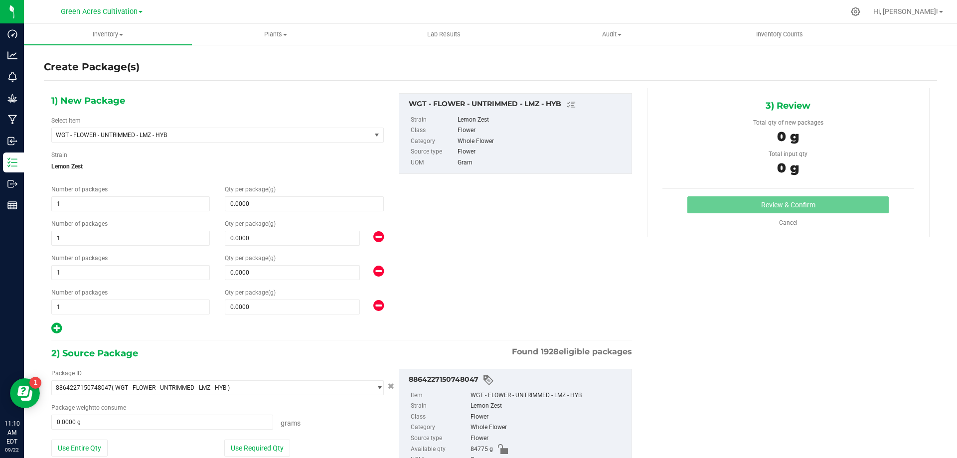
click at [56, 328] on icon at bounding box center [56, 328] width 10 height 12
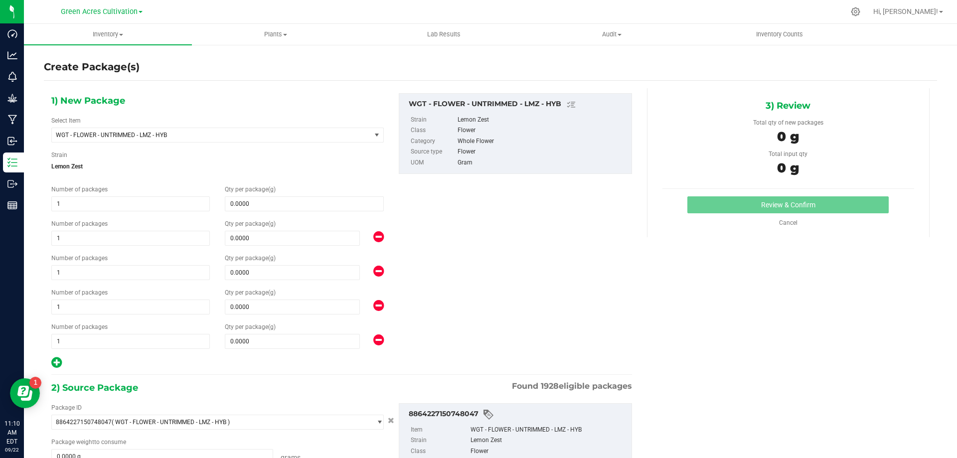
click at [59, 361] on icon at bounding box center [56, 362] width 10 height 12
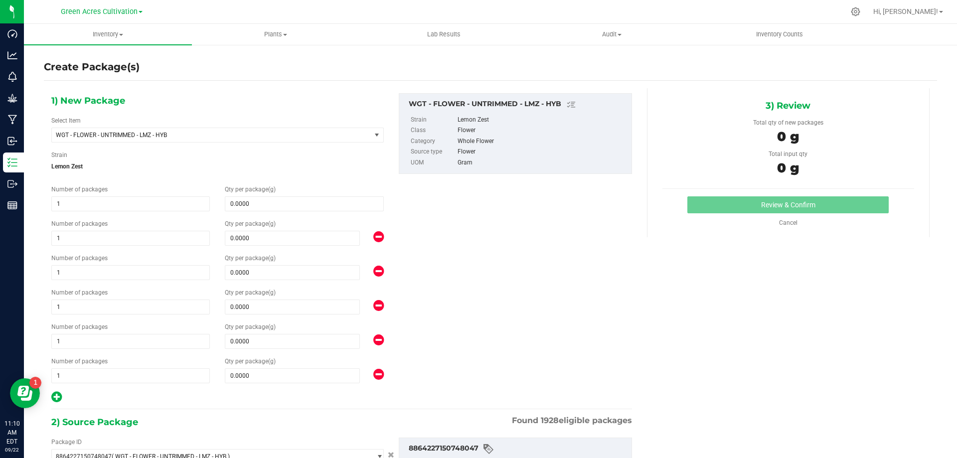
click at [59, 396] on icon at bounding box center [56, 397] width 10 height 12
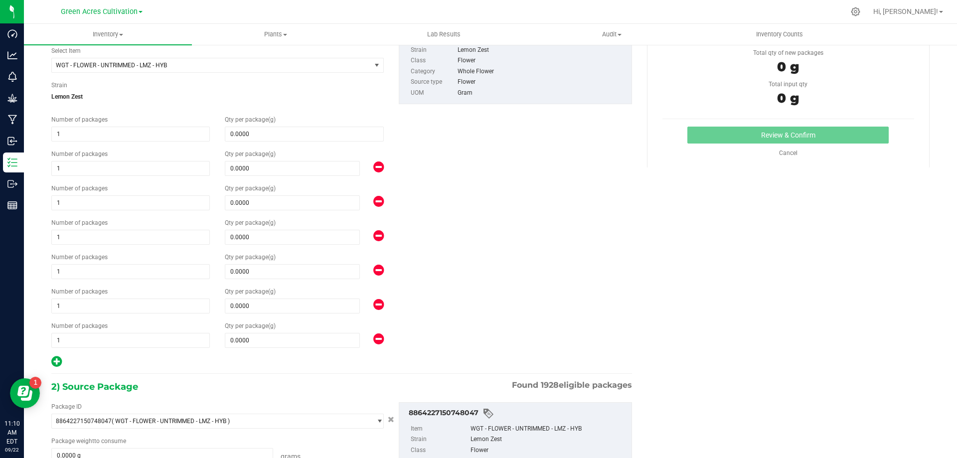
scroll to position [166, 0]
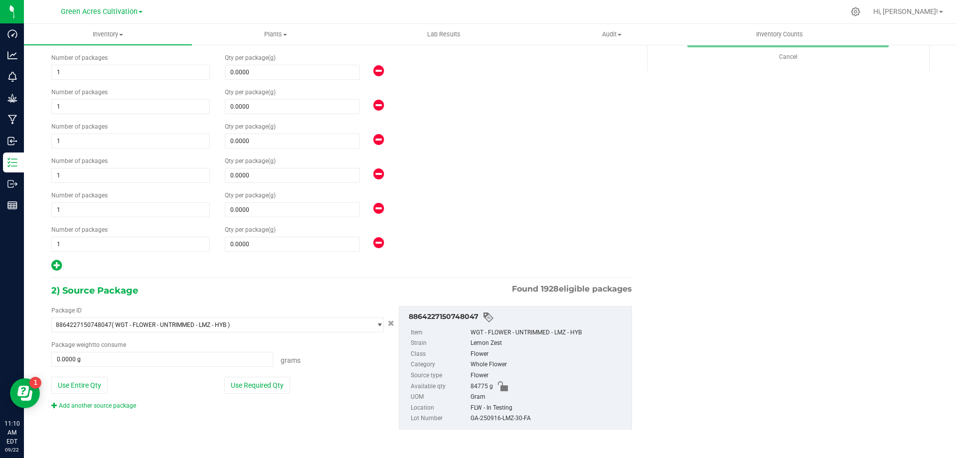
click at [55, 263] on icon at bounding box center [56, 265] width 10 height 12
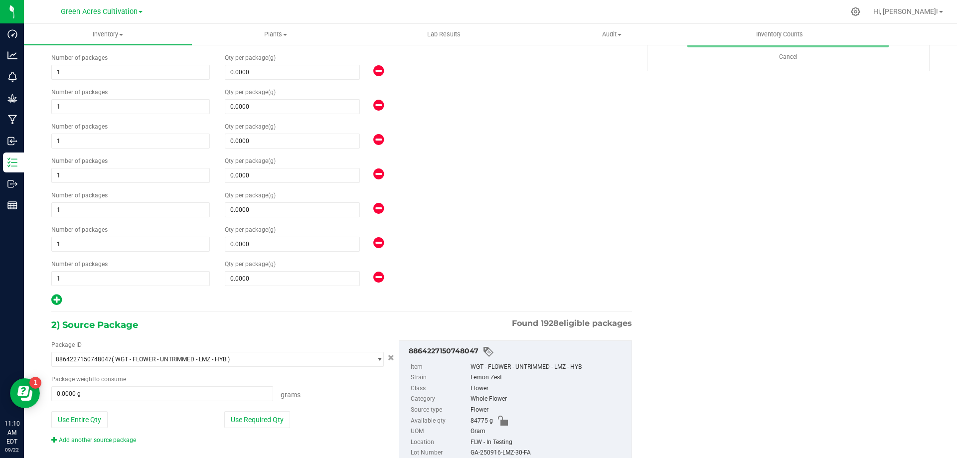
click at [61, 305] on icon at bounding box center [56, 300] width 10 height 12
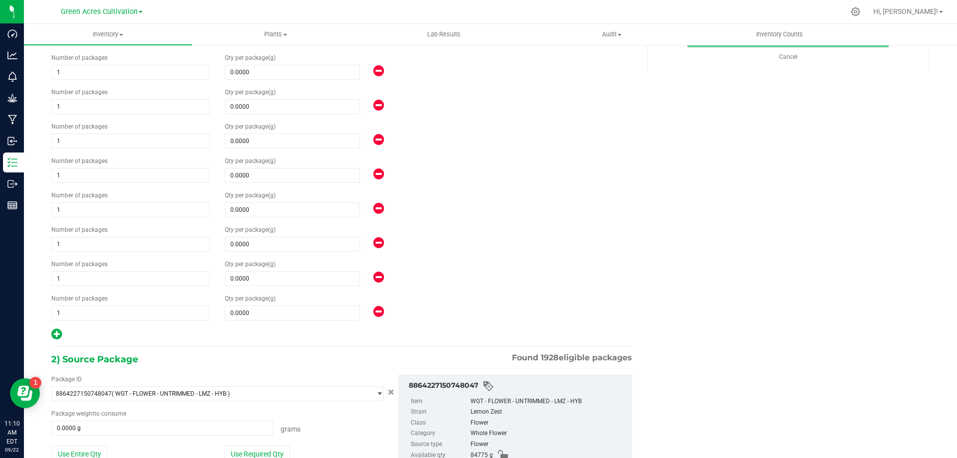
click at [57, 338] on icon at bounding box center [56, 334] width 10 height 12
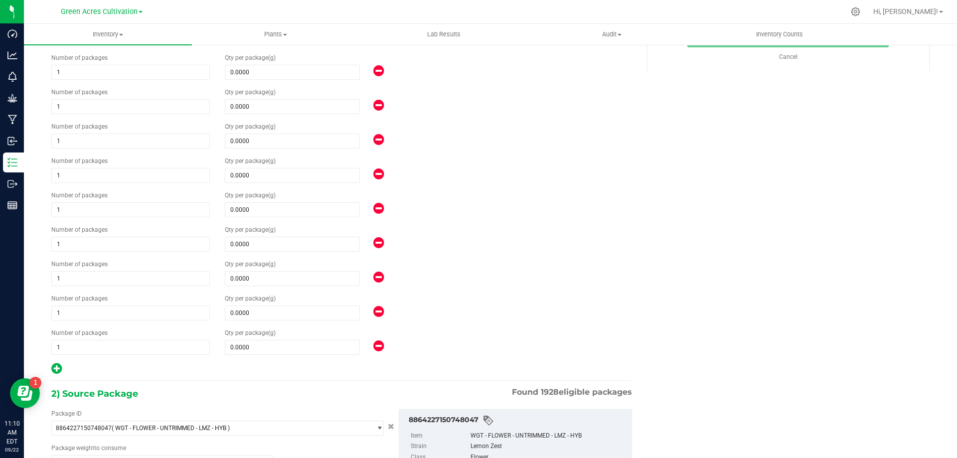
click at [57, 367] on icon at bounding box center [56, 368] width 10 height 12
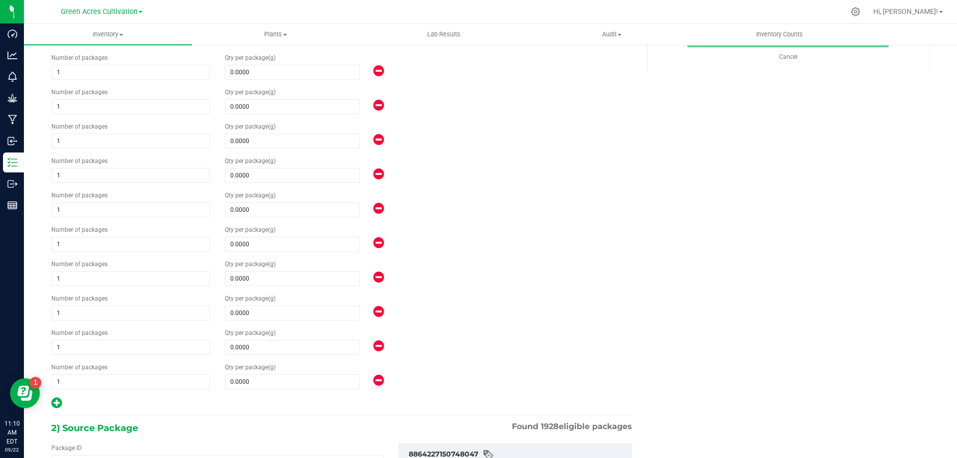
click at [58, 400] on icon at bounding box center [56, 403] width 10 height 12
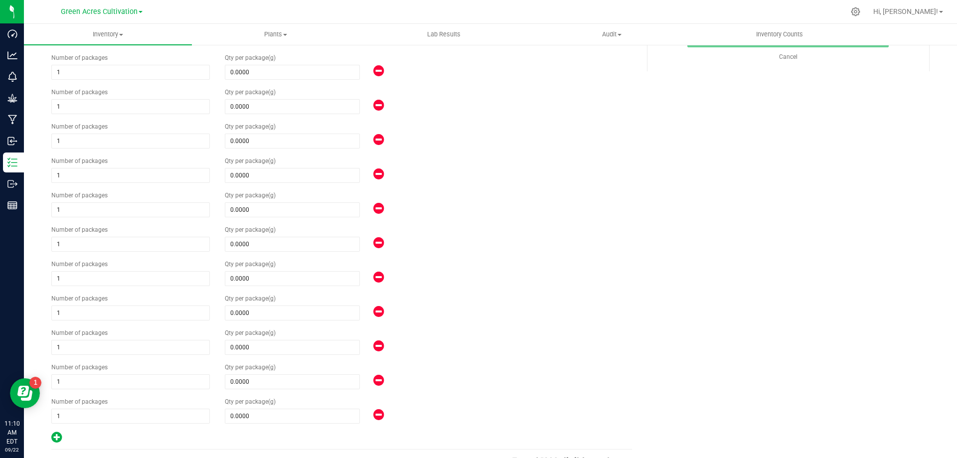
click at [60, 439] on icon at bounding box center [56, 437] width 10 height 12
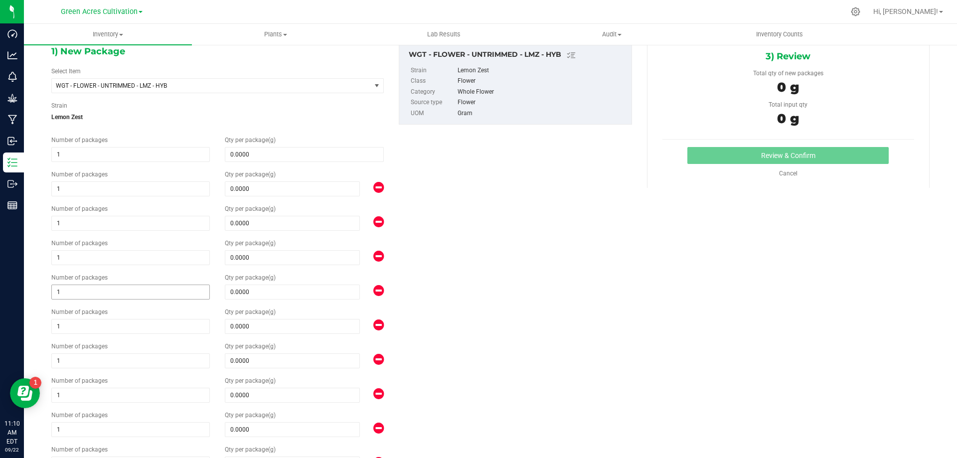
scroll to position [0, 0]
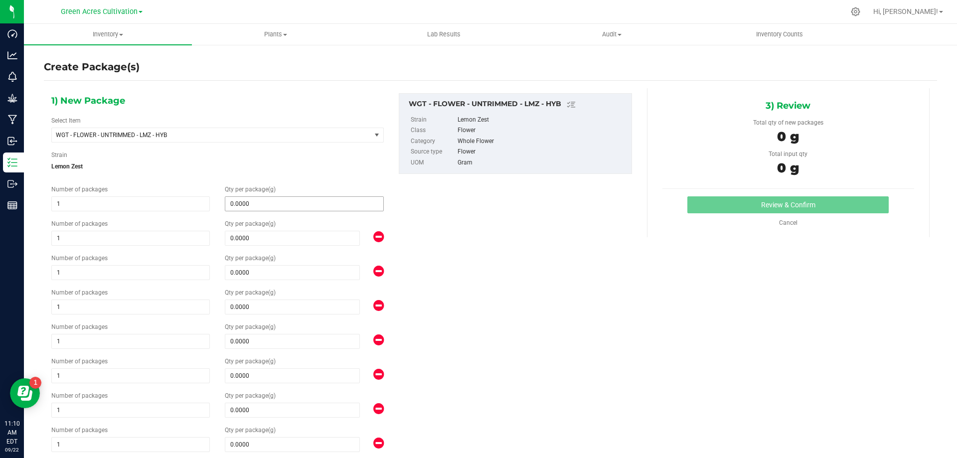
click at [248, 205] on span "0.0000 0" at bounding box center [304, 203] width 159 height 15
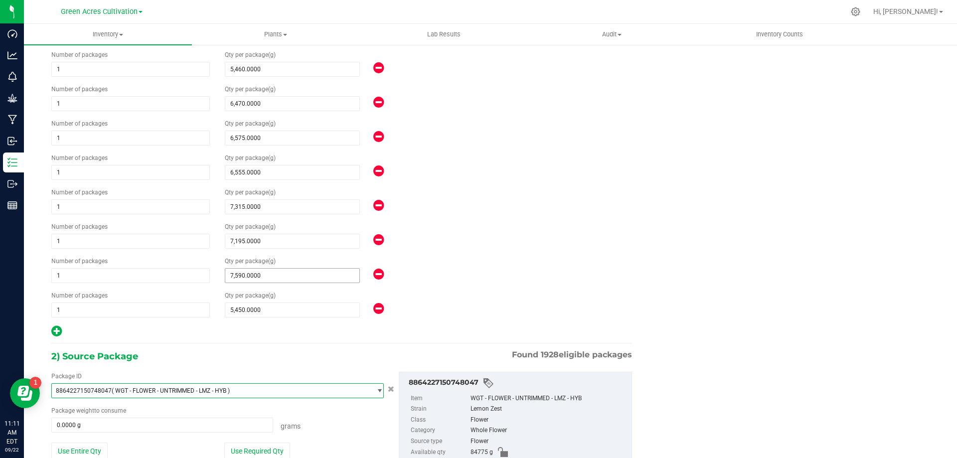
scroll to position [372, 0]
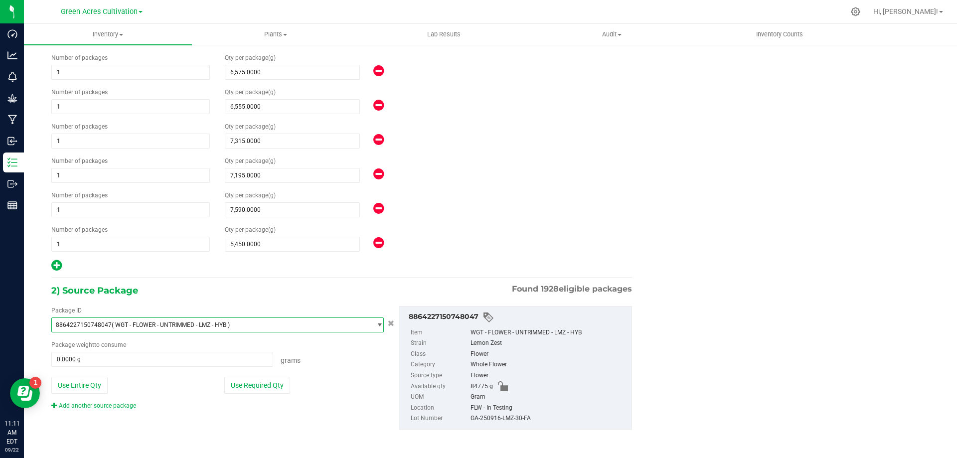
click at [307, 385] on div "Use Required Qty" at bounding box center [304, 385] width 160 height 17
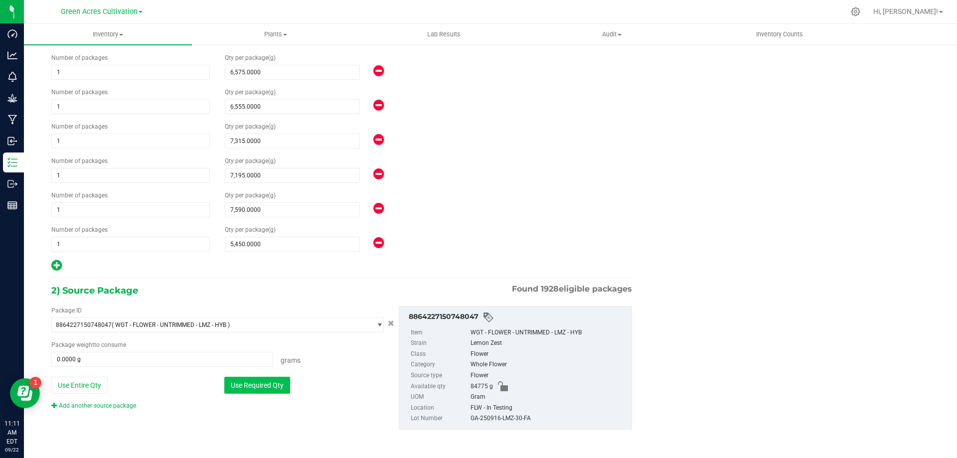
click at [278, 385] on button "Use Required Qty" at bounding box center [257, 385] width 66 height 17
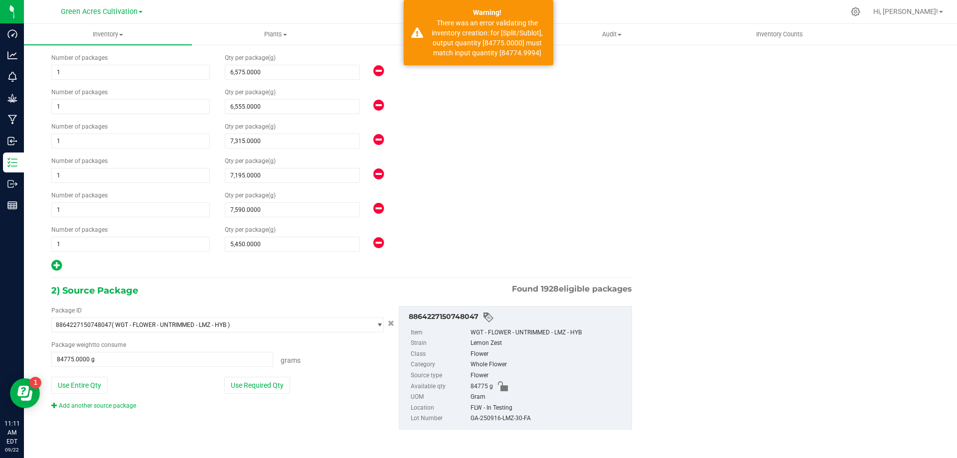
click at [501, 420] on div "GA-250916-LMZ-30-FA" at bounding box center [549, 418] width 156 height 11
copy div "GA-250916-LMZ-30-FA"
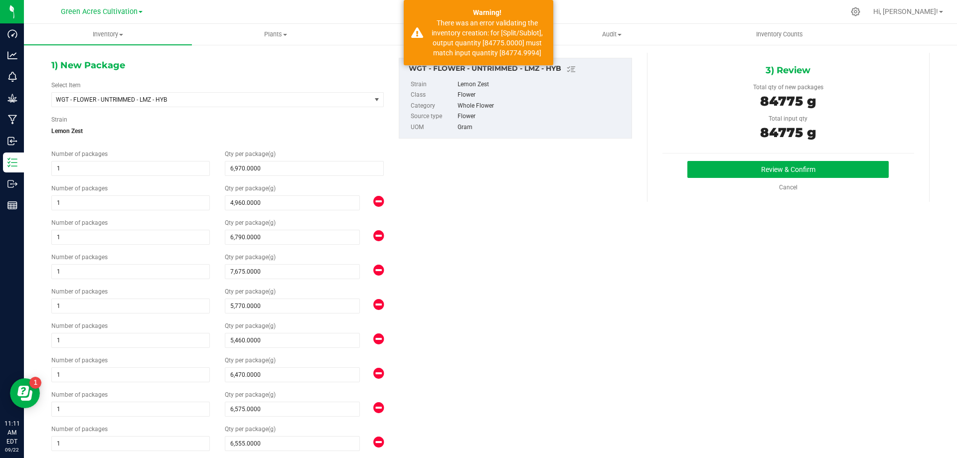
scroll to position [0, 0]
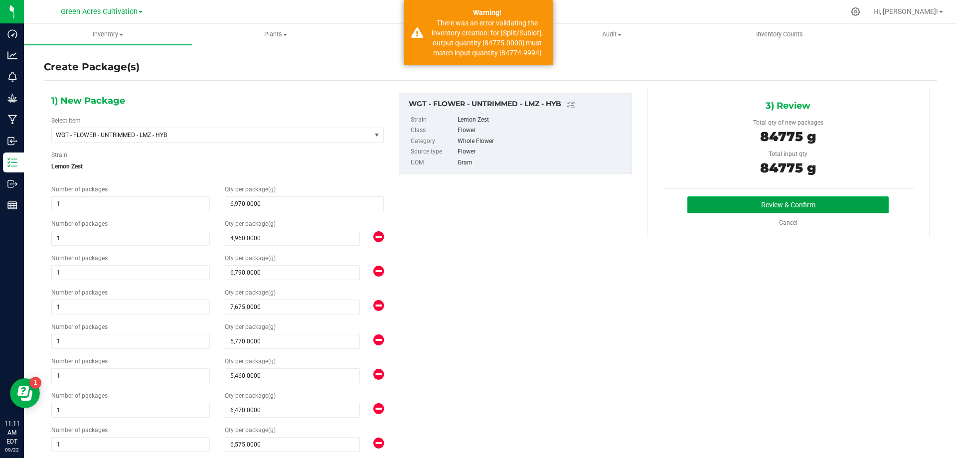
click at [714, 203] on button "Review & Confirm" at bounding box center [788, 204] width 201 height 17
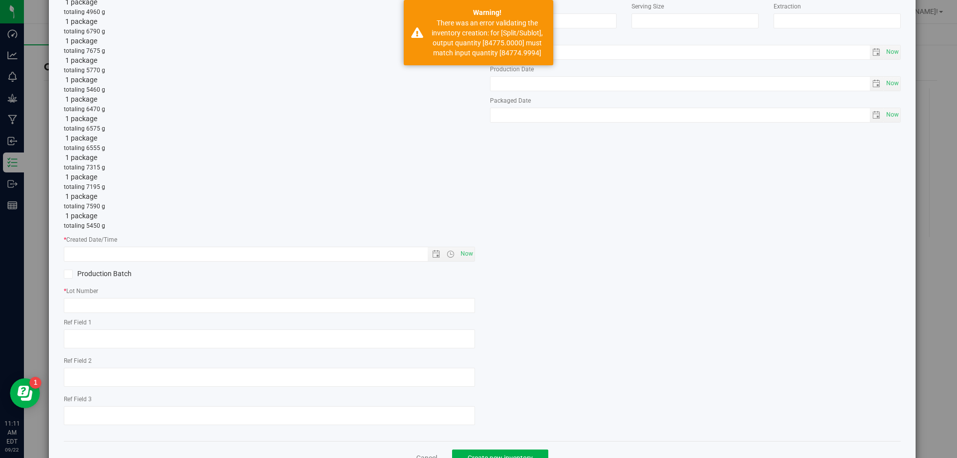
scroll to position [148, 0]
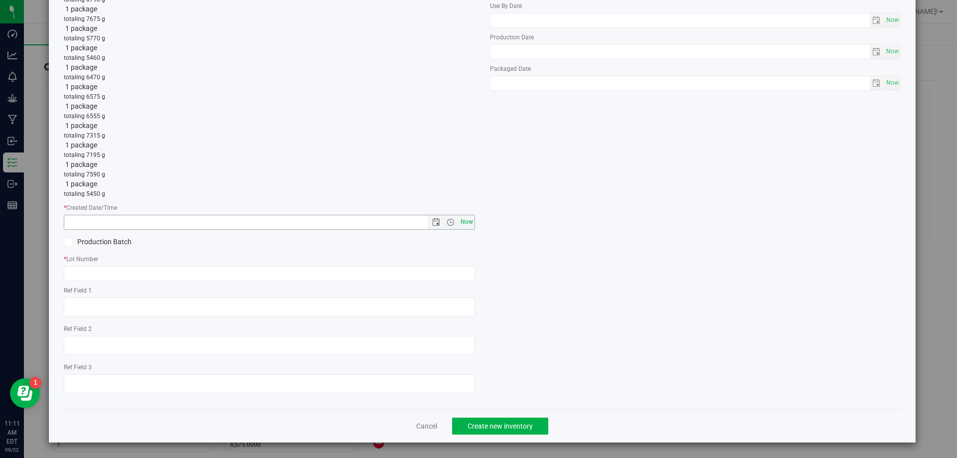
click at [468, 222] on span "Now" at bounding box center [466, 222] width 17 height 14
click at [452, 271] on input "text" at bounding box center [269, 273] width 411 height 15
paste input "GA-250916-LMZ-30-FA"
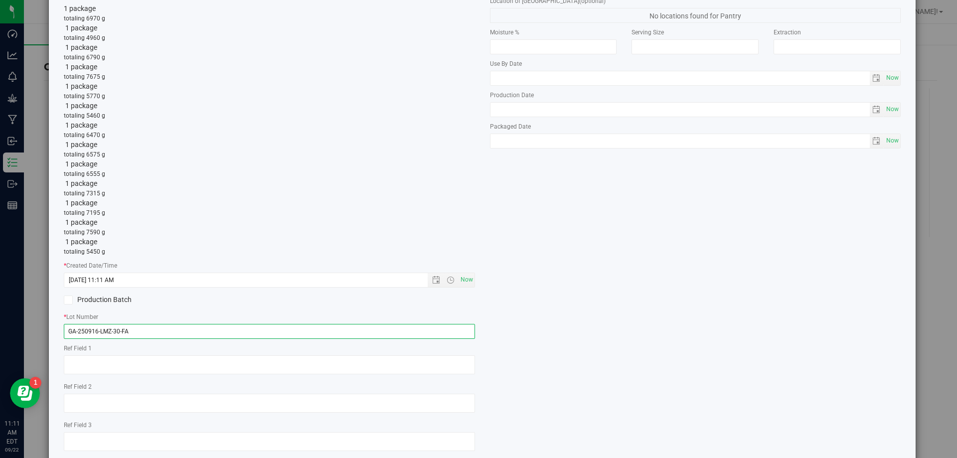
scroll to position [0, 0]
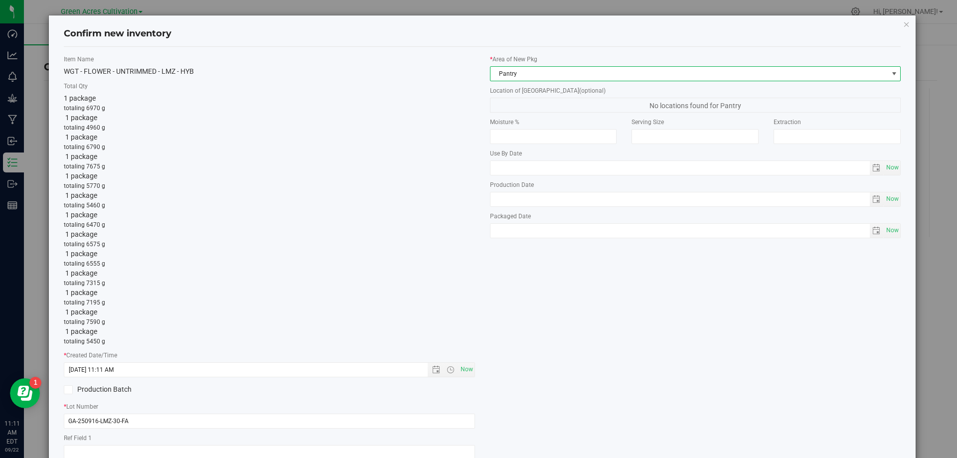
click at [602, 77] on span "Pantry" at bounding box center [690, 74] width 398 height 14
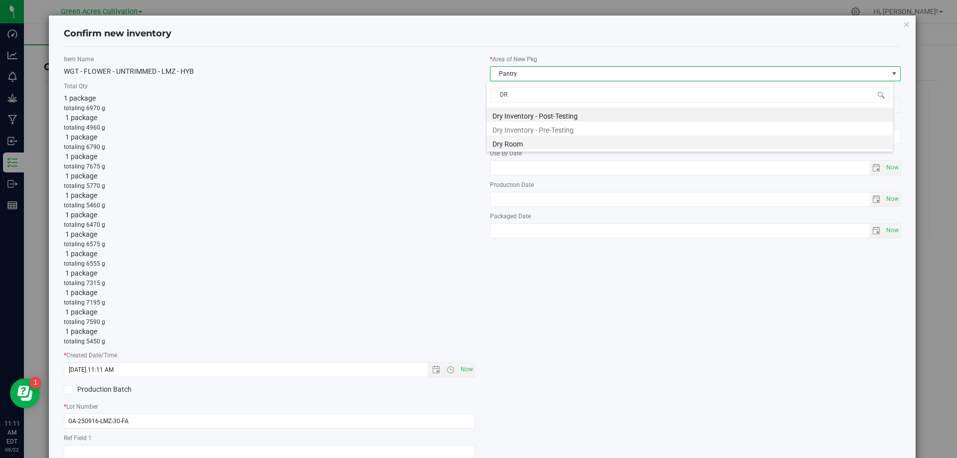
click at [536, 144] on li "Dry Room" at bounding box center [690, 143] width 407 height 14
click at [558, 113] on div "* Area of [GEOGRAPHIC_DATA] Dry Room Location of [GEOGRAPHIC_DATA] (optional) D…" at bounding box center [696, 149] width 426 height 188
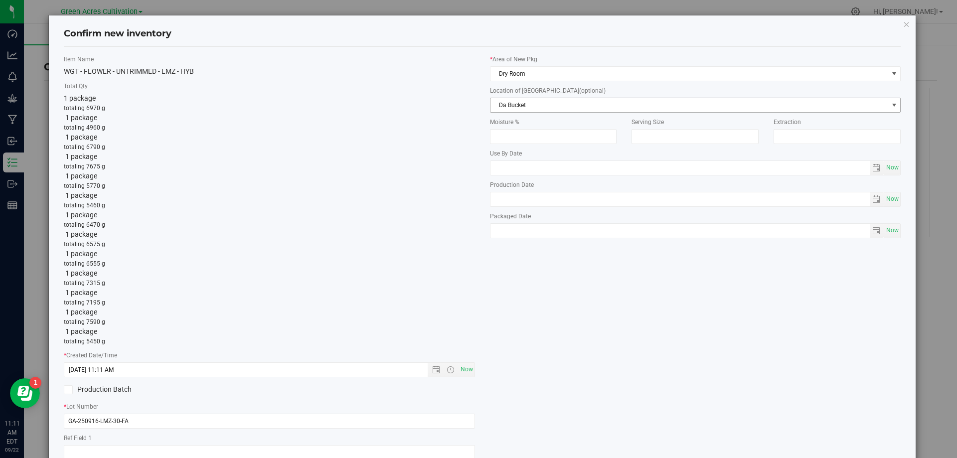
click at [574, 107] on span "Da Bucket" at bounding box center [690, 105] width 398 height 14
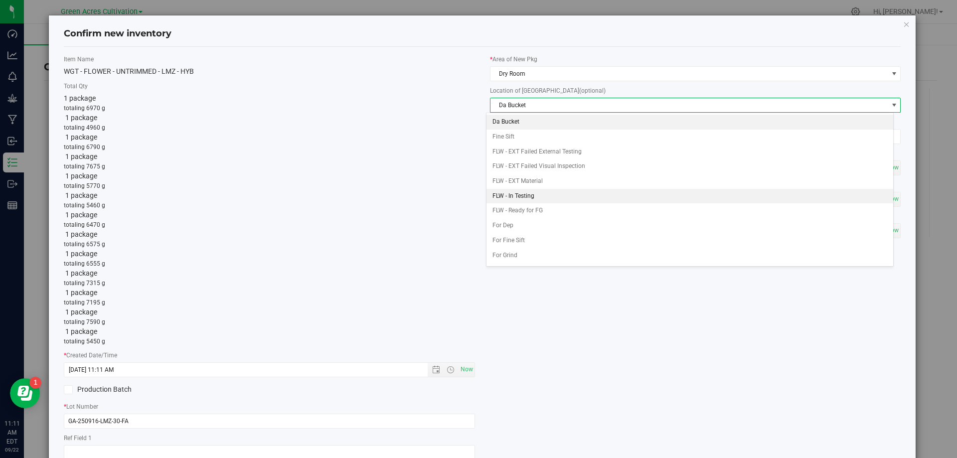
click at [523, 191] on li "FLW - In Testing" at bounding box center [690, 196] width 407 height 15
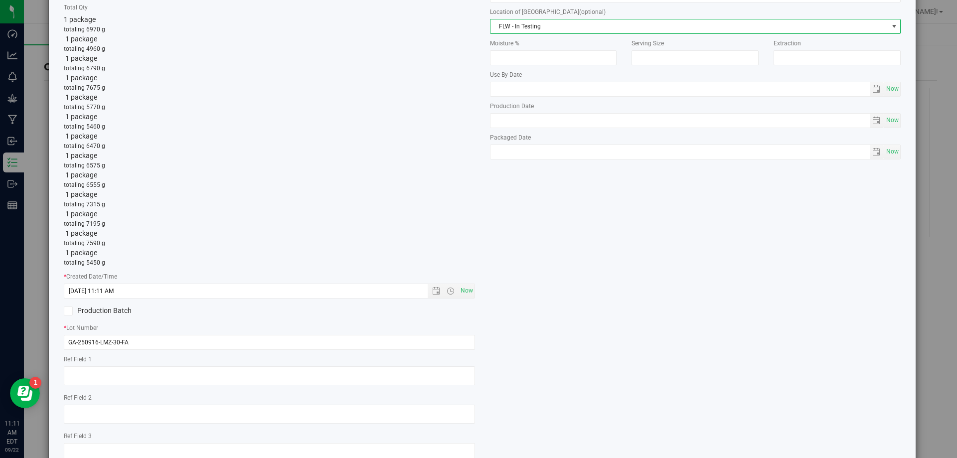
scroll to position [148, 0]
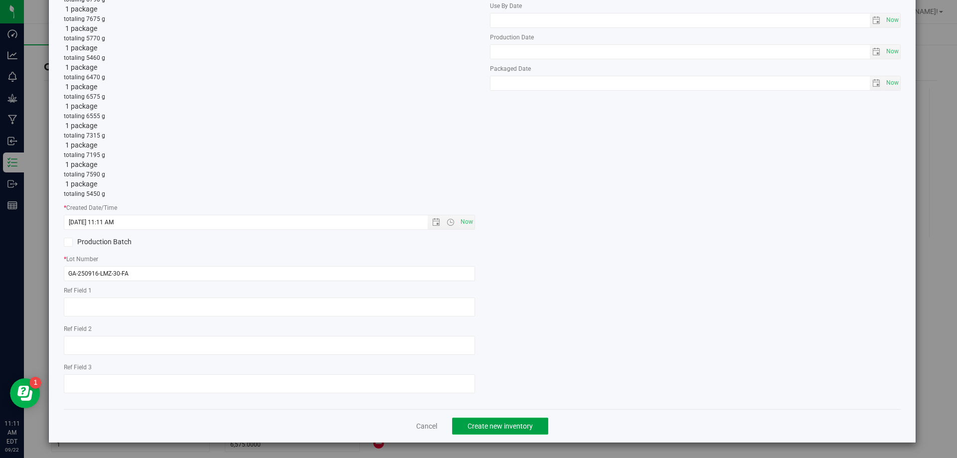
click at [505, 430] on span "Create new inventory" at bounding box center [500, 426] width 65 height 8
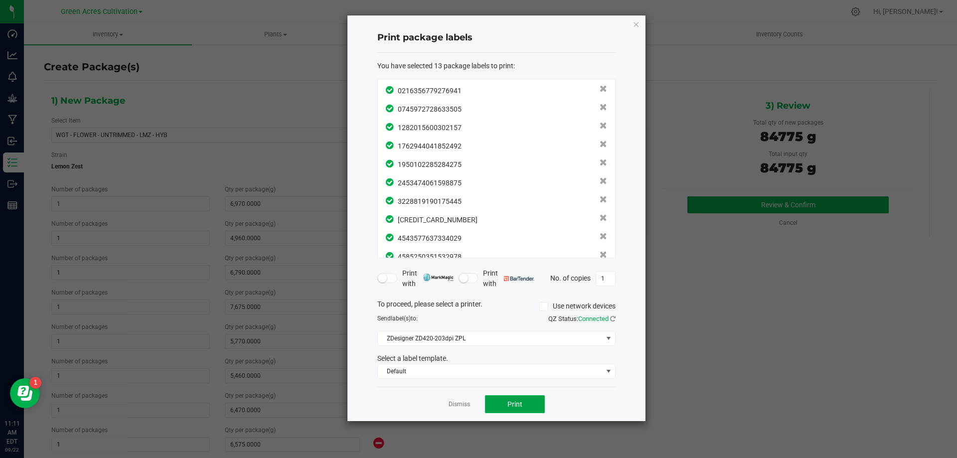
click at [503, 400] on button "Print" at bounding box center [515, 404] width 60 height 18
click at [459, 403] on link "Dismiss" at bounding box center [459, 404] width 21 height 8
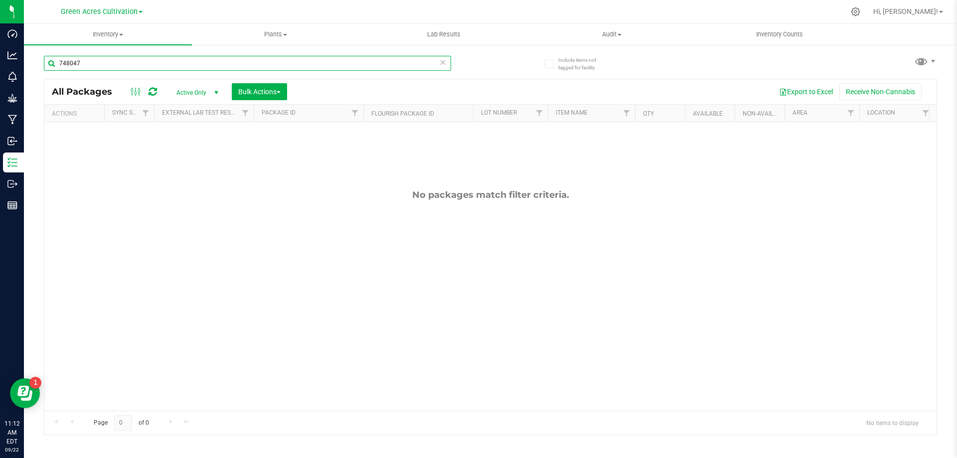
click at [229, 64] on input "748047" at bounding box center [247, 63] width 407 height 15
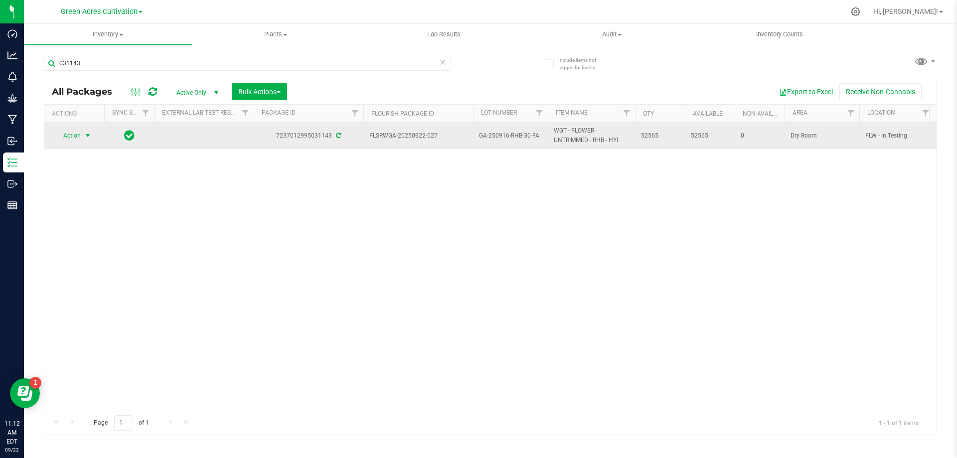
click at [82, 137] on span "select" at bounding box center [88, 136] width 12 height 14
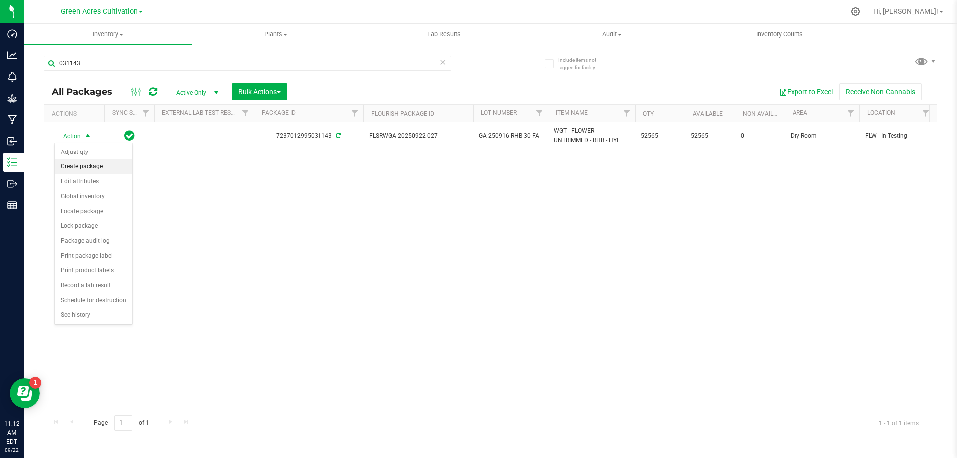
click at [84, 165] on li "Create package" at bounding box center [93, 167] width 77 height 15
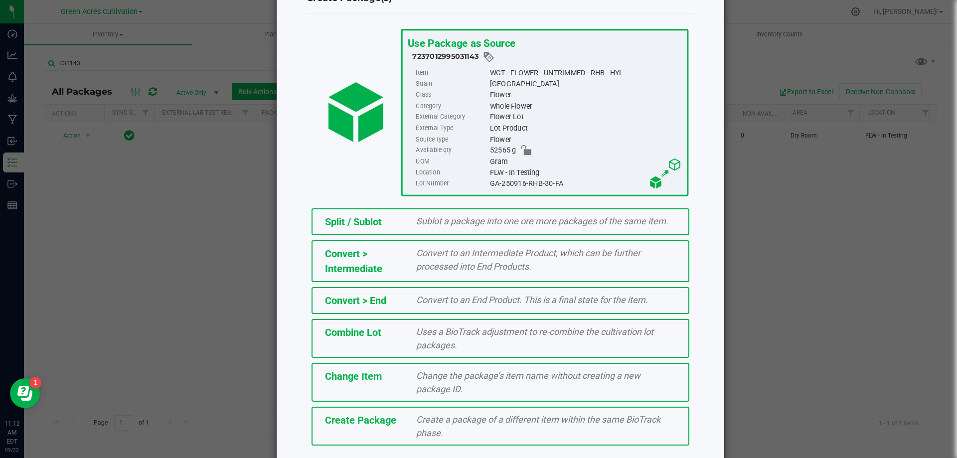
scroll to position [72, 0]
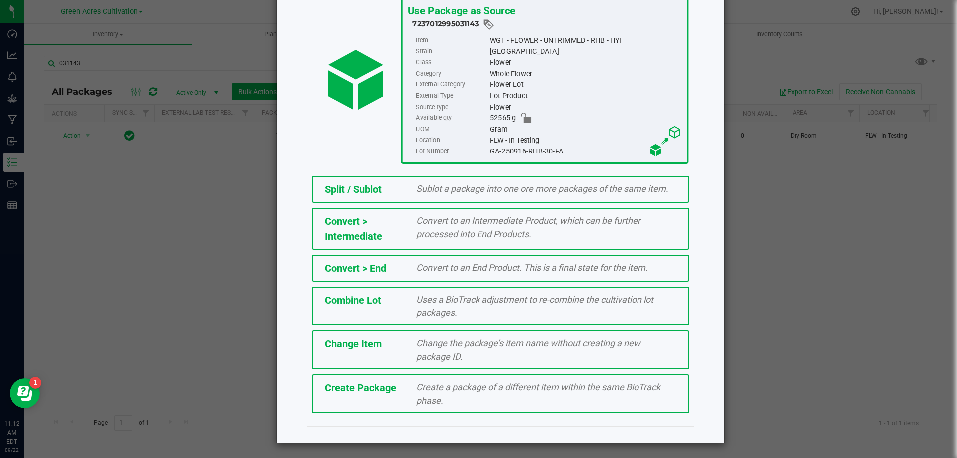
click at [334, 387] on span "Create Package" at bounding box center [360, 388] width 71 height 12
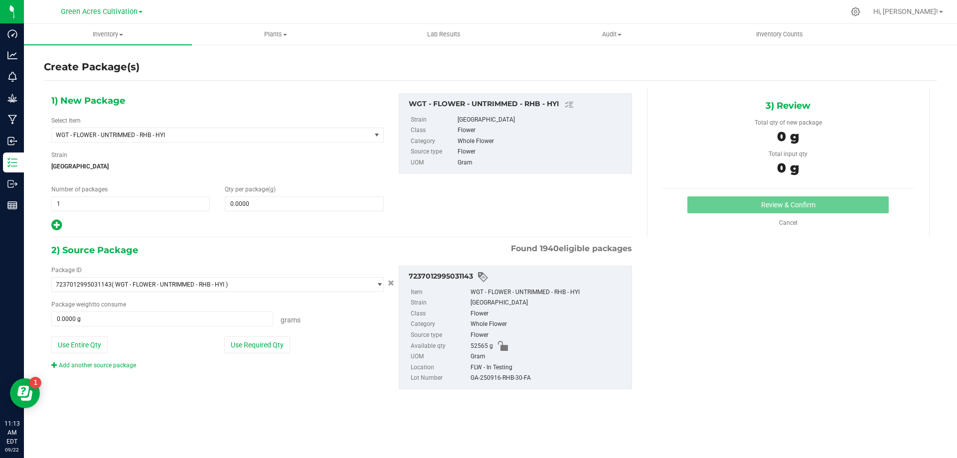
click at [54, 232] on div "1) New Package Select Item WGT - FLOWER - UNTRIMMED - RHB - HYI 007UP - Flower …" at bounding box center [342, 249] width 596 height 322
click at [56, 226] on icon at bounding box center [56, 225] width 10 height 12
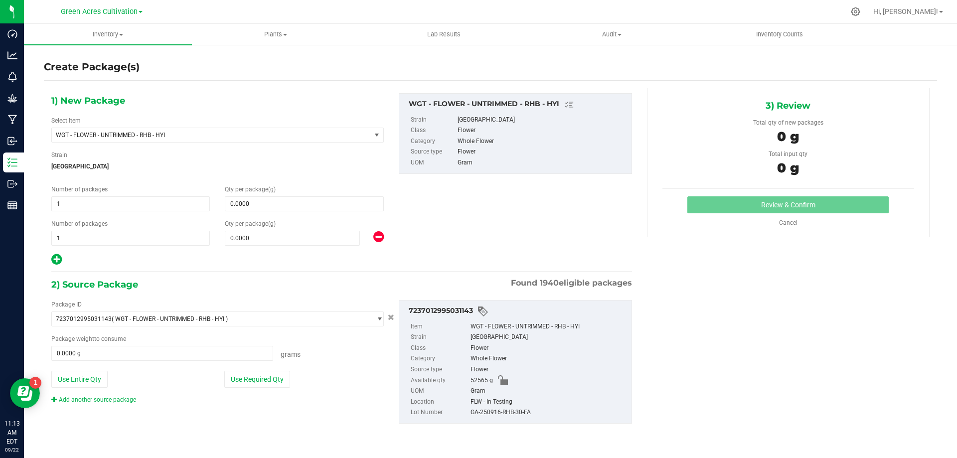
click at [60, 260] on icon at bounding box center [56, 259] width 10 height 12
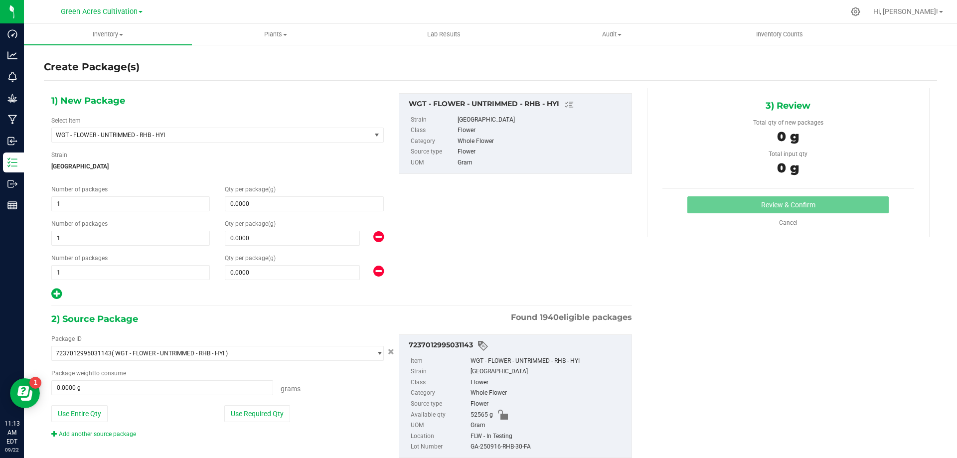
drag, startPoint x: 56, startPoint y: 290, endPoint x: 58, endPoint y: 332, distance: 41.5
click at [56, 291] on icon at bounding box center [56, 294] width 10 height 12
click at [58, 300] on icon at bounding box center [56, 294] width 10 height 12
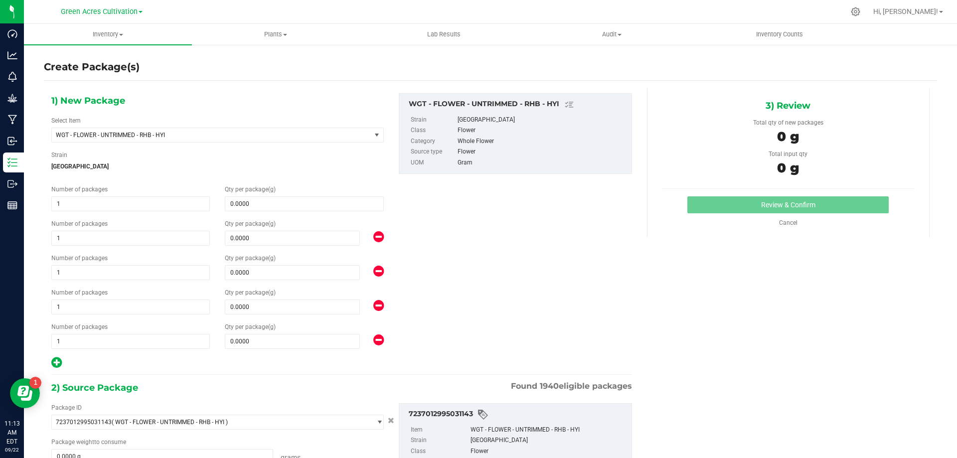
click at [56, 360] on icon at bounding box center [56, 362] width 10 height 12
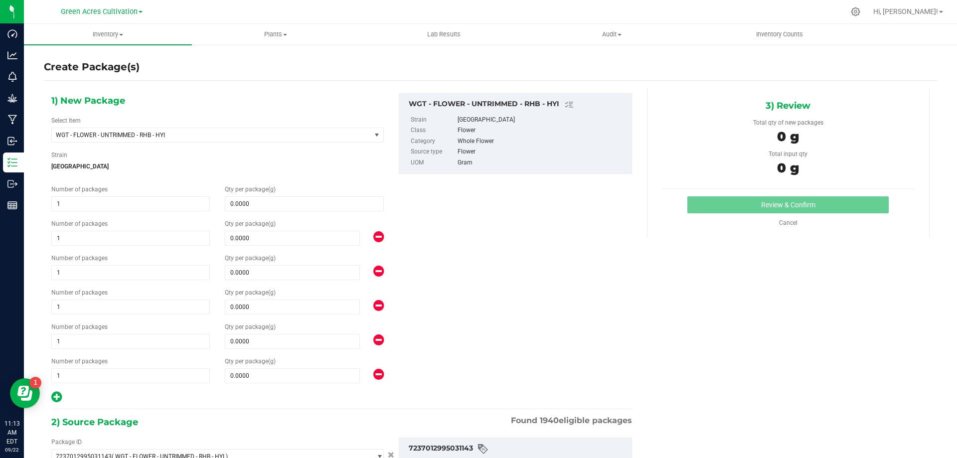
click at [62, 400] on icon at bounding box center [56, 397] width 10 height 12
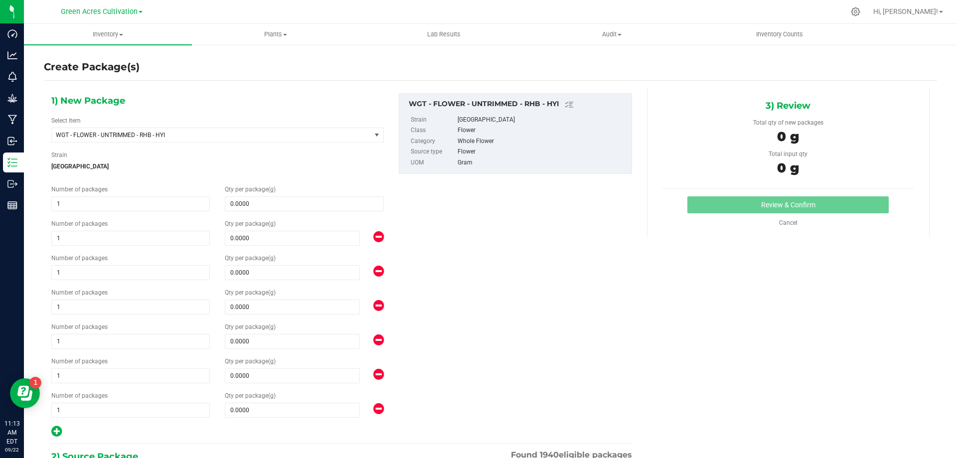
click at [55, 432] on icon at bounding box center [56, 431] width 10 height 12
click at [266, 206] on span "0.0000 0" at bounding box center [304, 203] width 159 height 15
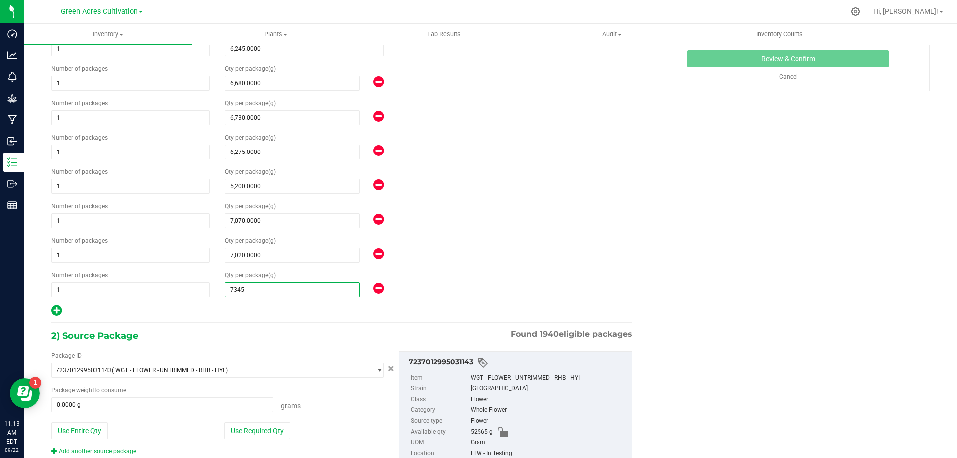
scroll to position [200, 0]
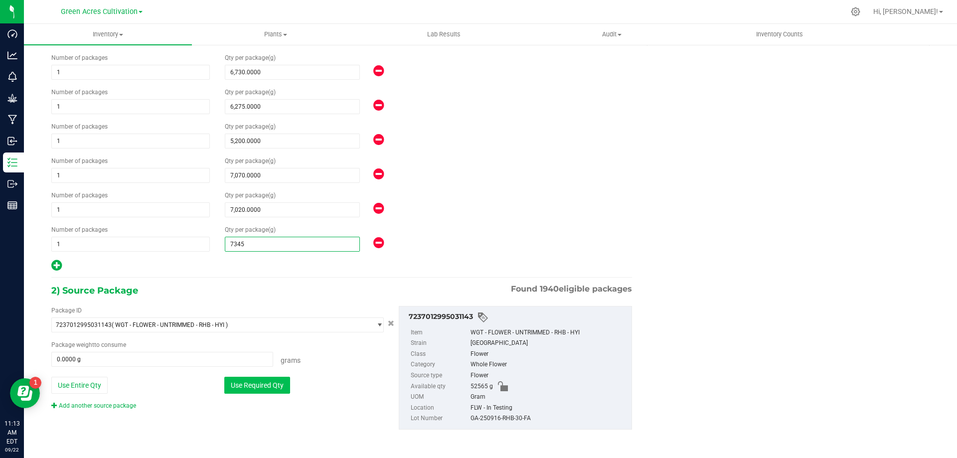
click at [277, 380] on button "Use Required Qty" at bounding box center [257, 385] width 66 height 17
click at [502, 418] on div "GA-250916-RHB-30-FA" at bounding box center [549, 418] width 156 height 11
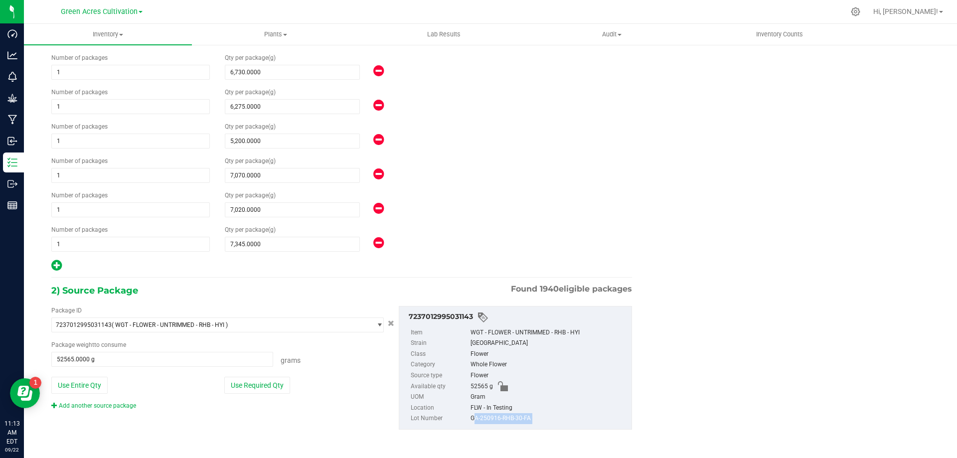
click at [502, 418] on div "GA-250916-RHB-30-FA" at bounding box center [549, 418] width 156 height 11
copy div "GA-250916-RHB-30-FA"
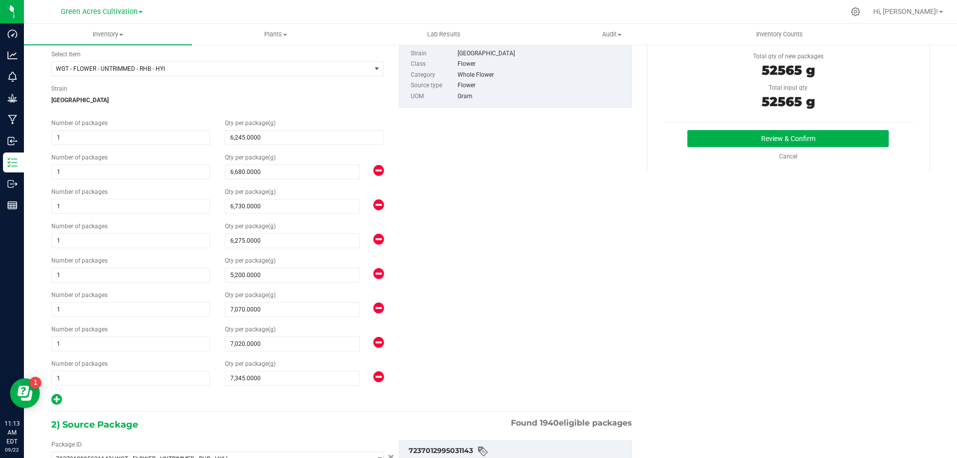
scroll to position [0, 0]
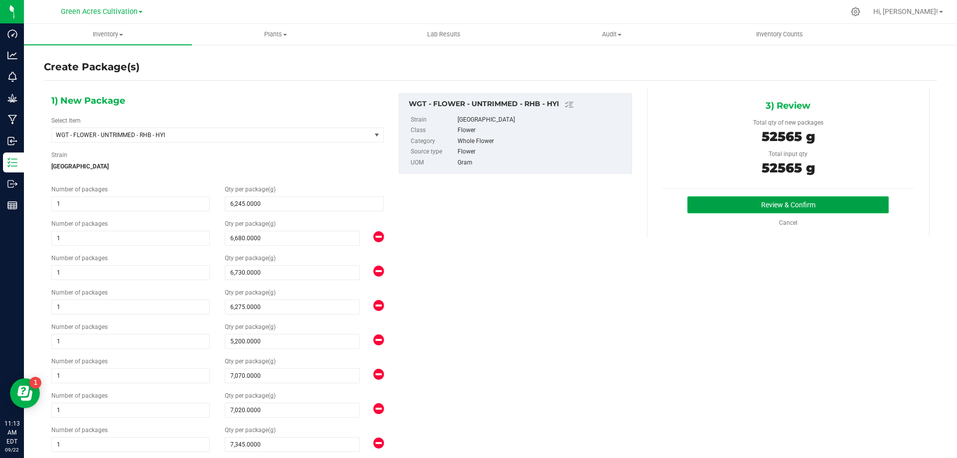
click at [752, 204] on button "Review & Confirm" at bounding box center [788, 204] width 201 height 17
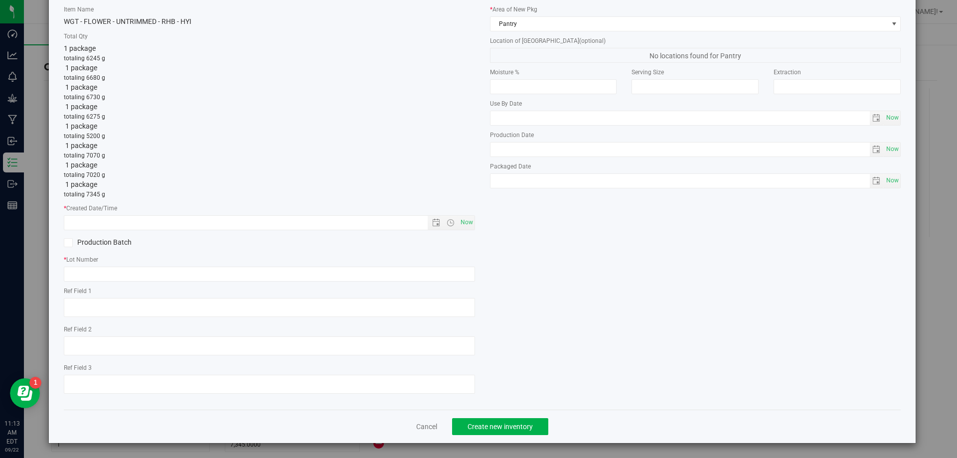
scroll to position [50, 0]
click at [462, 220] on span "Now" at bounding box center [466, 222] width 17 height 14
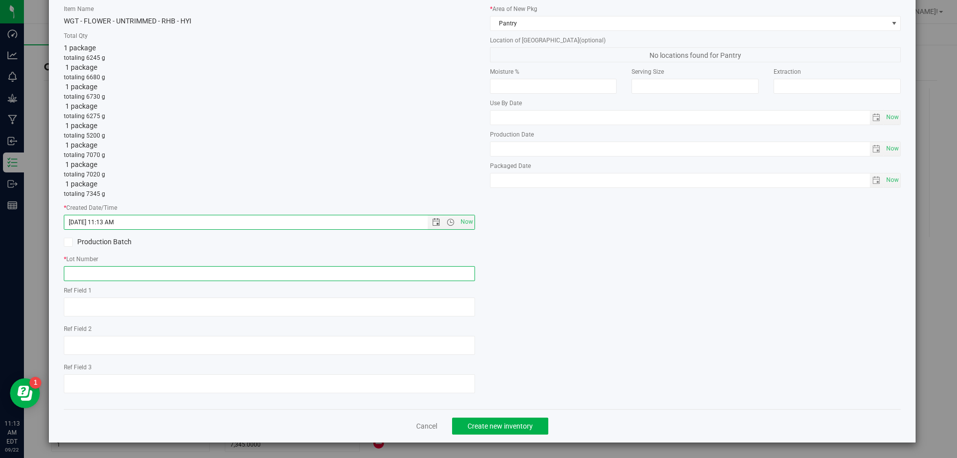
click at [445, 267] on input "text" at bounding box center [269, 273] width 411 height 15
paste input "GA-250916-RHB-30-FA"
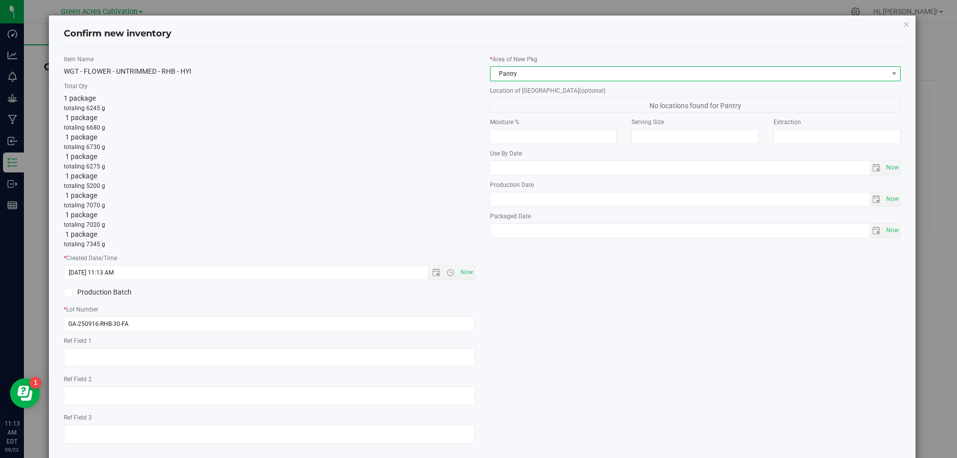
click at [569, 78] on span "Pantry" at bounding box center [690, 74] width 398 height 14
click at [538, 140] on li "Dry Room" at bounding box center [690, 143] width 407 height 14
click at [561, 106] on span "Da Bucket" at bounding box center [690, 105] width 398 height 14
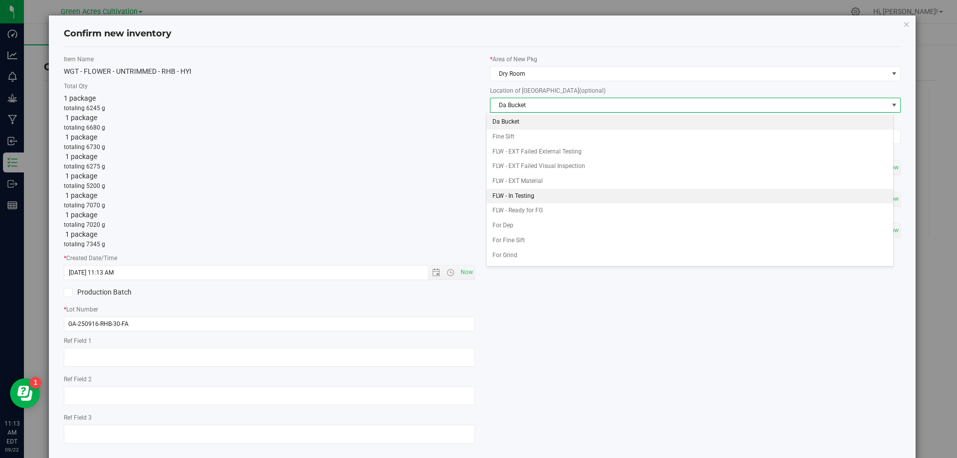
click at [533, 193] on li "FLW - In Testing" at bounding box center [690, 196] width 407 height 15
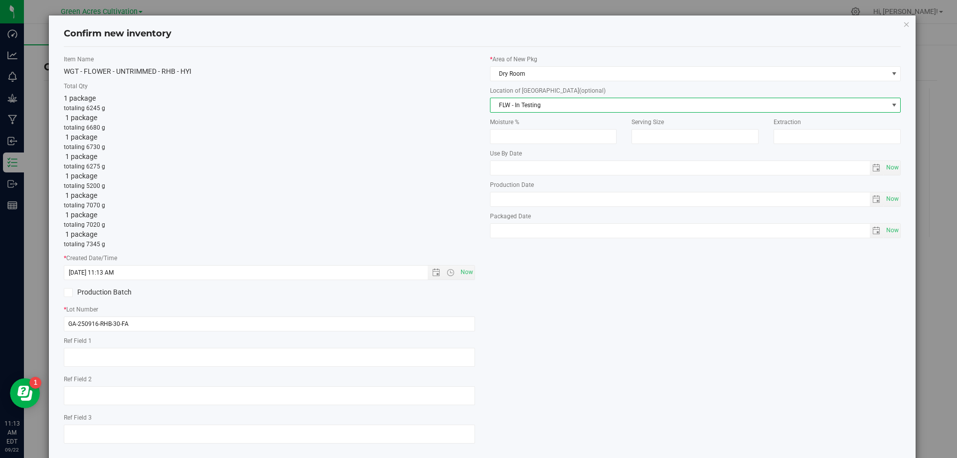
scroll to position [50, 0]
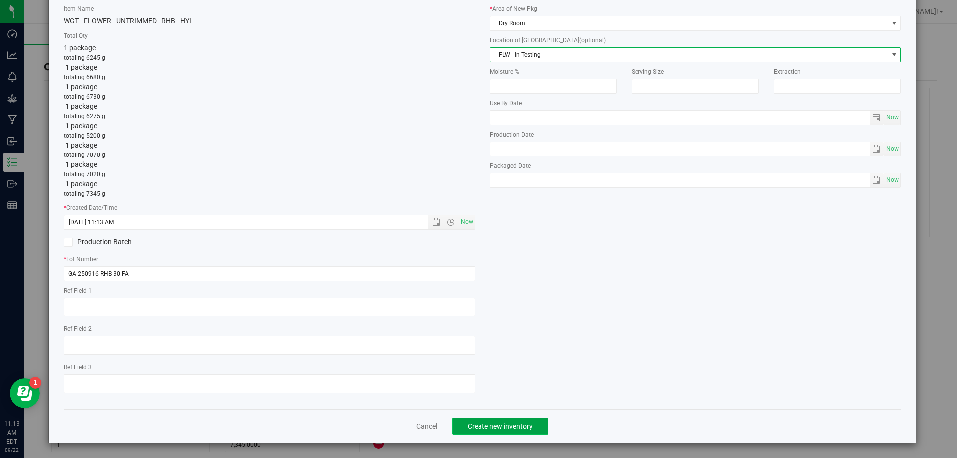
click at [522, 430] on span "Create new inventory" at bounding box center [500, 426] width 65 height 8
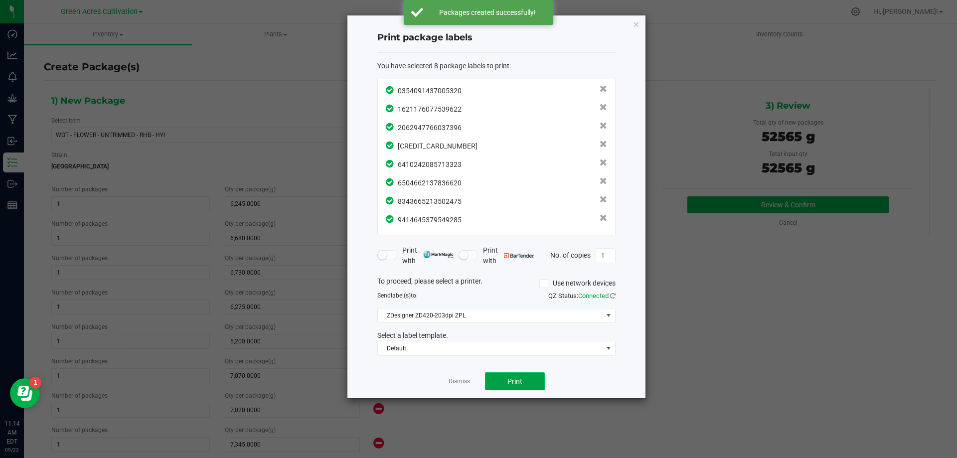
click at [509, 379] on span "Print" at bounding box center [515, 381] width 15 height 8
click at [456, 382] on link "Dismiss" at bounding box center [459, 381] width 21 height 8
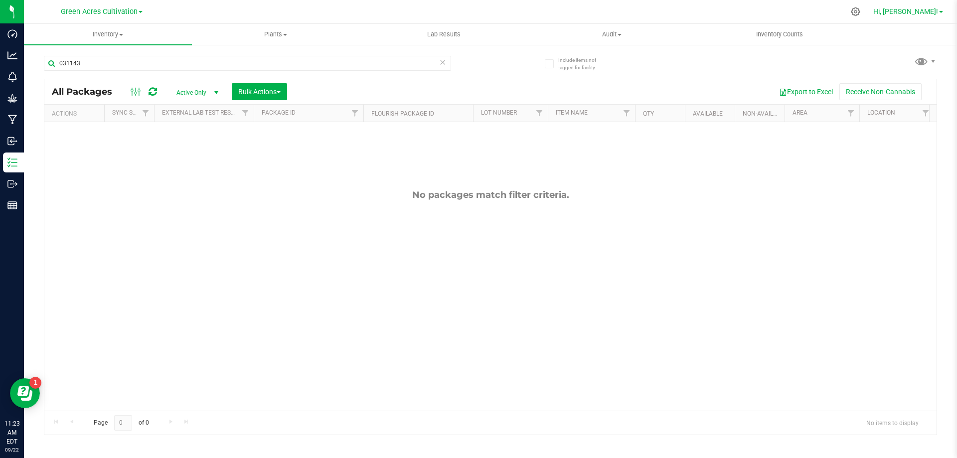
click at [938, 7] on link "Hi, [PERSON_NAME]!" at bounding box center [908, 11] width 78 height 10
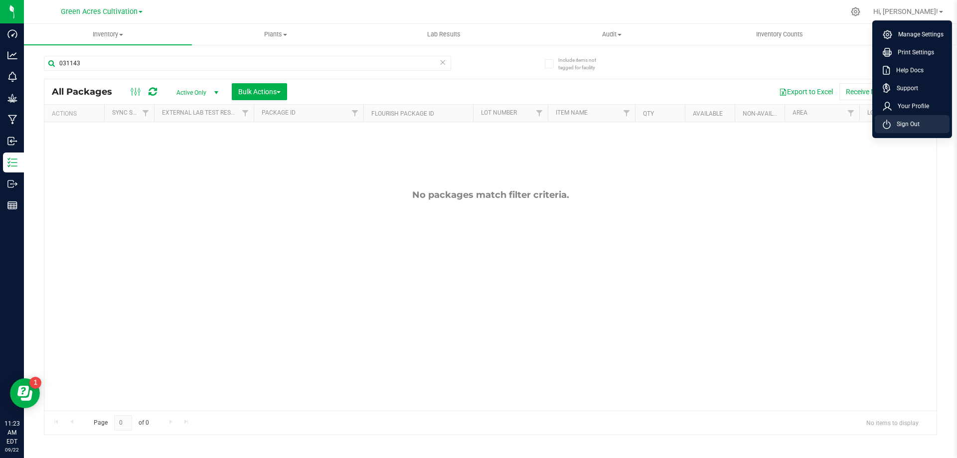
click at [919, 122] on span "Sign Out" at bounding box center [905, 124] width 29 height 10
